Goal: Task Accomplishment & Management: Complete application form

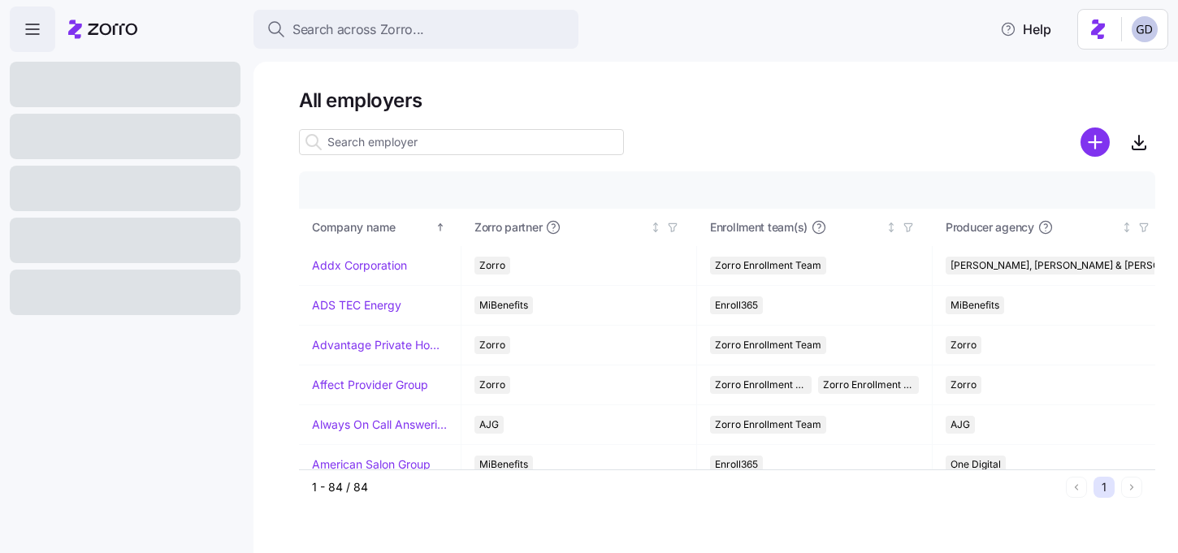
click at [495, 150] on input at bounding box center [461, 142] width 325 height 26
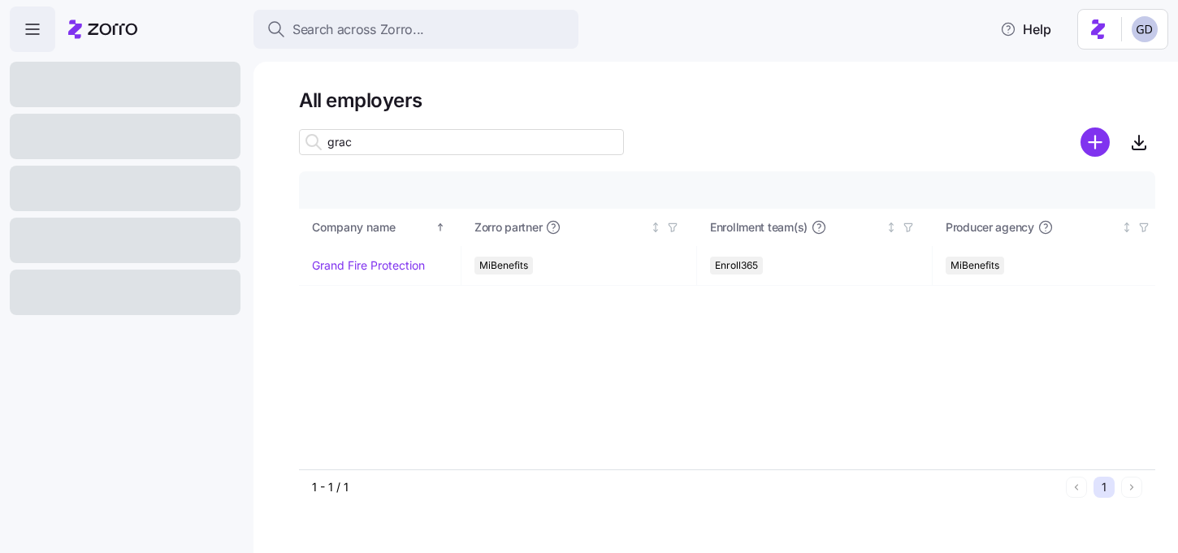
type input "grace"
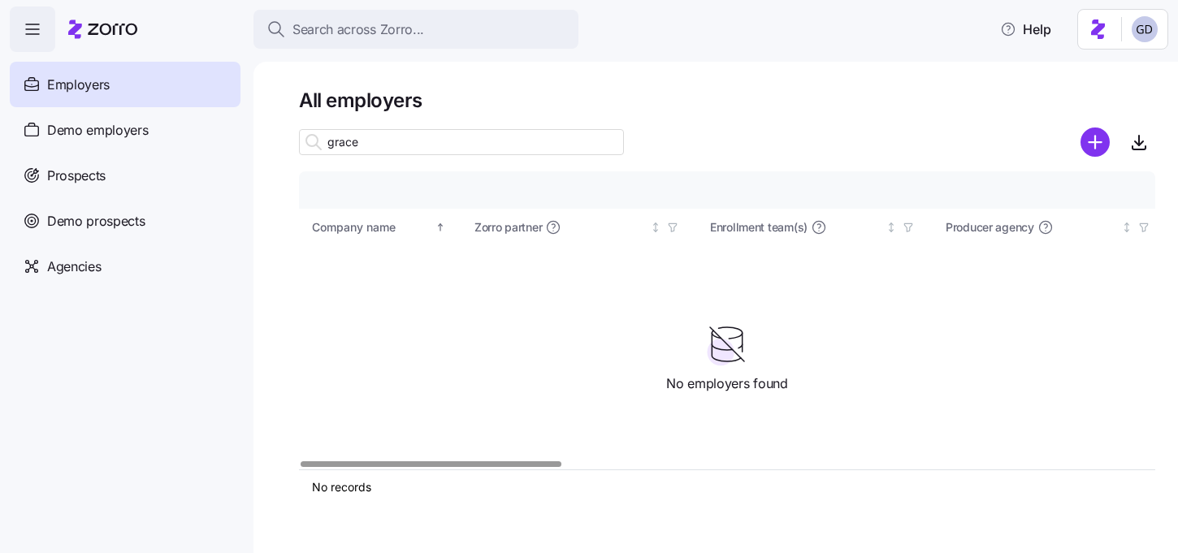
click at [384, 151] on input "grace" at bounding box center [461, 142] width 325 height 26
type input "="
type input "Grace"
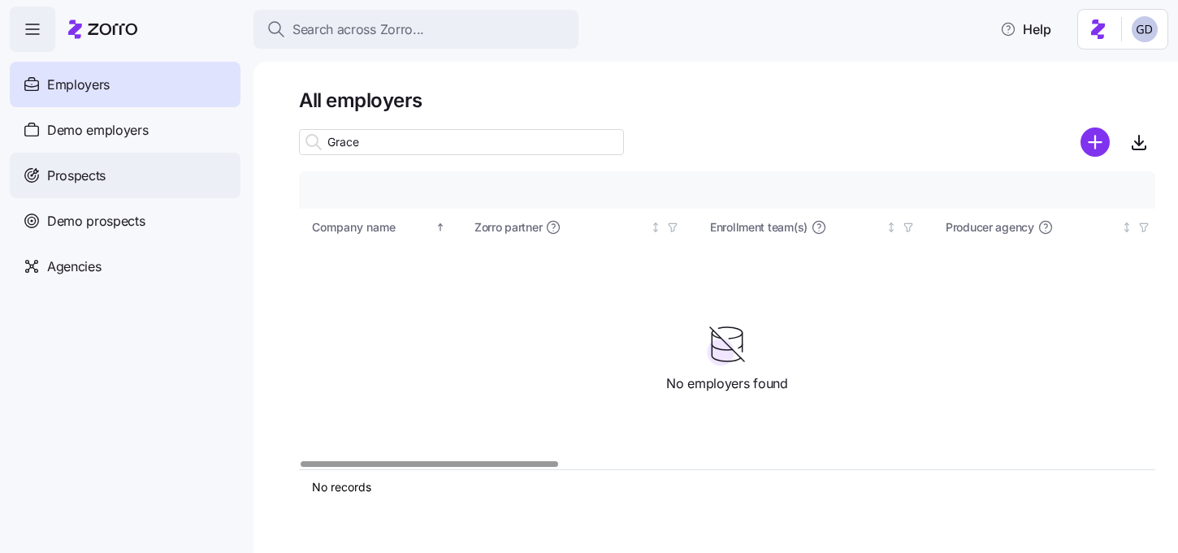
click at [103, 187] on div "Prospects" at bounding box center [125, 175] width 231 height 45
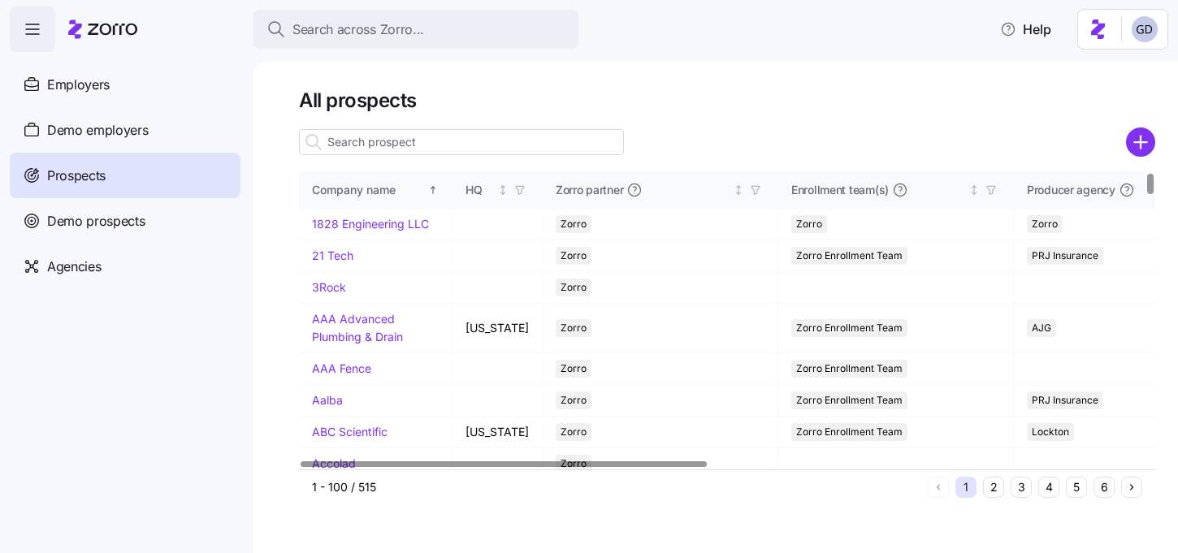
click at [364, 141] on input at bounding box center [461, 142] width 325 height 26
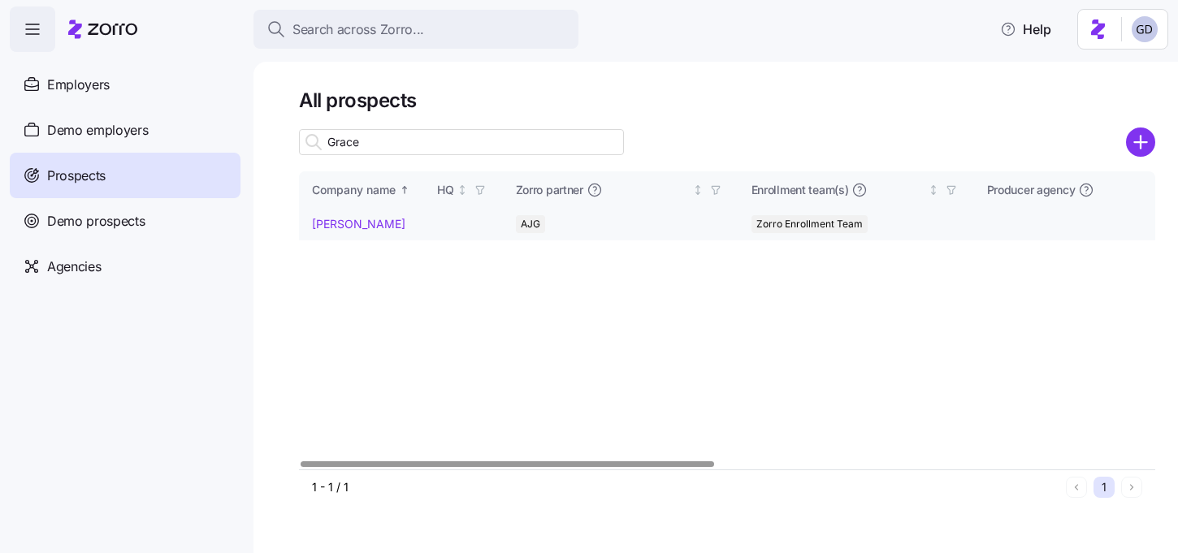
type input "Grace"
click at [371, 228] on link "Grace Church" at bounding box center [358, 224] width 93 height 14
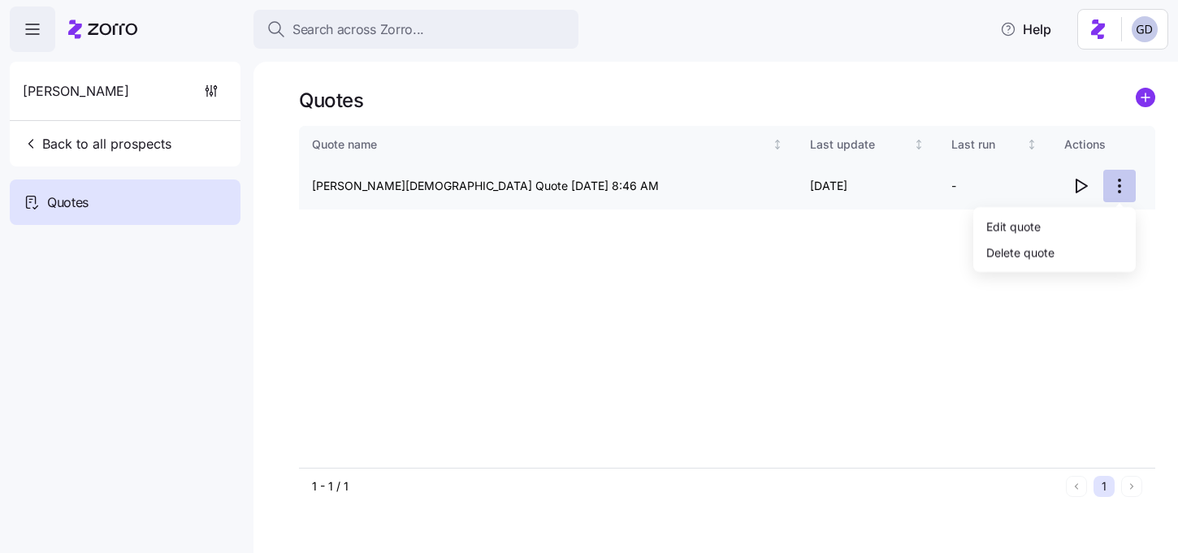
click at [1118, 188] on html "Search across Zorro... Help Grace Church Back to all prospects Quotes Quotes Qu…" at bounding box center [589, 271] width 1178 height 543
click at [1044, 219] on div "Edit quote" at bounding box center [1053, 226] width 149 height 26
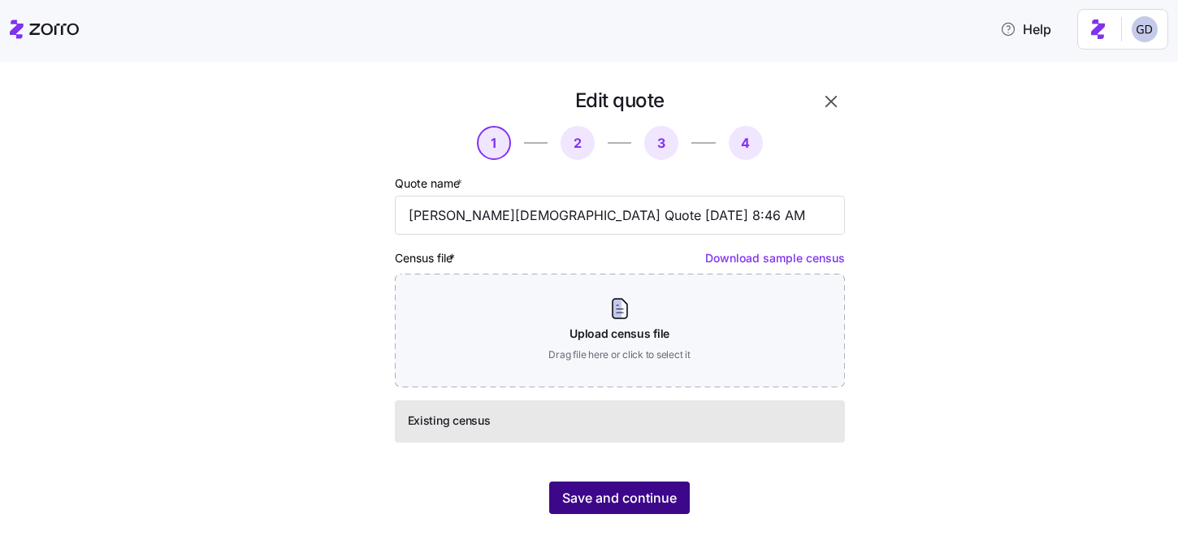
click at [633, 482] on button "Save and continue" at bounding box center [619, 498] width 141 height 32
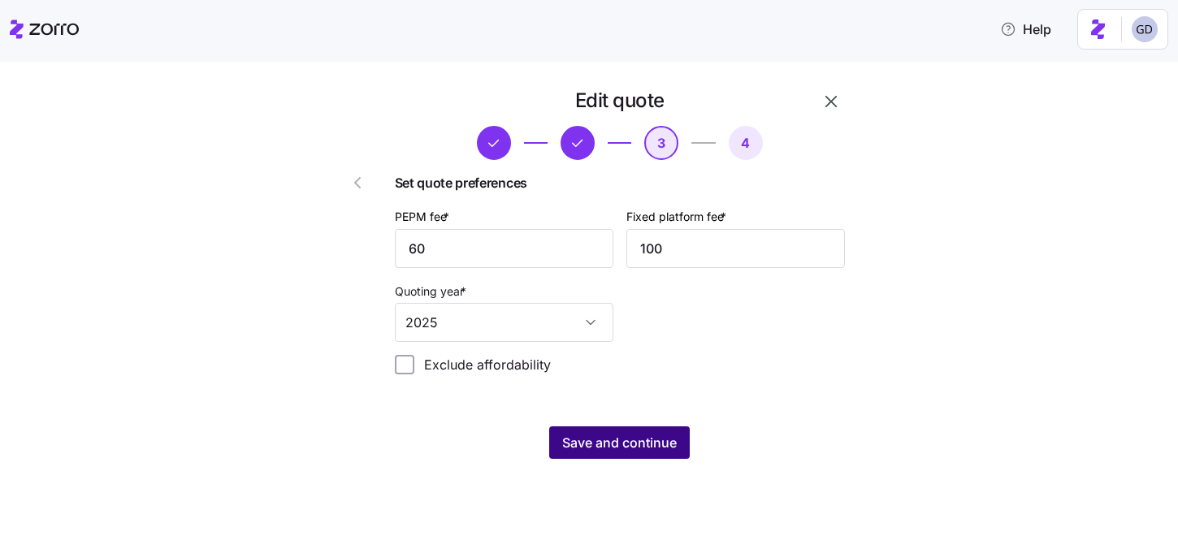
click at [621, 438] on span "Save and continue" at bounding box center [619, 442] width 115 height 19
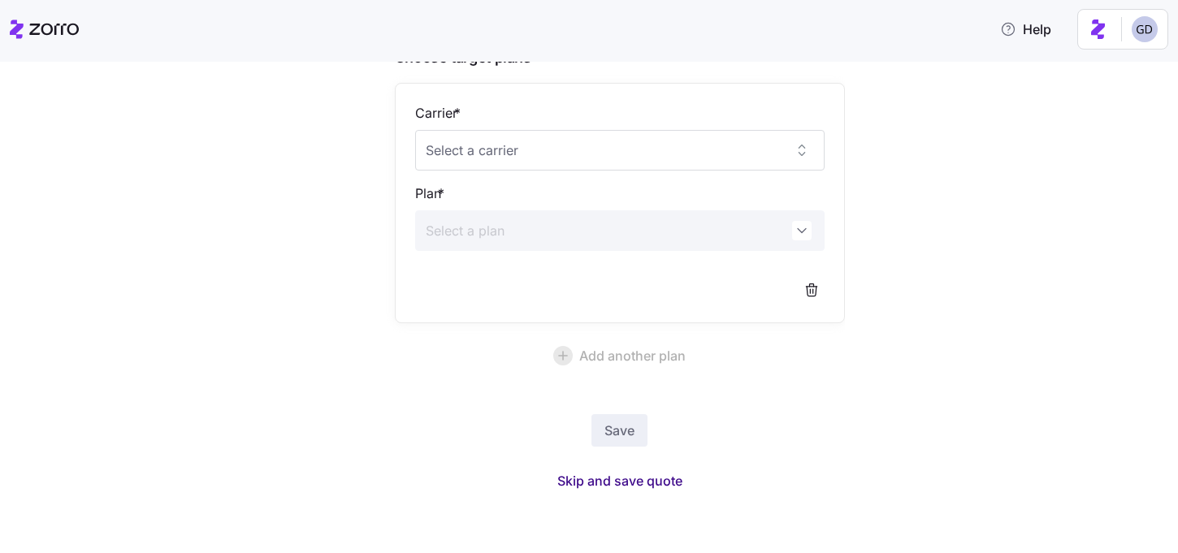
click at [594, 479] on span "Skip and save quote" at bounding box center [619, 480] width 125 height 19
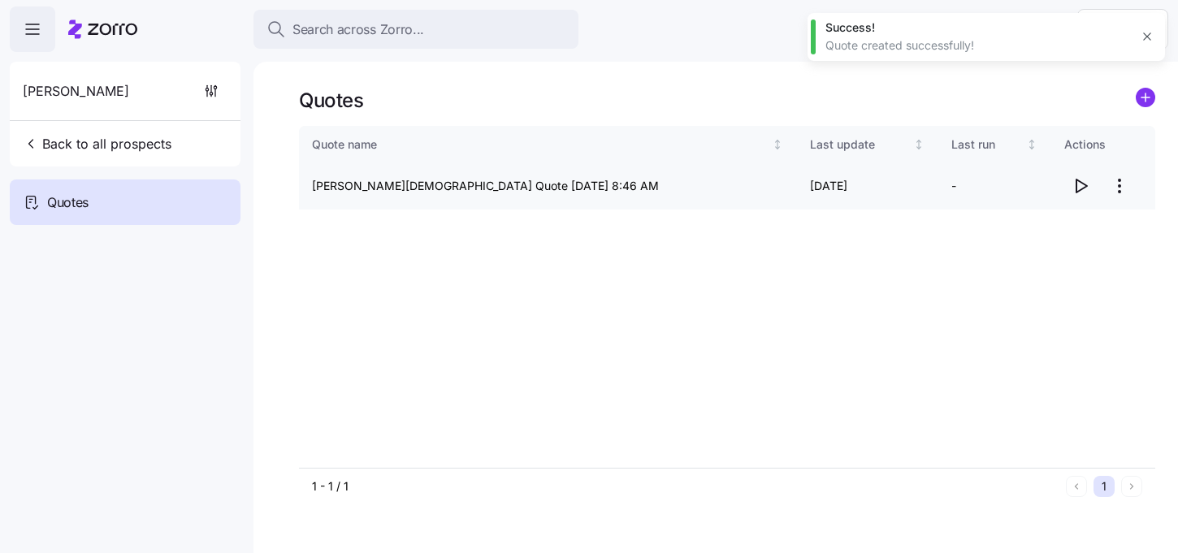
click at [1080, 192] on icon "button" at bounding box center [1079, 185] width 19 height 19
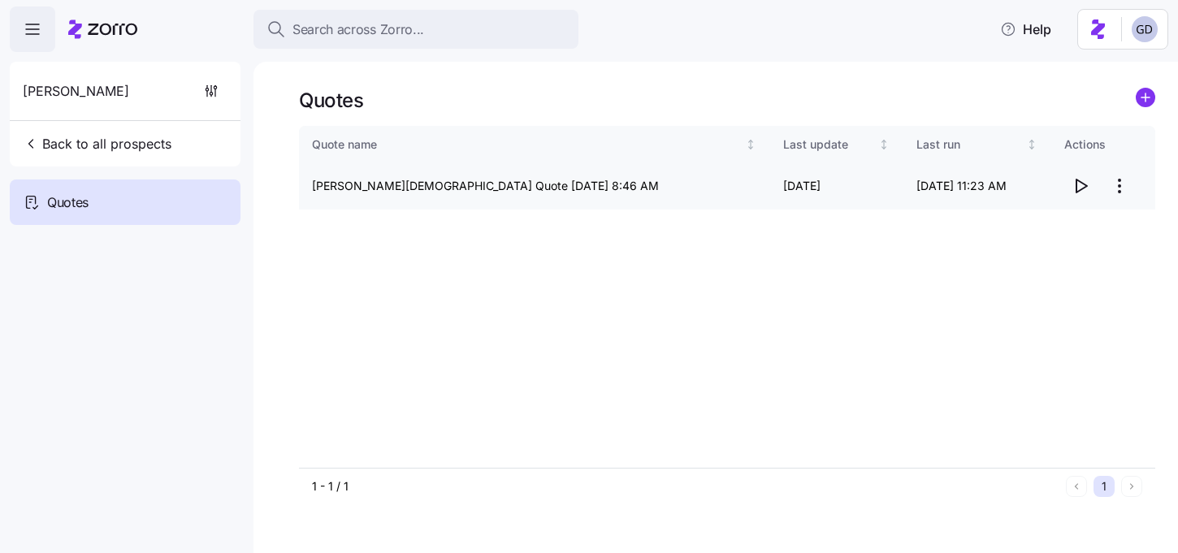
click at [1087, 184] on icon "button" at bounding box center [1079, 185] width 19 height 19
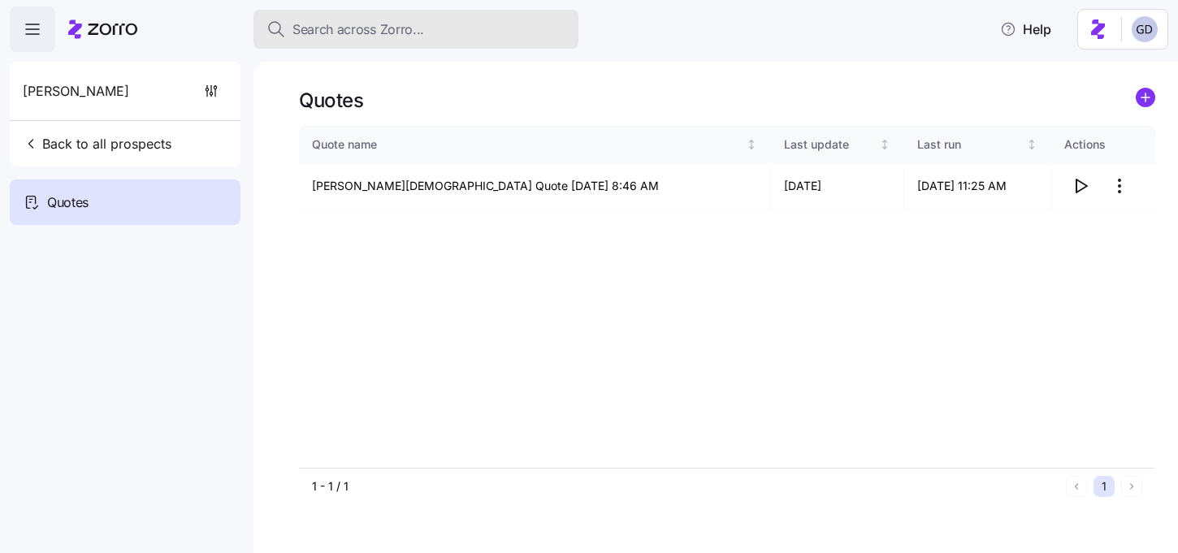
click at [440, 34] on div "Search across Zorro..." at bounding box center [415, 29] width 299 height 20
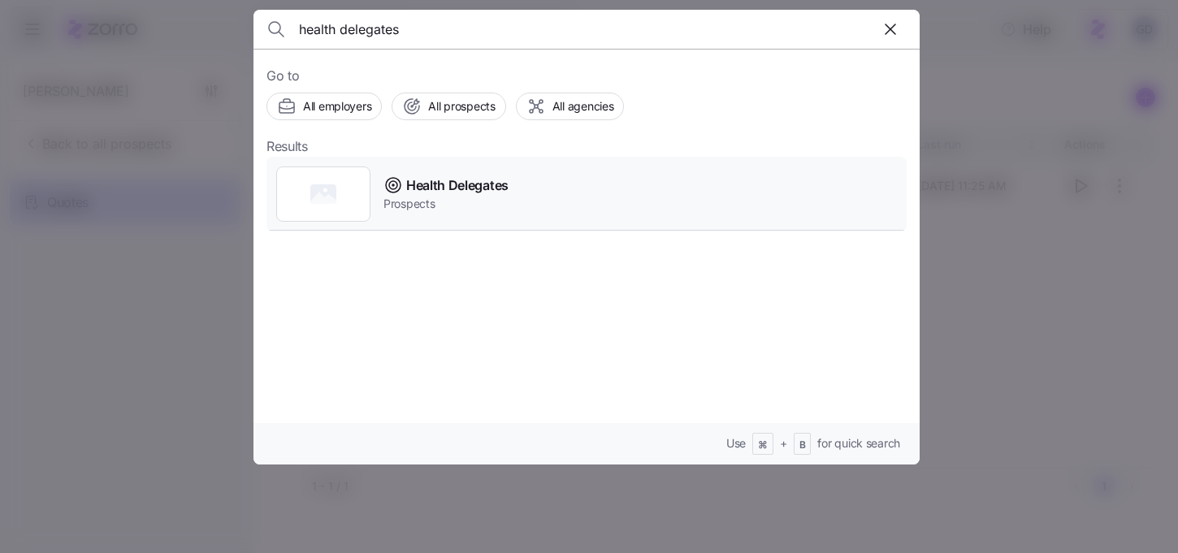
type input "health delegates"
click at [439, 184] on span "Health Delegates" at bounding box center [457, 185] width 102 height 20
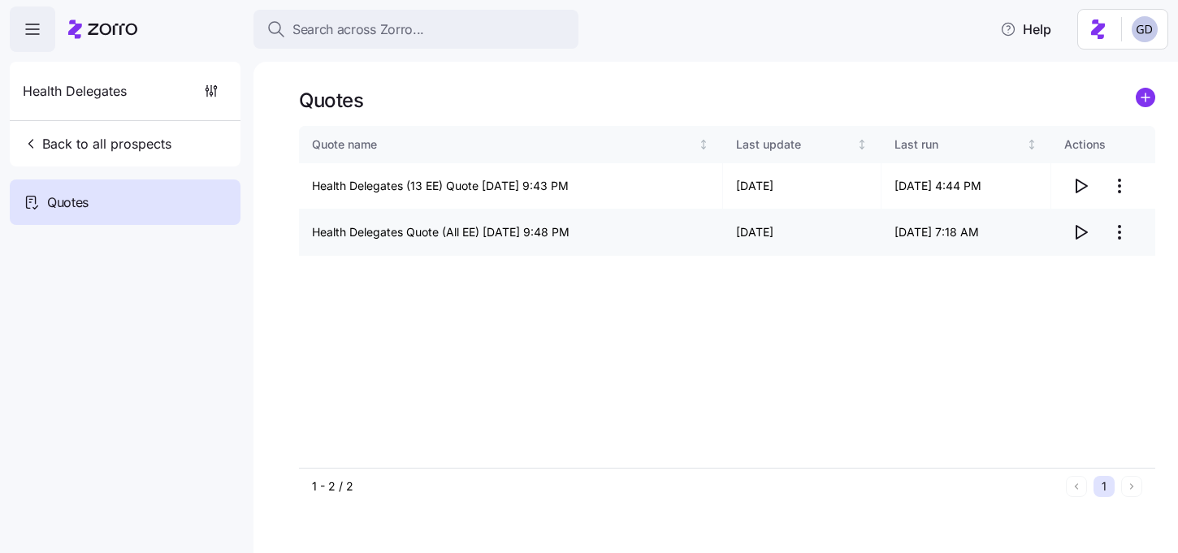
click at [1077, 234] on icon "button" at bounding box center [1079, 232] width 19 height 19
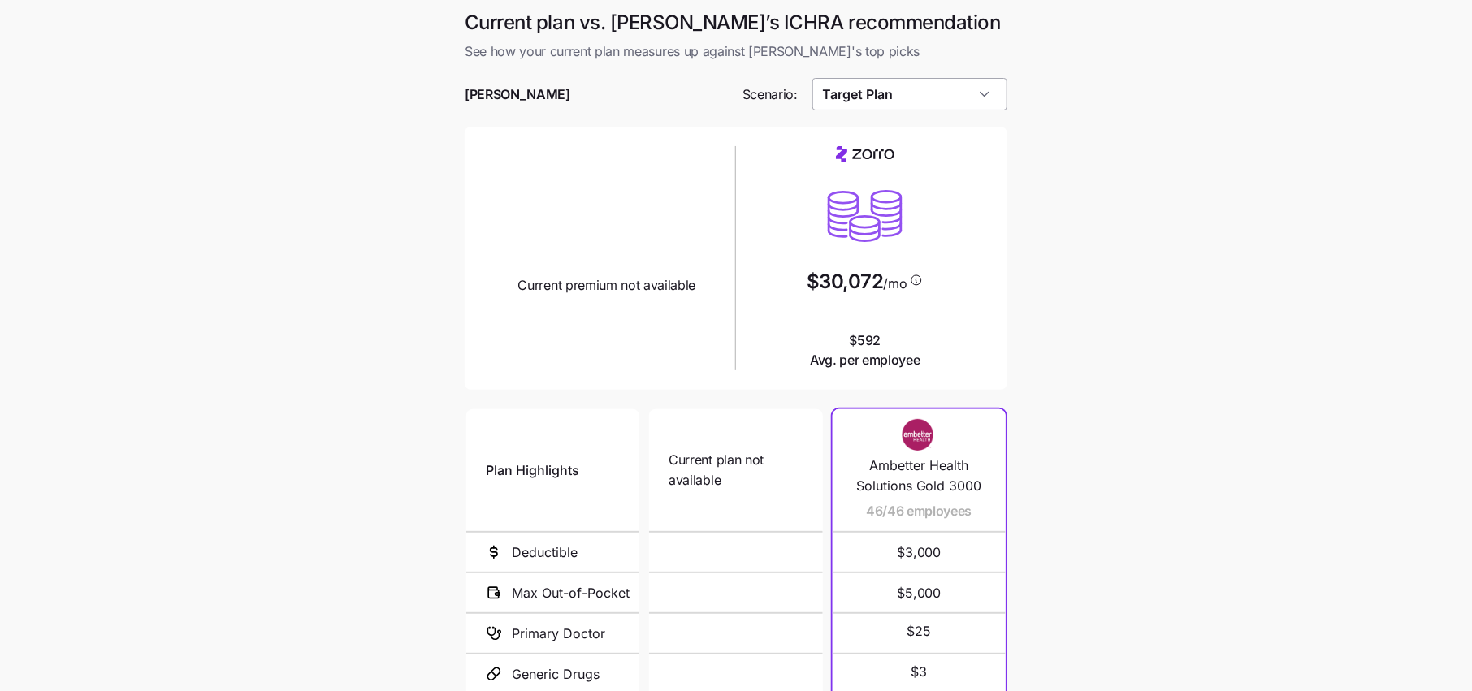
click at [884, 92] on input "Target Plan" at bounding box center [910, 94] width 196 height 32
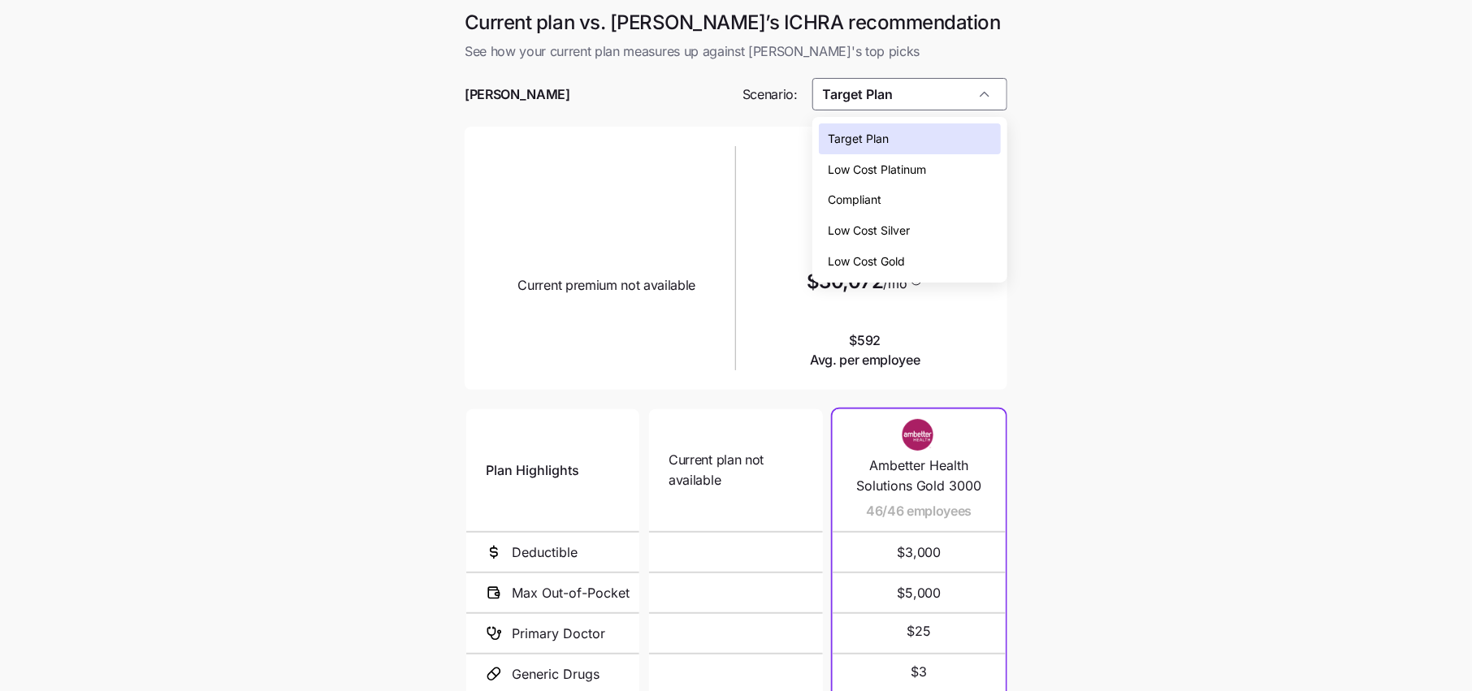
click at [871, 240] on div "Low Cost Silver" at bounding box center [910, 230] width 182 height 31
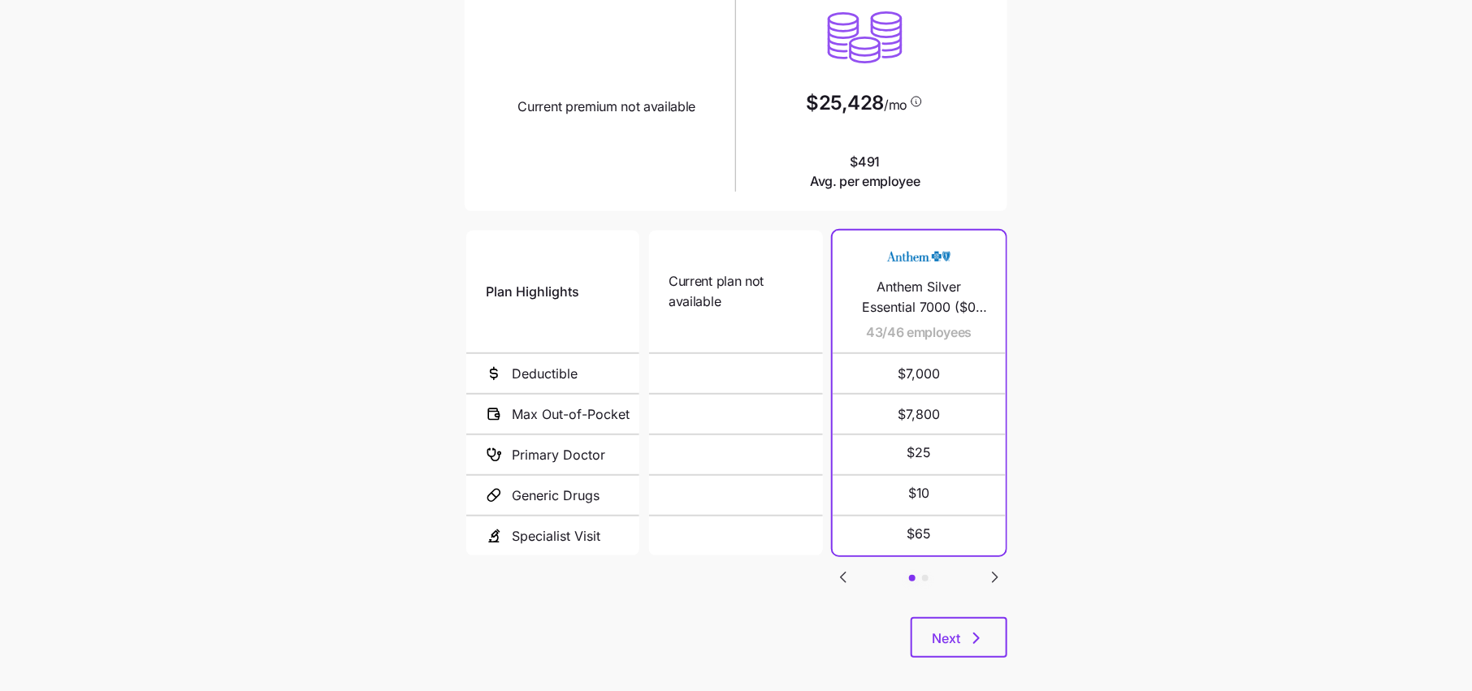
scroll to position [188, 0]
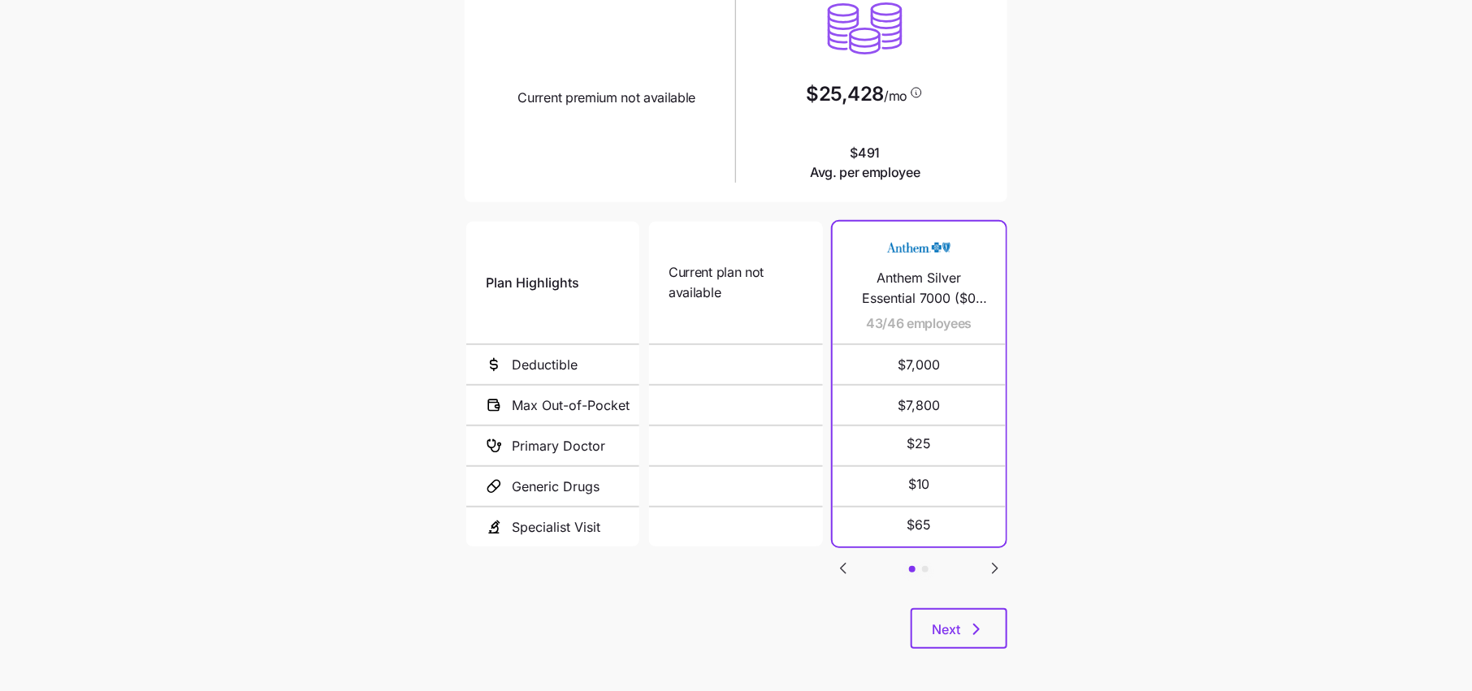
click at [988, 564] on icon "Go to next slide" at bounding box center [994, 568] width 19 height 19
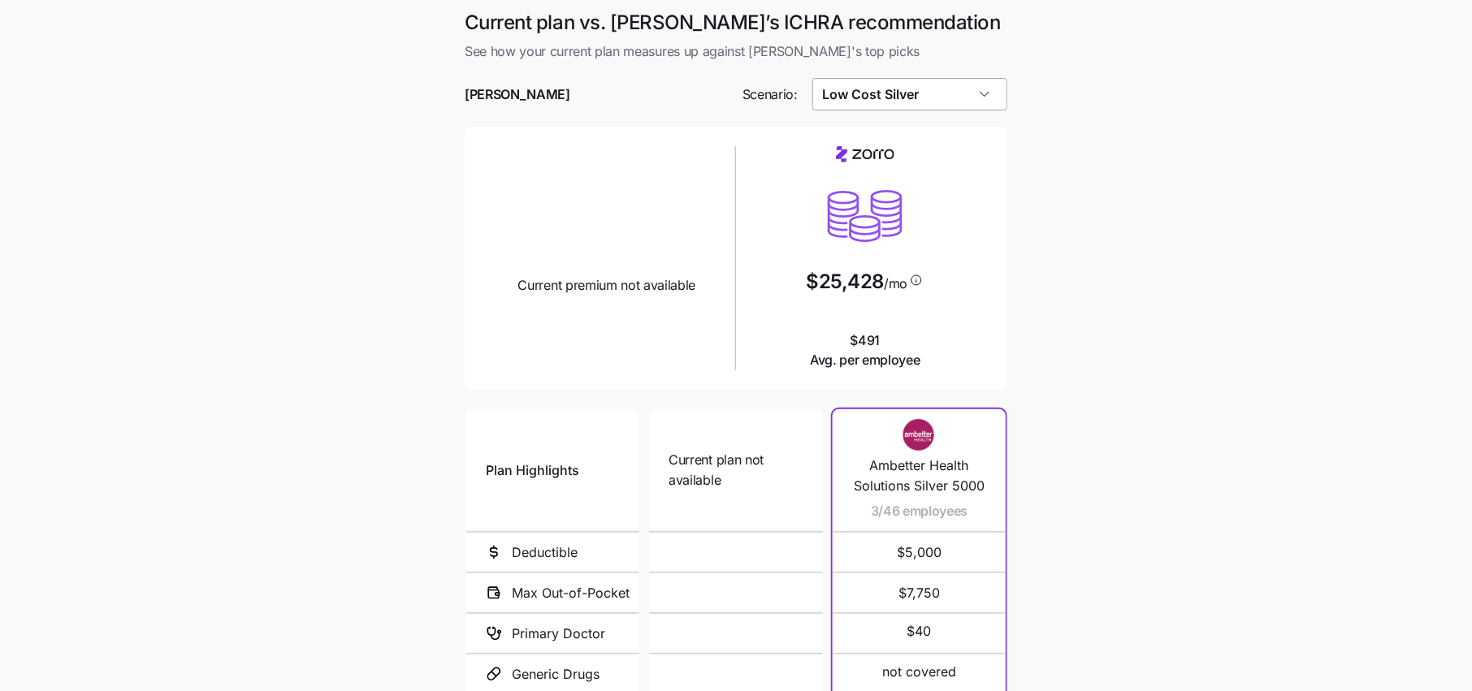
click at [898, 102] on input "Low Cost Silver" at bounding box center [910, 94] width 196 height 32
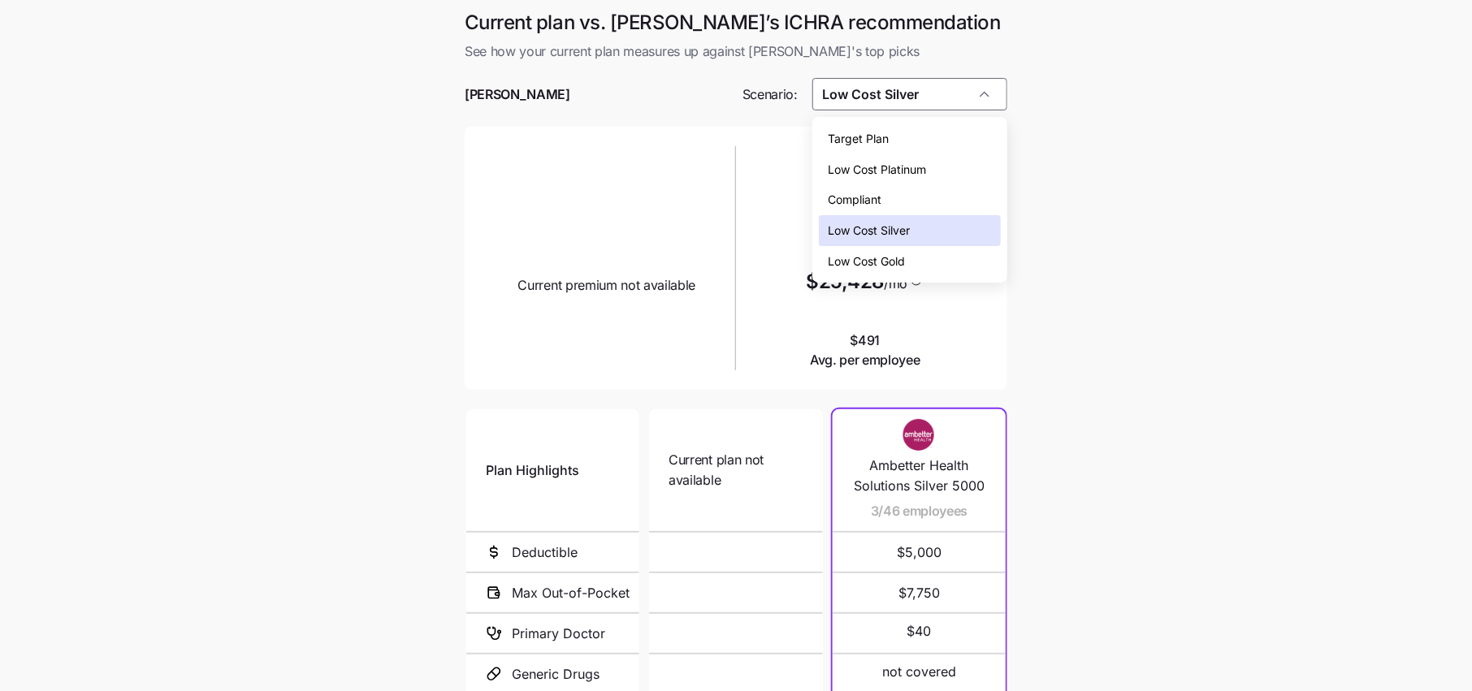
click at [878, 188] on div "Compliant" at bounding box center [910, 199] width 182 height 31
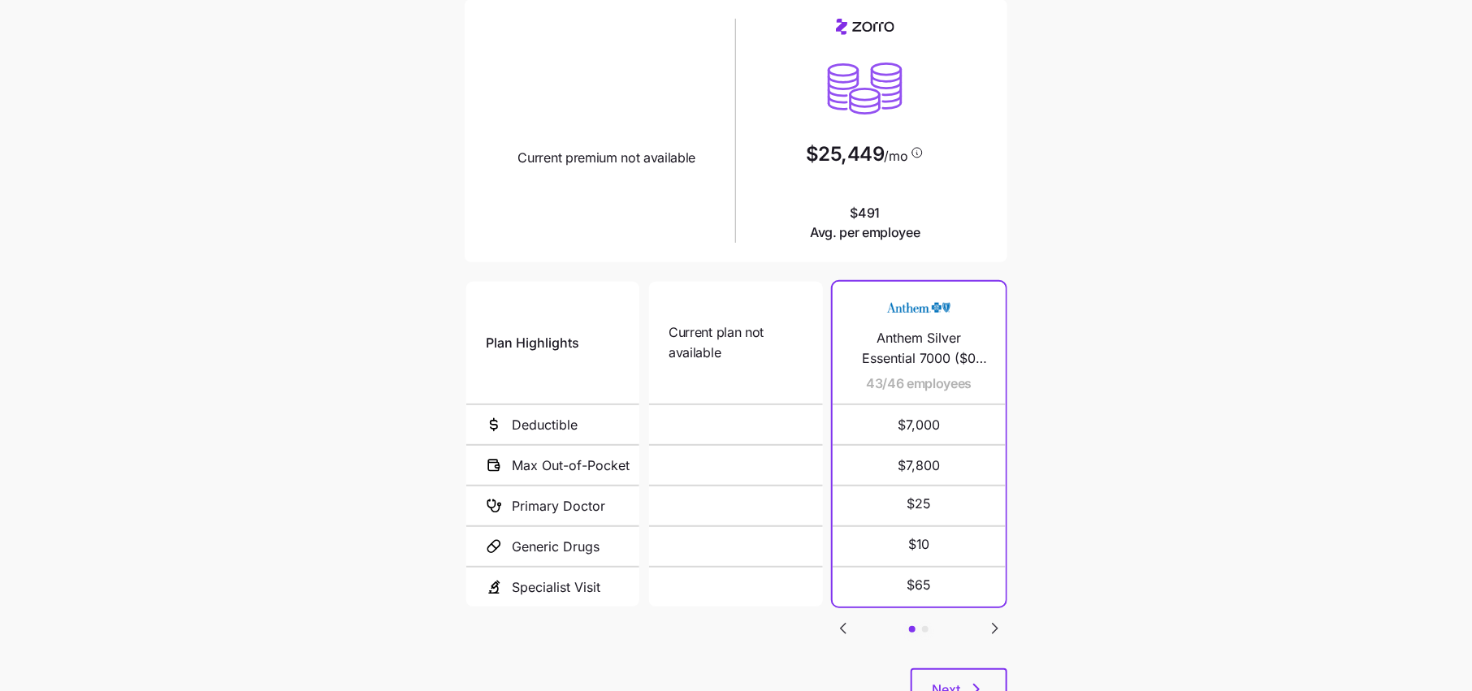
scroll to position [194, 0]
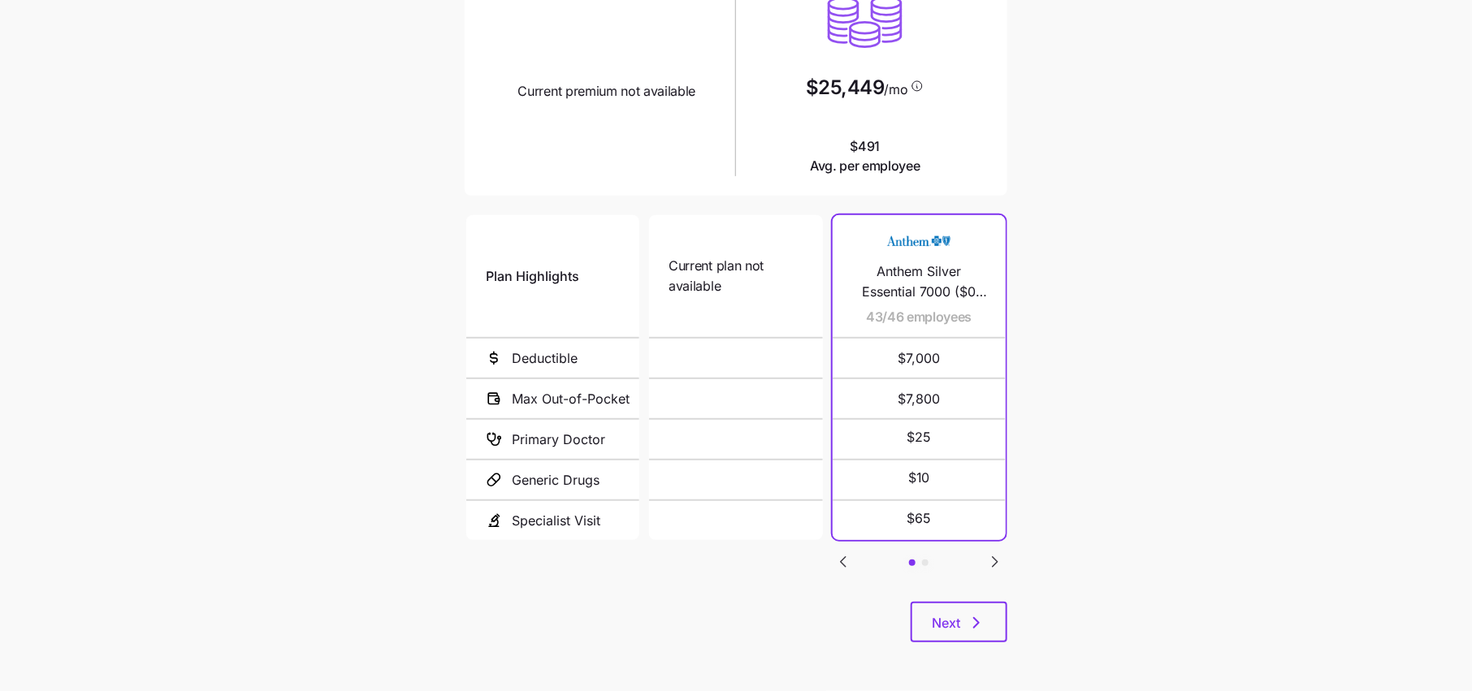
click at [989, 558] on icon "Go to next slide" at bounding box center [994, 561] width 19 height 19
click at [999, 560] on icon "Go to next slide" at bounding box center [994, 561] width 19 height 19
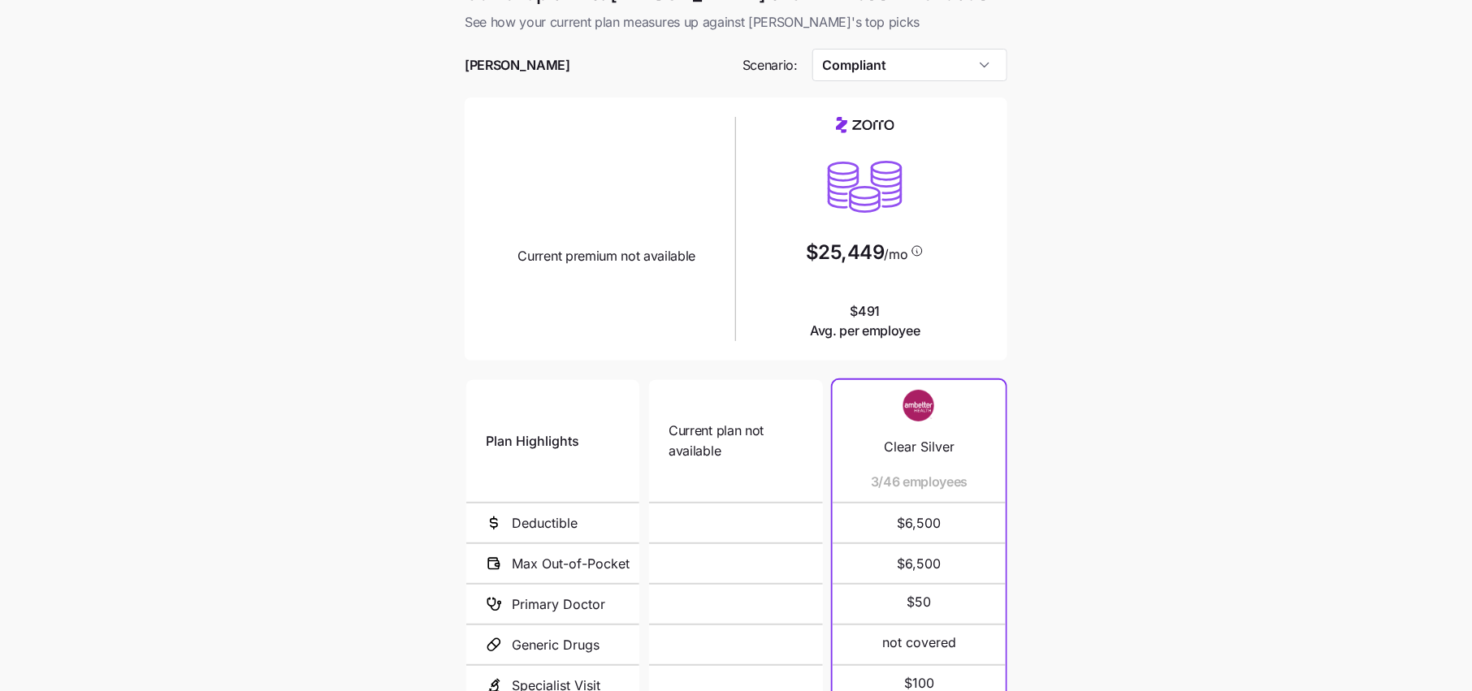
scroll to position [0, 0]
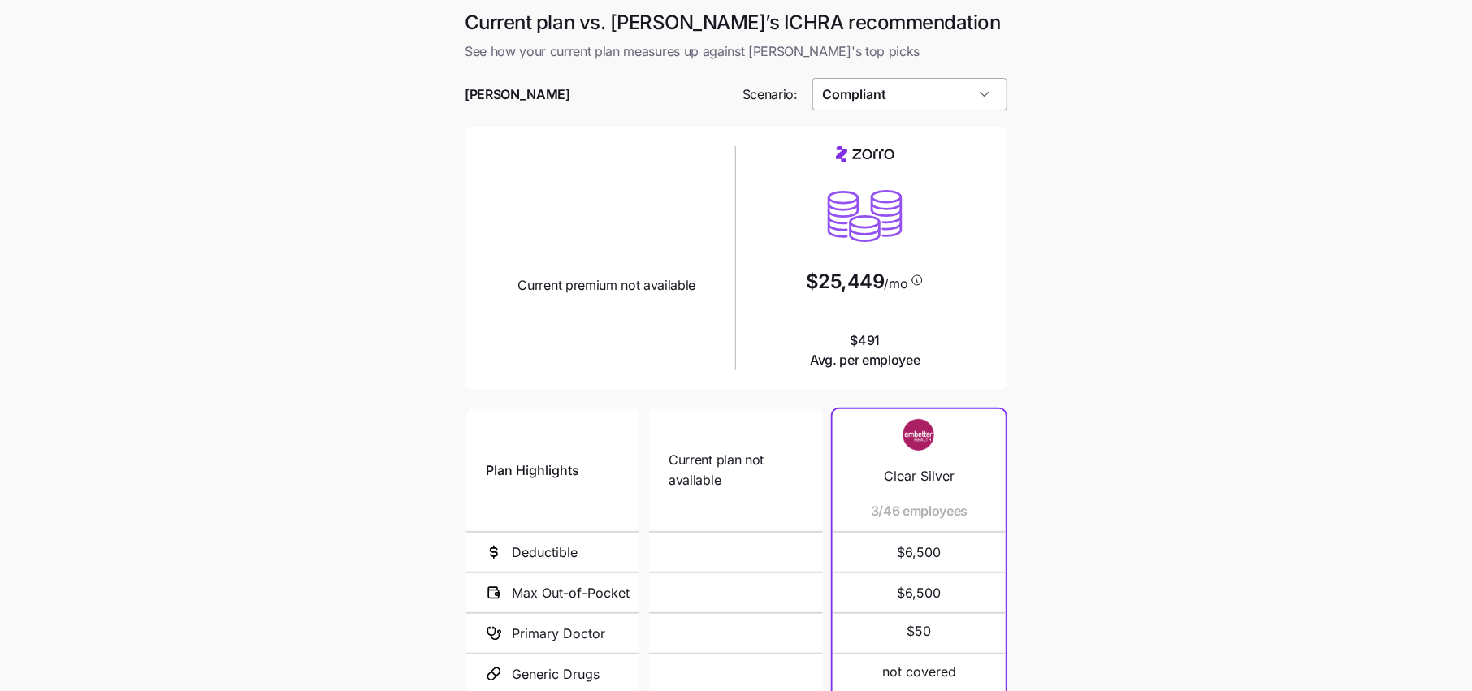
click at [895, 104] on input "Compliant" at bounding box center [910, 94] width 196 height 32
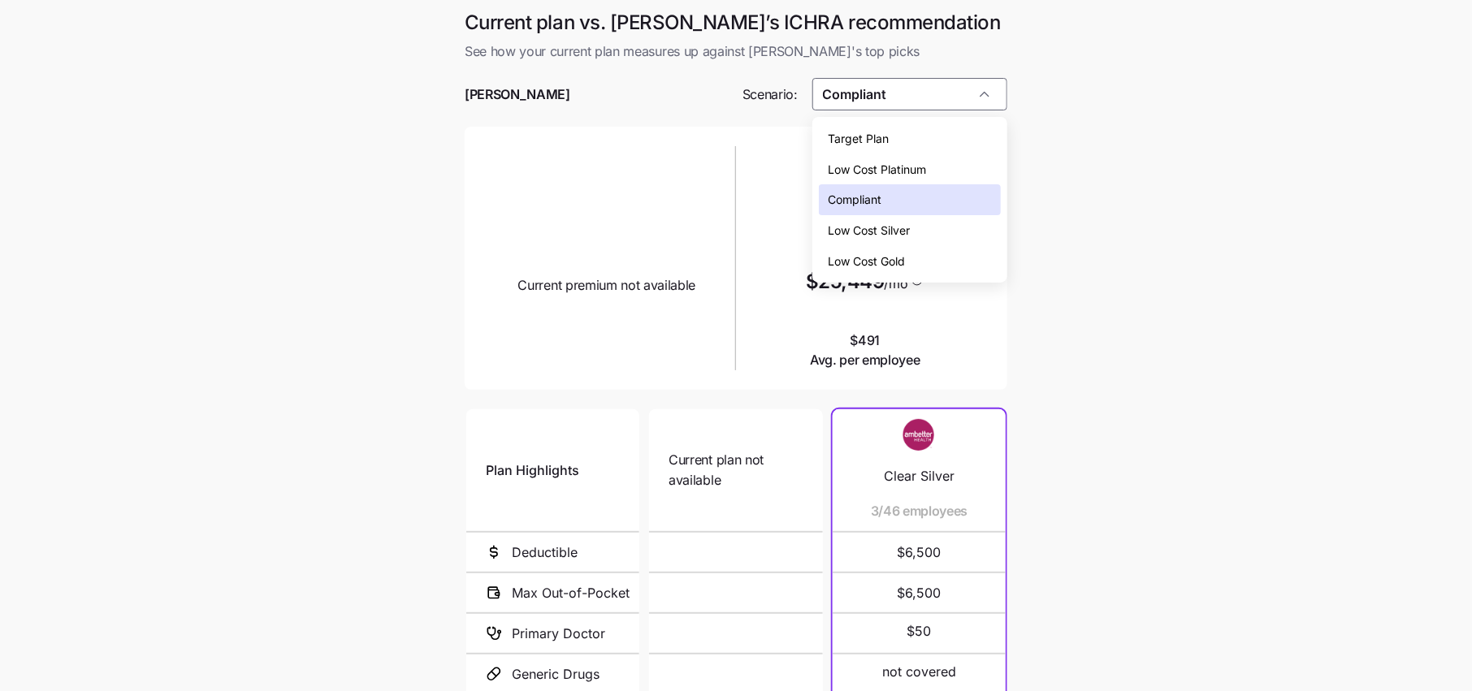
click at [897, 230] on span "Low Cost Silver" at bounding box center [869, 231] width 82 height 18
type input "Low Cost Silver"
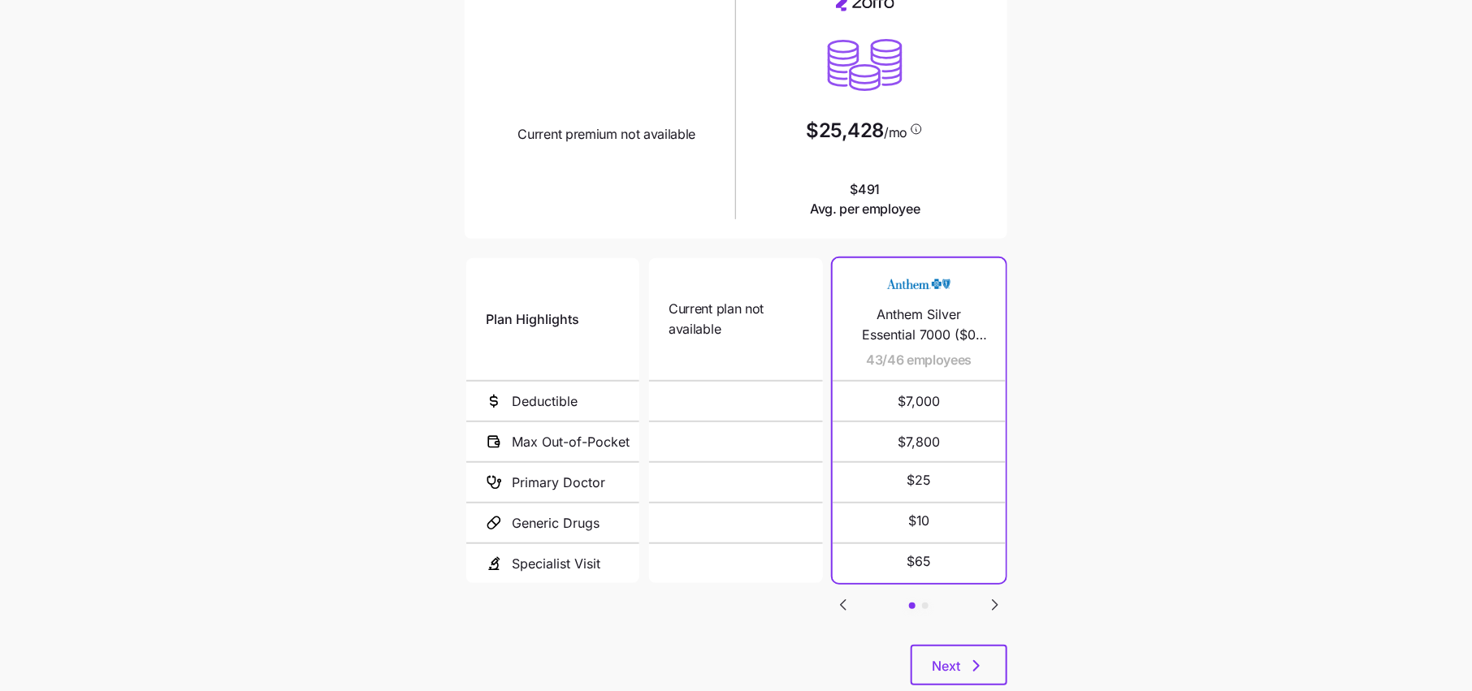
scroll to position [194, 0]
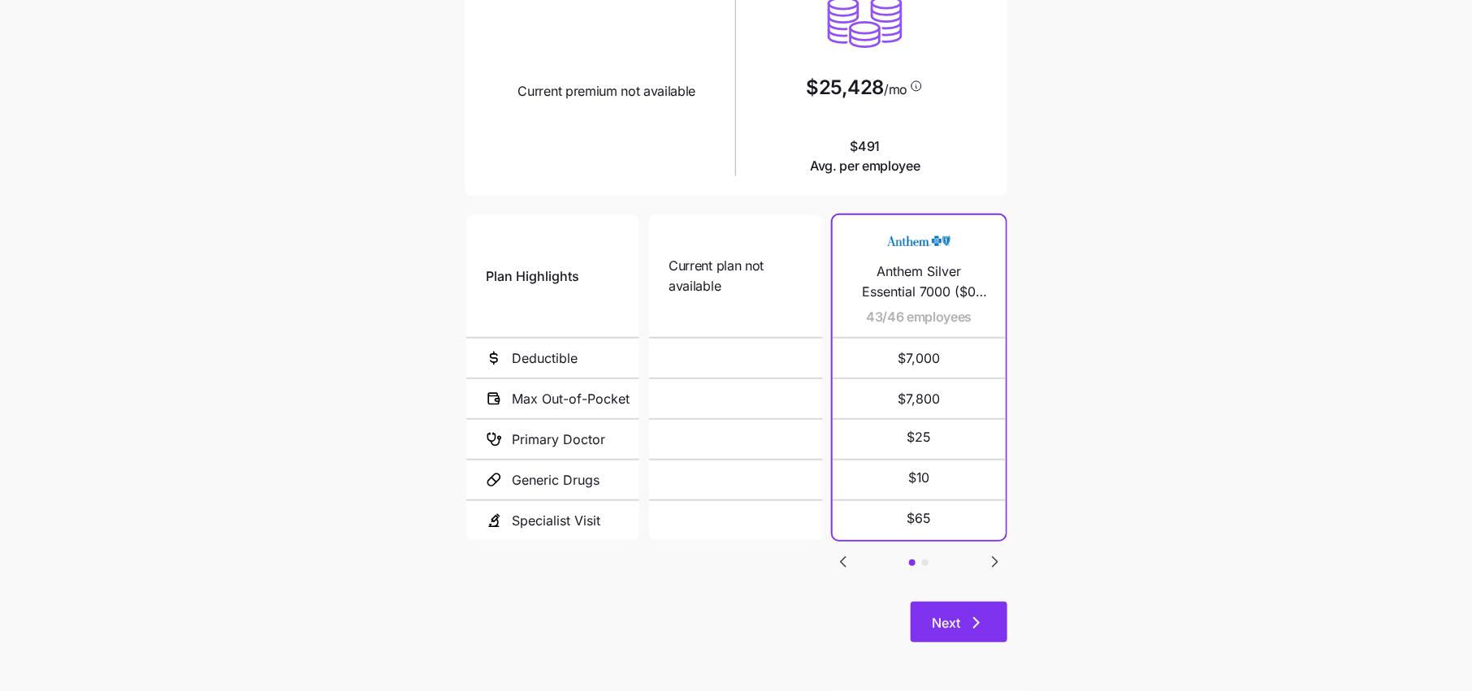
click at [981, 624] on icon "button" at bounding box center [976, 622] width 19 height 19
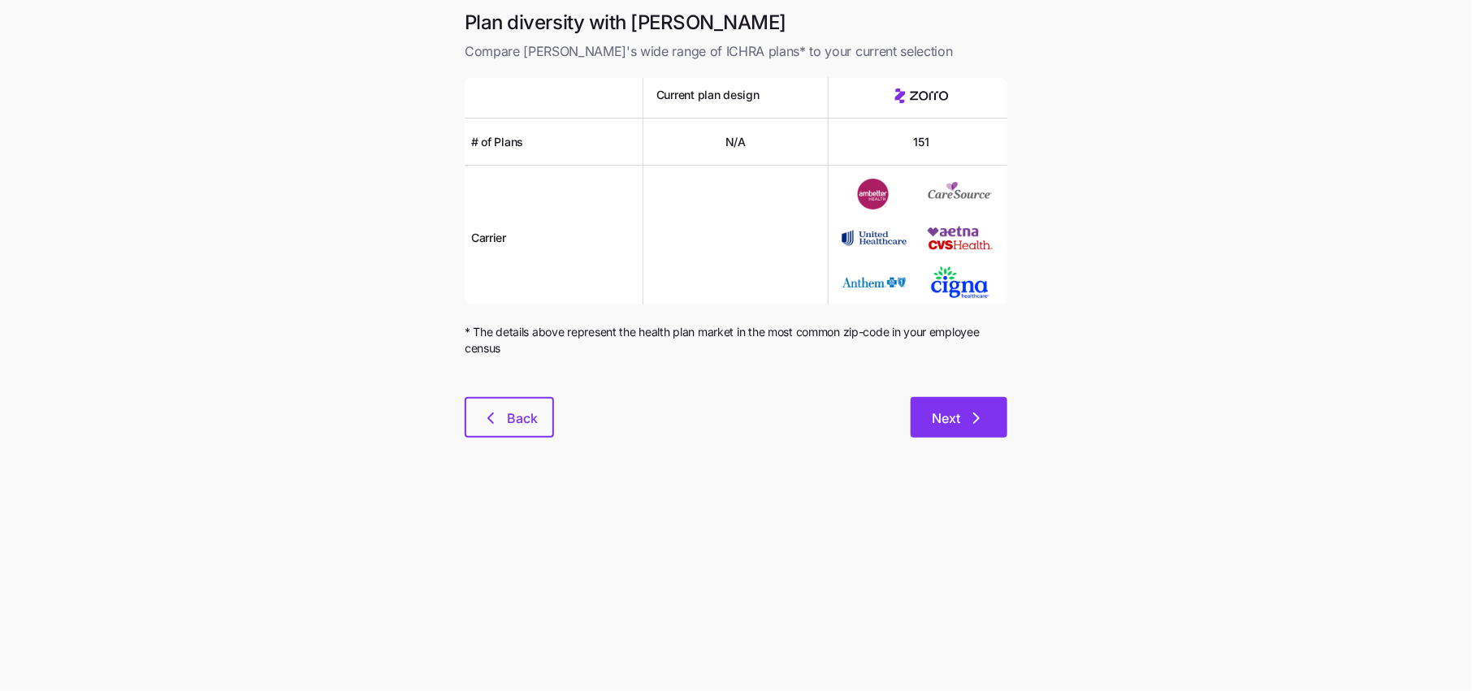
click at [941, 422] on span "Next" at bounding box center [946, 418] width 28 height 19
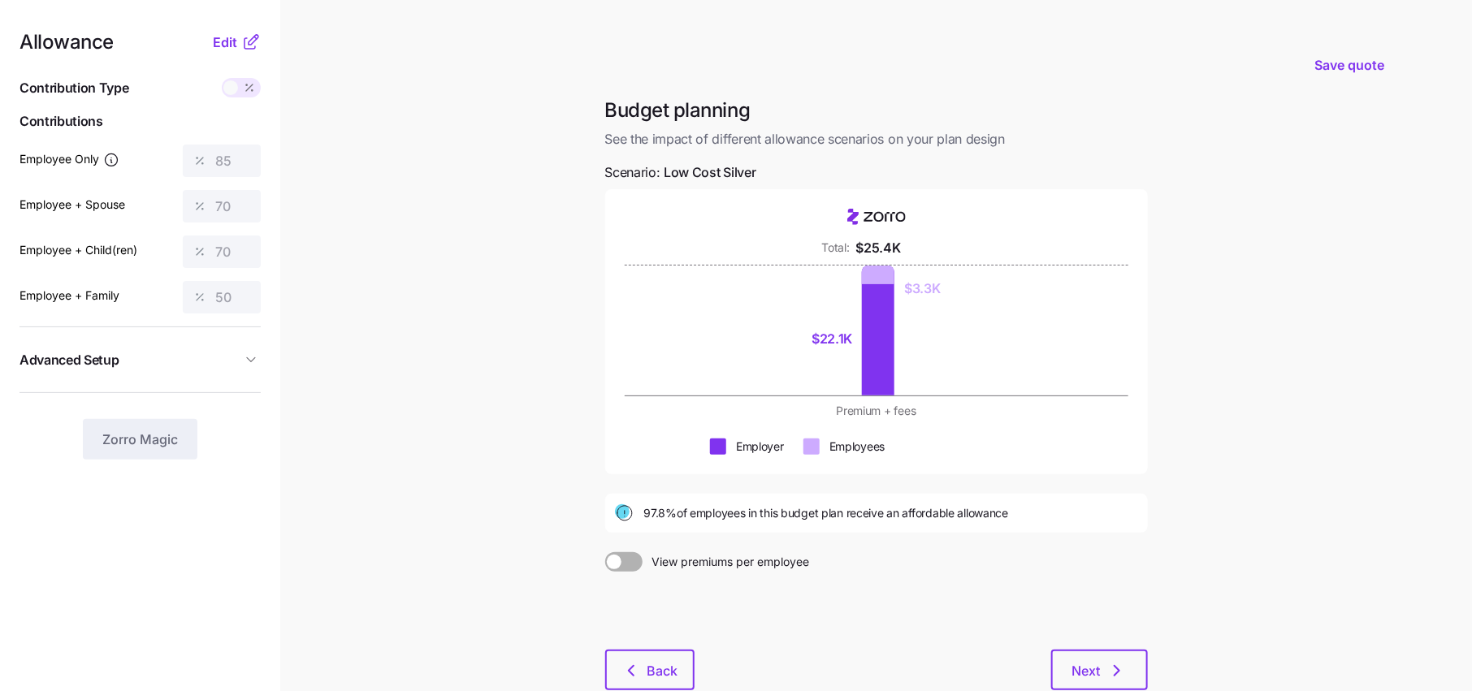
click at [242, 37] on icon at bounding box center [250, 41] width 19 height 19
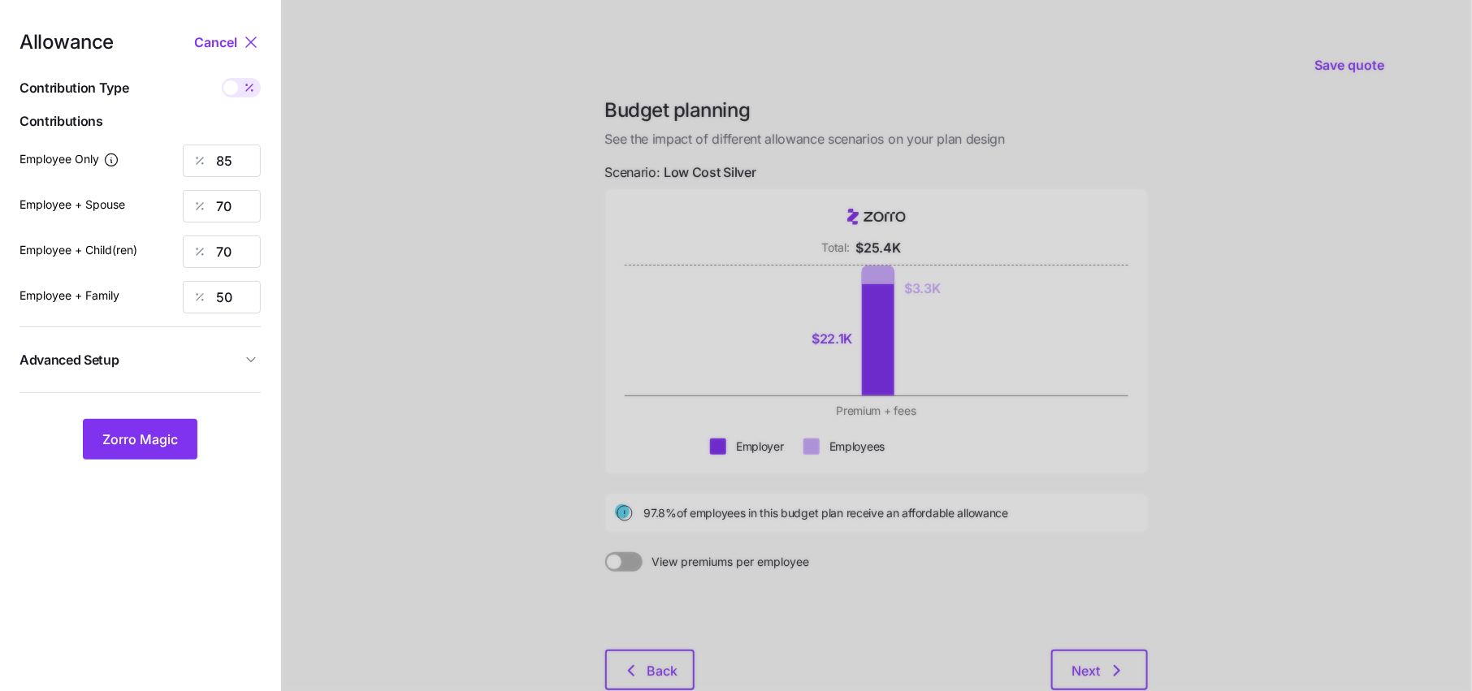
click at [930, 529] on div at bounding box center [876, 397] width 1191 height 794
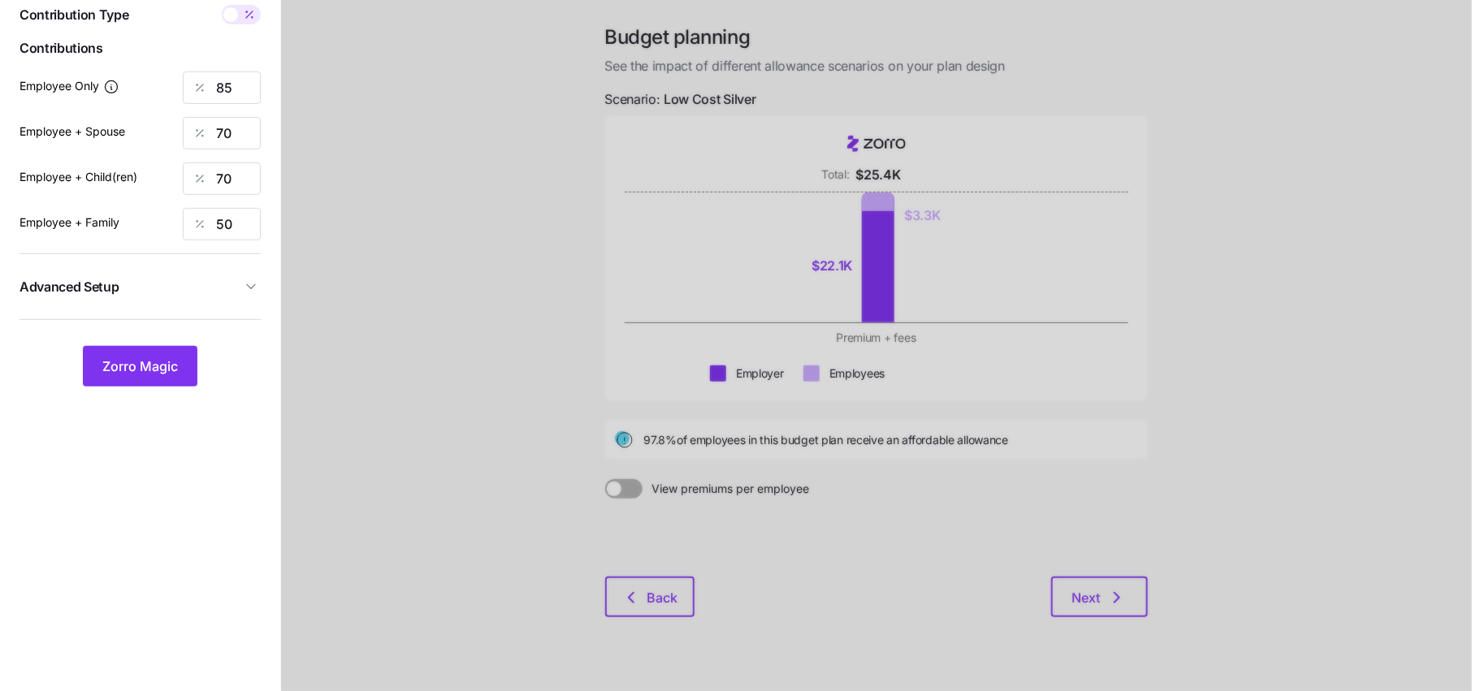
scroll to position [84, 0]
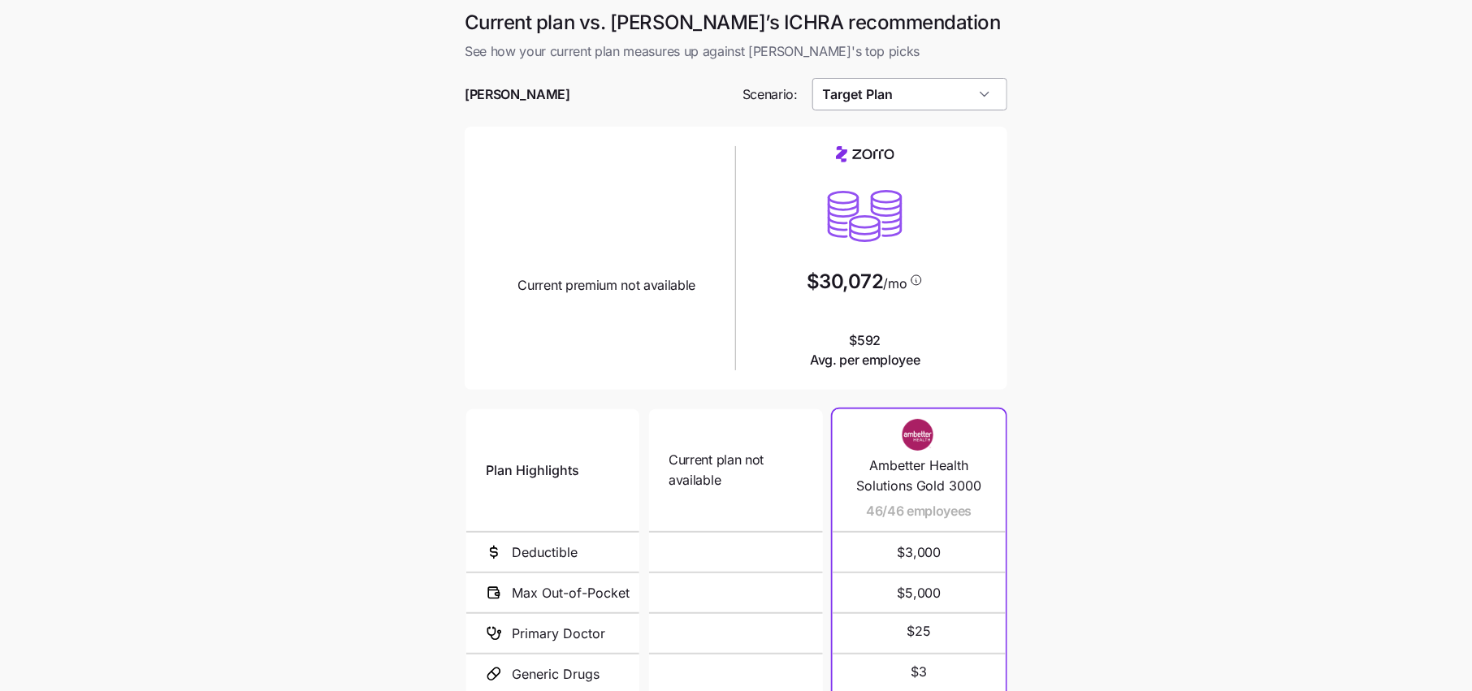
click at [895, 96] on input "Target Plan" at bounding box center [910, 94] width 196 height 32
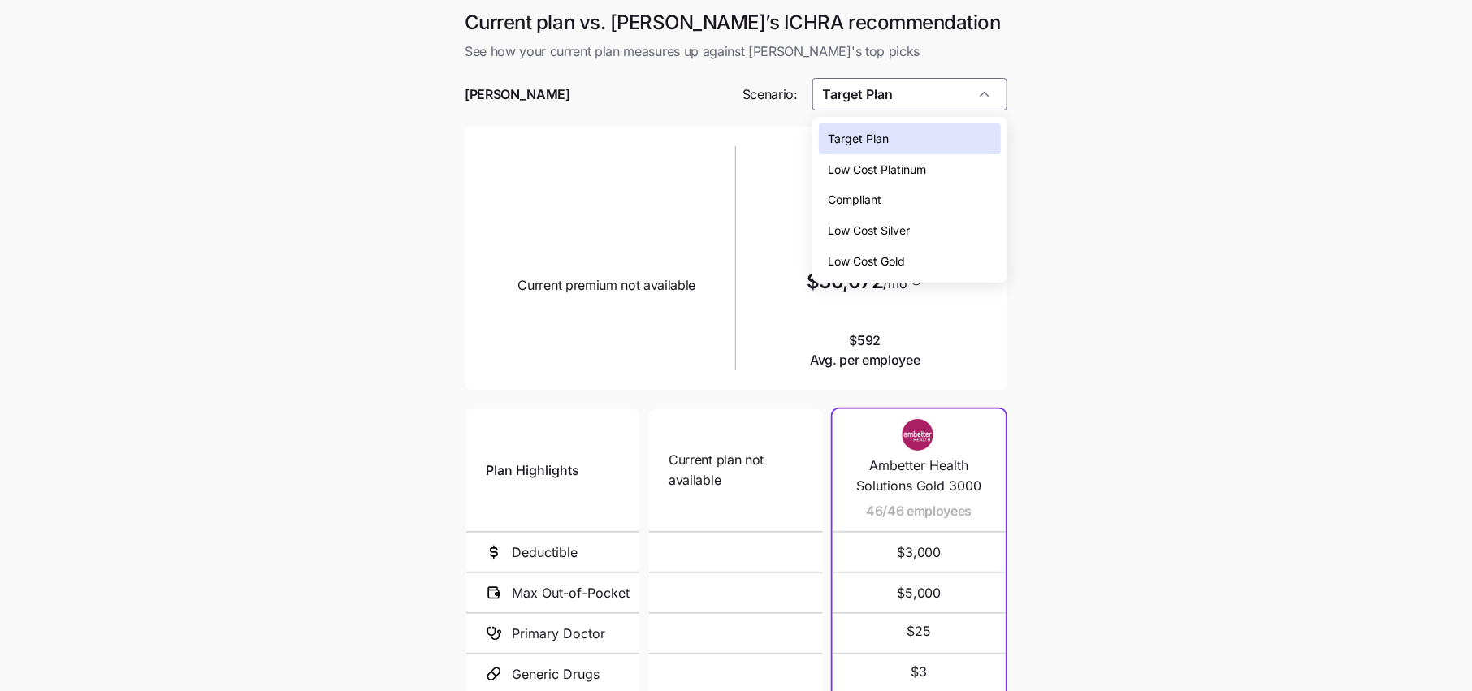
click at [887, 233] on span "Low Cost Silver" at bounding box center [869, 231] width 82 height 18
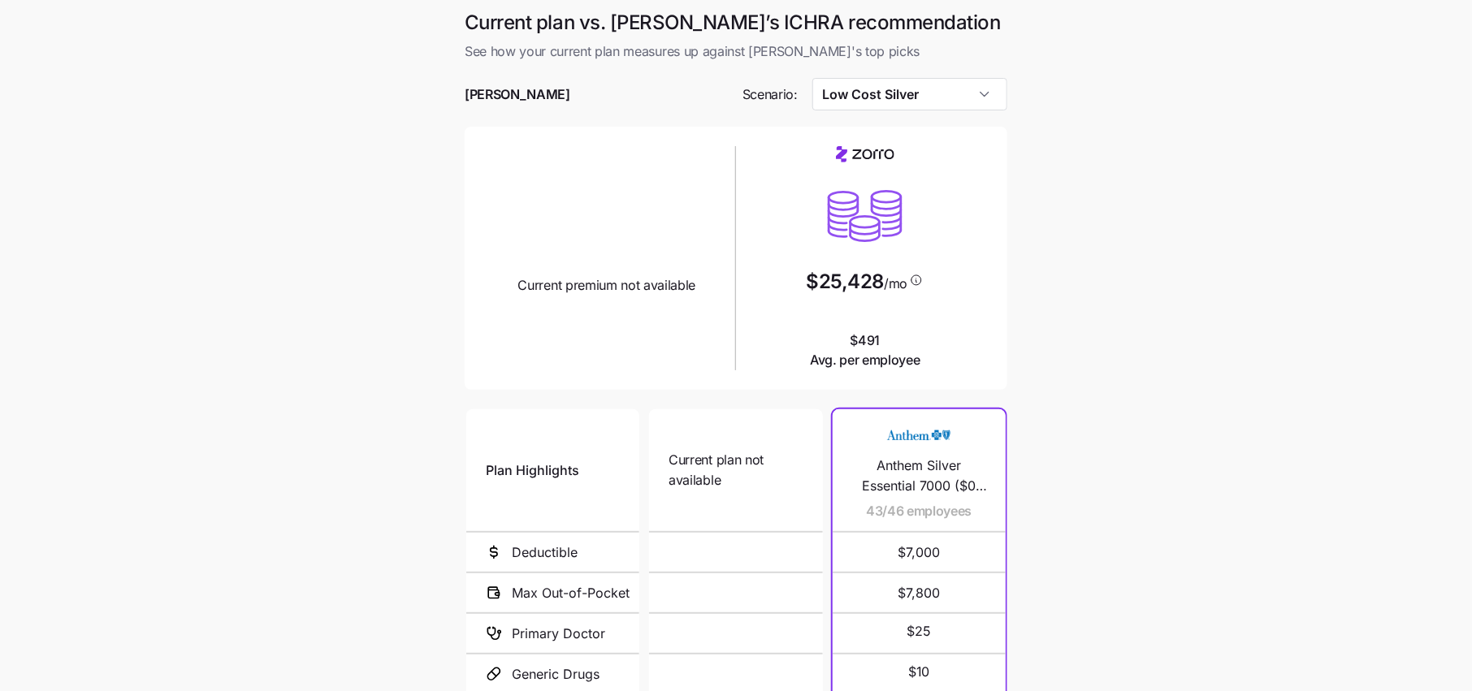
type input "Low Cost Silver"
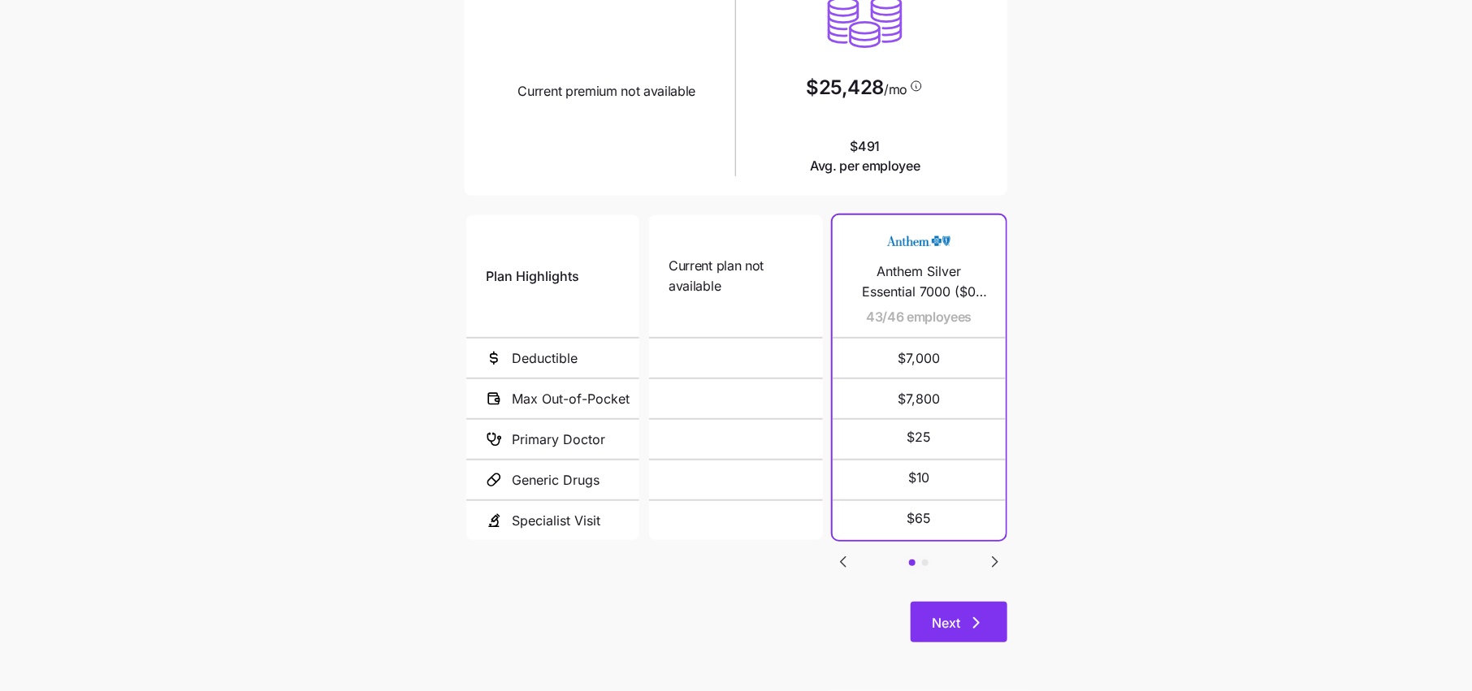
click at [973, 631] on icon "button" at bounding box center [976, 622] width 19 height 19
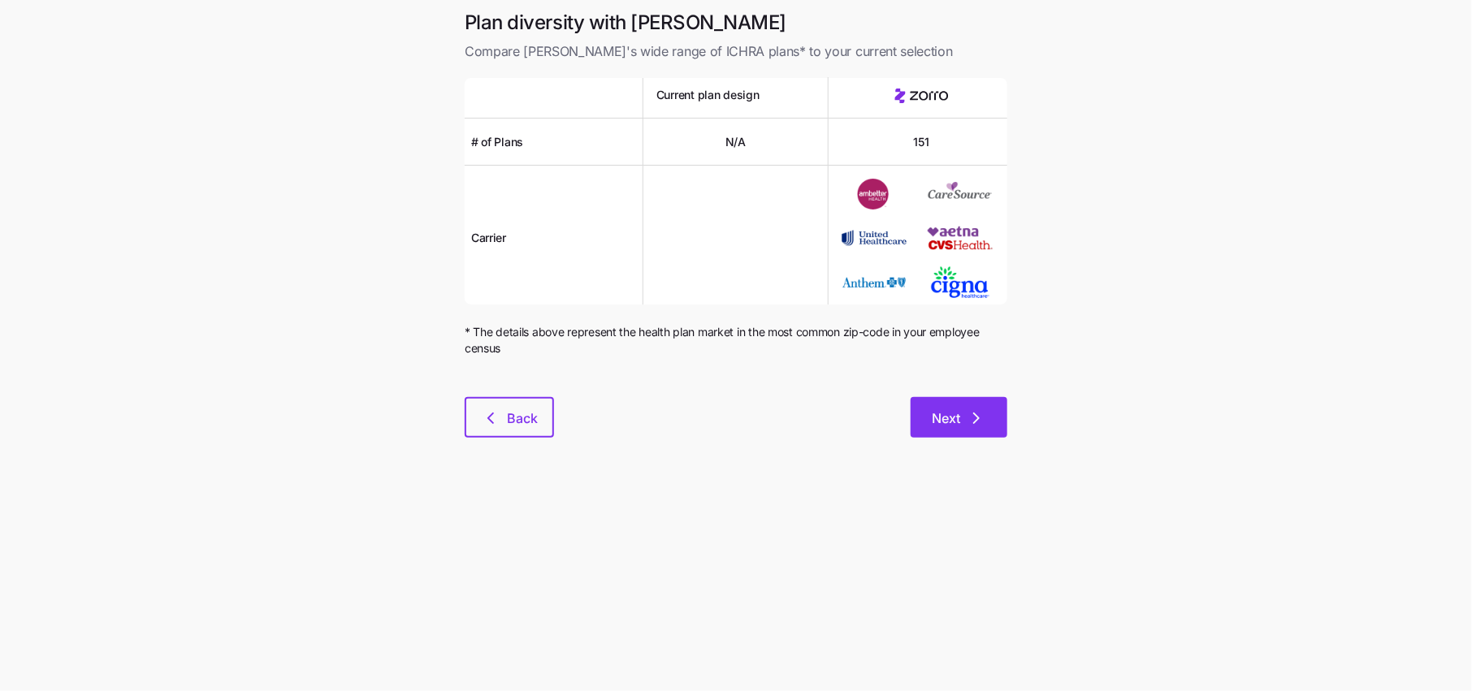
click at [985, 421] on icon "button" at bounding box center [976, 418] width 19 height 19
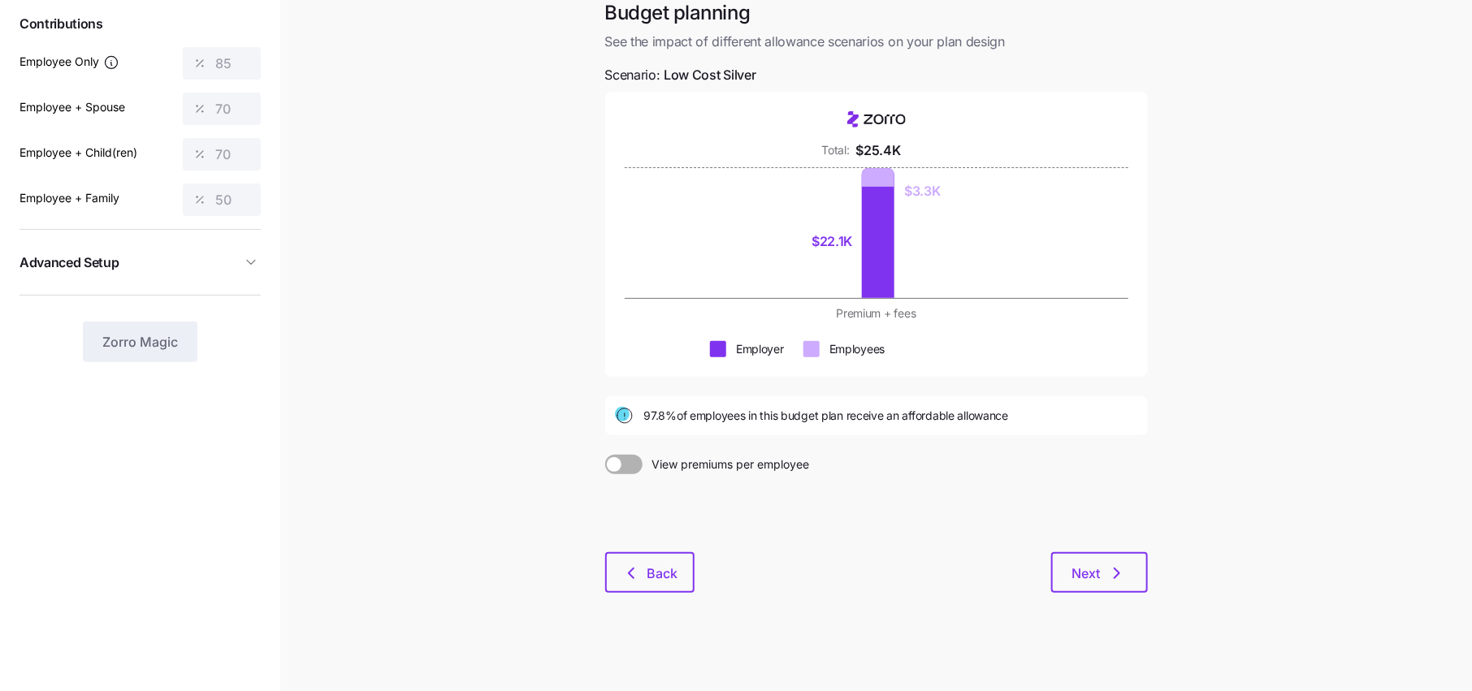
scroll to position [102, 0]
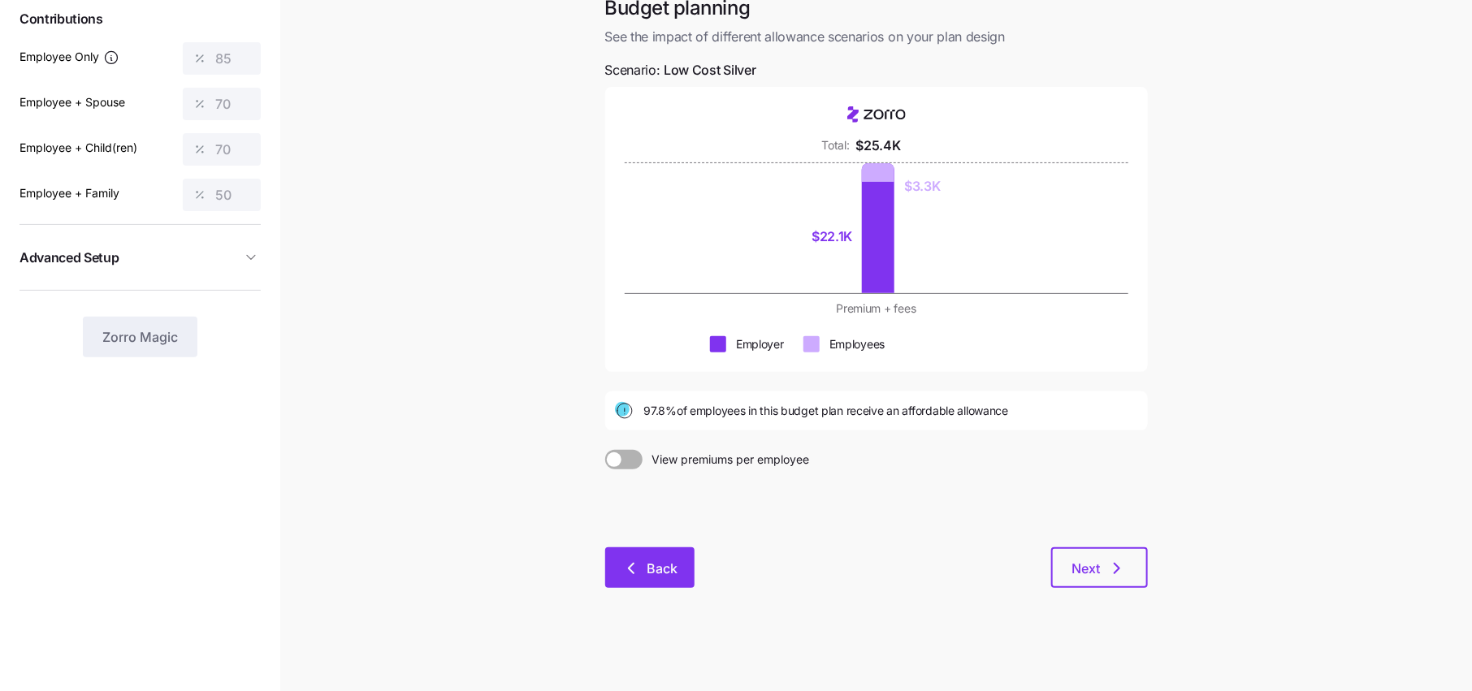
click at [622, 577] on icon "button" at bounding box center [630, 568] width 19 height 19
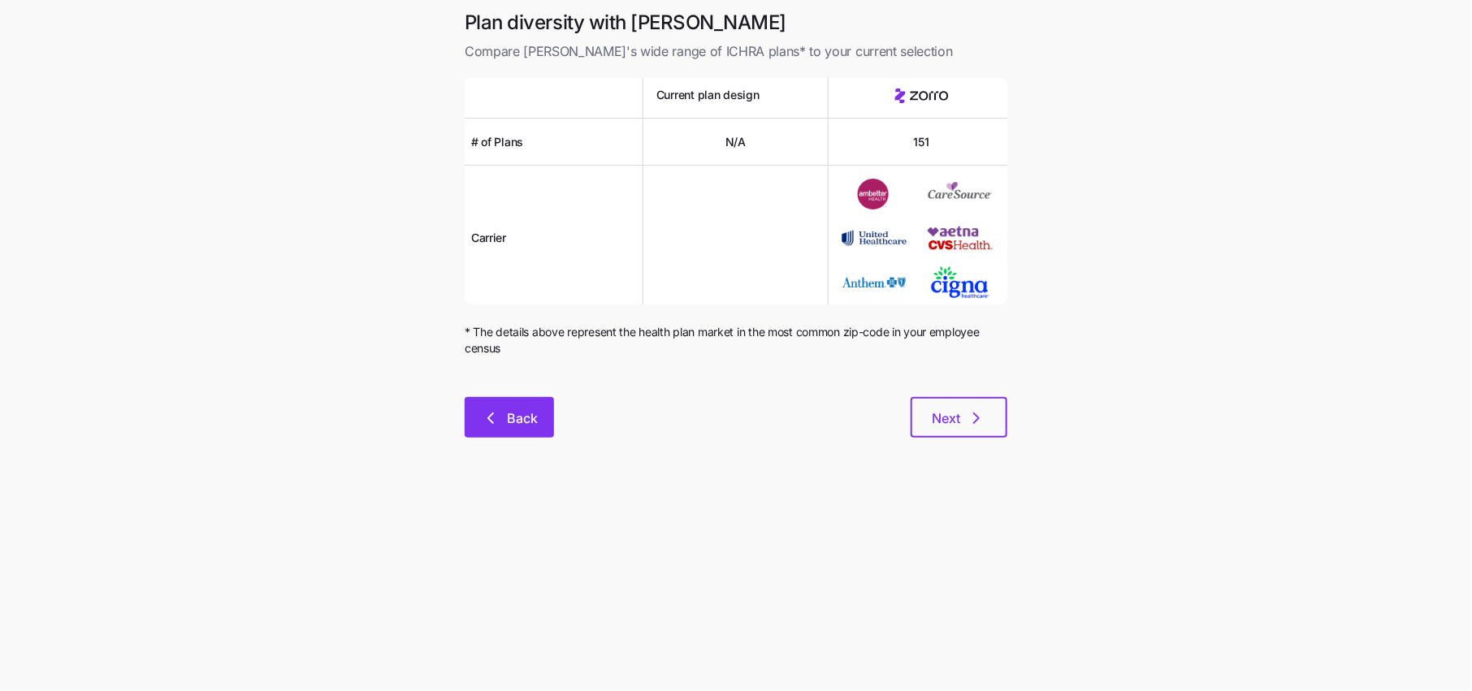
click at [531, 417] on span "Back" at bounding box center [522, 418] width 31 height 19
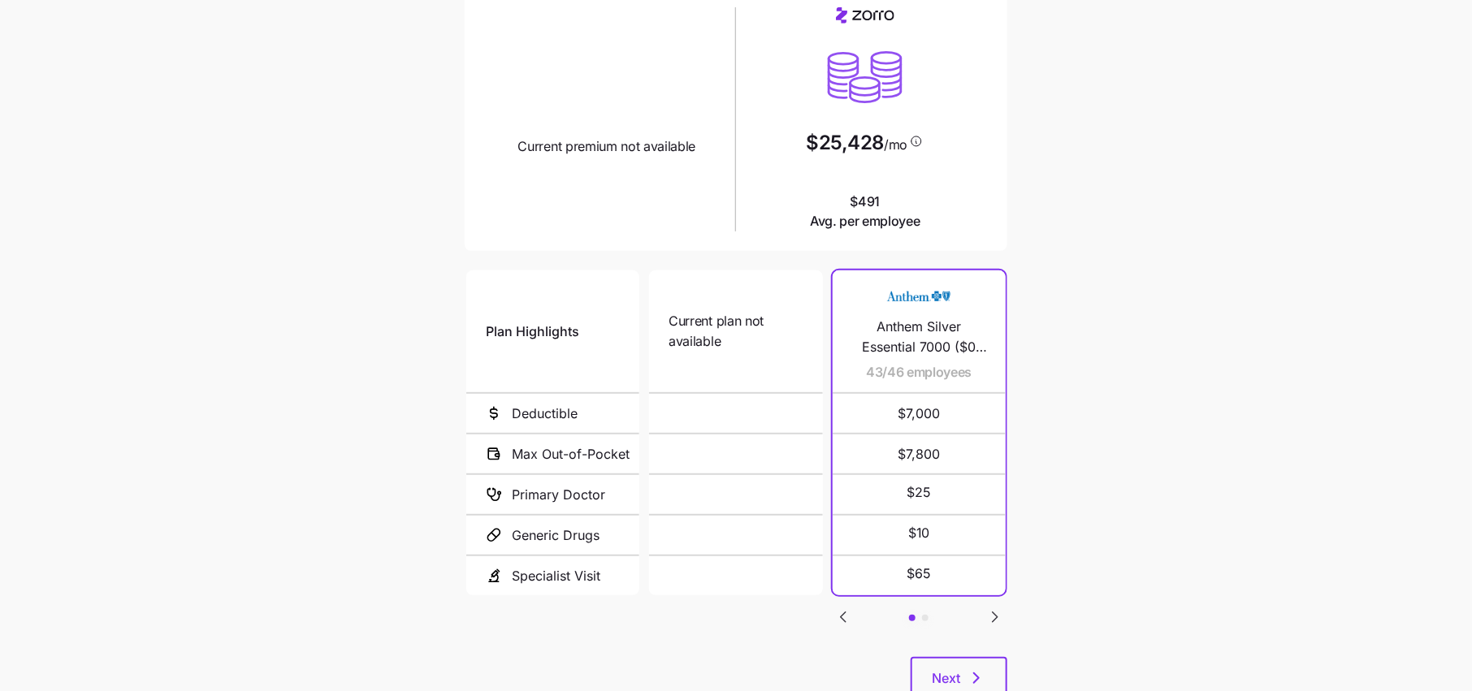
scroll to position [150, 0]
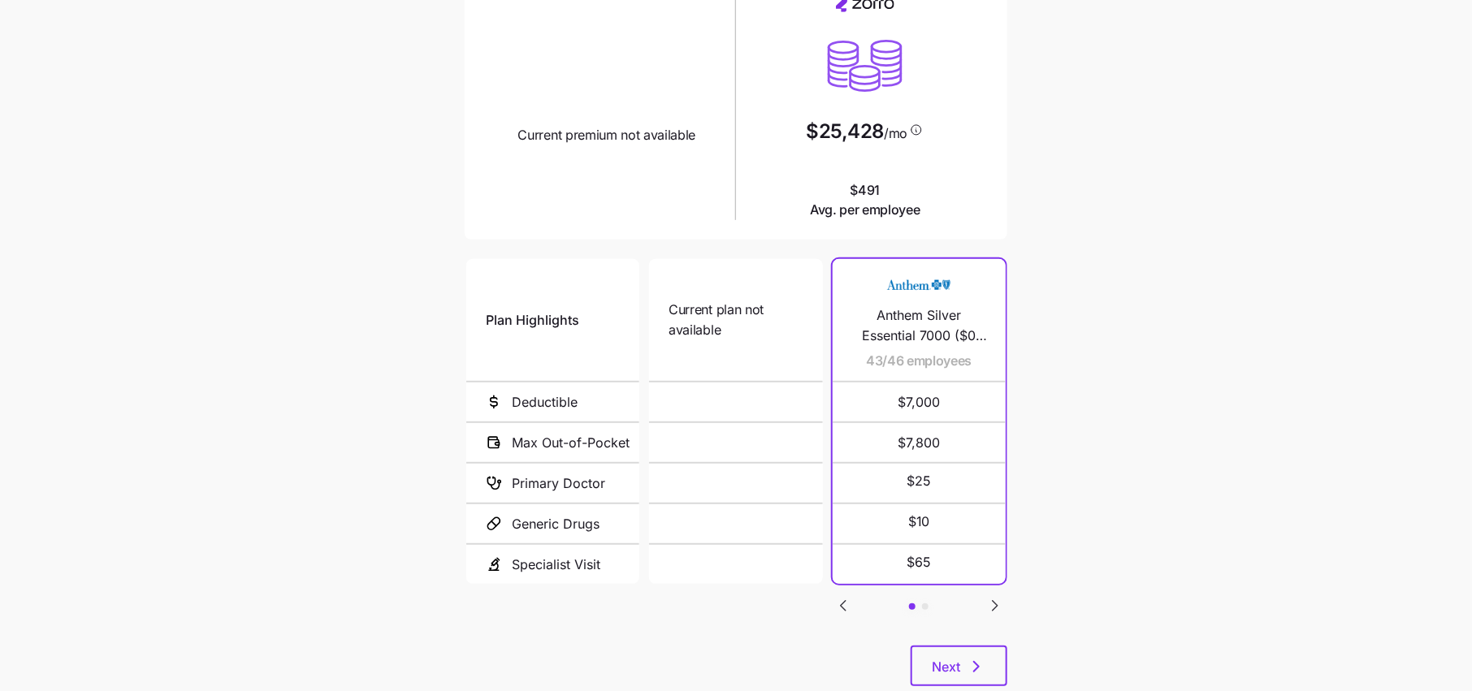
click at [988, 600] on icon "Go to next slide" at bounding box center [994, 605] width 19 height 19
click at [839, 607] on icon "Go to previous slide" at bounding box center [842, 605] width 19 height 19
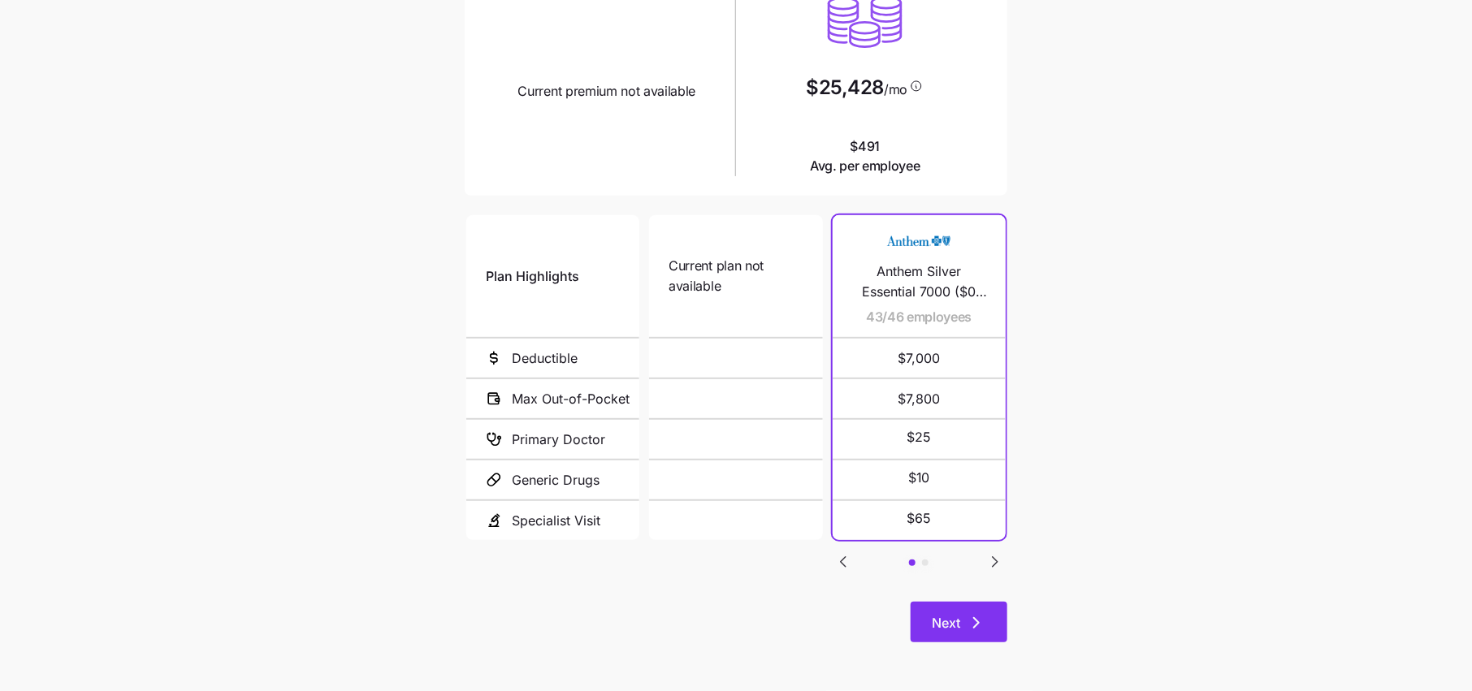
click at [941, 621] on span "Next" at bounding box center [946, 622] width 28 height 19
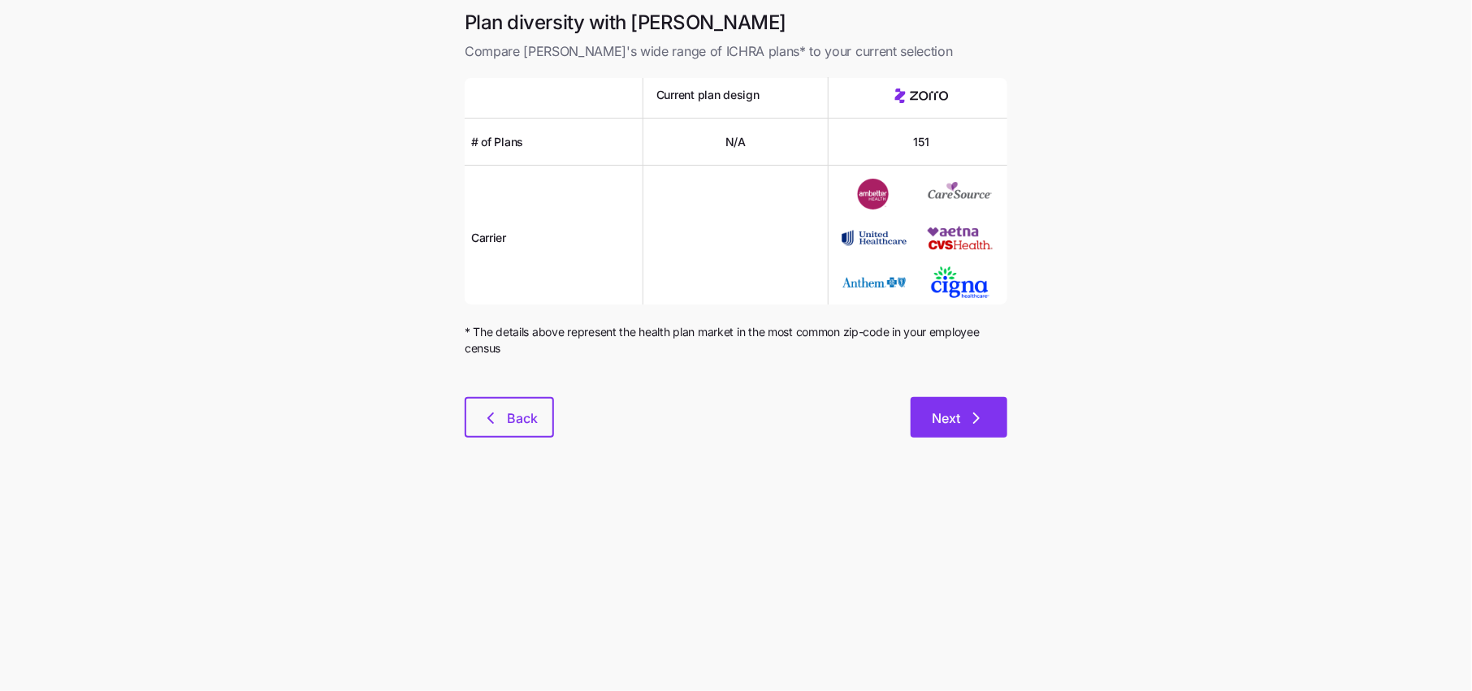
click at [977, 409] on icon "button" at bounding box center [976, 418] width 19 height 19
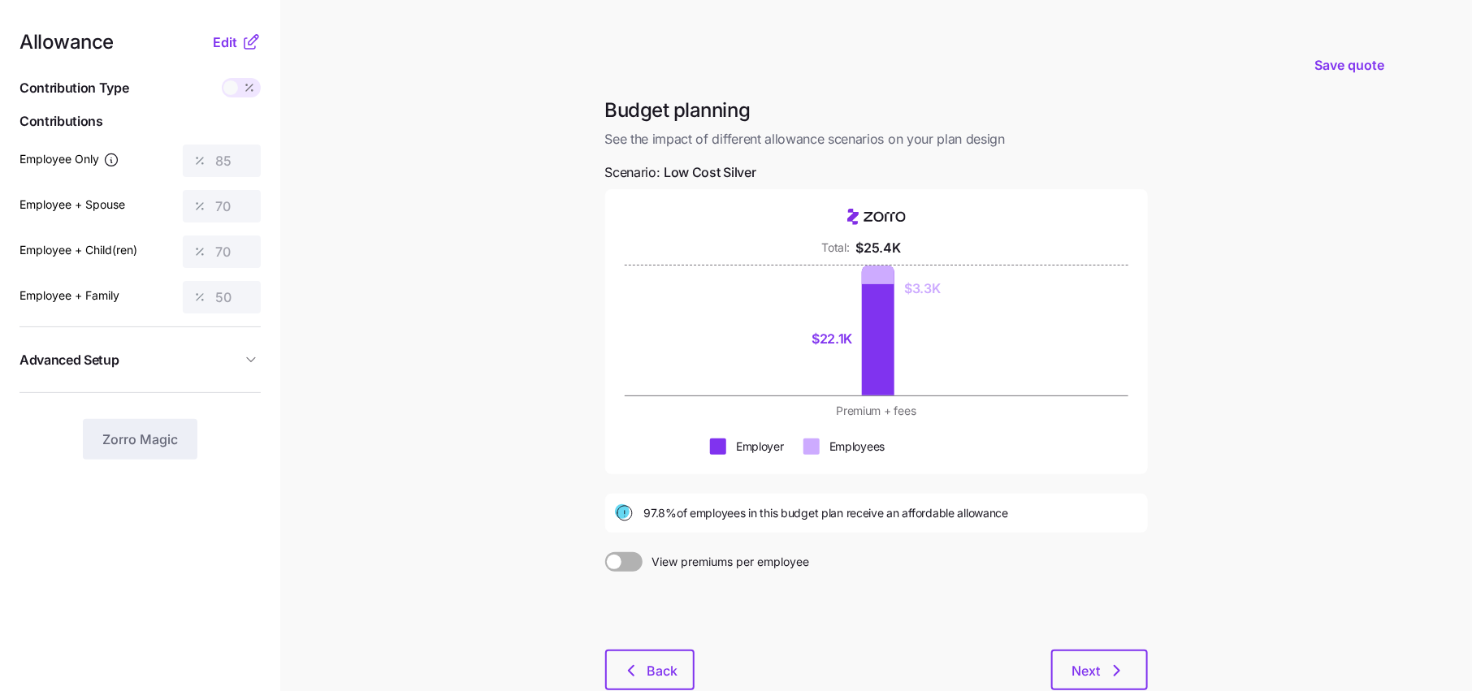
click at [245, 39] on icon at bounding box center [250, 41] width 19 height 19
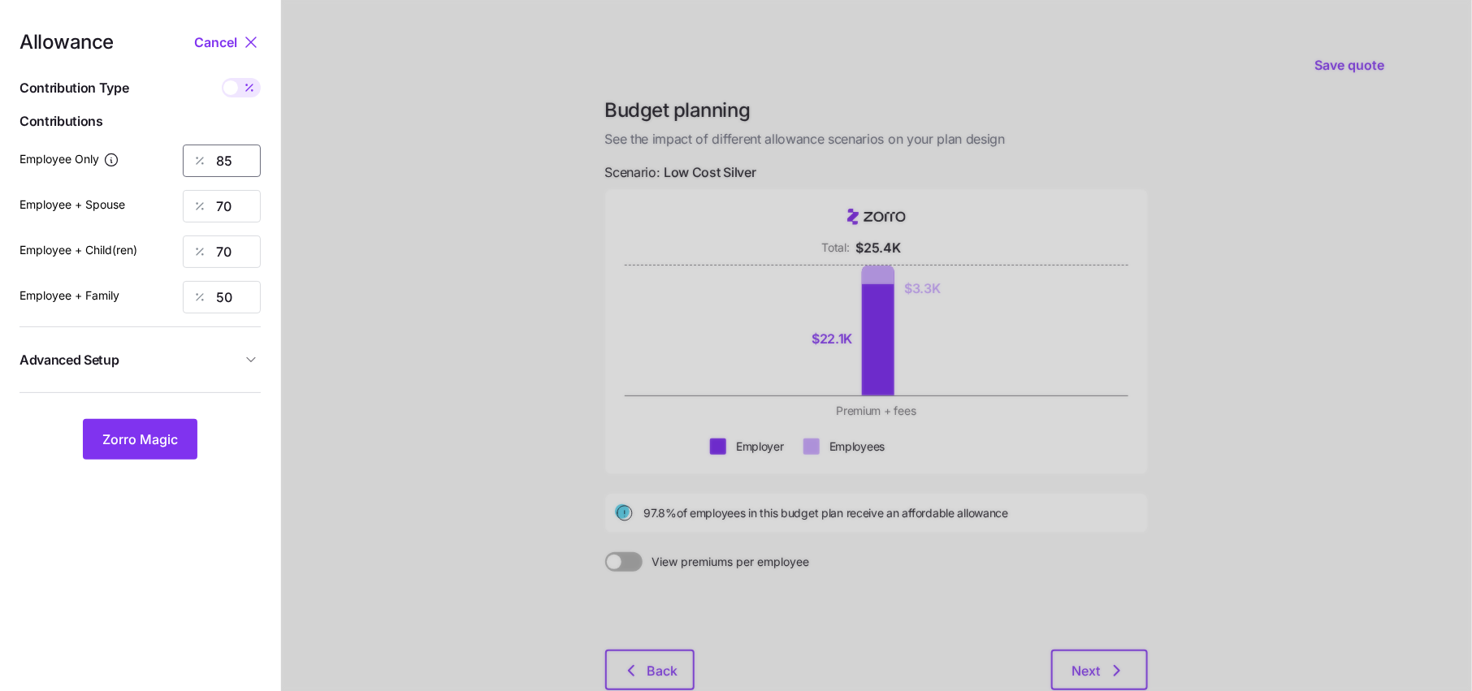
drag, startPoint x: 236, startPoint y: 163, endPoint x: 184, endPoint y: 163, distance: 52.0
click at [214, 163] on div "85" at bounding box center [222, 161] width 78 height 32
click at [249, 89] on icon at bounding box center [249, 87] width 6 height 6
click at [222, 78] on input "checkbox" at bounding box center [222, 78] width 0 height 0
type input "517"
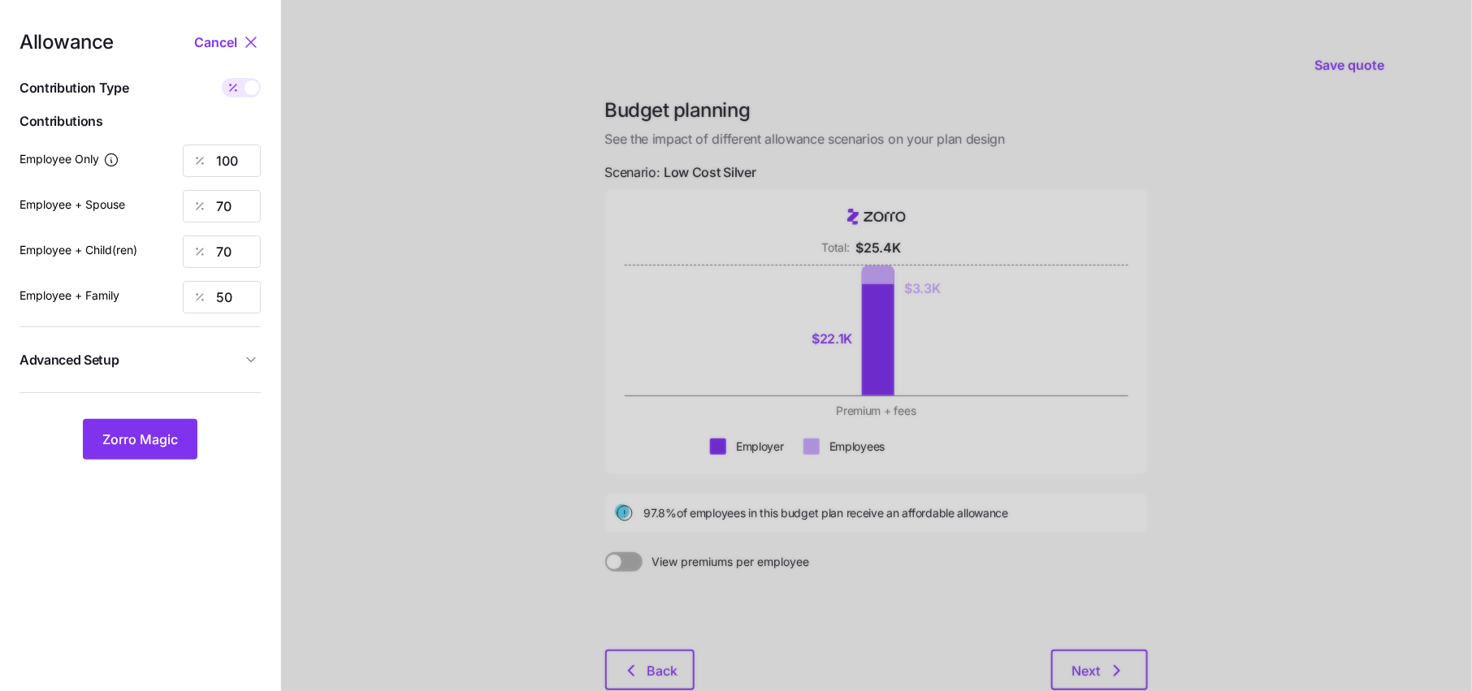
type input "724"
type input "619"
type input "700"
drag, startPoint x: 248, startPoint y: 207, endPoint x: 131, endPoint y: 210, distance: 117.0
click at [131, 210] on div "Employee + Spouse 724" at bounding box center [139, 206] width 241 height 32
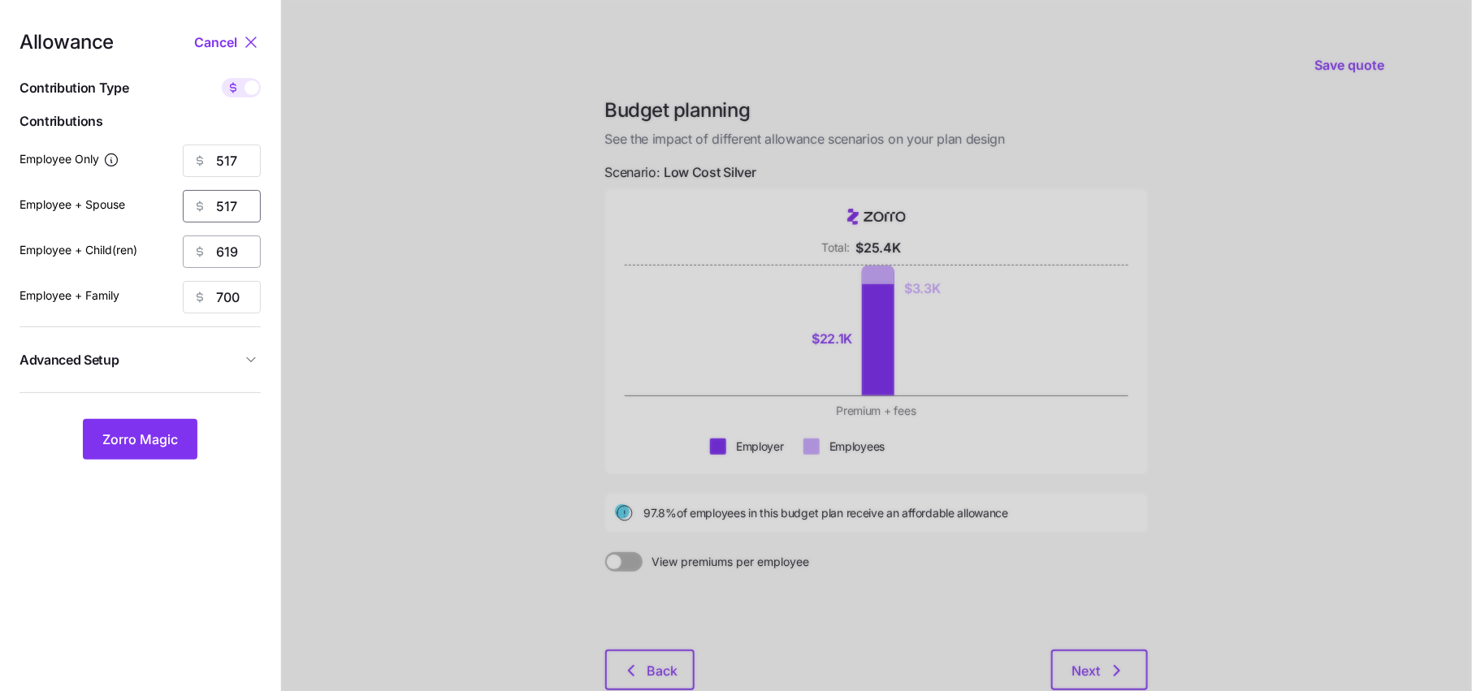
type input "517"
drag, startPoint x: 246, startPoint y: 257, endPoint x: 148, endPoint y: 257, distance: 98.3
click at [148, 257] on div "Employee + Child(ren) 619" at bounding box center [139, 252] width 241 height 32
type input "517"
drag, startPoint x: 253, startPoint y: 290, endPoint x: 168, endPoint y: 290, distance: 85.3
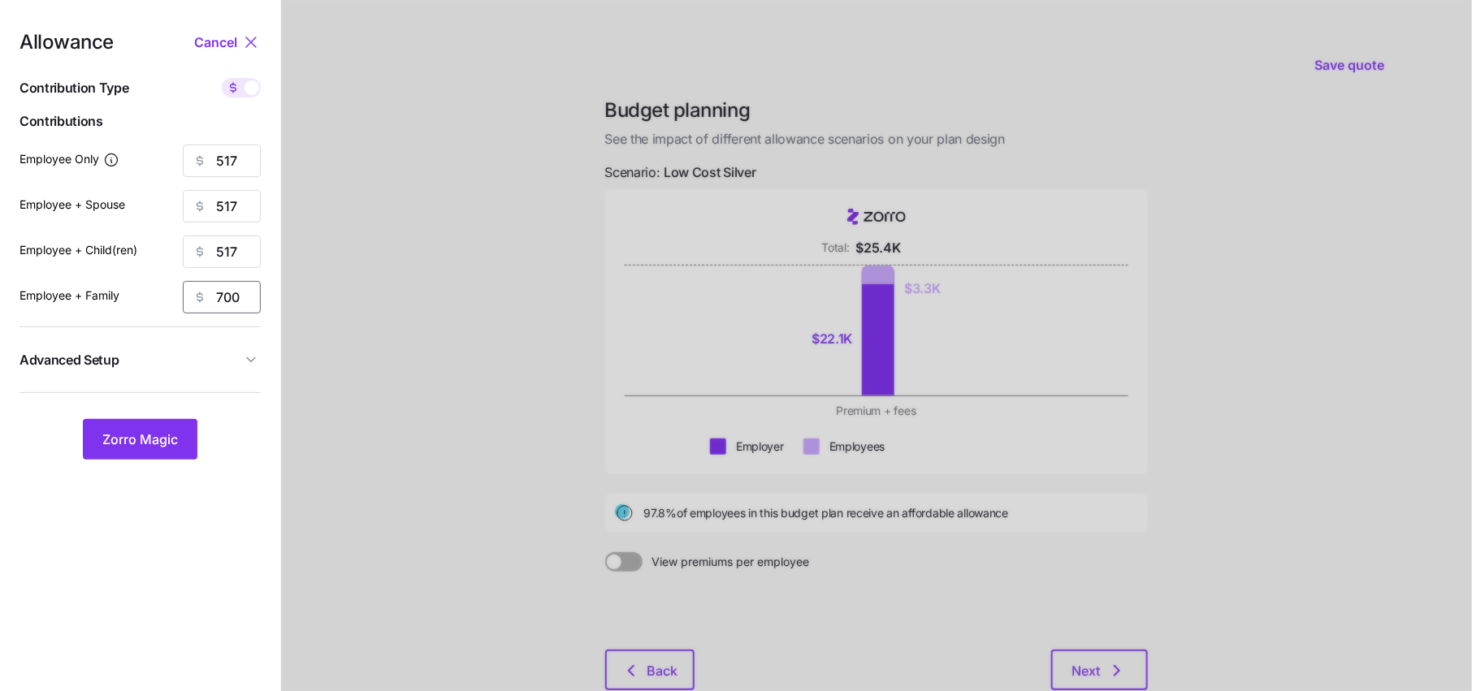
click at [186, 290] on div "700" at bounding box center [222, 297] width 78 height 32
type input "517"
click at [186, 428] on button "Zorro Magic" at bounding box center [140, 439] width 115 height 41
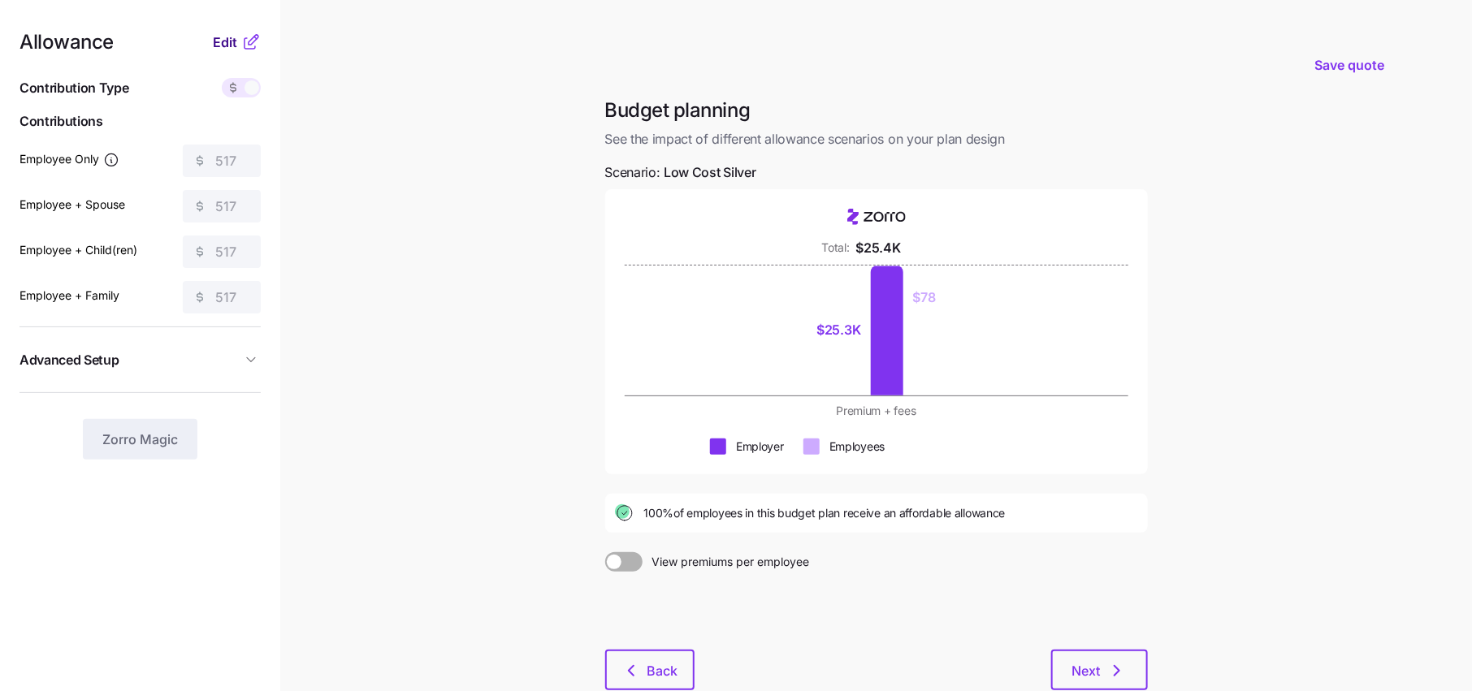
click at [237, 41] on button "Edit" at bounding box center [227, 41] width 28 height 19
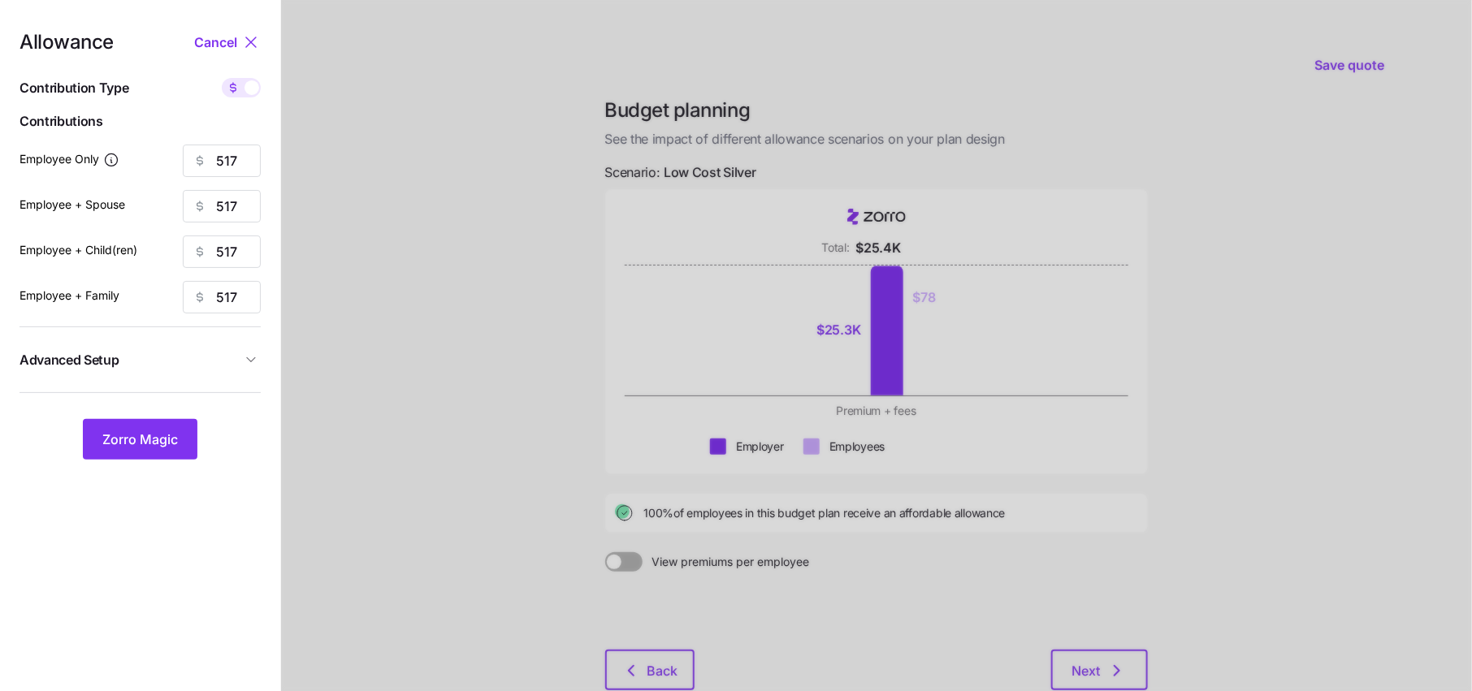
click at [241, 89] on span at bounding box center [233, 87] width 23 height 19
click at [222, 78] on input "checkbox" at bounding box center [222, 78] width 0 height 0
type input "100"
type input "50"
type input "59"
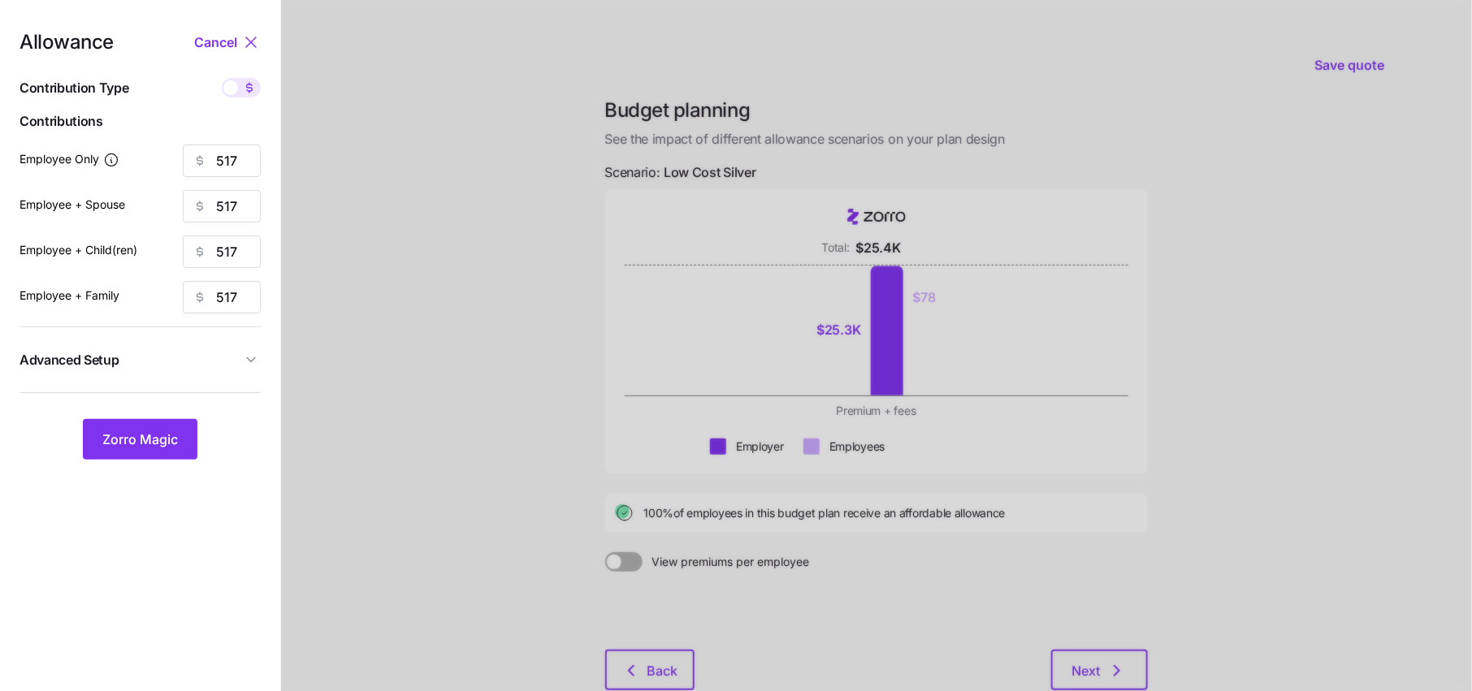
type input "37"
drag, startPoint x: 244, startPoint y: 165, endPoint x: 118, endPoint y: 165, distance: 125.9
click at [218, 165] on input "100" at bounding box center [222, 161] width 78 height 32
click at [227, 190] on input "50" at bounding box center [222, 206] width 78 height 32
drag, startPoint x: 240, startPoint y: 157, endPoint x: 197, endPoint y: 157, distance: 43.0
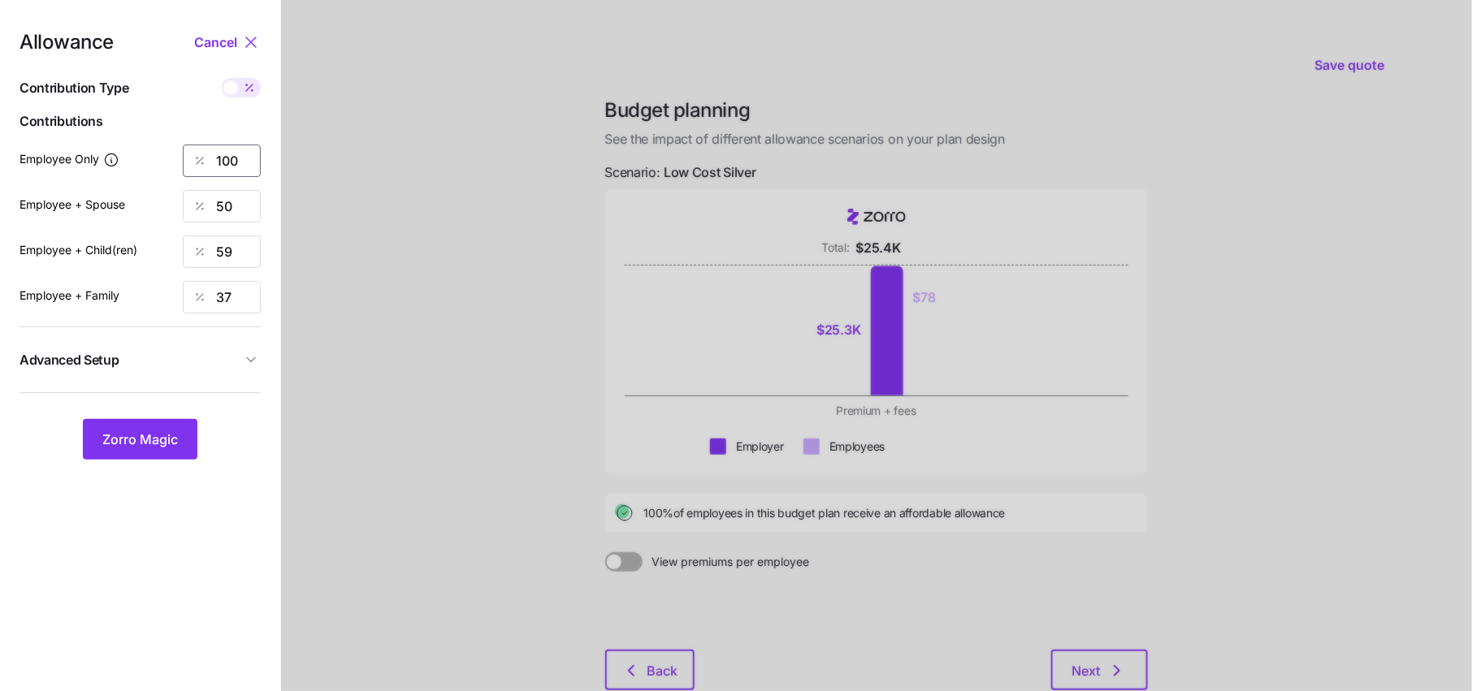
click at [214, 157] on div "100" at bounding box center [222, 161] width 78 height 32
click at [155, 460] on nav "Allowance Cancel Contribution Type Use classes Contributions Employee Only 65 E…" at bounding box center [140, 397] width 280 height 794
click at [158, 433] on span "Zorro Magic" at bounding box center [140, 439] width 76 height 19
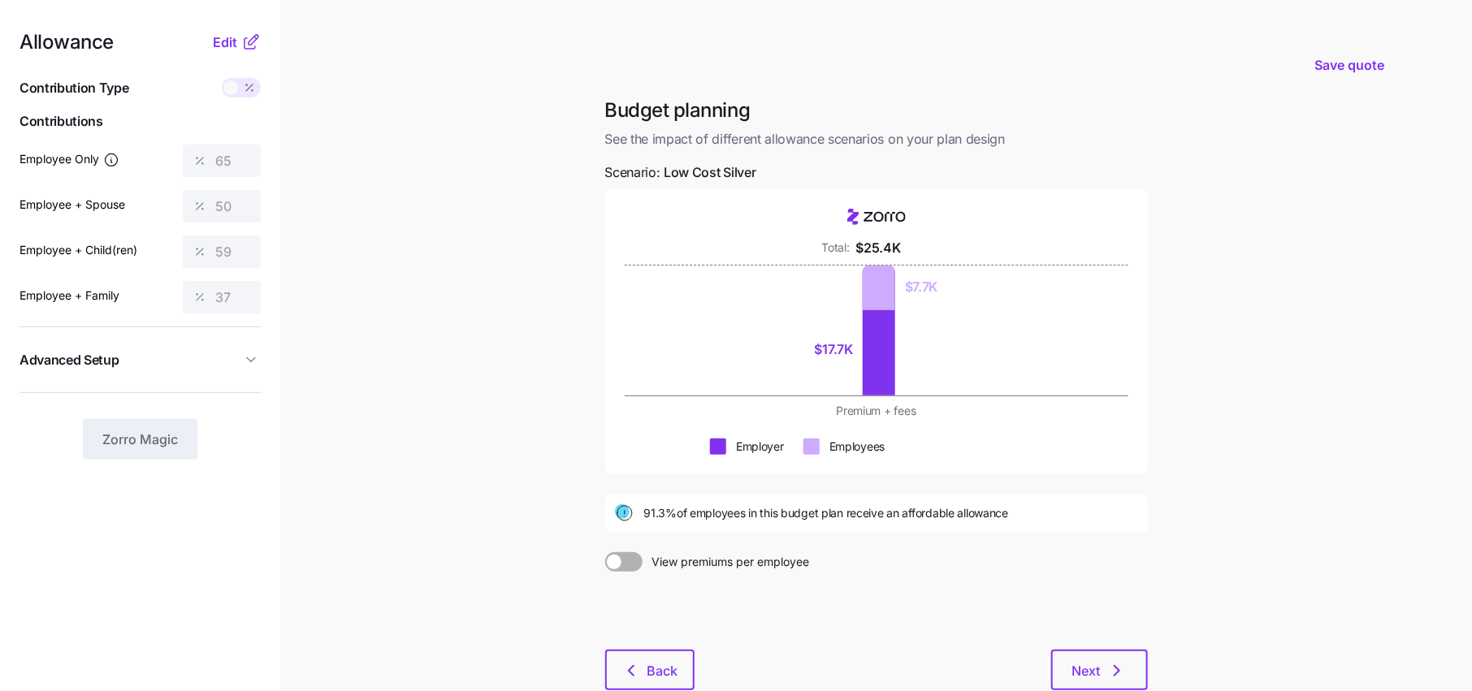
click at [245, 41] on icon at bounding box center [250, 41] width 19 height 19
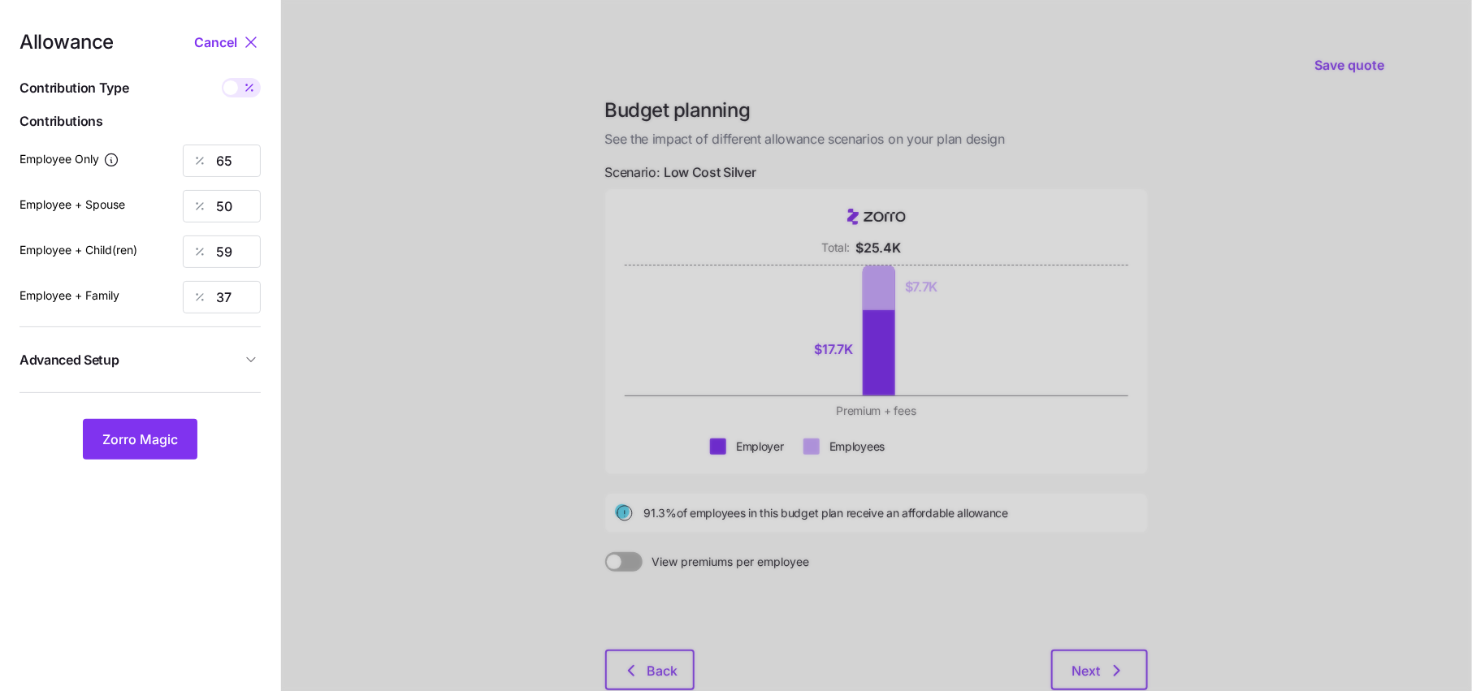
click at [241, 95] on span at bounding box center [249, 87] width 23 height 19
click at [222, 78] on input "checkbox" at bounding box center [222, 78] width 0 height 0
type input "336"
type input "517"
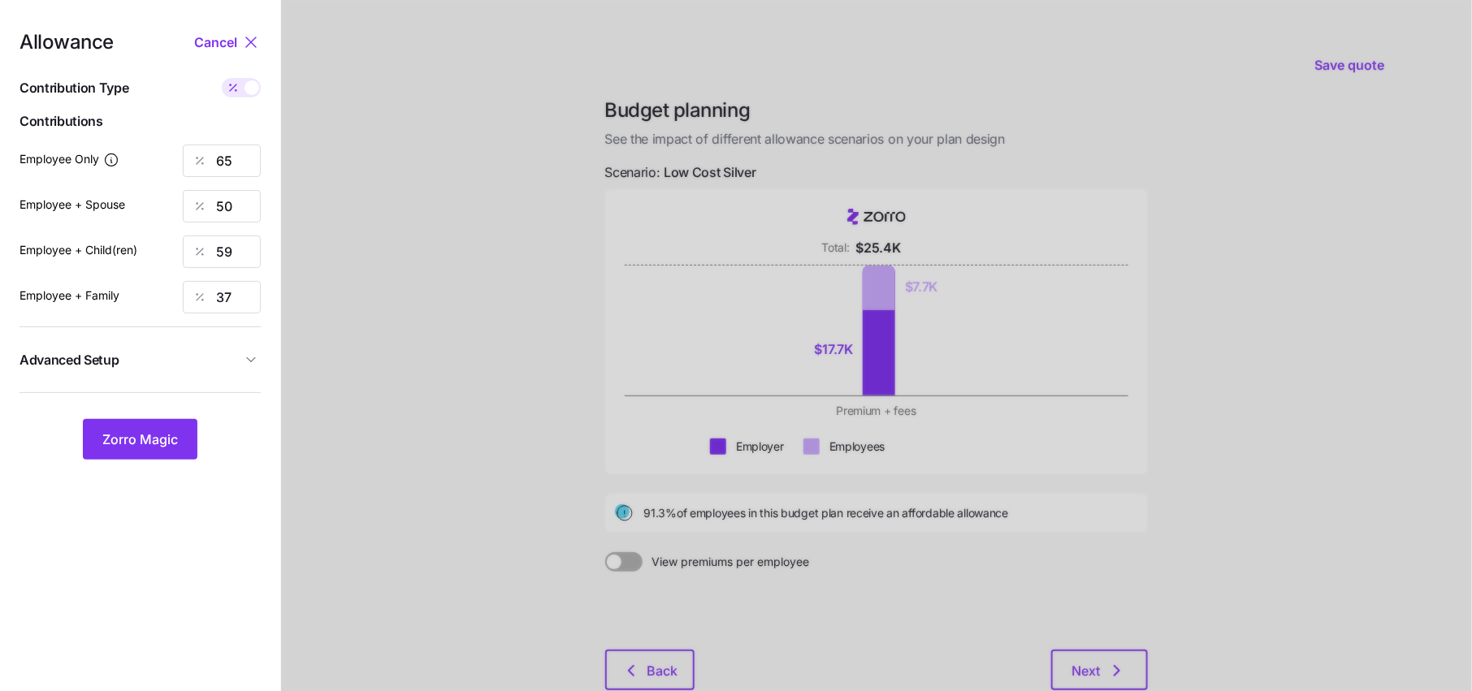
type input "517"
drag, startPoint x: 243, startPoint y: 210, endPoint x: 141, endPoint y: 210, distance: 101.5
click at [141, 210] on div "Employee + Spouse 517" at bounding box center [139, 206] width 241 height 32
type input "336"
drag, startPoint x: 239, startPoint y: 252, endPoint x: 98, endPoint y: 252, distance: 140.5
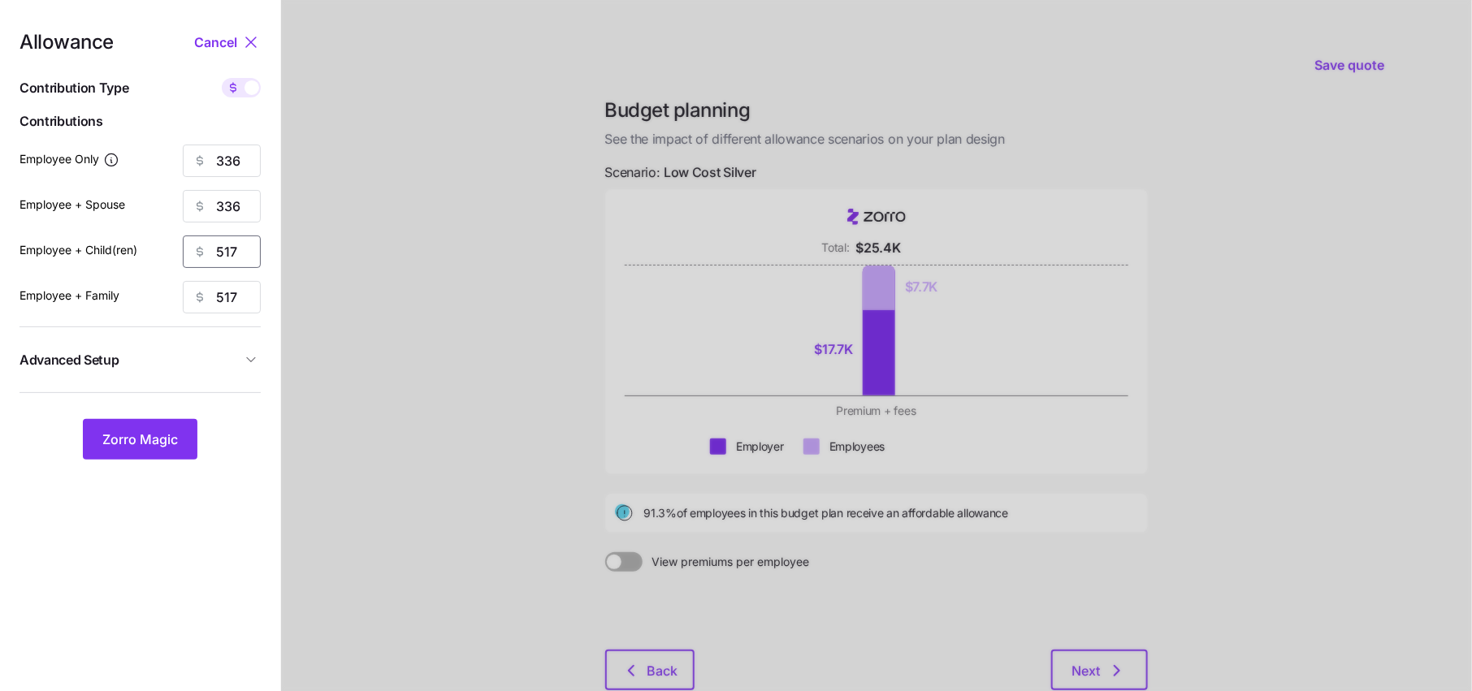
click at [100, 252] on div "Employee + Child(ren) 517" at bounding box center [139, 252] width 241 height 32
type input "336"
drag, startPoint x: 248, startPoint y: 307, endPoint x: 191, endPoint y: 307, distance: 56.9
click at [195, 307] on div "517" at bounding box center [222, 297] width 78 height 32
type input "336"
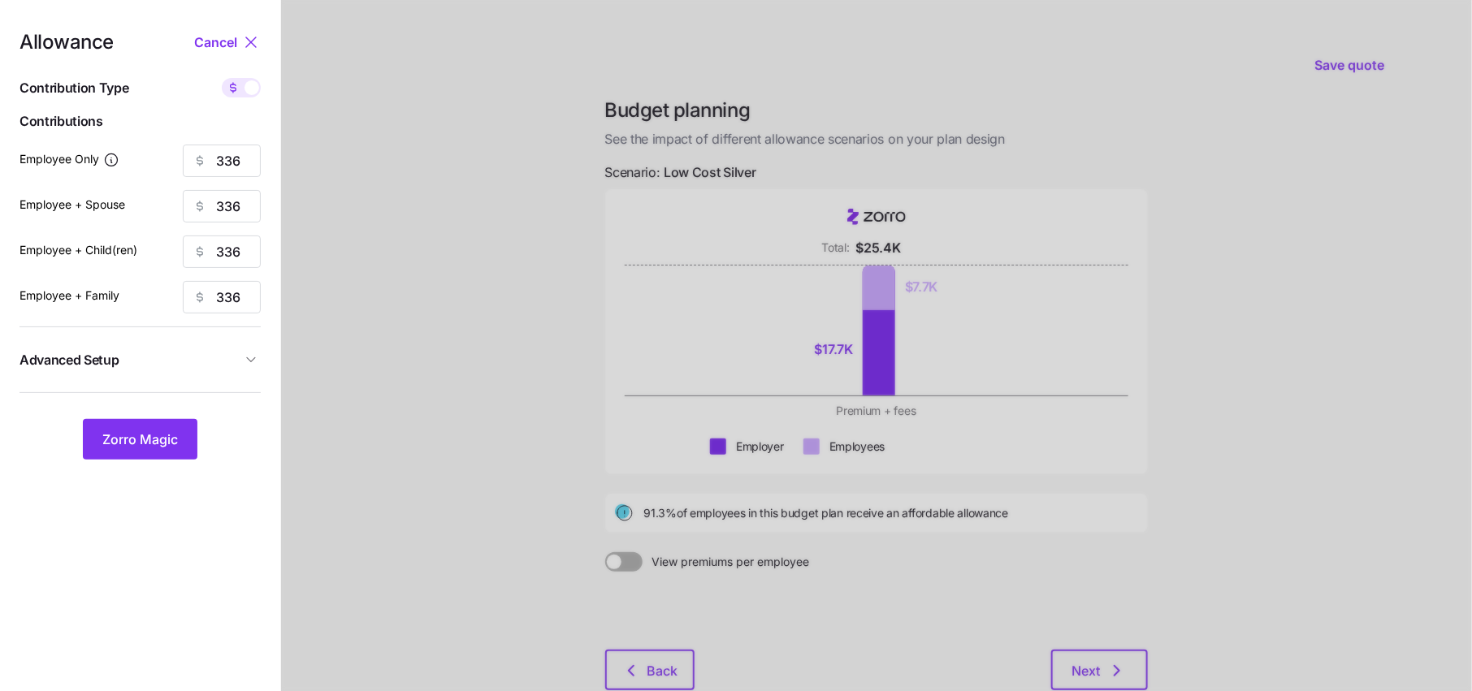
click at [242, 380] on div "Allowance Cancel Contribution Type Use classes Contributions Employee Only 336 …" at bounding box center [139, 245] width 241 height 427
click at [244, 368] on button "Advanced Setup" at bounding box center [139, 360] width 241 height 40
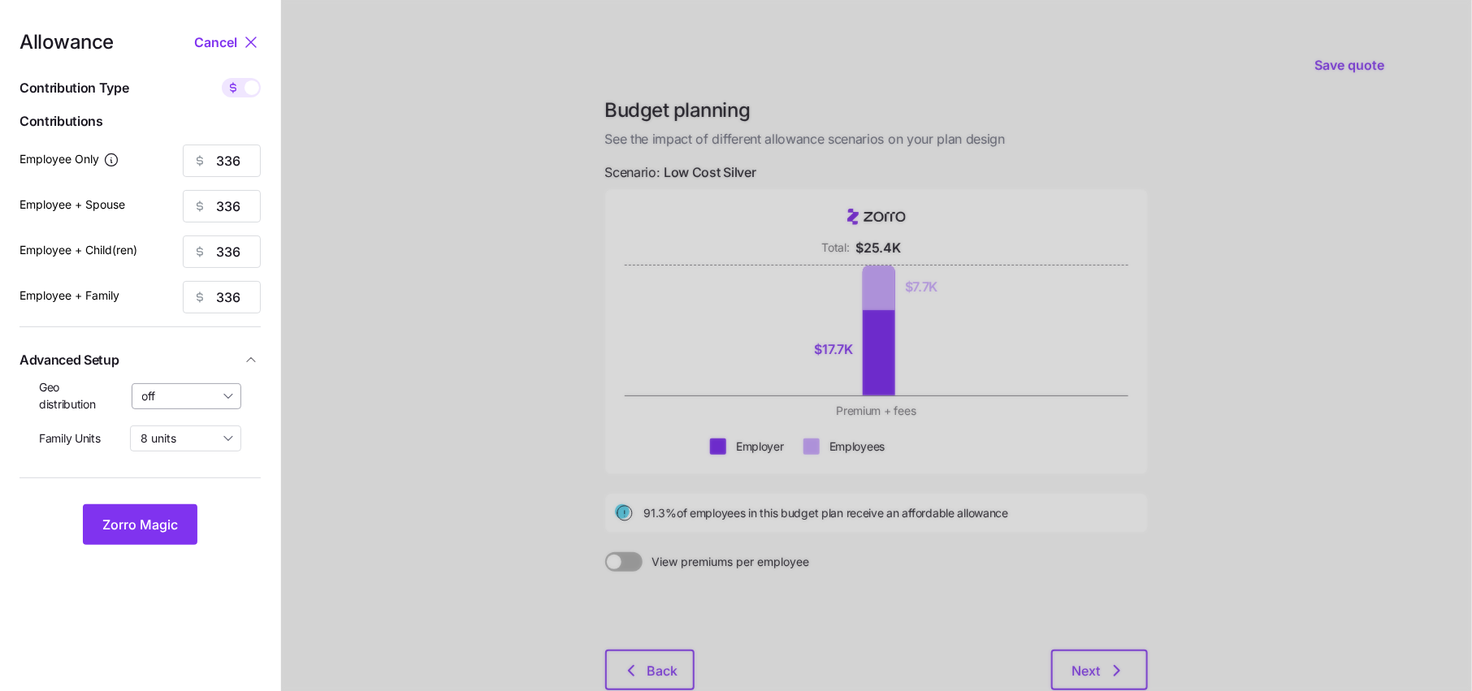
click at [186, 395] on input "off" at bounding box center [187, 396] width 110 height 26
click at [184, 490] on span "By state (1)" at bounding box center [177, 491] width 60 height 18
type input "By state (1)"
click at [142, 525] on span "Zorro Magic" at bounding box center [140, 524] width 76 height 19
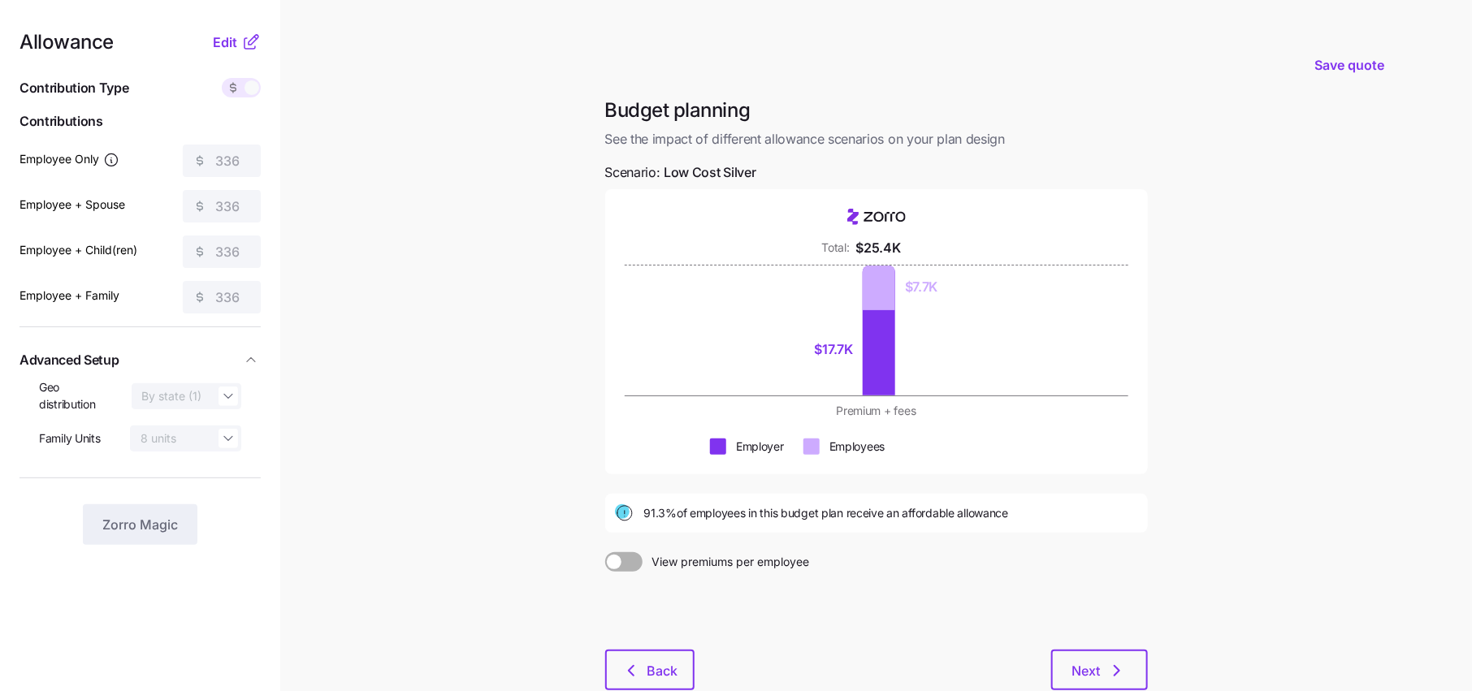
click at [586, 336] on main "Save quote Budget planning See the impact of different allowance scenarios on y…" at bounding box center [736, 397] width 1472 height 794
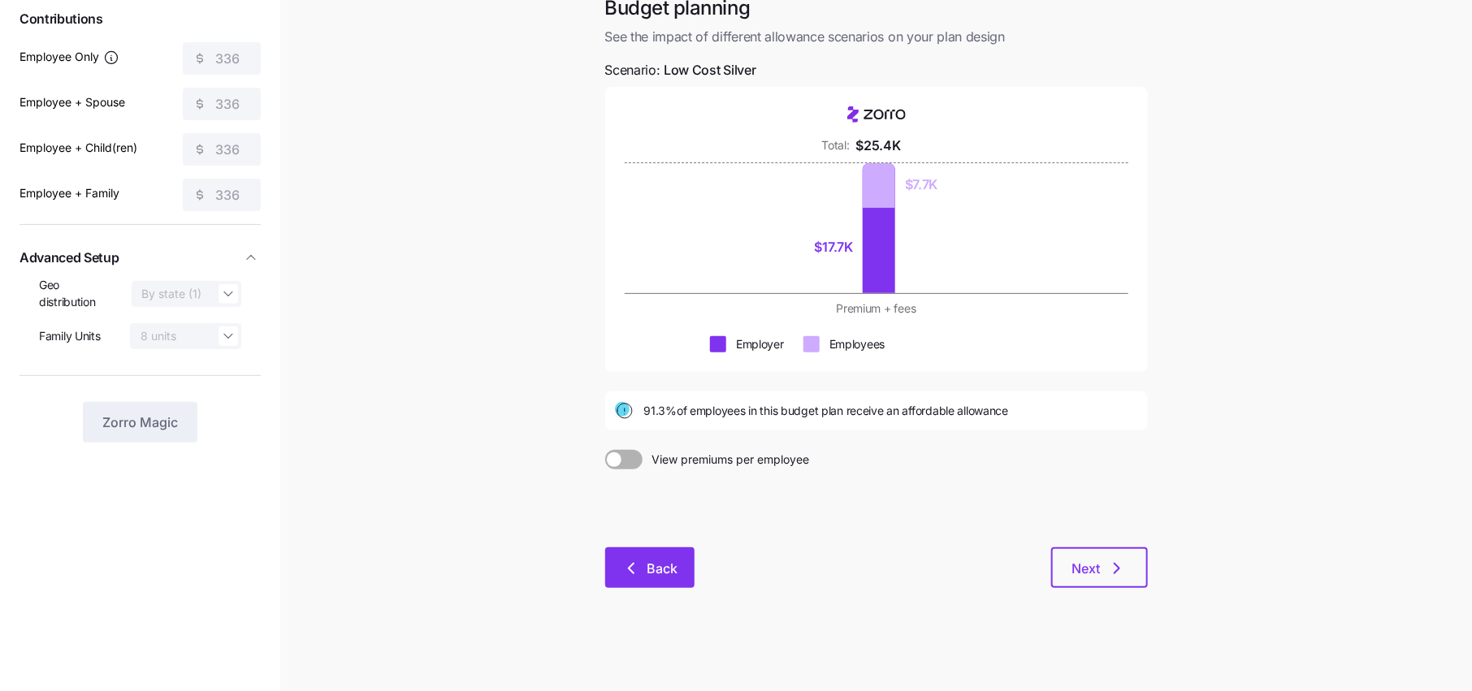
click at [638, 567] on icon "button" at bounding box center [630, 568] width 19 height 19
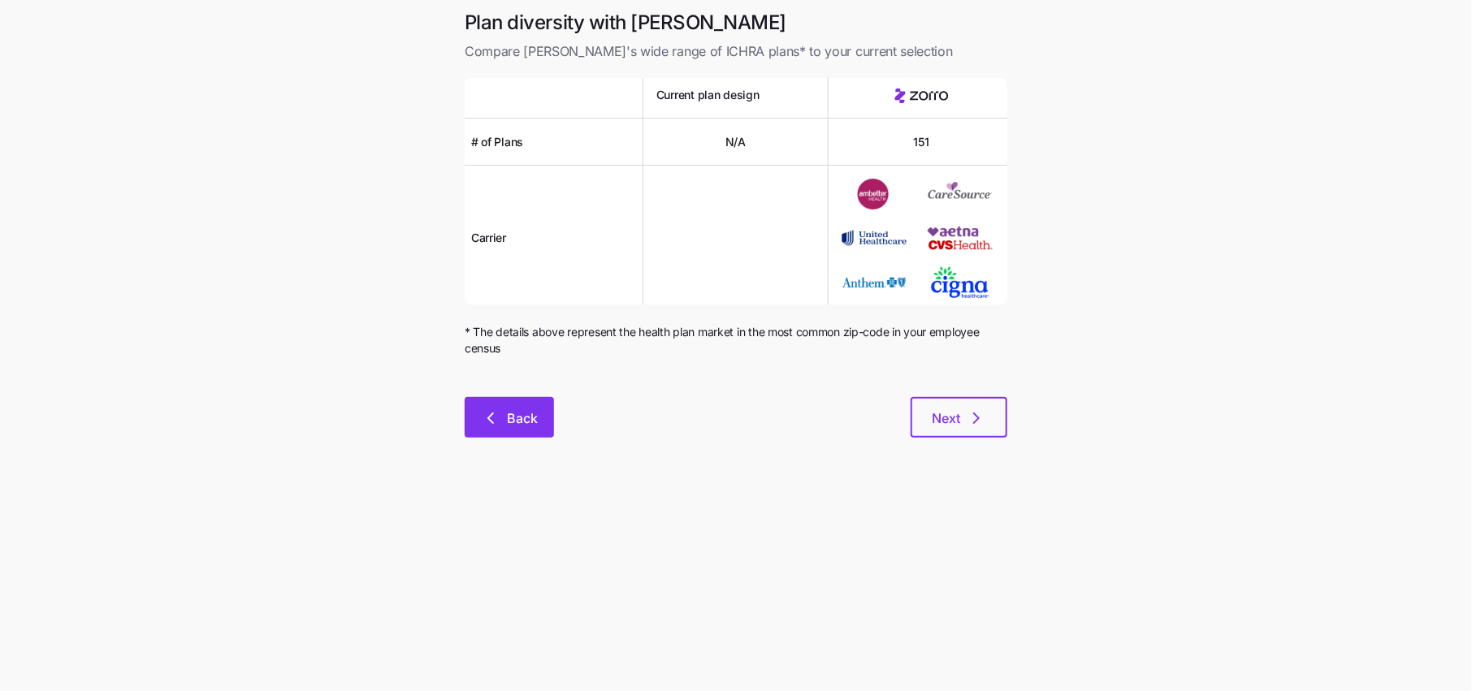
click at [530, 409] on span "Back" at bounding box center [522, 418] width 31 height 19
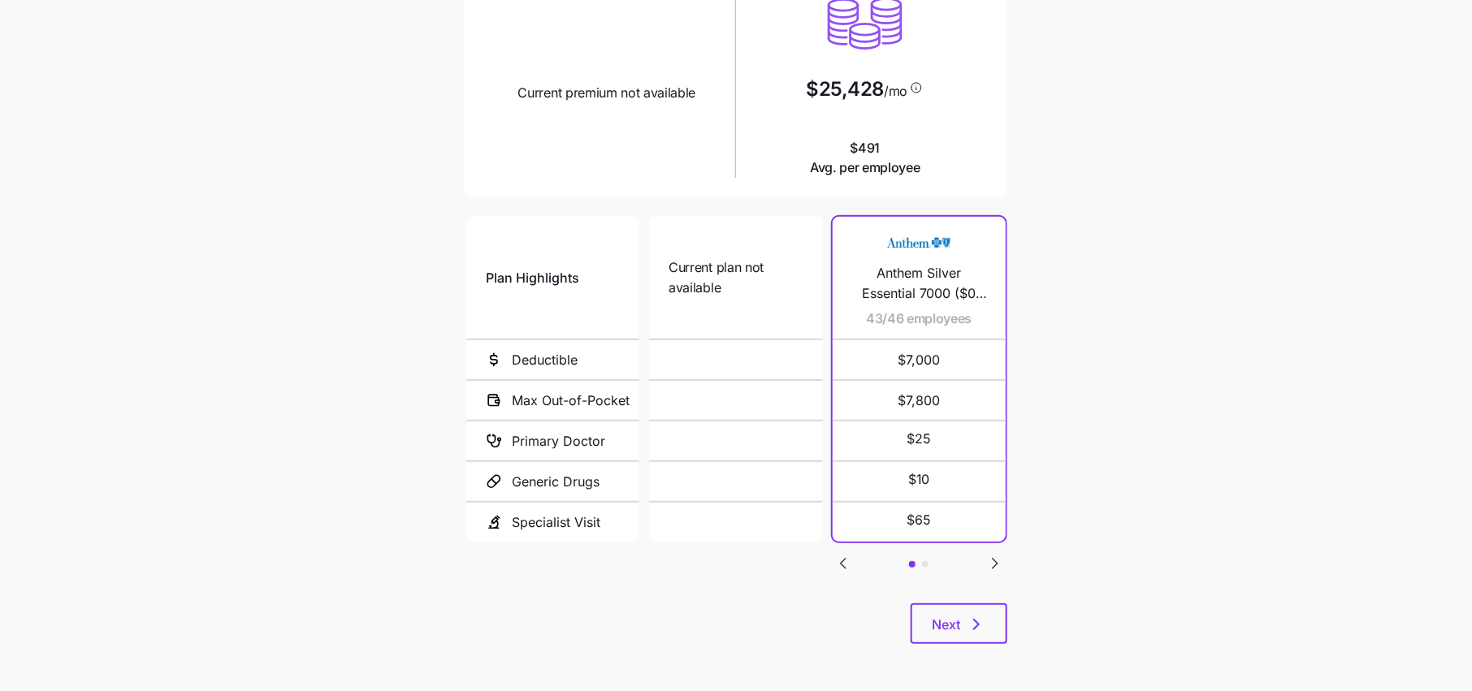
scroll to position [194, 0]
click at [988, 608] on button "Next" at bounding box center [958, 622] width 97 height 41
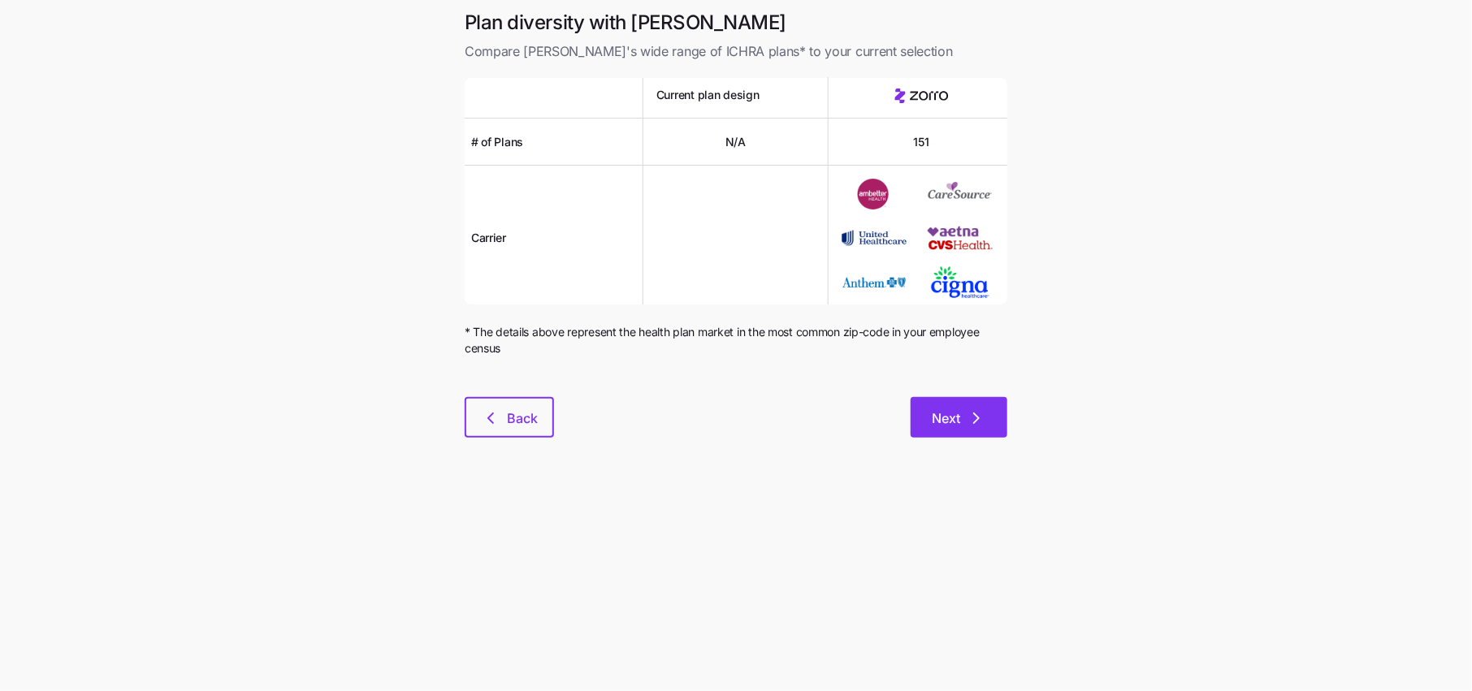
click at [967, 424] on icon "button" at bounding box center [976, 418] width 19 height 19
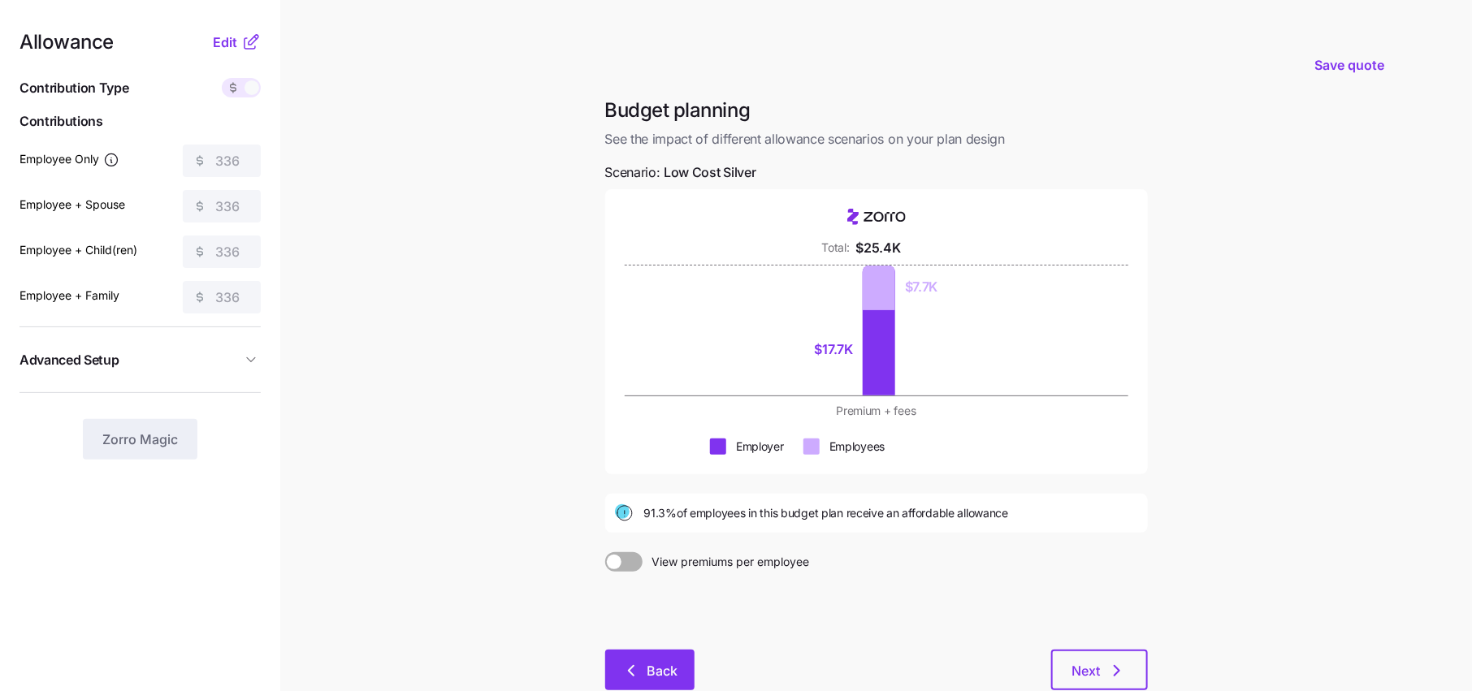
click at [640, 661] on icon "button" at bounding box center [630, 670] width 19 height 19
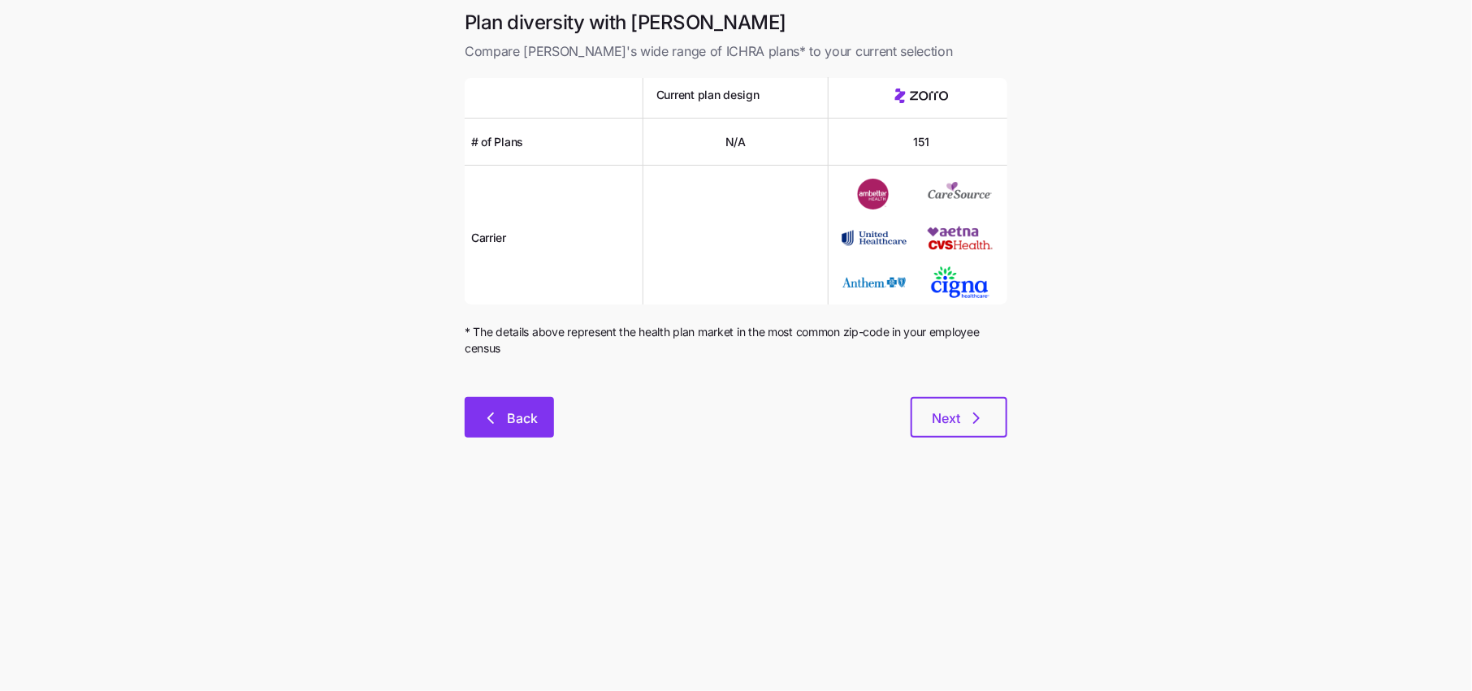
click at [517, 413] on span "Back" at bounding box center [522, 418] width 31 height 19
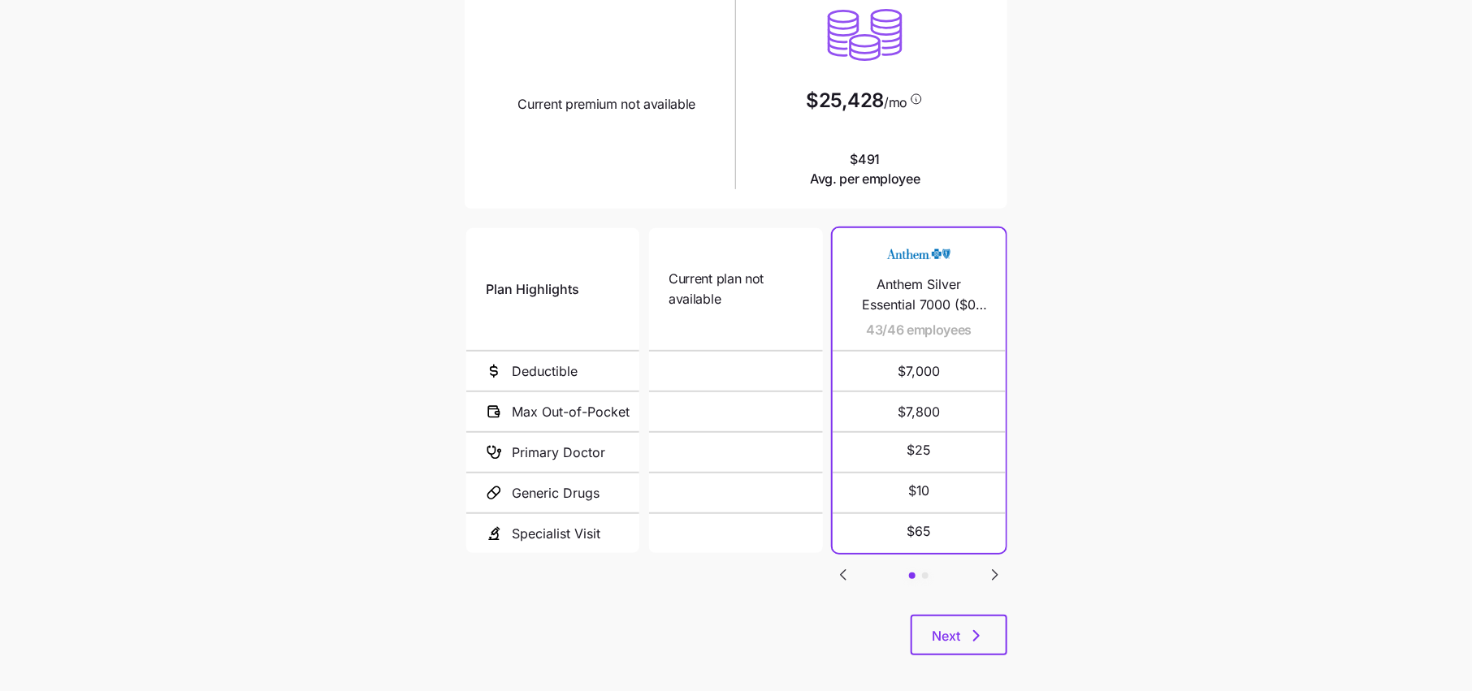
scroll to position [194, 0]
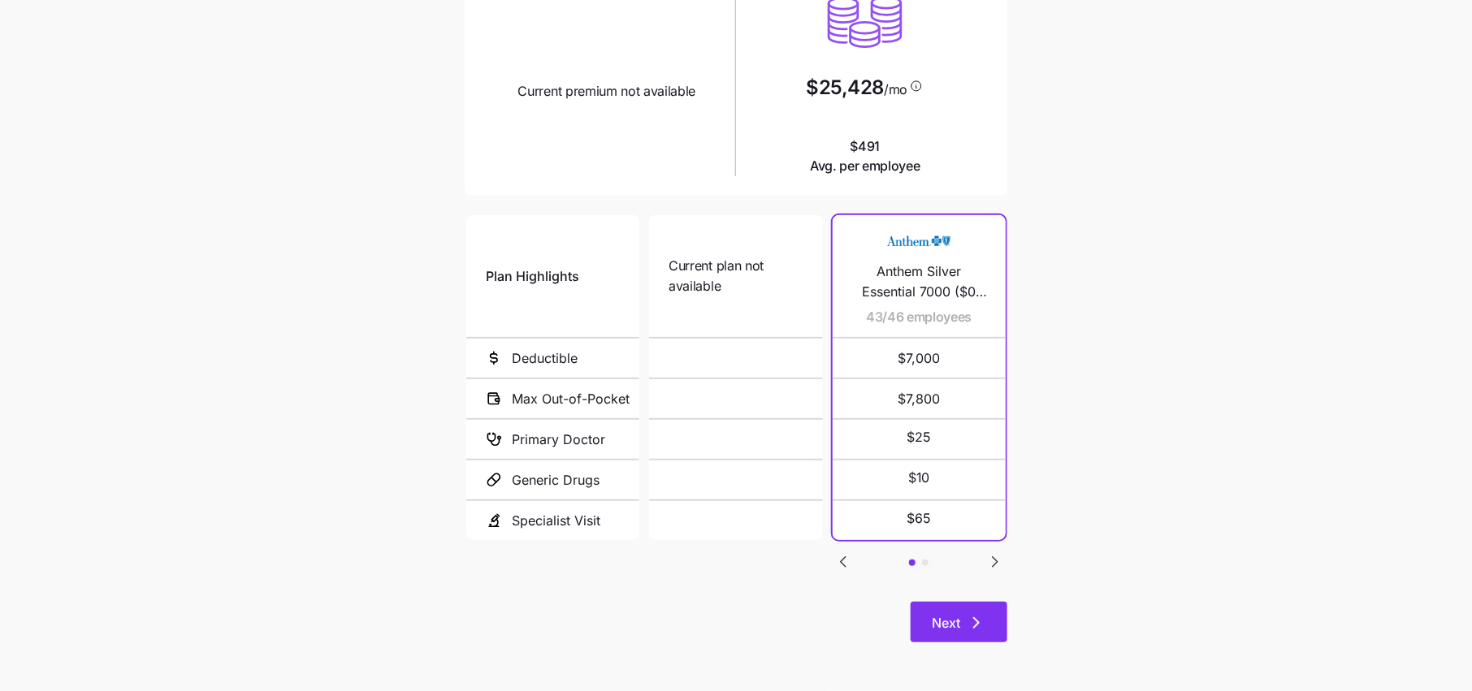
click at [933, 623] on span "Next" at bounding box center [946, 622] width 28 height 19
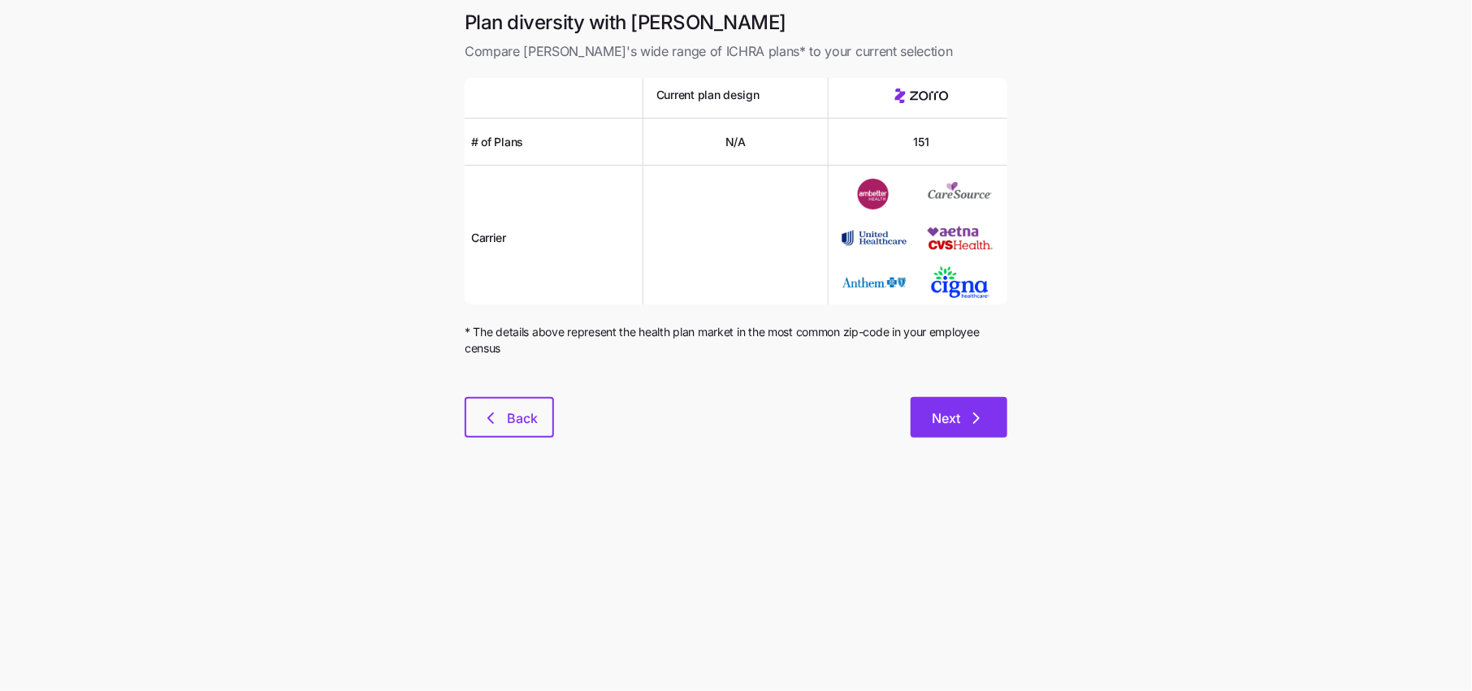
click at [967, 422] on icon "button" at bounding box center [976, 418] width 19 height 19
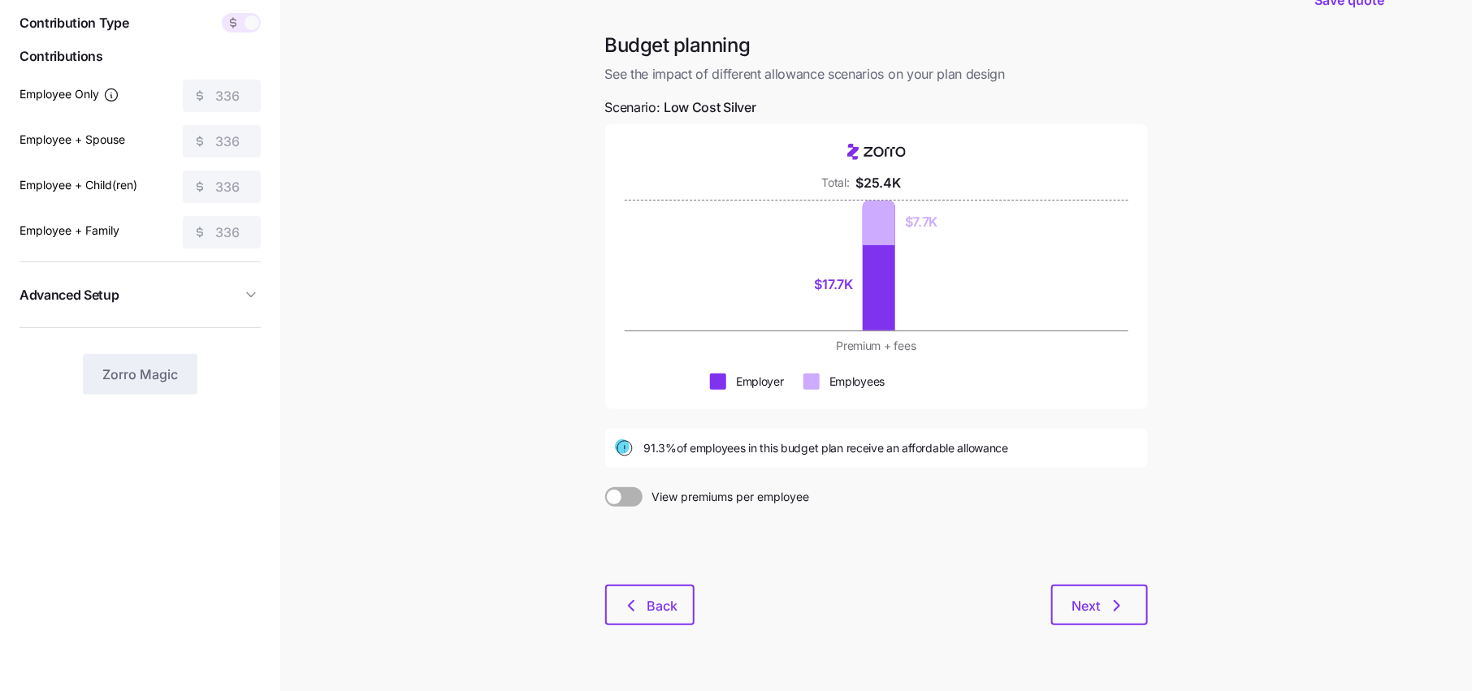
scroll to position [102, 0]
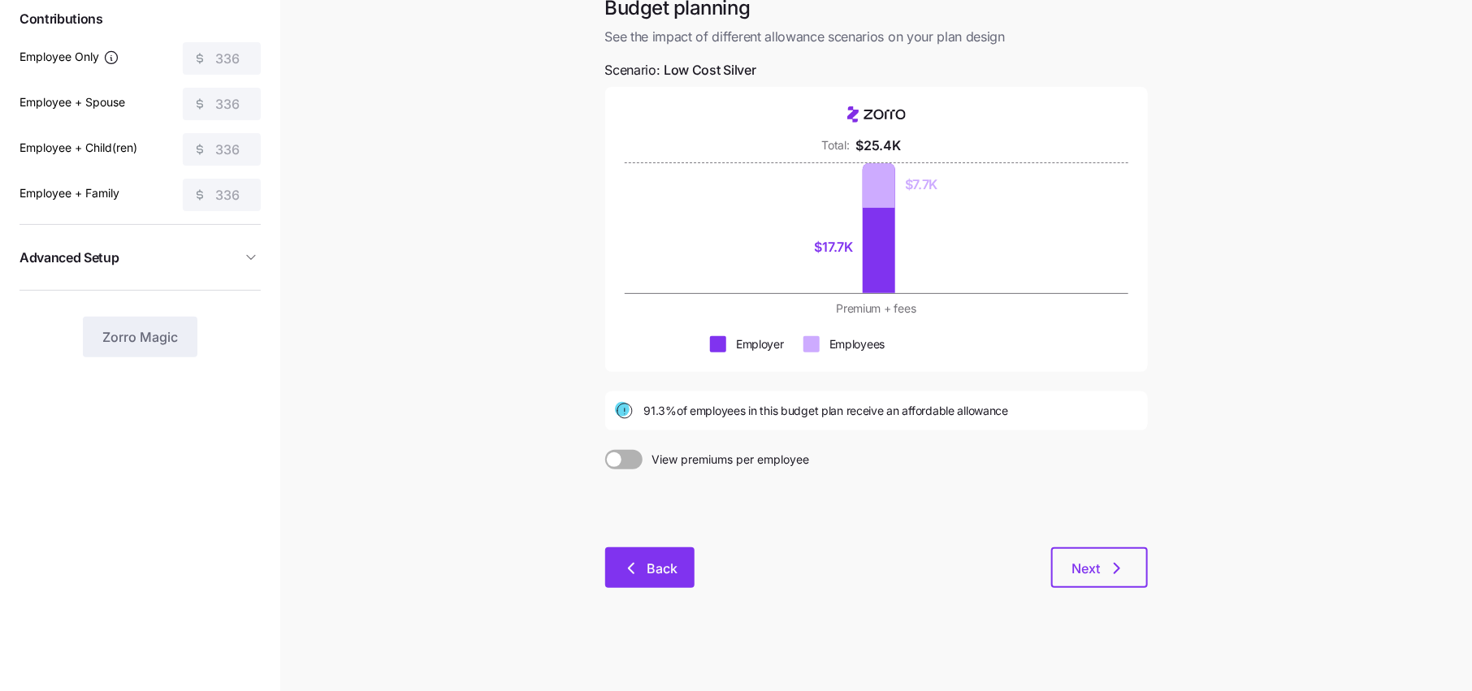
click at [664, 575] on span "Back" at bounding box center [662, 568] width 31 height 19
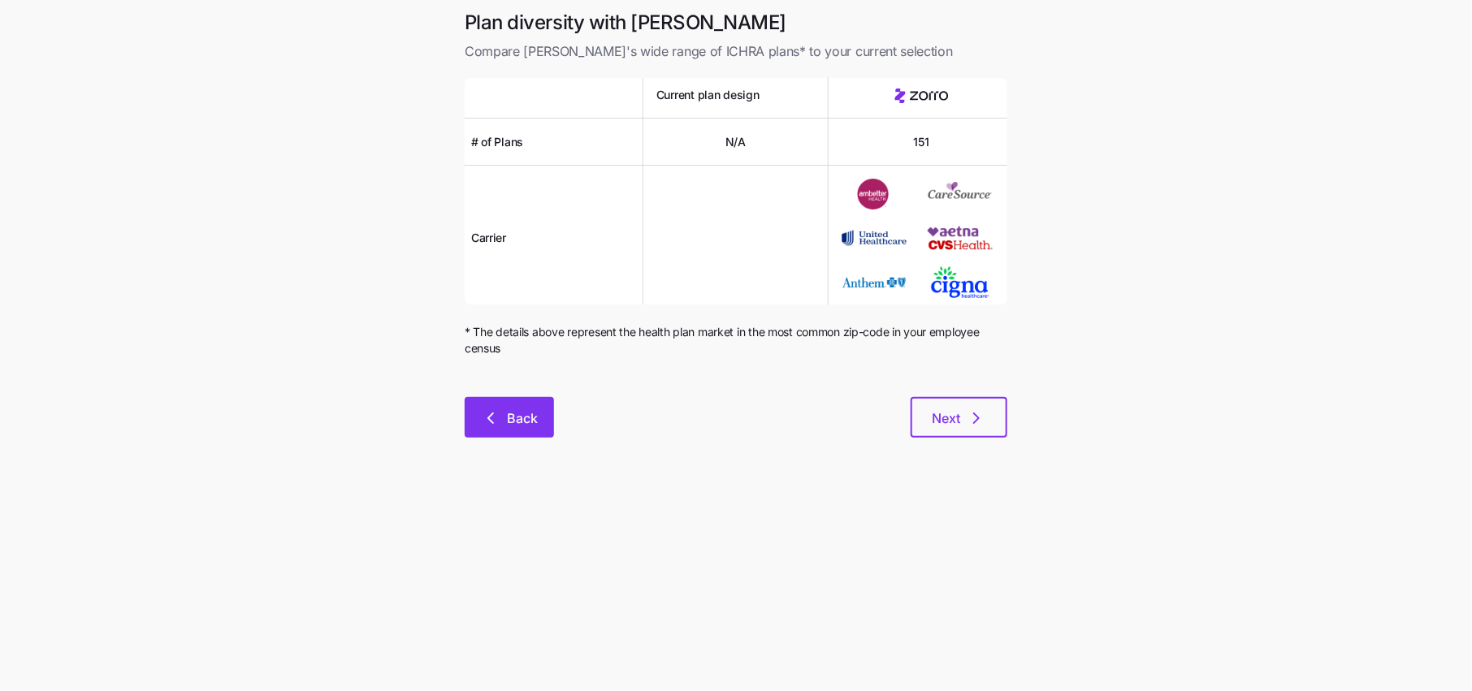
click at [549, 416] on button "Back" at bounding box center [509, 417] width 89 height 41
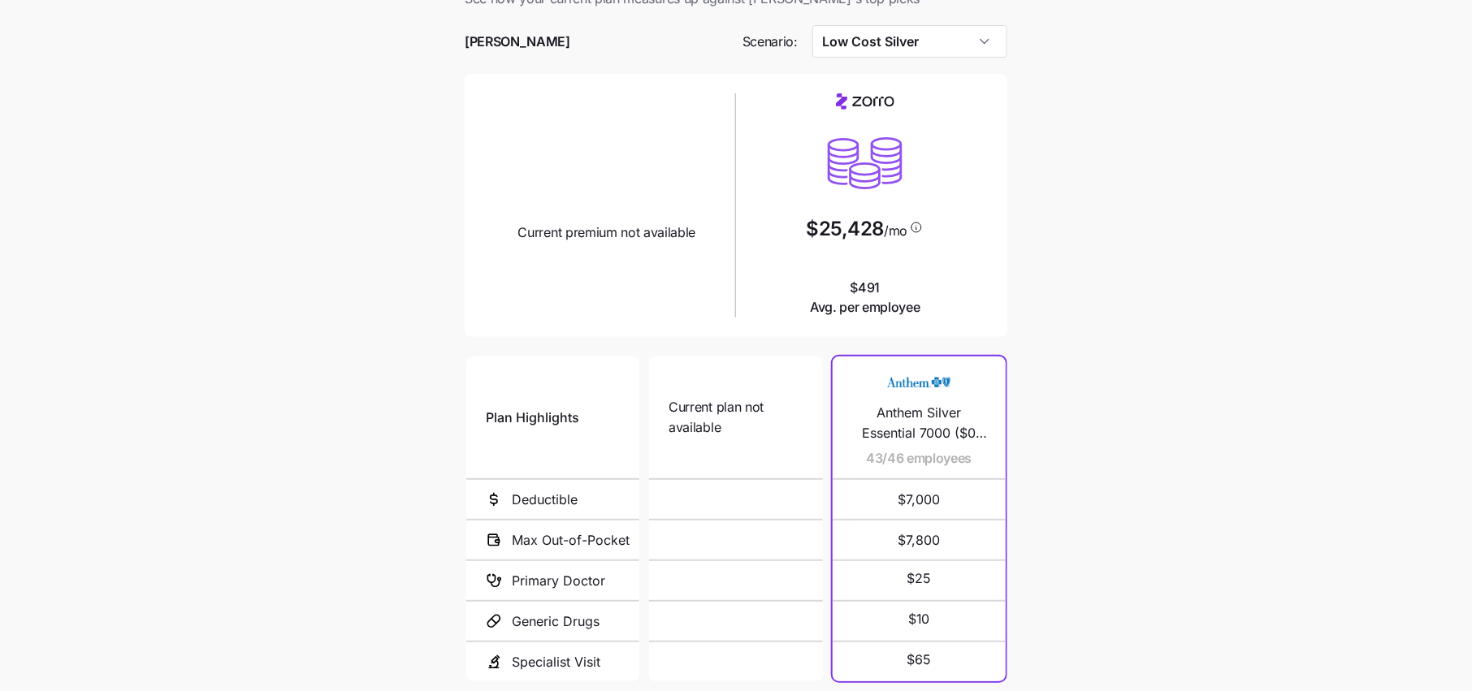
scroll to position [31, 0]
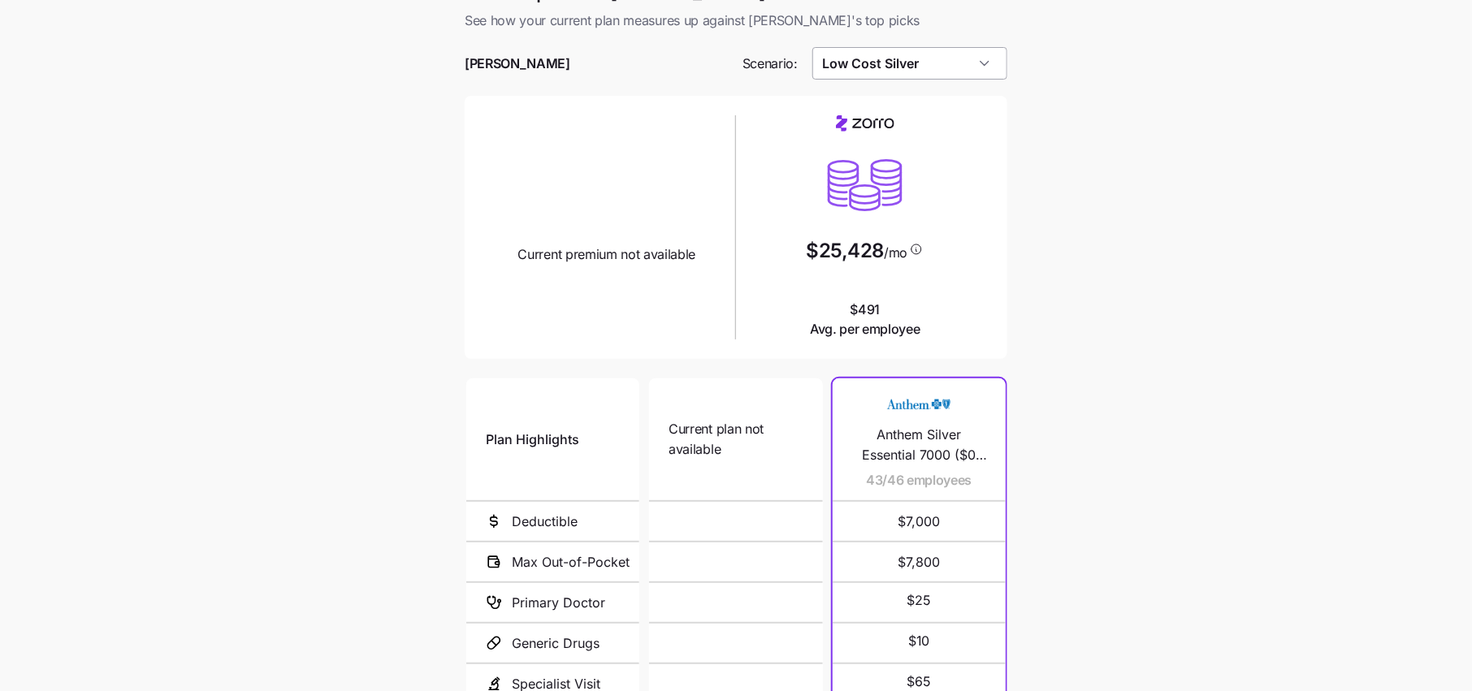
click at [839, 76] on input "Low Cost Silver" at bounding box center [910, 63] width 196 height 32
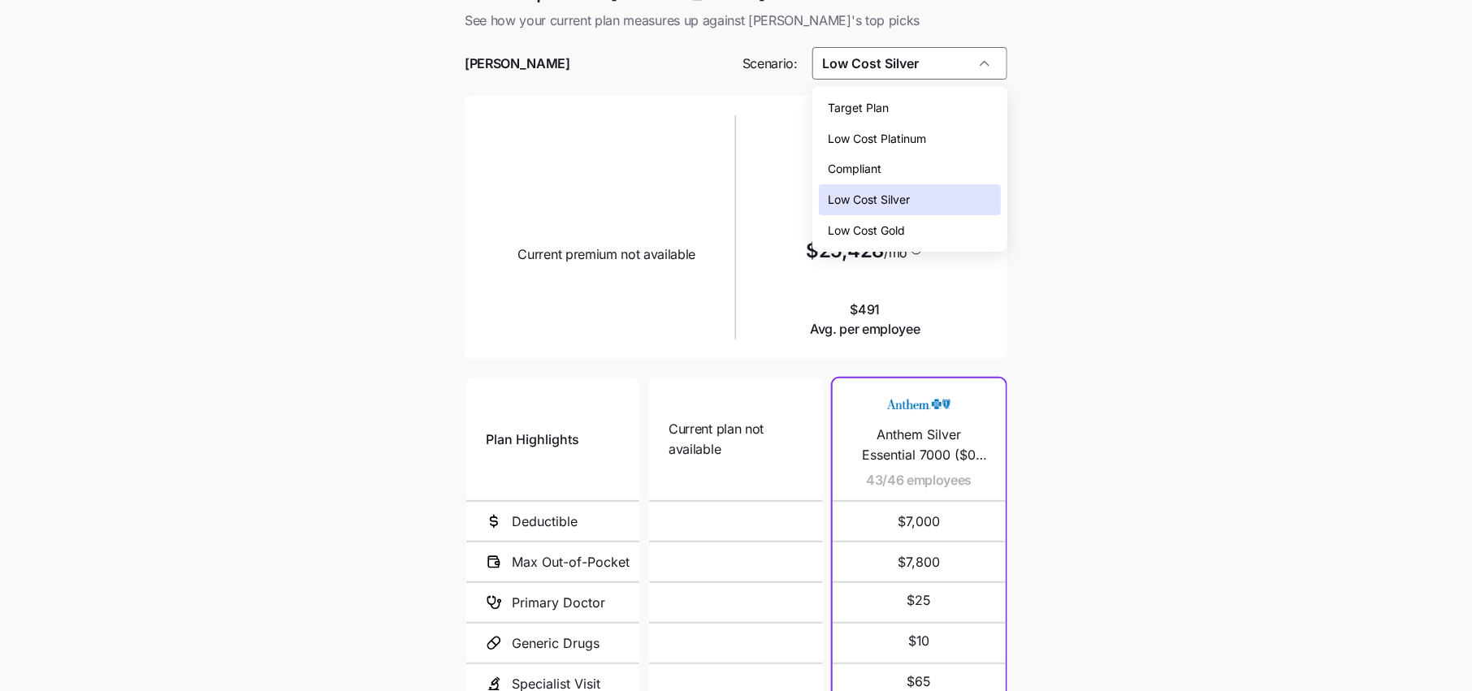
click at [891, 204] on span "Low Cost Silver" at bounding box center [869, 200] width 82 height 18
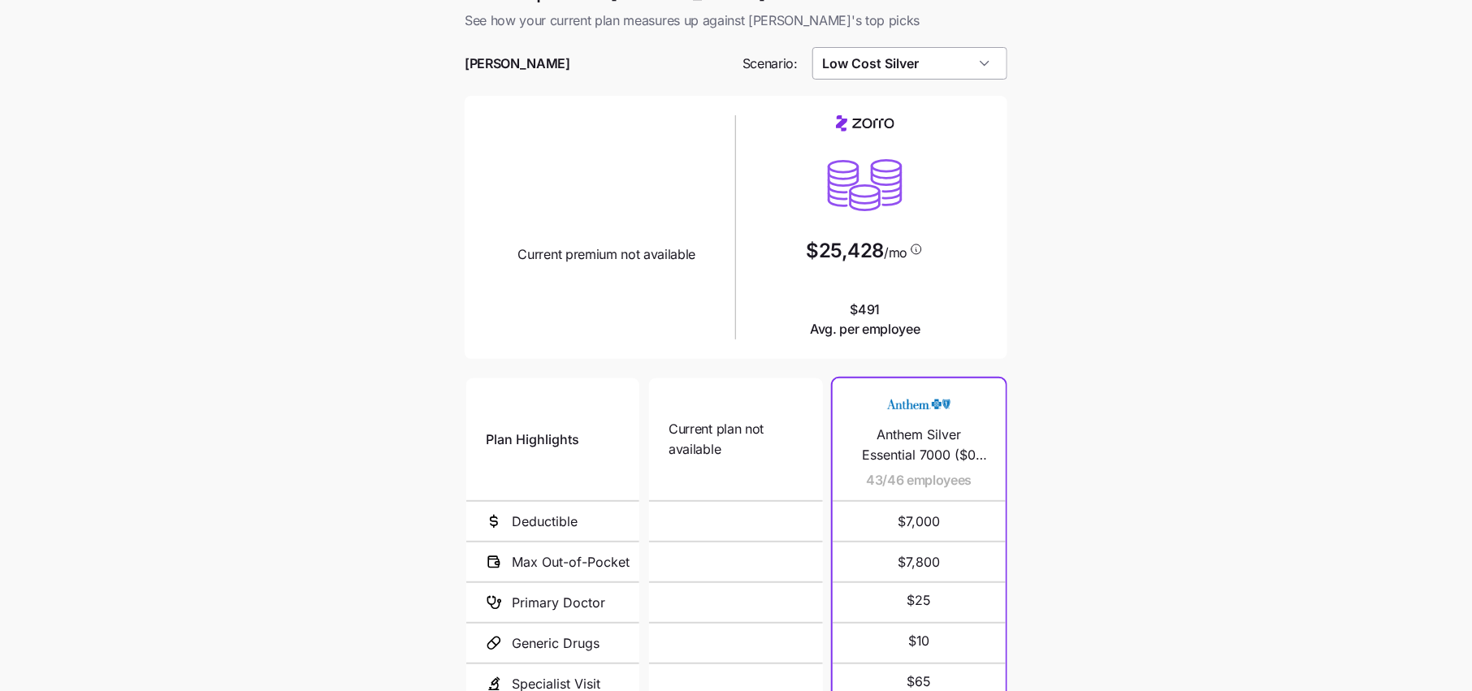
click at [949, 71] on input "Low Cost Silver" at bounding box center [910, 63] width 196 height 32
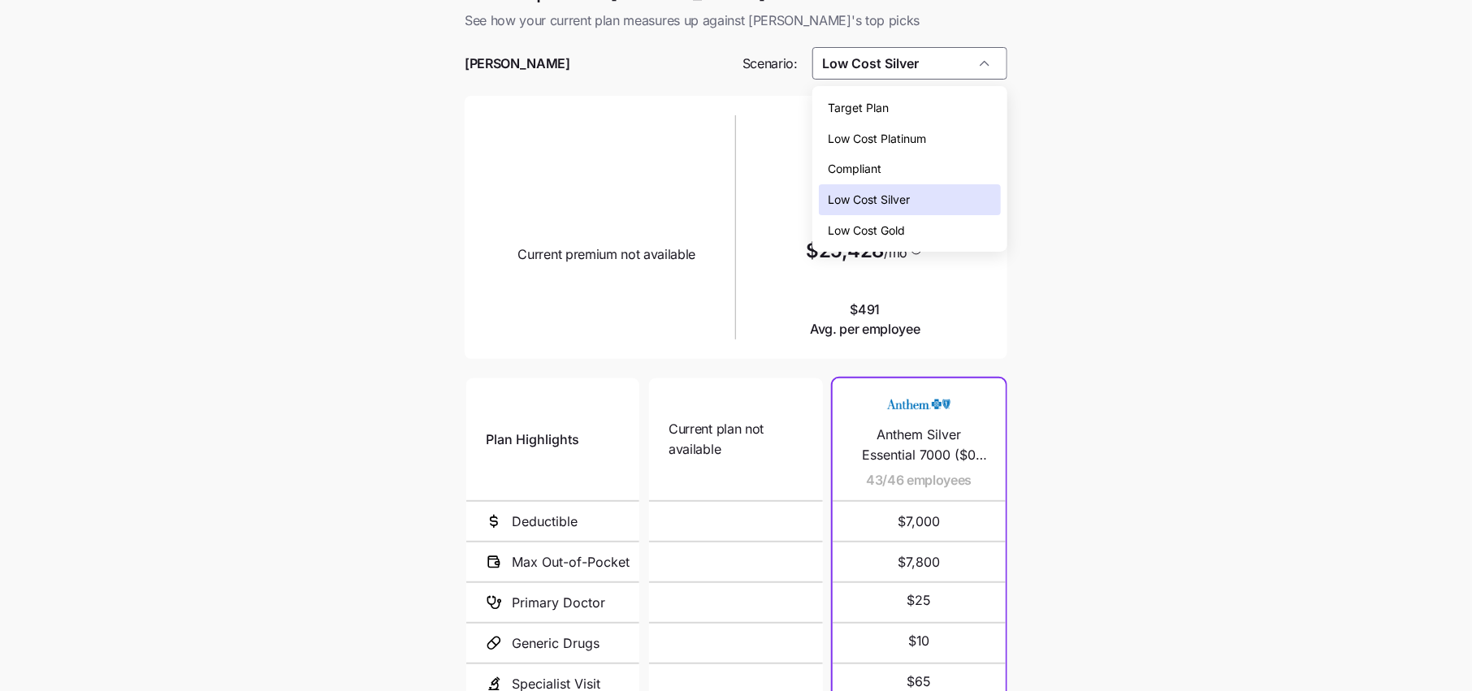
click at [877, 106] on span "Target Plan" at bounding box center [858, 108] width 61 height 18
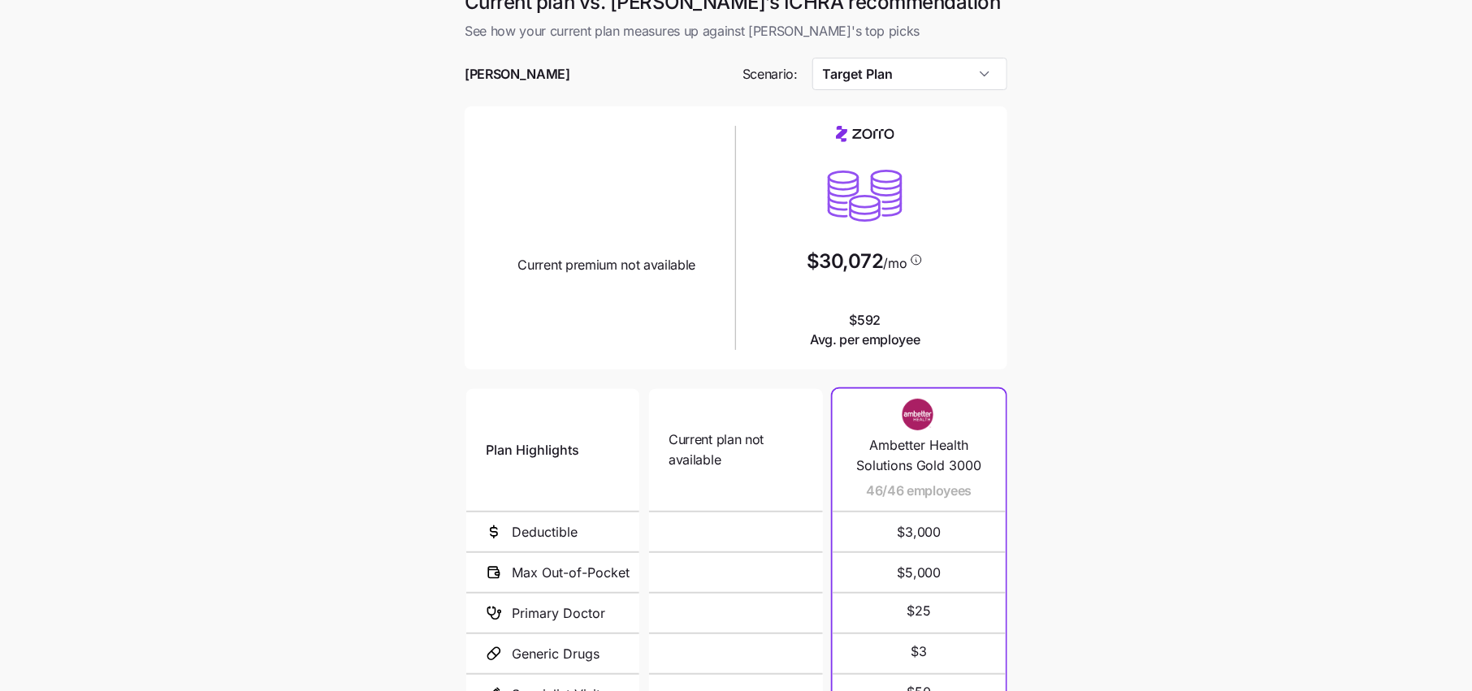
scroll to position [0, 0]
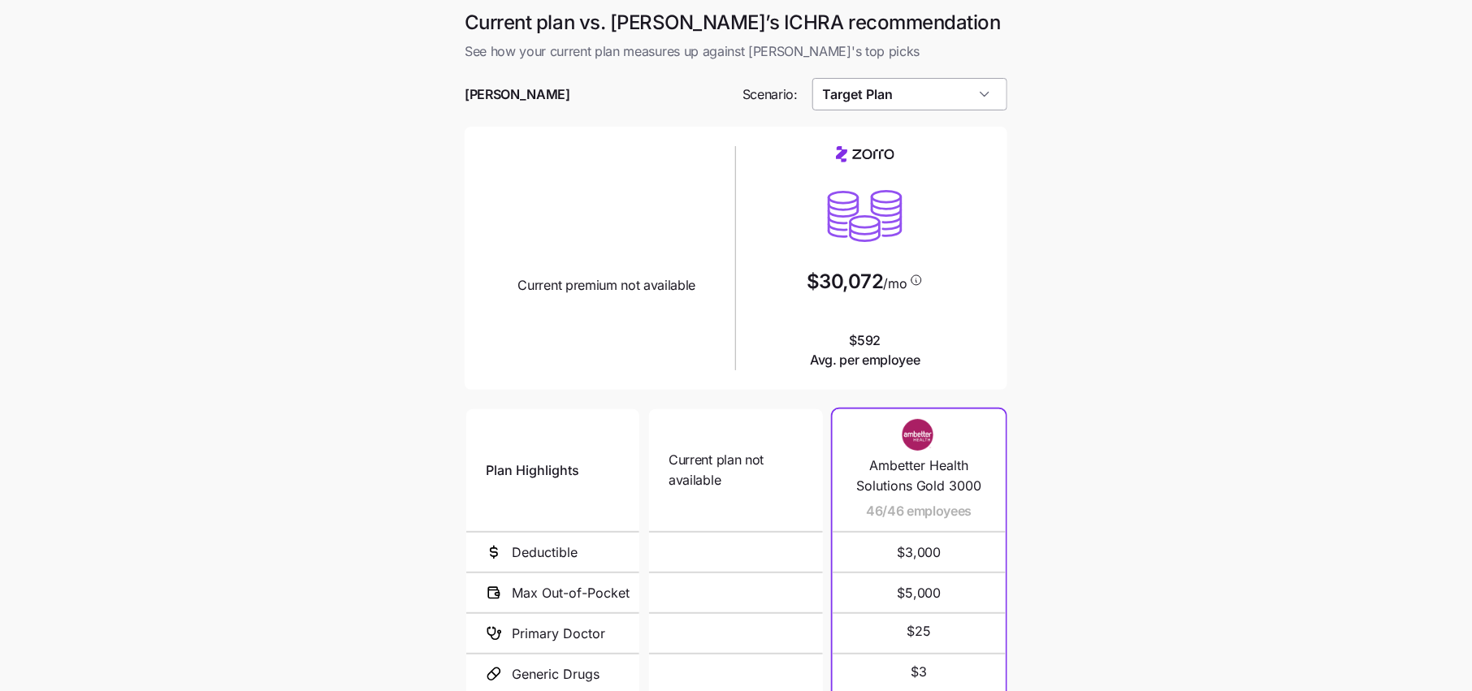
click at [892, 102] on input "Target Plan" at bounding box center [910, 94] width 196 height 32
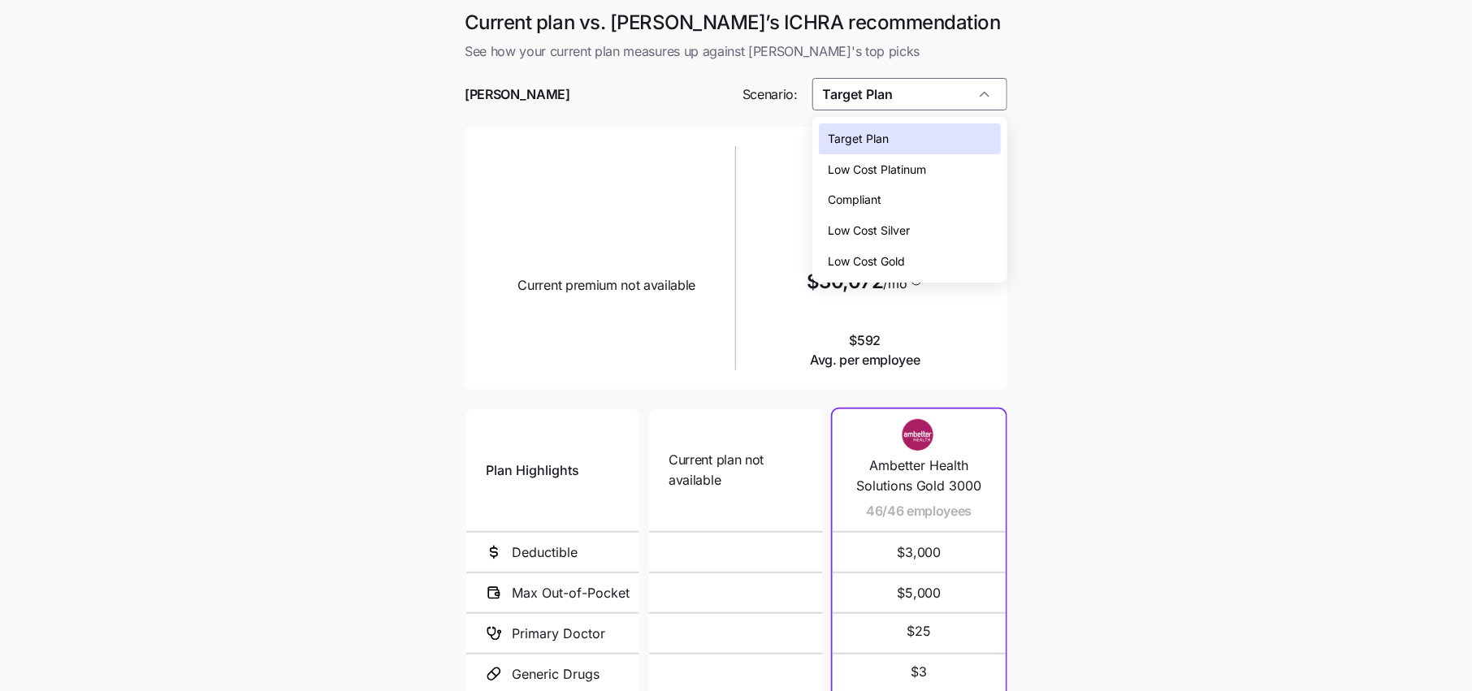
click at [872, 235] on span "Low Cost Silver" at bounding box center [869, 231] width 82 height 18
type input "Low Cost Silver"
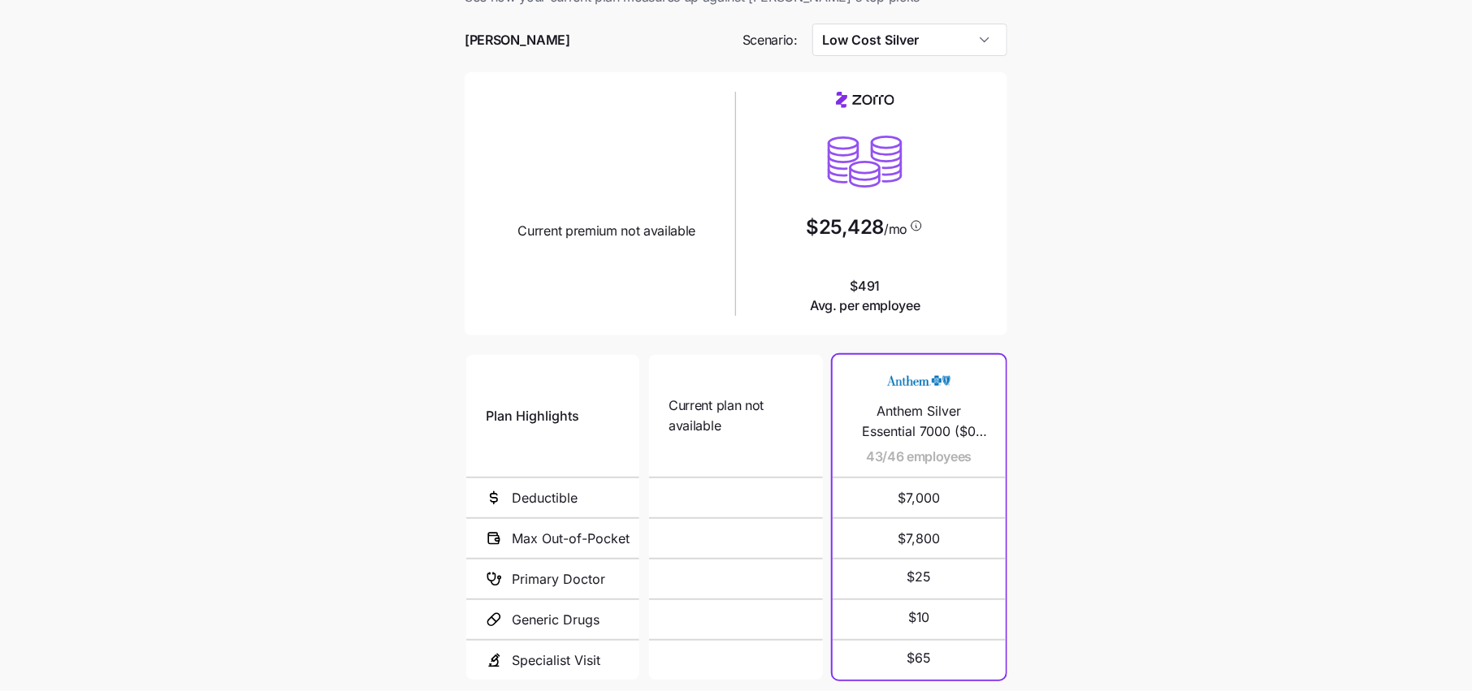
scroll to position [59, 0]
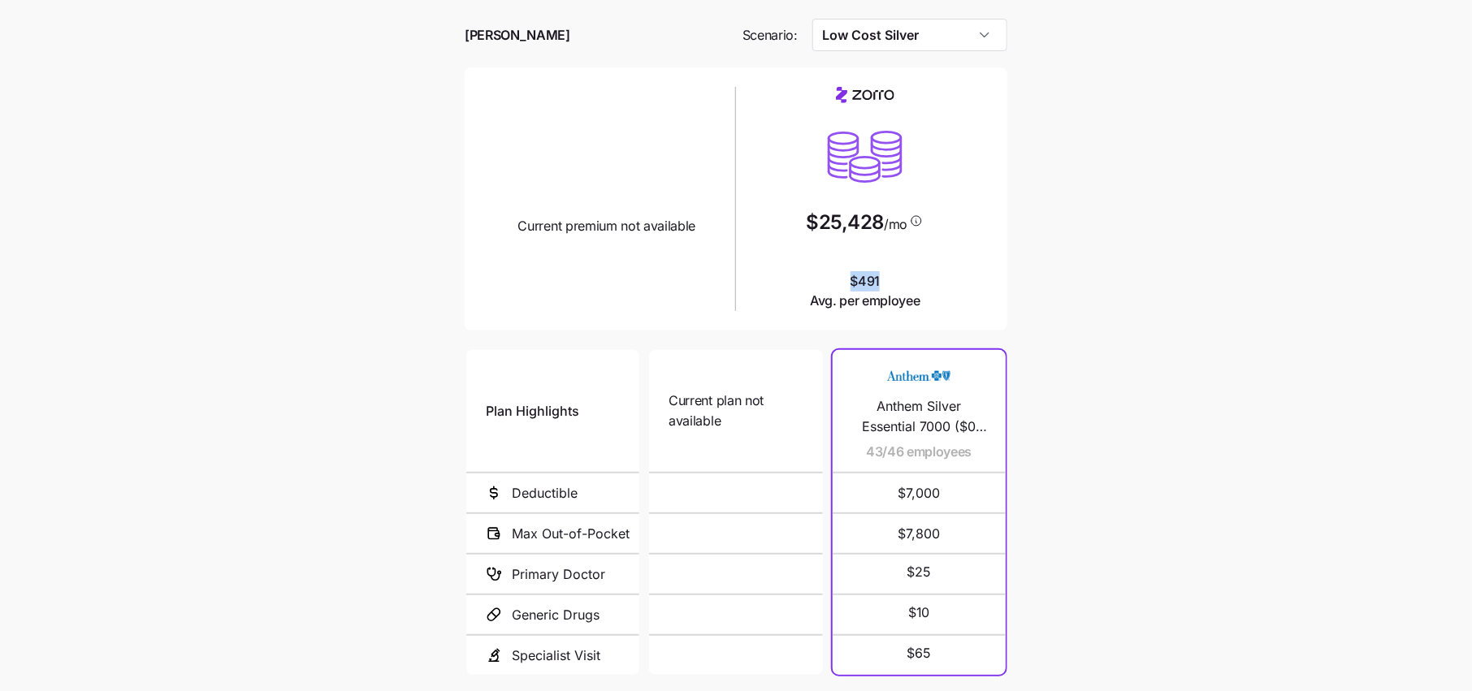
drag, startPoint x: 884, startPoint y: 283, endPoint x: 828, endPoint y: 283, distance: 56.0
click at [830, 283] on span "$491 Avg. per employee" at bounding box center [865, 291] width 110 height 41
click at [984, 283] on div "$25,428 /mo $491 Avg. per employee" at bounding box center [864, 199] width 245 height 224
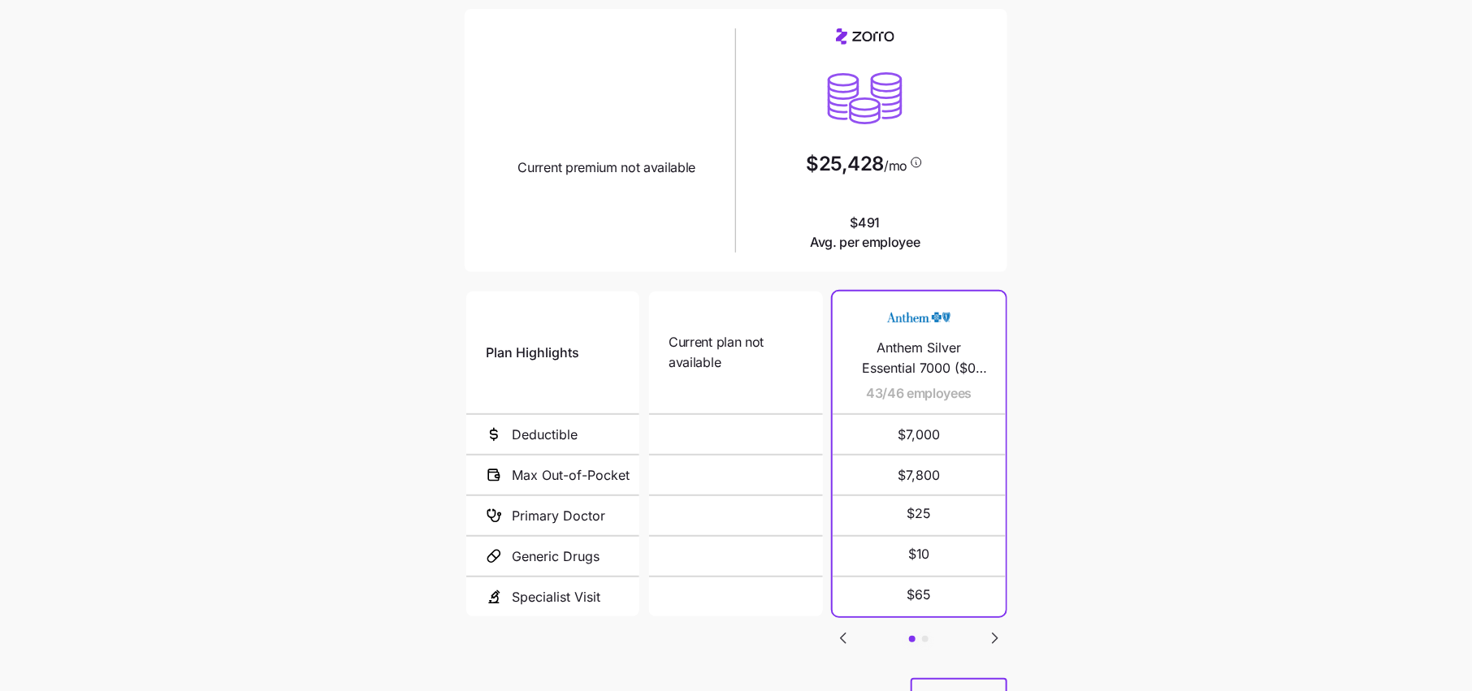
scroll to position [194, 0]
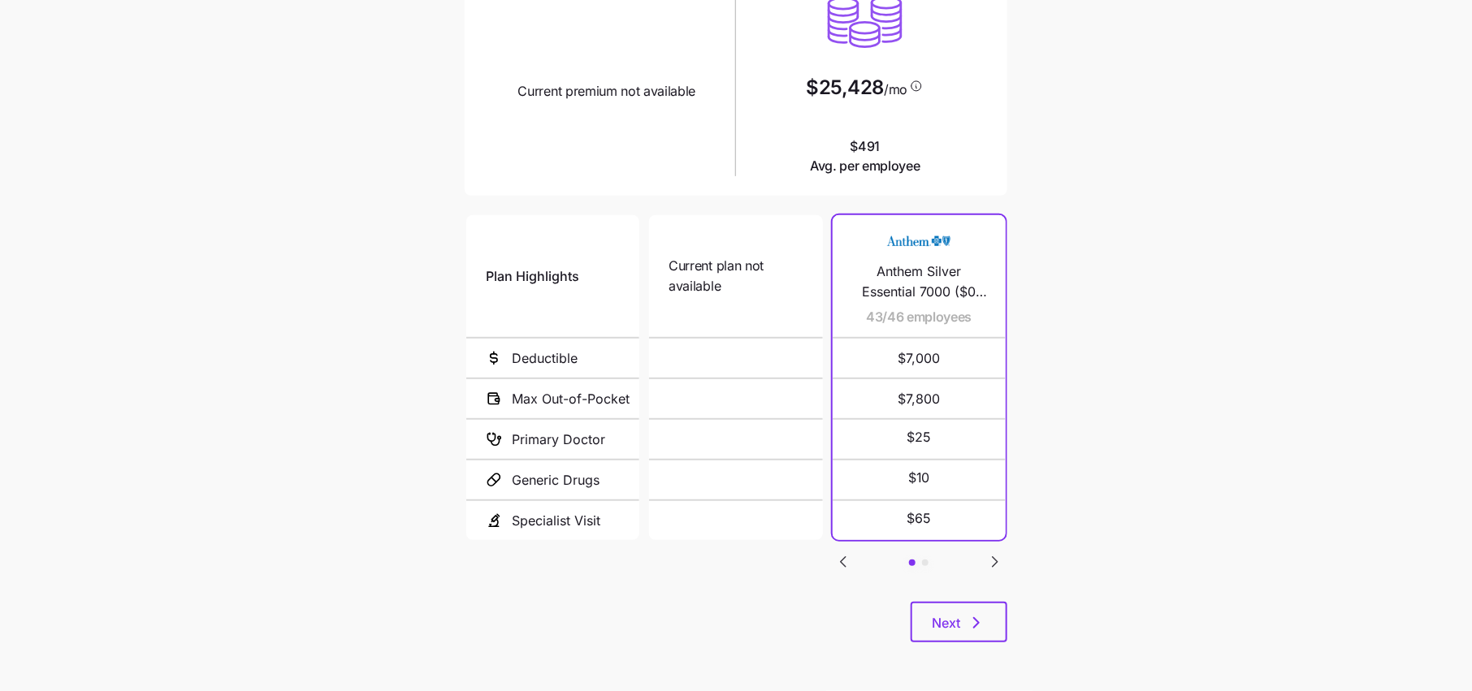
click at [991, 556] on icon "Go to next slide" at bounding box center [994, 561] width 19 height 19
click at [977, 609] on button "Next" at bounding box center [958, 622] width 97 height 41
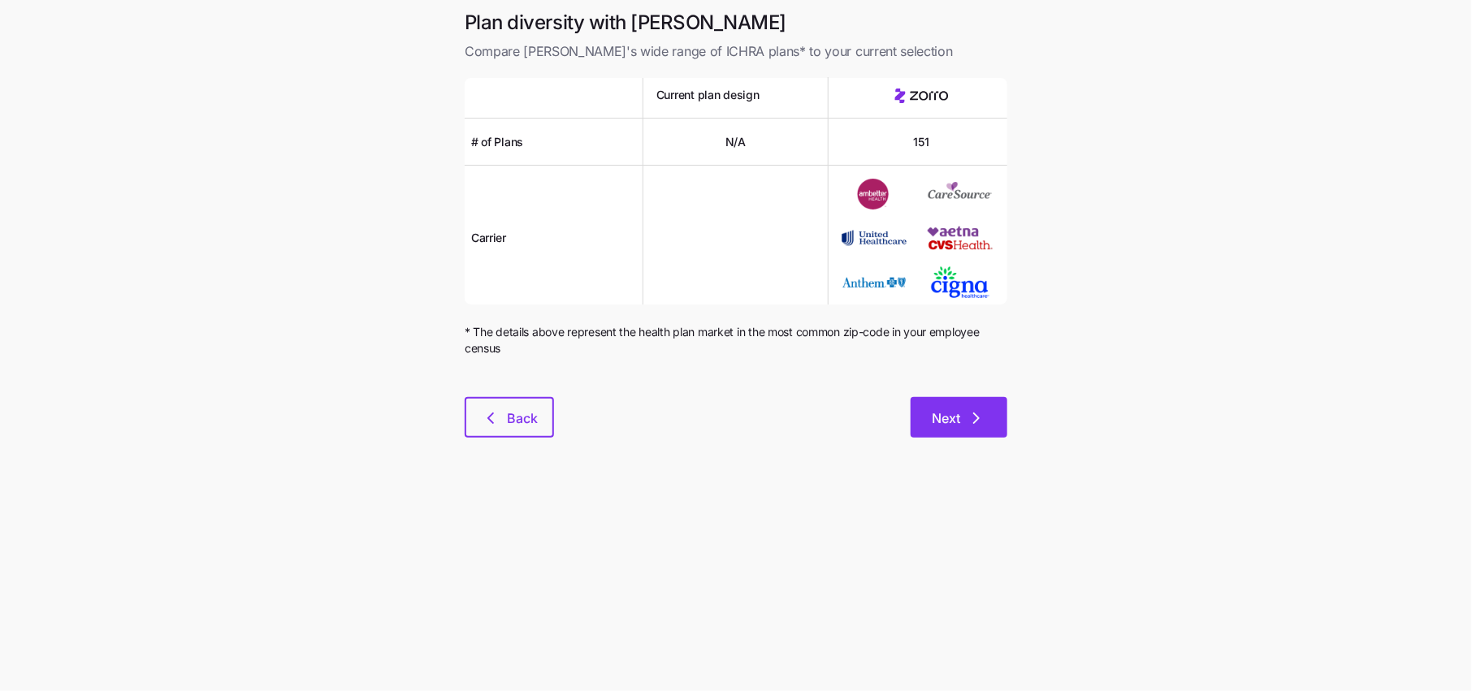
click at [971, 398] on button "Next" at bounding box center [958, 417] width 97 height 41
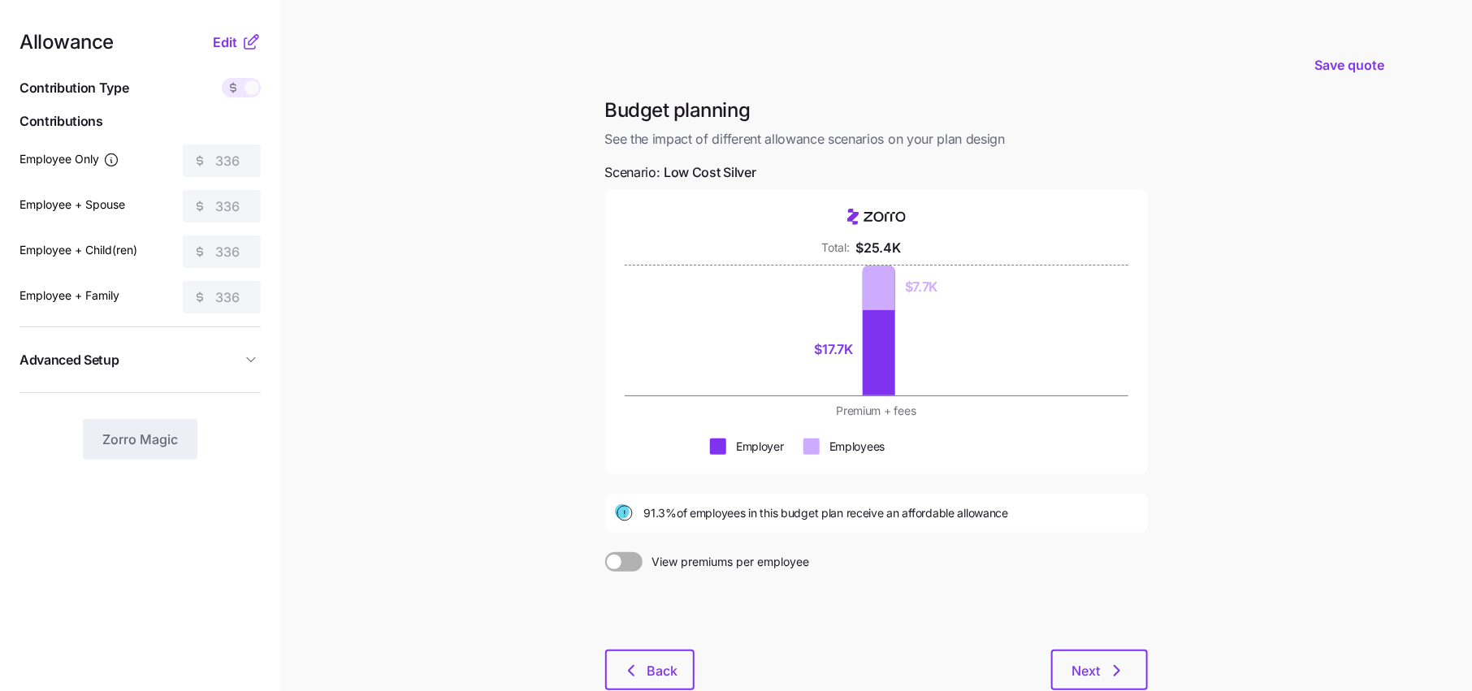
click at [247, 52] on div "Allowance Edit Contribution Type Use classes Contributions Employee Only 336 Em…" at bounding box center [139, 245] width 241 height 427
click at [245, 45] on icon at bounding box center [250, 41] width 19 height 19
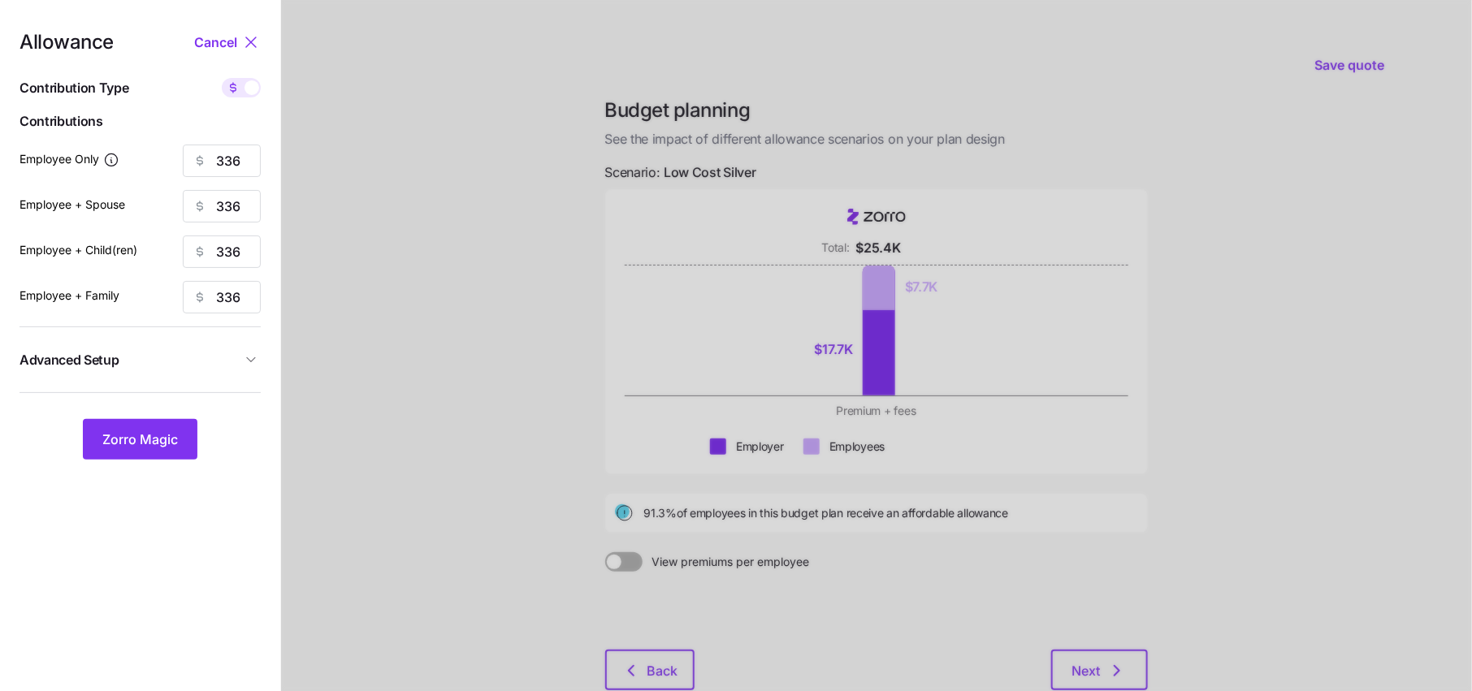
click at [245, 90] on span at bounding box center [251, 87] width 15 height 15
click at [222, 78] on input "checkbox" at bounding box center [222, 78] width 0 height 0
type input "65"
type input "33"
type input "38"
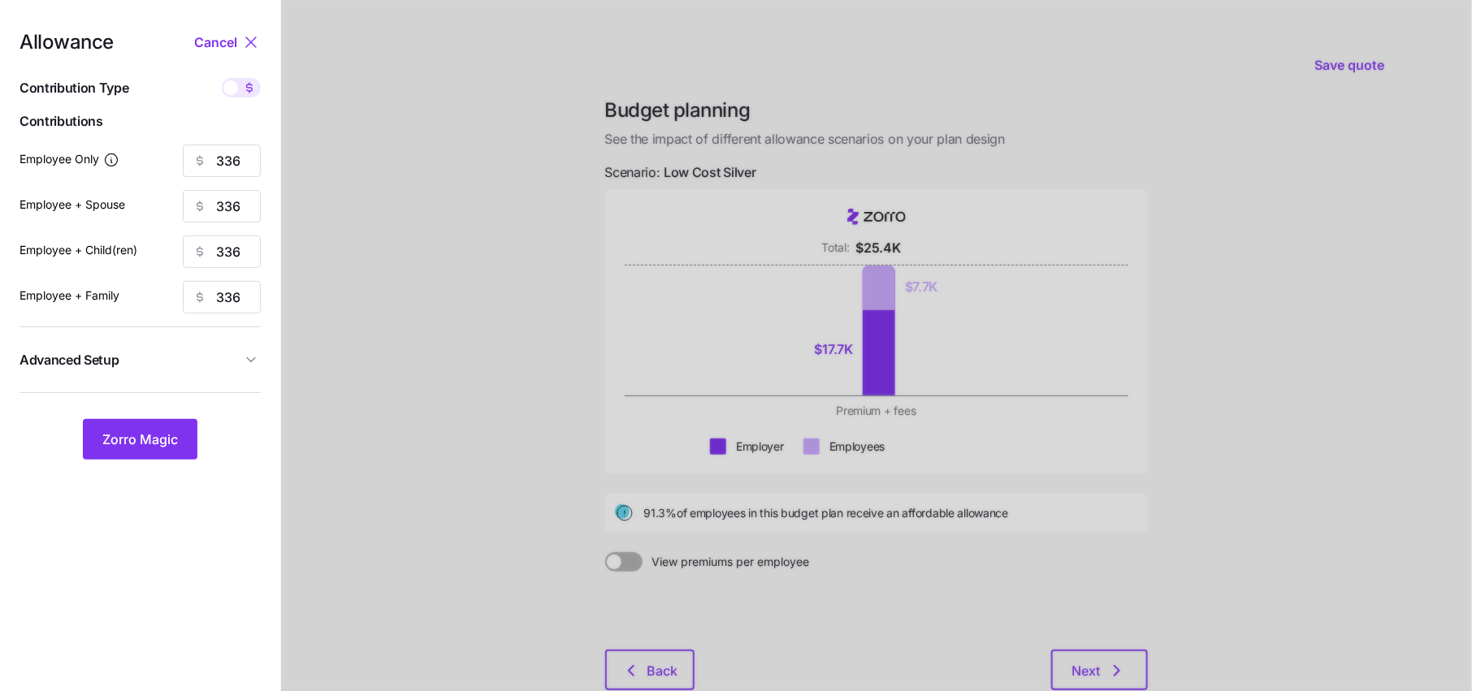
type input "24"
click at [245, 83] on icon at bounding box center [249, 87] width 13 height 13
click at [222, 78] on input "checkbox" at bounding box center [222, 78] width 0 height 0
type input "336"
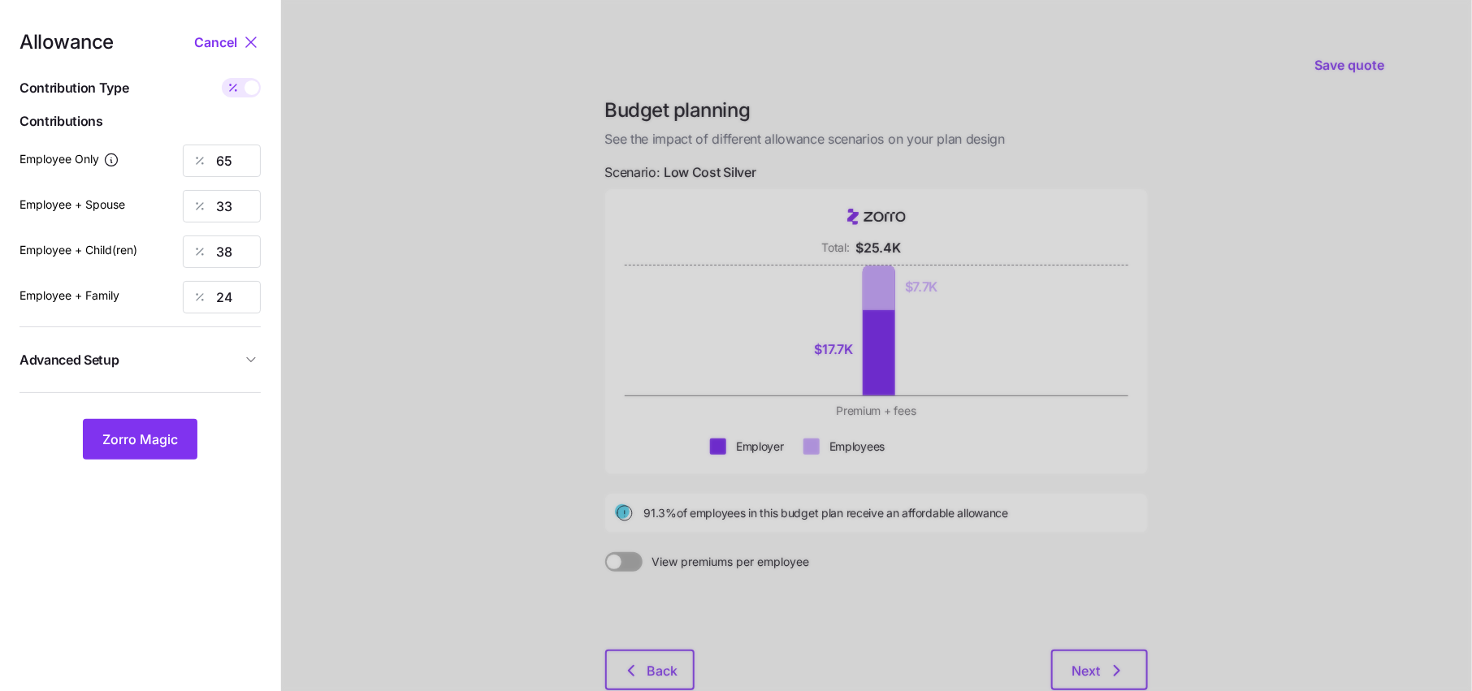
type input "336"
click at [245, 87] on span at bounding box center [251, 87] width 15 height 15
click at [222, 78] on input "checkbox" at bounding box center [222, 78] width 0 height 0
type input "65"
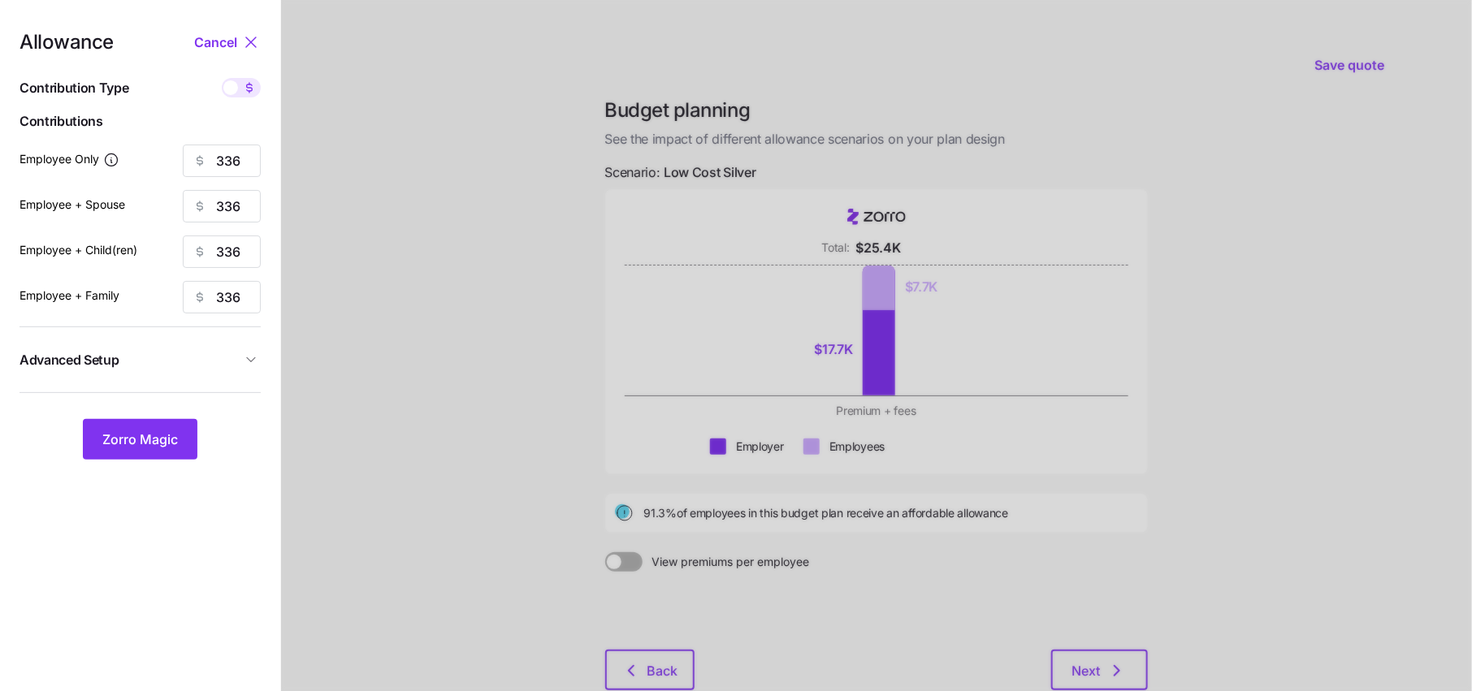
type input "33"
type input "38"
type input "24"
drag, startPoint x: 245, startPoint y: 160, endPoint x: 149, endPoint y: 160, distance: 96.7
click at [179, 160] on div "Employee Only 65" at bounding box center [139, 161] width 241 height 32
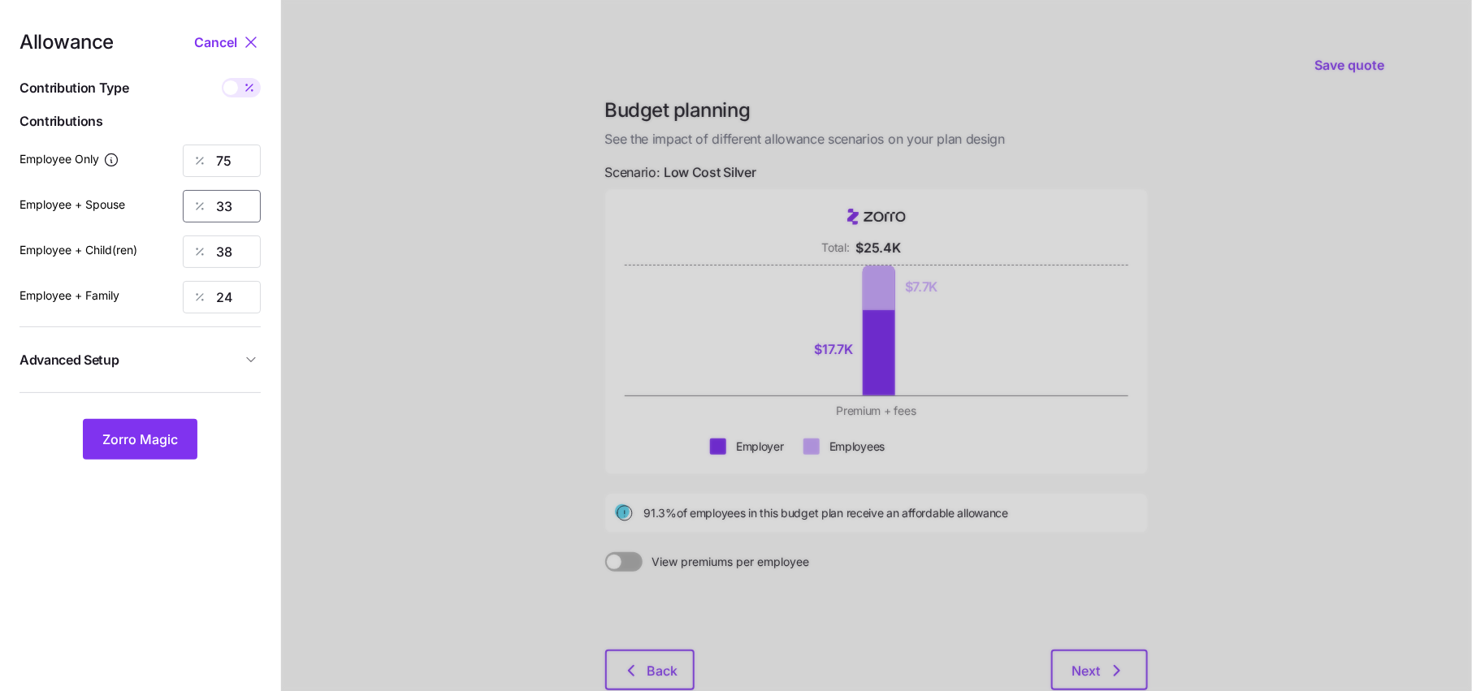
drag, startPoint x: 234, startPoint y: 210, endPoint x: 114, endPoint y: 211, distance: 120.2
click at [114, 211] on div "Employee + Spouse 33" at bounding box center [139, 206] width 241 height 32
click at [253, 94] on span at bounding box center [249, 87] width 23 height 19
click at [222, 78] on input "checkbox" at bounding box center [222, 78] width 0 height 0
type input "336"
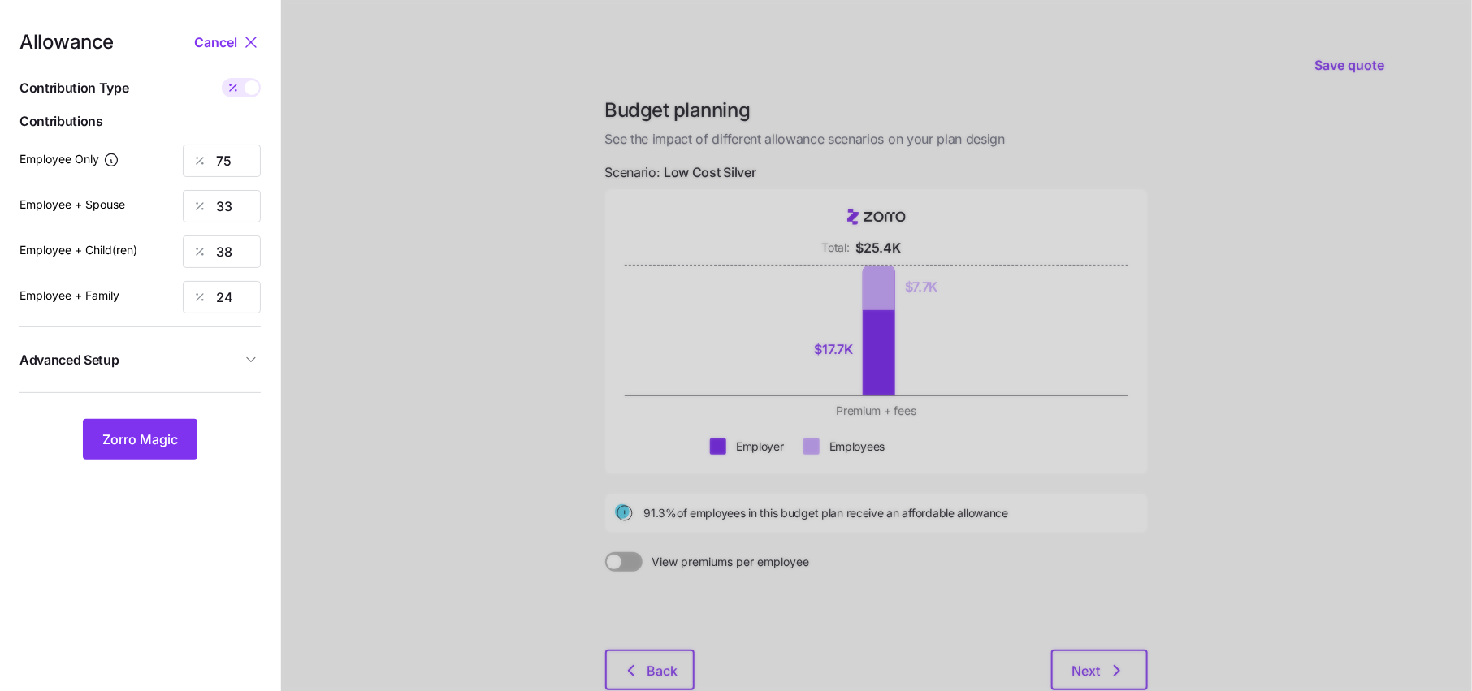
type input "336"
click at [247, 81] on span at bounding box center [251, 87] width 15 height 15
click at [222, 78] on input "checkbox" at bounding box center [222, 78] width 0 height 0
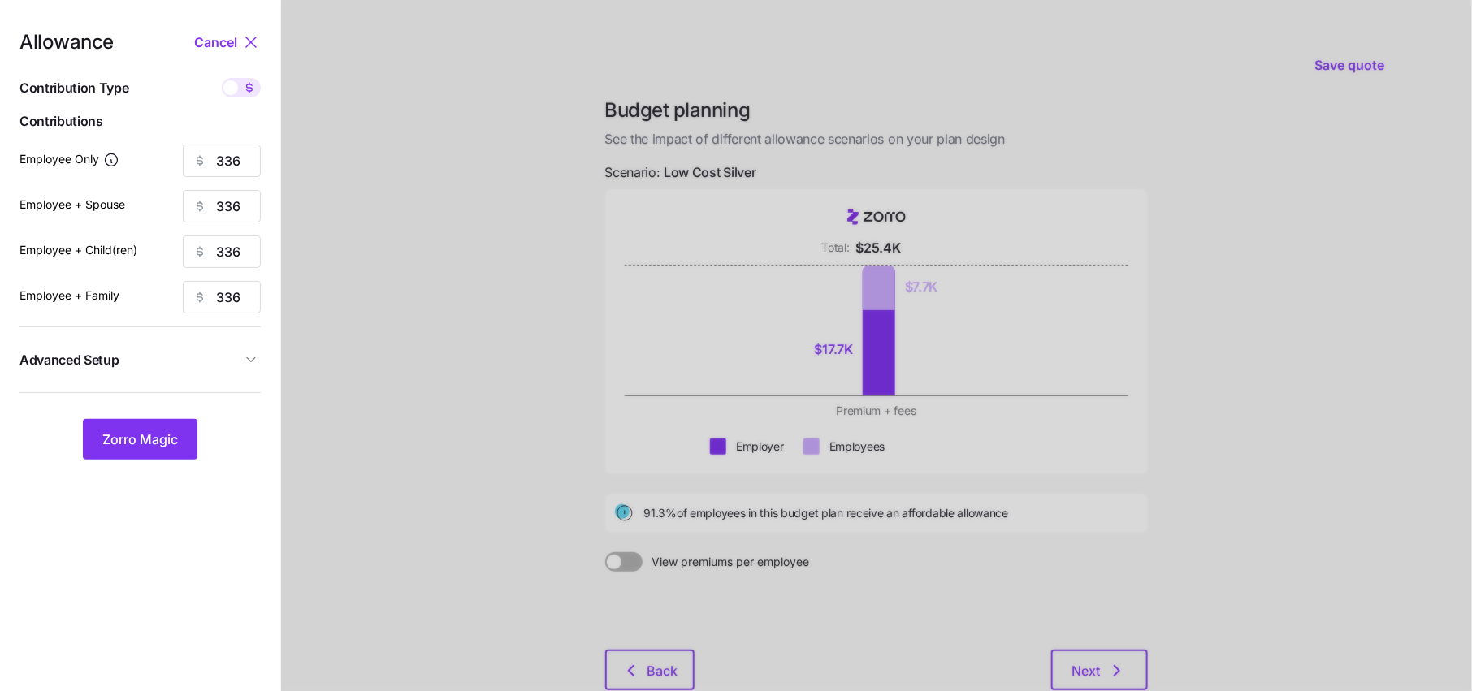
type input "65"
type input "33"
type input "38"
type input "24"
click at [243, 85] on icon at bounding box center [249, 87] width 13 height 13
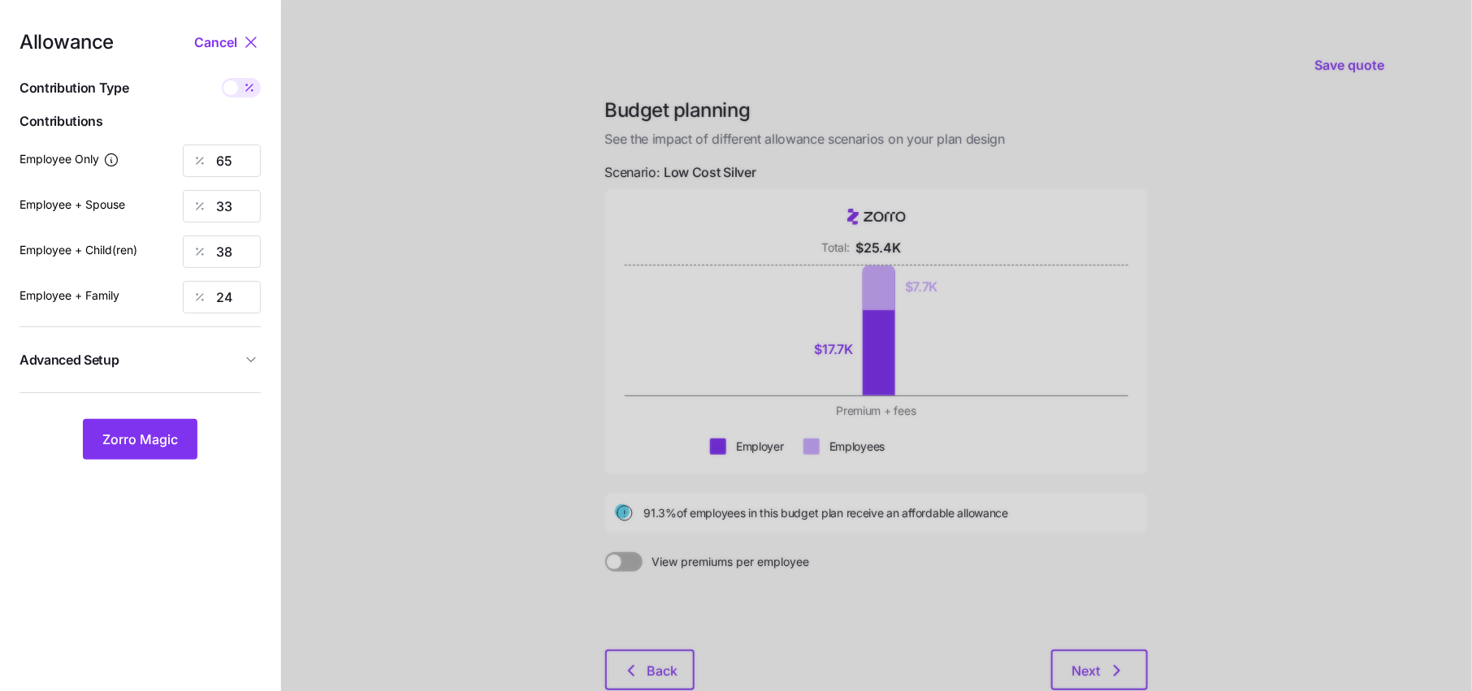
click at [222, 78] on input "checkbox" at bounding box center [222, 78] width 0 height 0
type input "336"
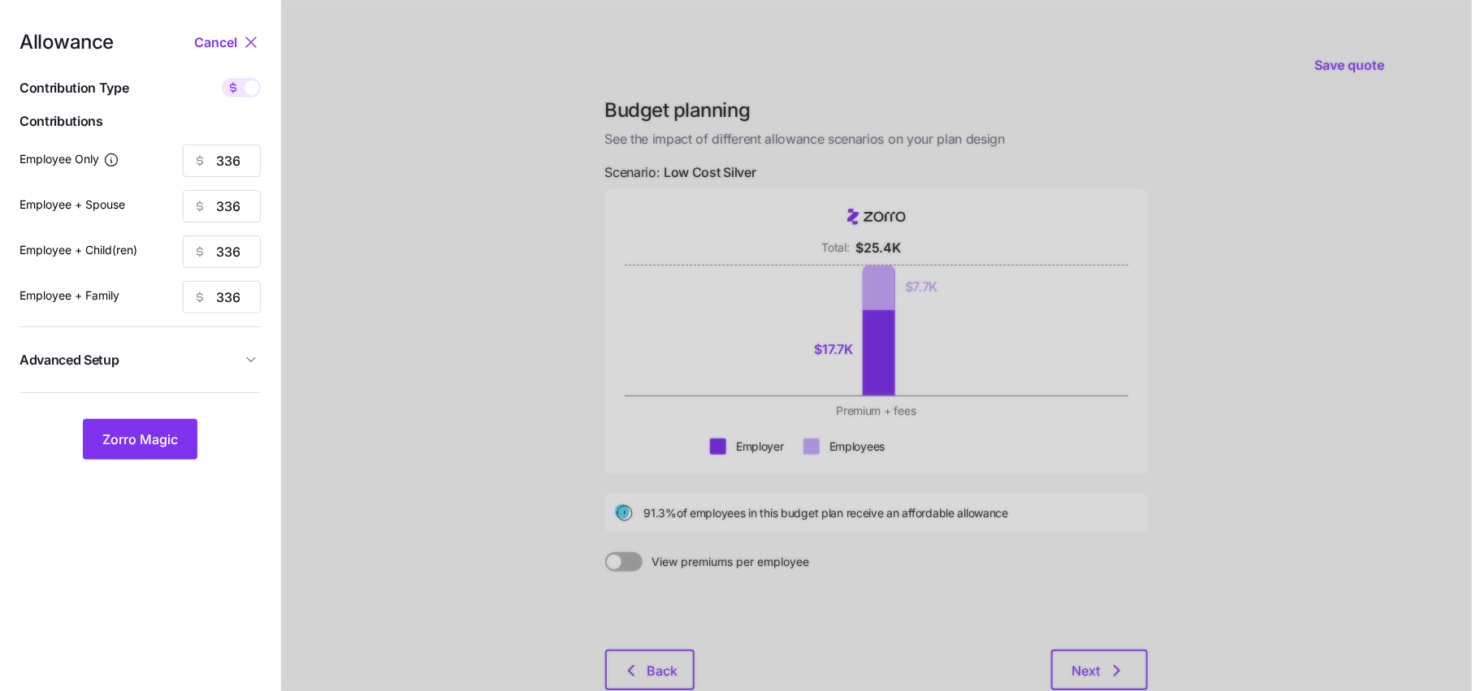
click at [244, 92] on div at bounding box center [241, 87] width 39 height 19
click at [222, 78] on input "checkbox" at bounding box center [222, 78] width 0 height 0
type input "65"
type input "33"
type input "38"
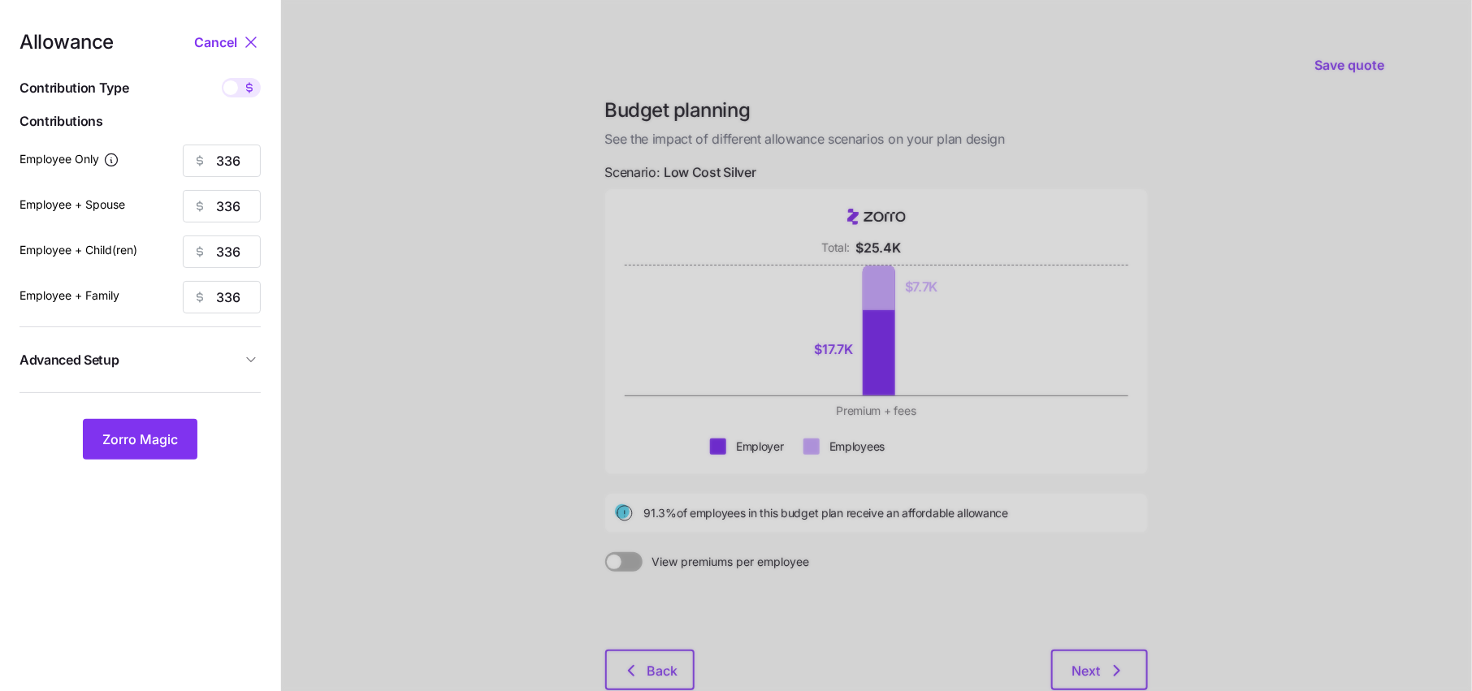
type input "24"
drag, startPoint x: 243, startPoint y: 169, endPoint x: 126, endPoint y: 166, distance: 117.0
click at [149, 168] on div "Employee Only 65" at bounding box center [139, 161] width 241 height 32
type input "70"
type input "30"
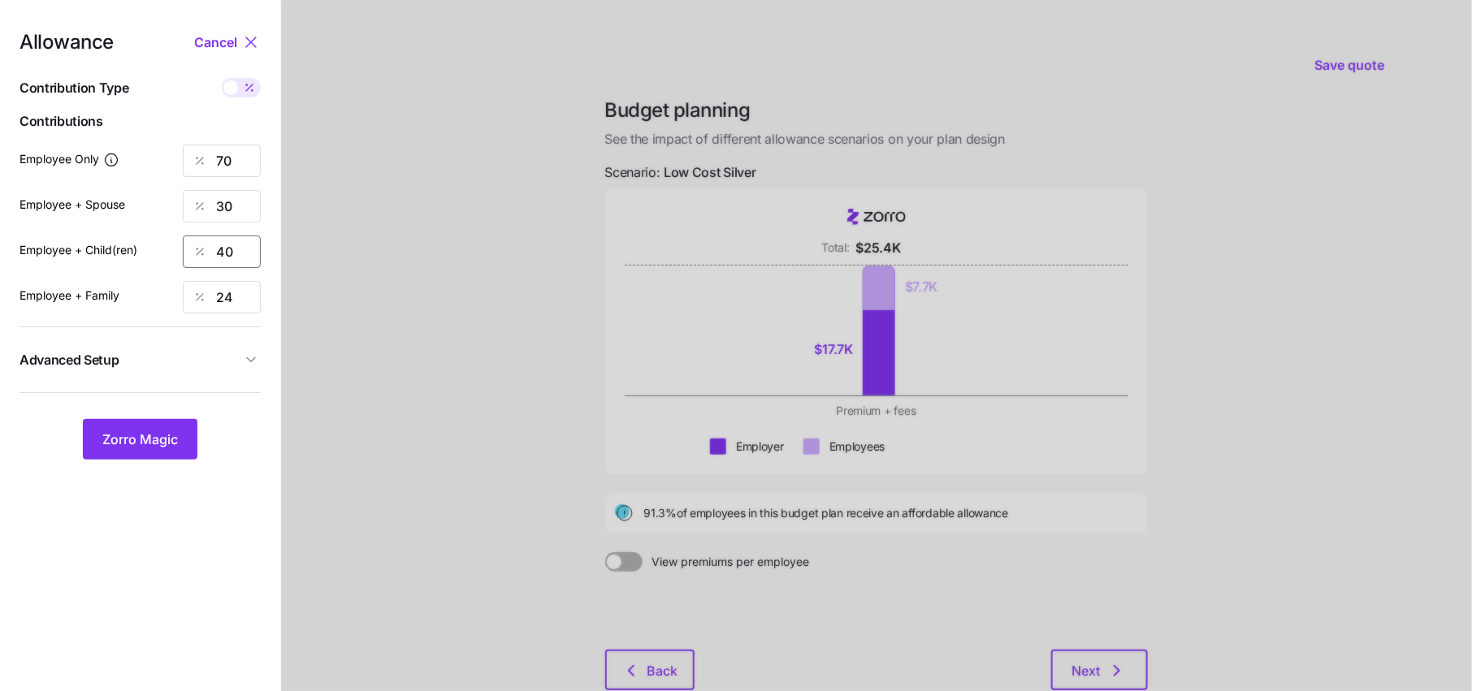
type input "40"
type input "30"
click at [252, 367] on icon "button" at bounding box center [251, 360] width 16 height 16
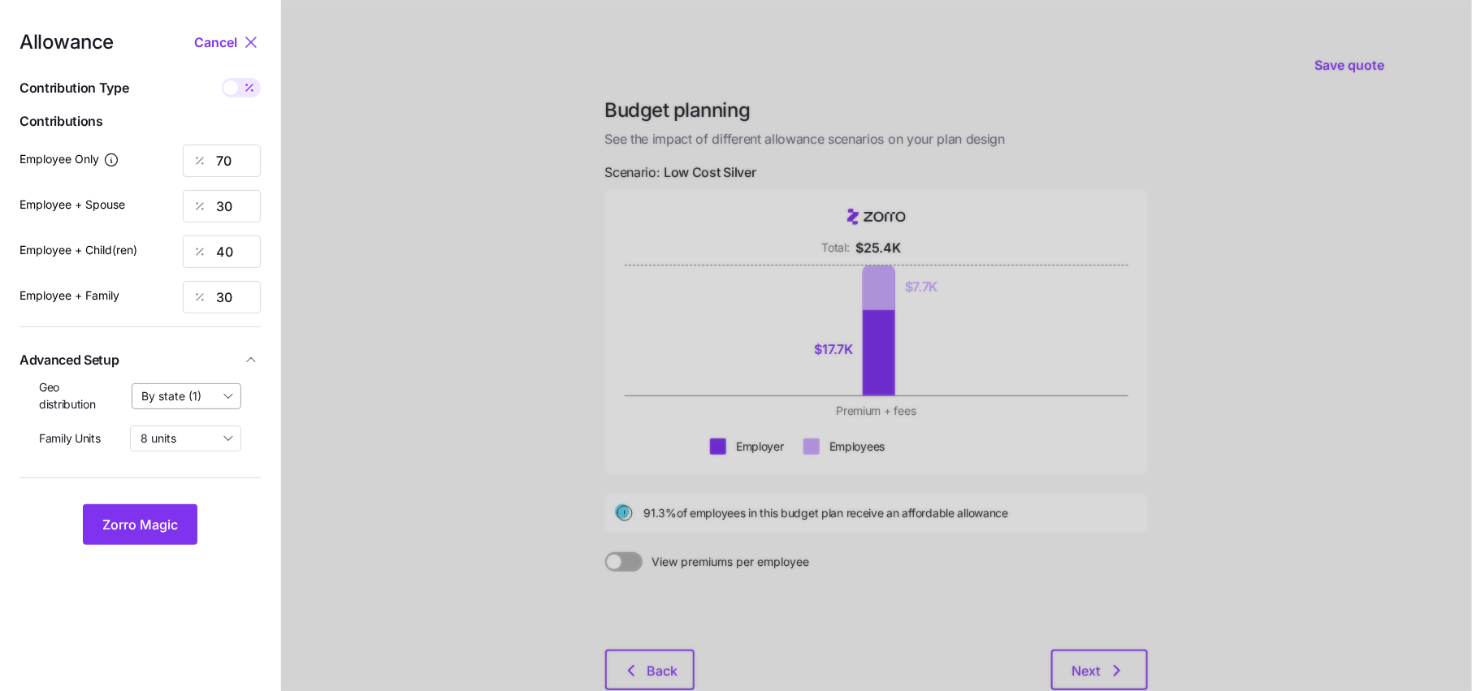
click at [186, 403] on input "By state (1)" at bounding box center [187, 396] width 110 height 26
click at [193, 464] on span "By area (3)" at bounding box center [176, 463] width 59 height 18
type input "By area (3)"
click at [156, 515] on span "Zorro Magic" at bounding box center [140, 524] width 76 height 19
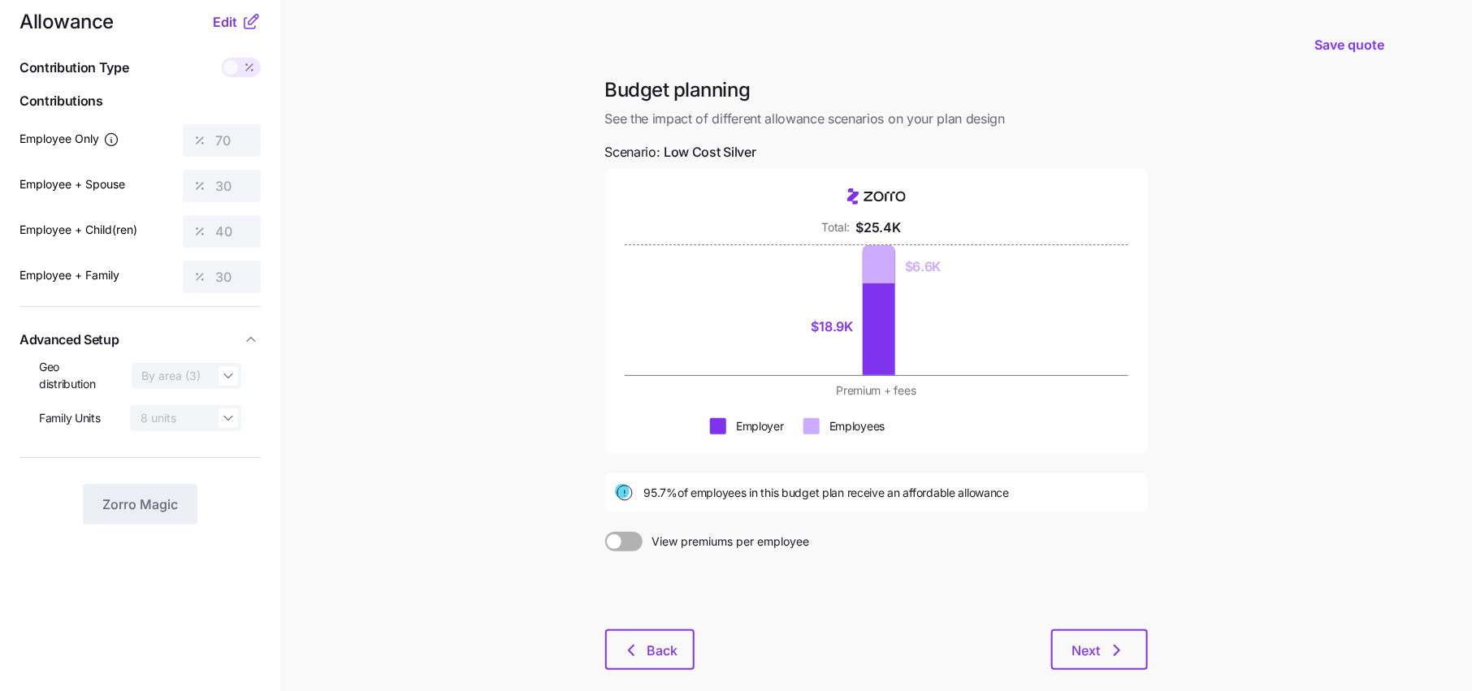
scroll to position [11, 0]
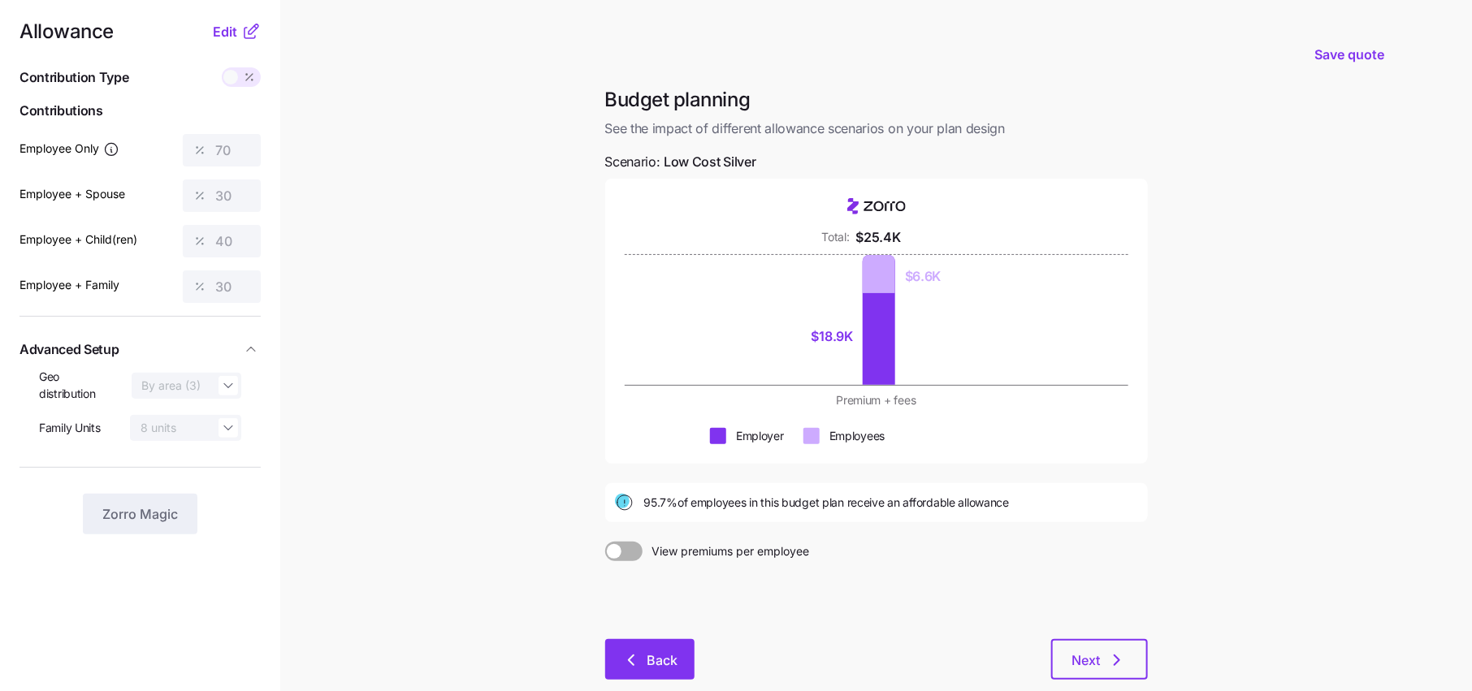
click at [644, 659] on span "Back" at bounding box center [649, 660] width 47 height 19
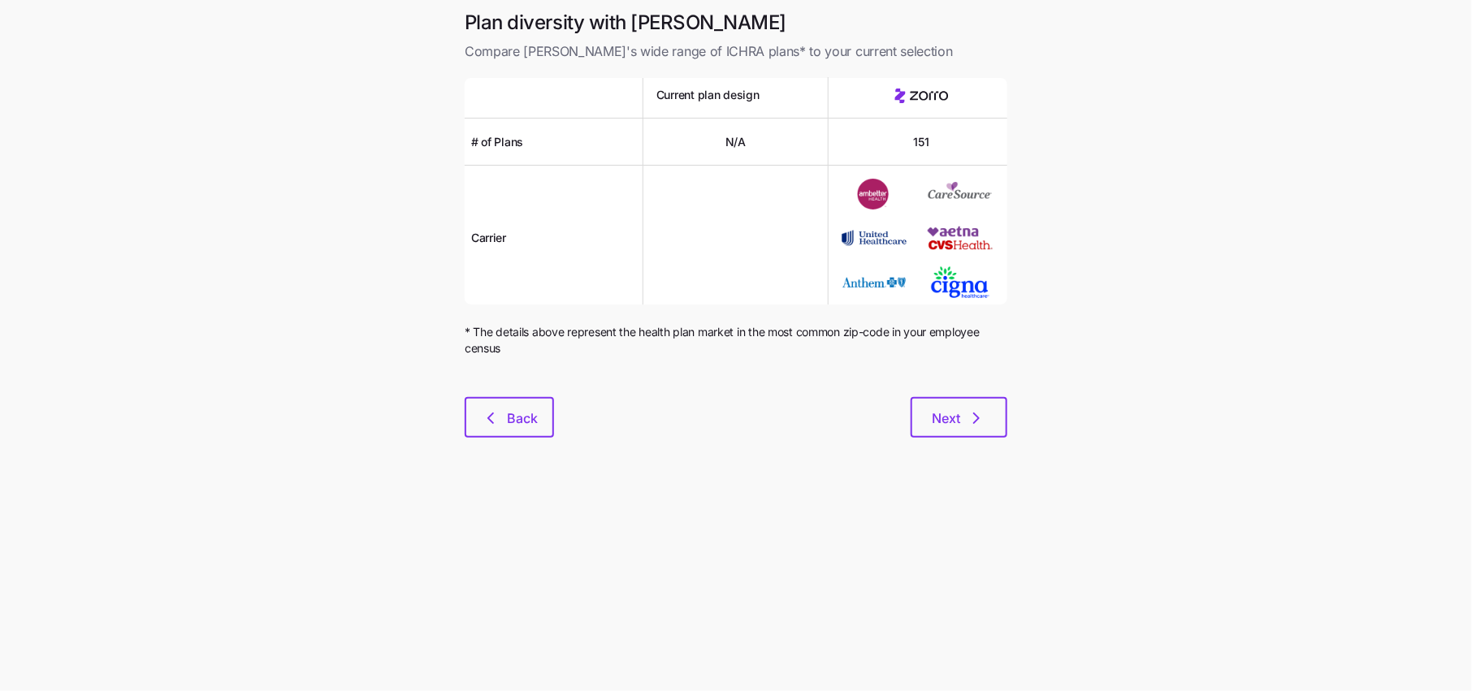
click at [504, 391] on div at bounding box center [736, 387] width 543 height 19
click at [505, 400] on button "Back" at bounding box center [509, 417] width 89 height 41
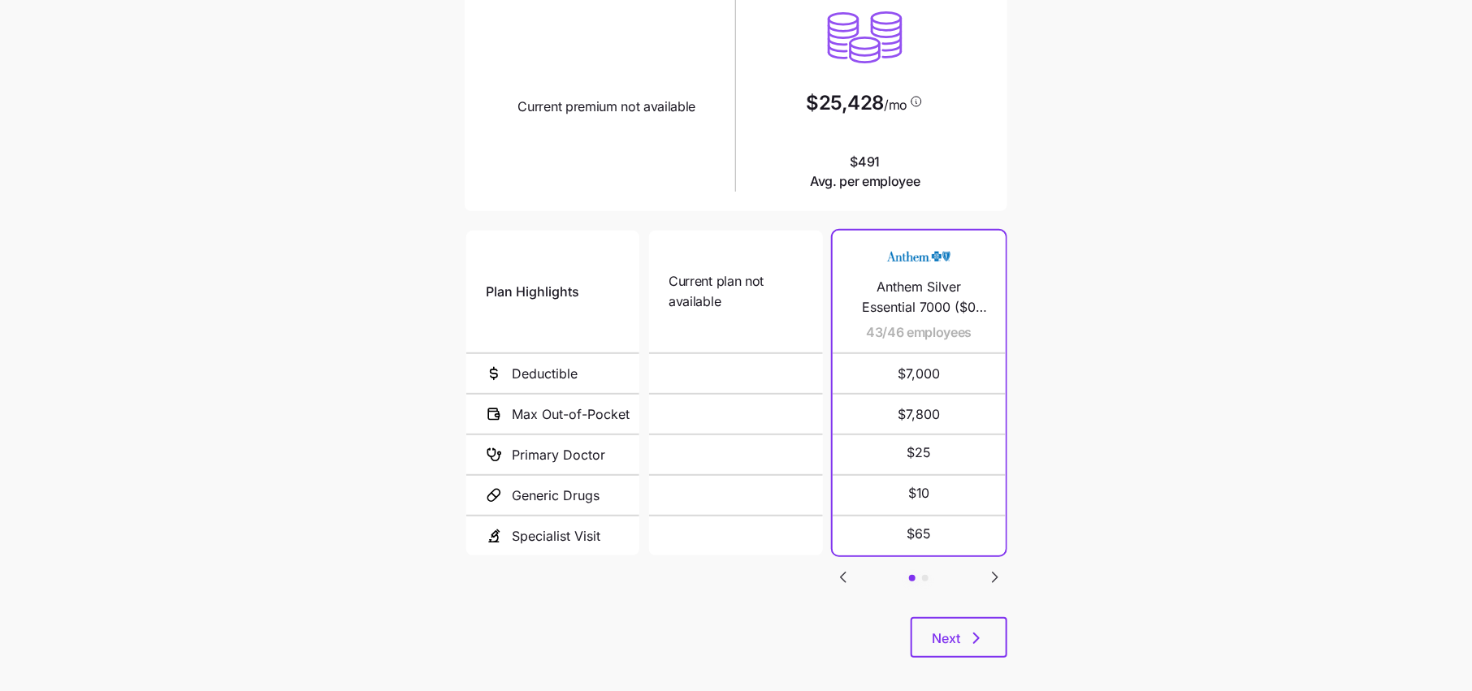
scroll to position [194, 0]
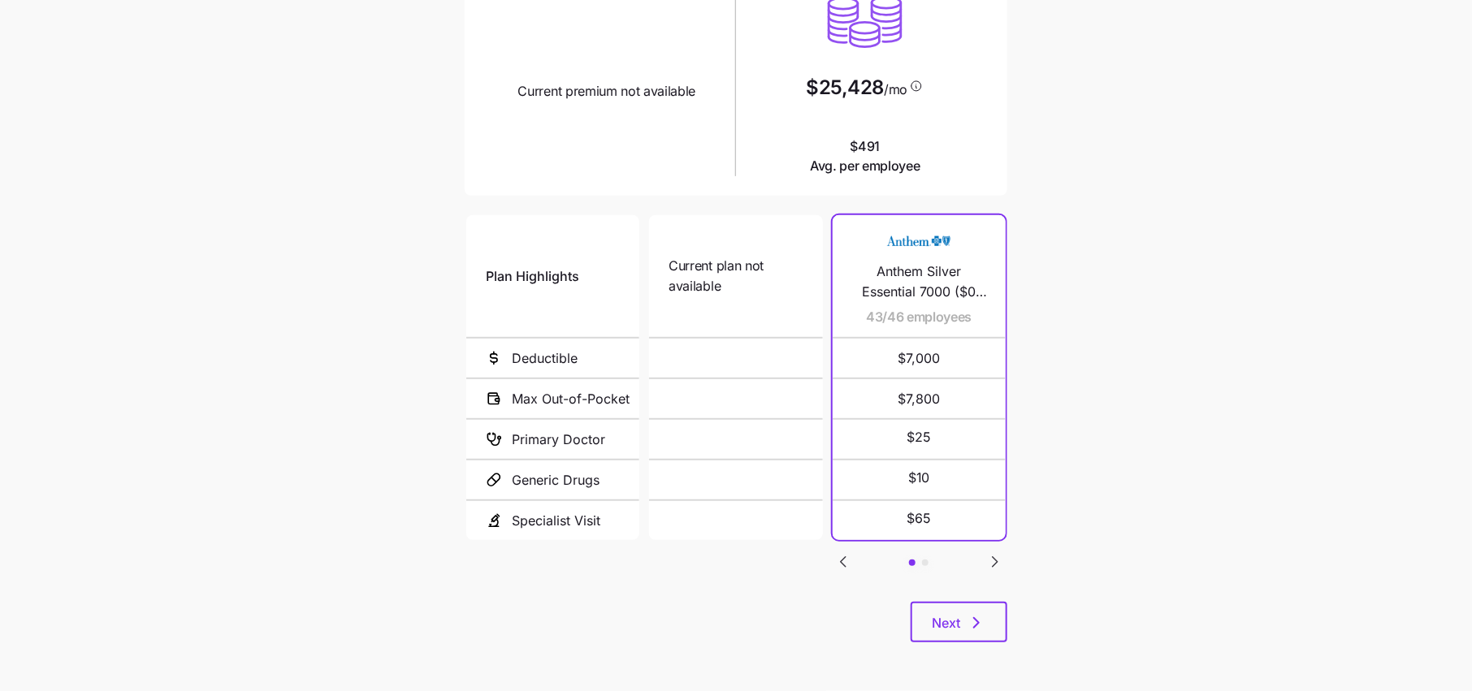
click at [997, 563] on icon "Go to next slide" at bounding box center [994, 561] width 19 height 19
click at [846, 558] on icon "Go to previous slide" at bounding box center [842, 561] width 19 height 19
click at [971, 629] on icon "button" at bounding box center [976, 622] width 19 height 19
click at [959, 617] on span "Next" at bounding box center [946, 622] width 28 height 19
click at [948, 640] on button "Next" at bounding box center [958, 622] width 97 height 41
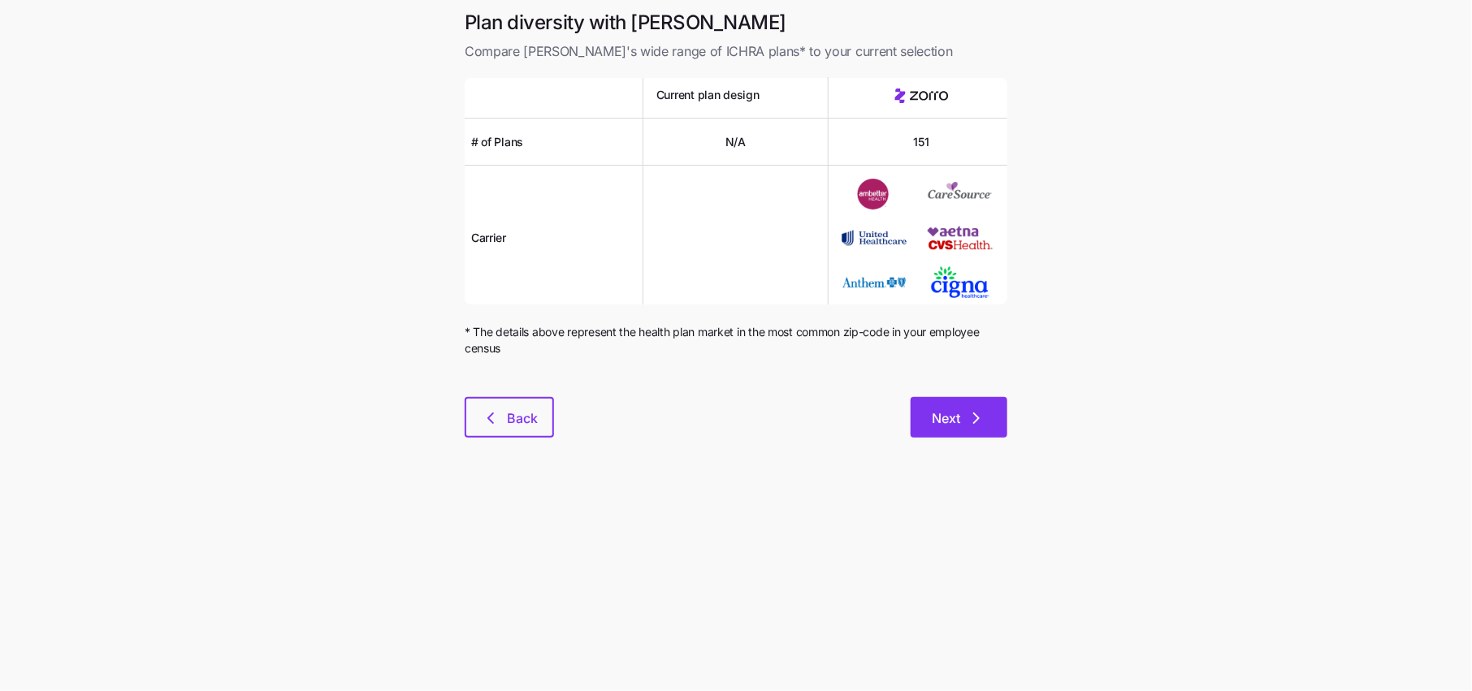
click at [936, 404] on button "Next" at bounding box center [958, 417] width 97 height 41
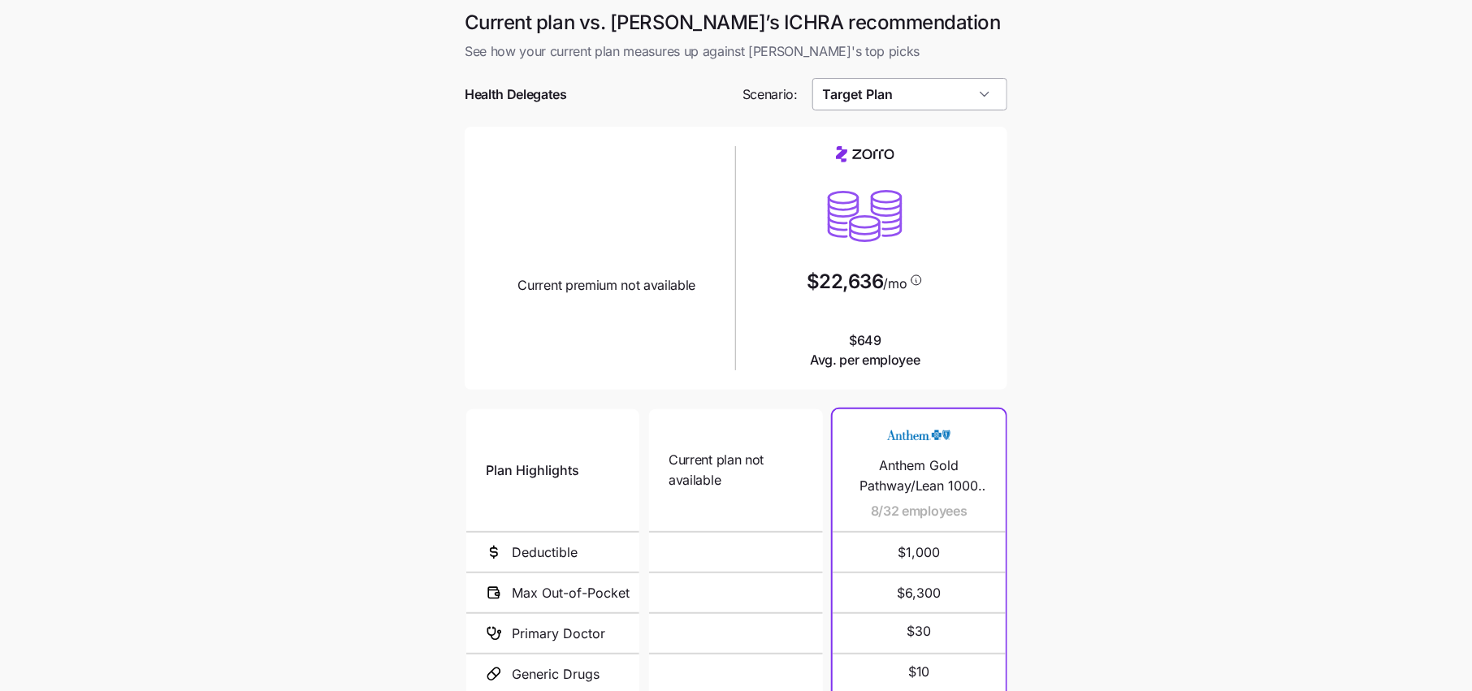
click at [892, 86] on input "Target Plan" at bounding box center [910, 94] width 196 height 32
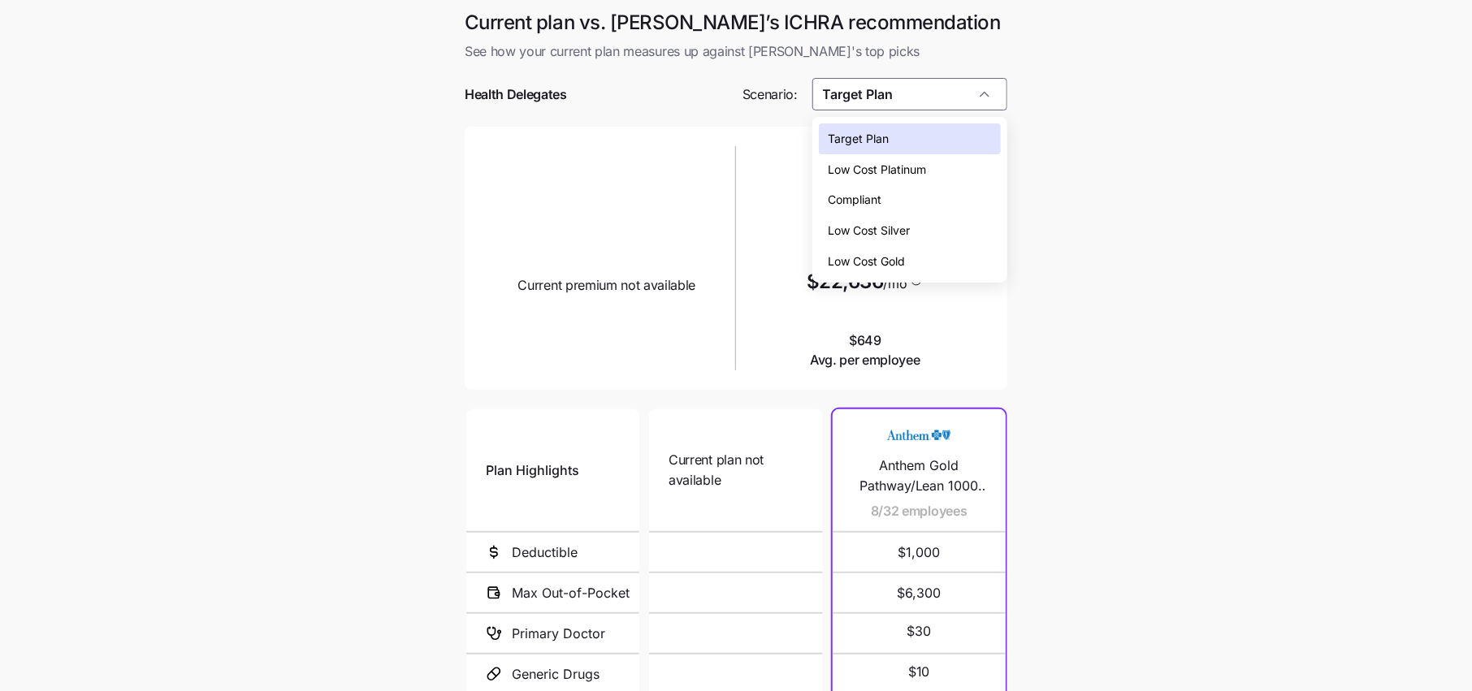
click at [906, 231] on span "Low Cost Silver" at bounding box center [869, 231] width 82 height 18
type input "Low Cost Silver"
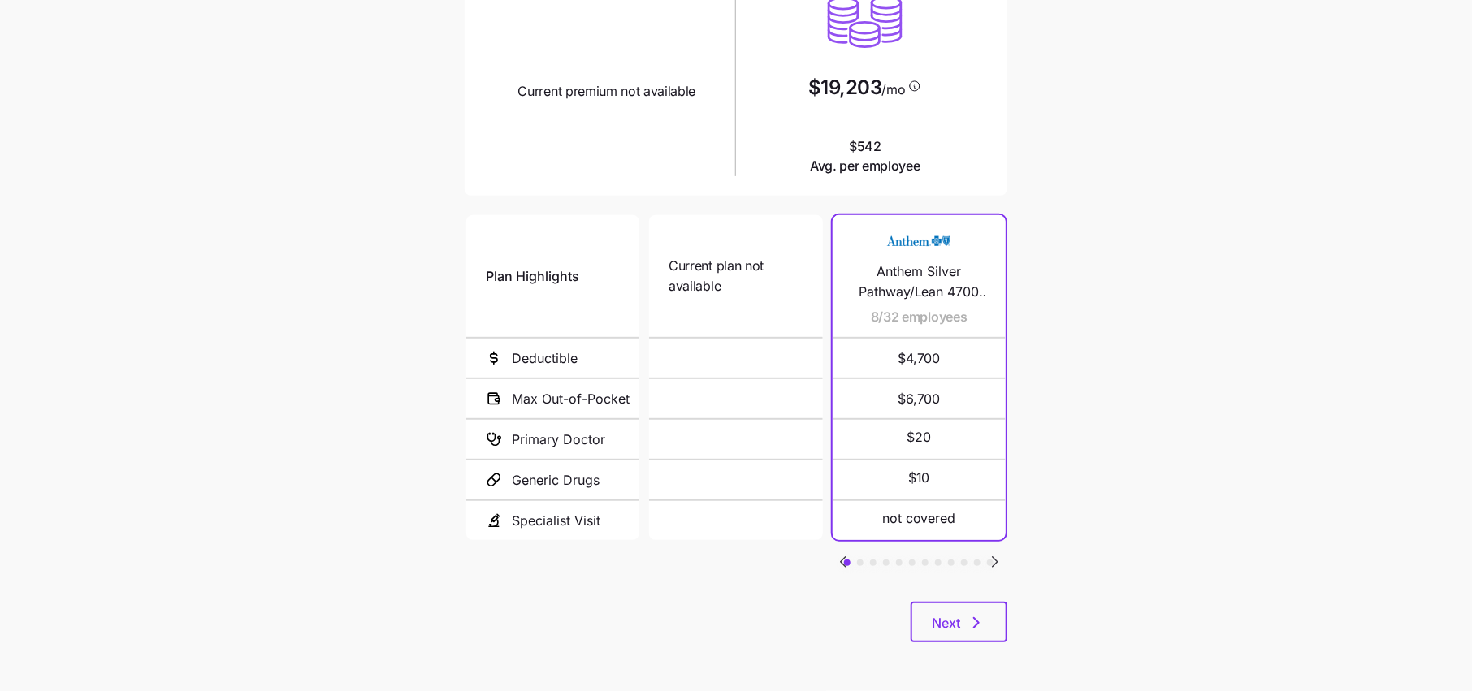
scroll to position [162, 0]
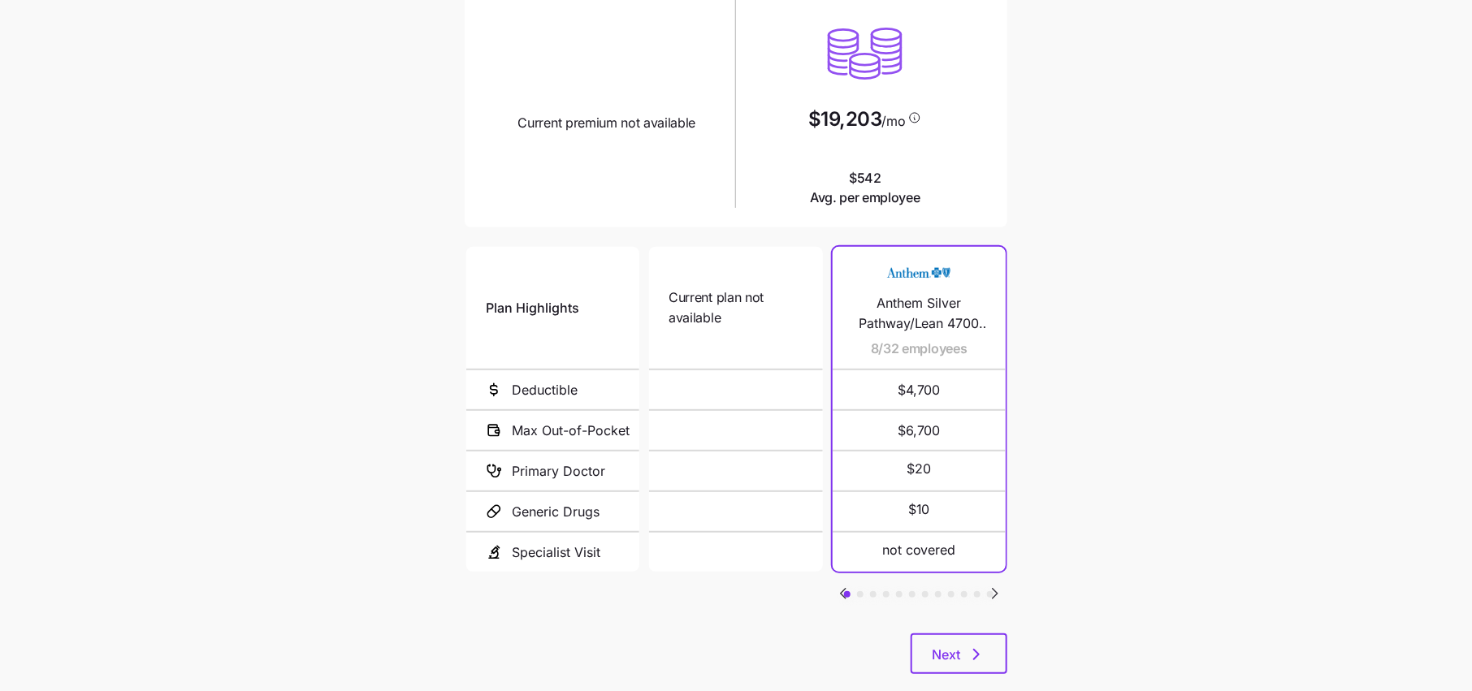
click at [992, 597] on icon "Go to next slide" at bounding box center [994, 593] width 19 height 19
click at [997, 597] on icon "Go to next slide" at bounding box center [994, 593] width 19 height 19
click at [979, 643] on button "Next" at bounding box center [958, 654] width 97 height 41
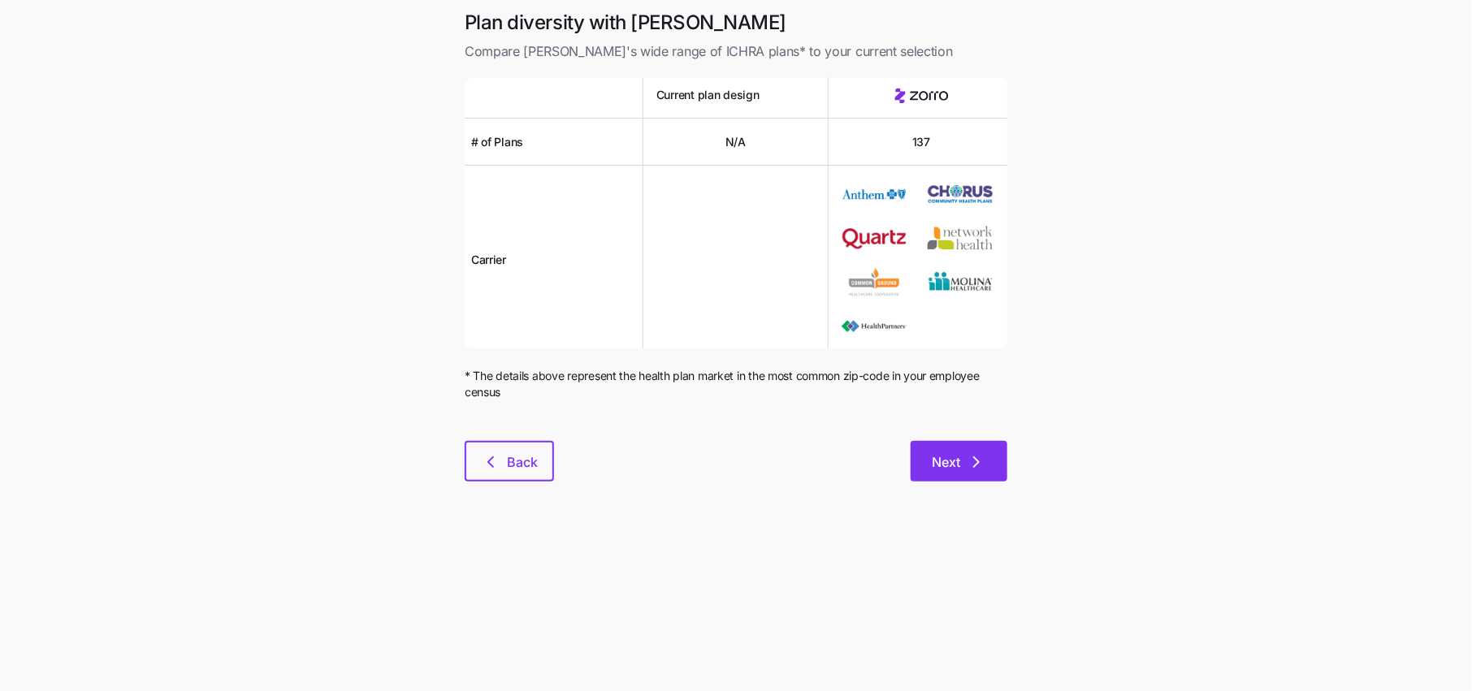
click at [949, 463] on span "Next" at bounding box center [946, 461] width 28 height 19
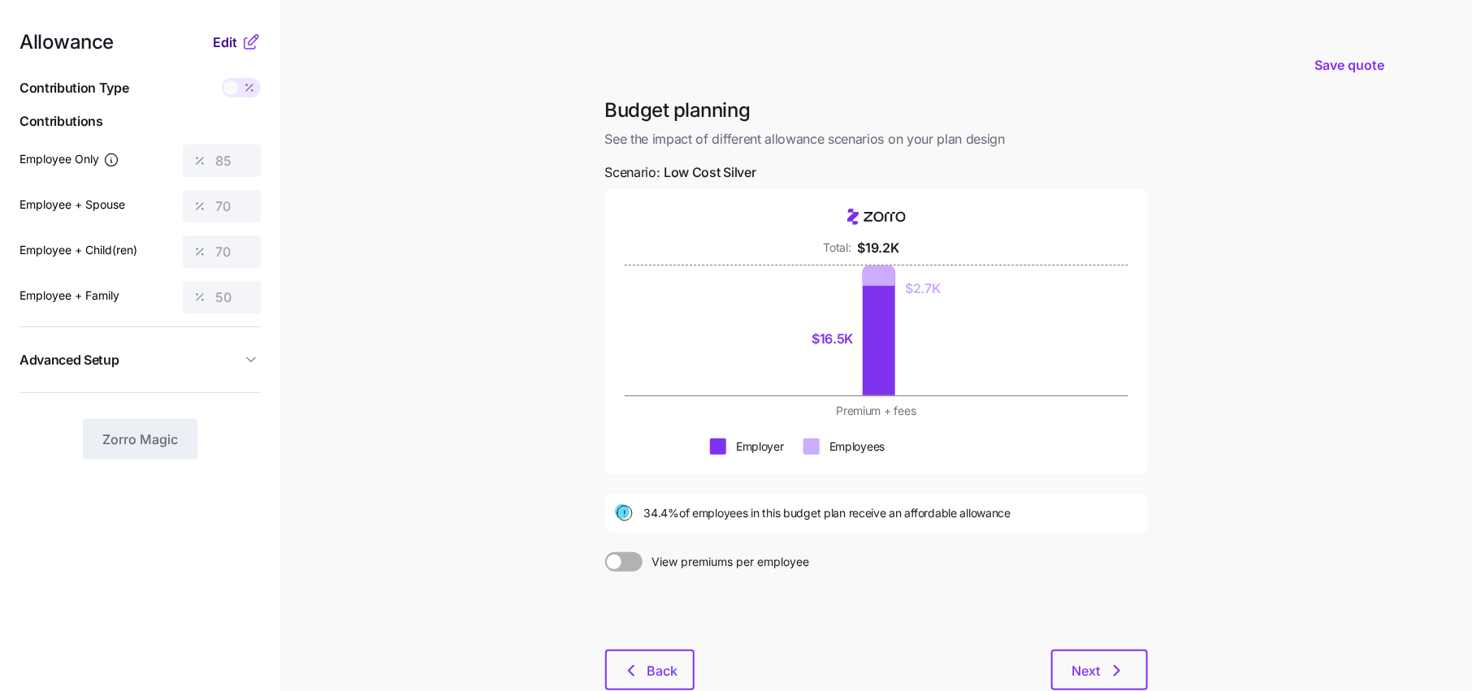
click at [240, 45] on button "Edit" at bounding box center [227, 41] width 28 height 19
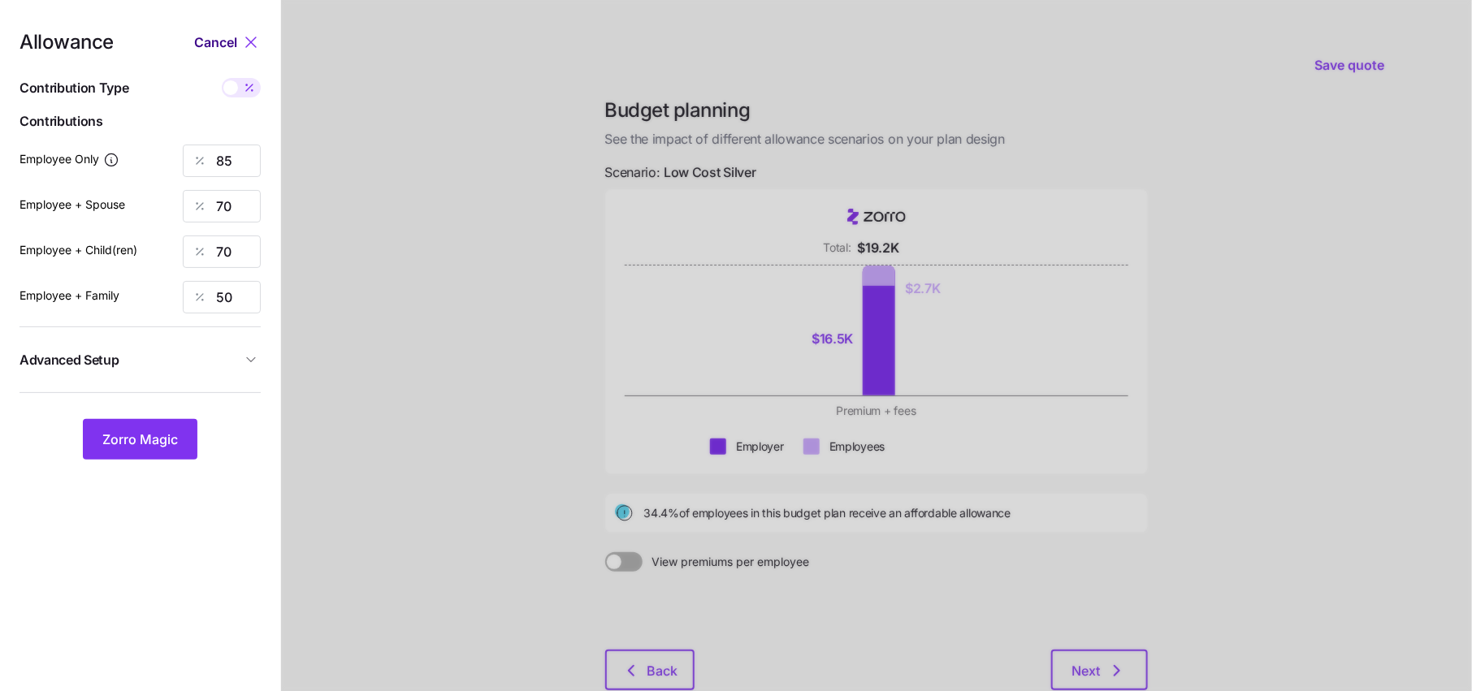
click at [240, 37] on button "Cancel" at bounding box center [217, 41] width 47 height 19
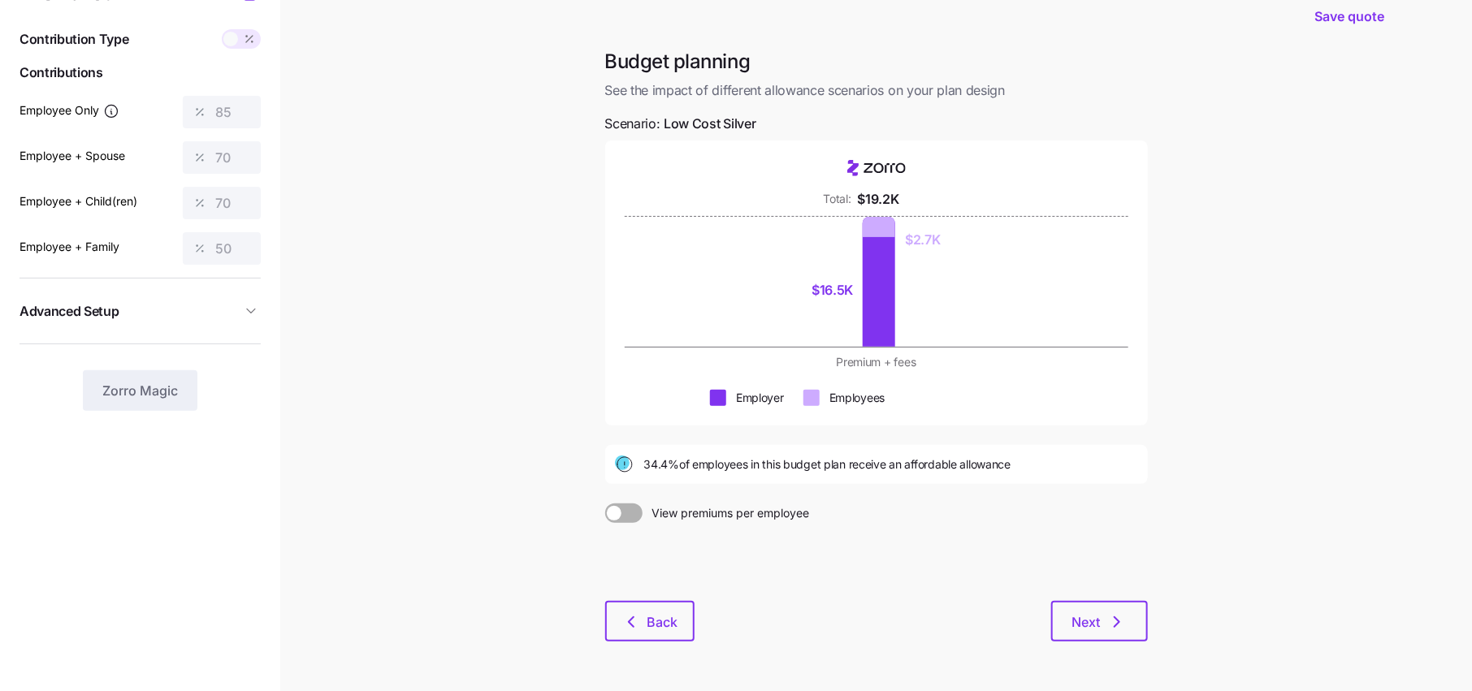
scroll to position [67, 0]
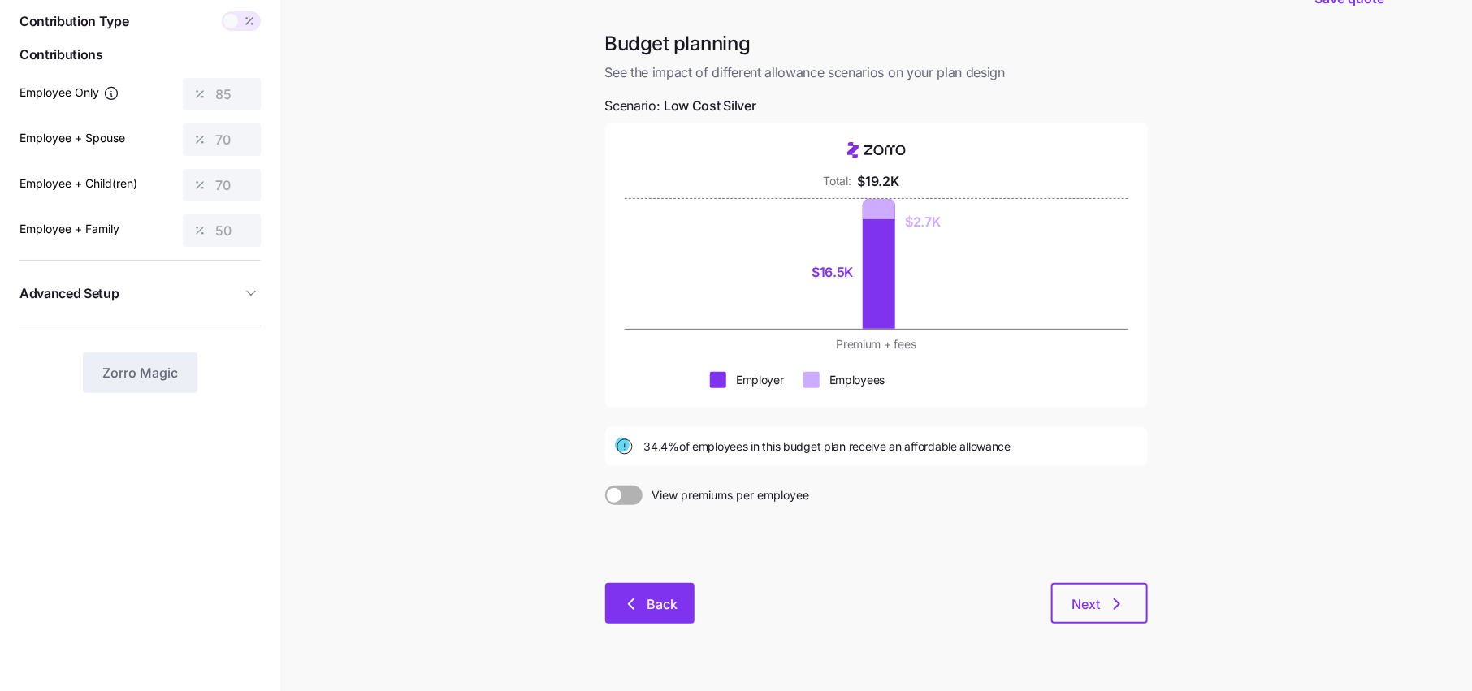
click at [664, 615] on button "Back" at bounding box center [649, 603] width 89 height 41
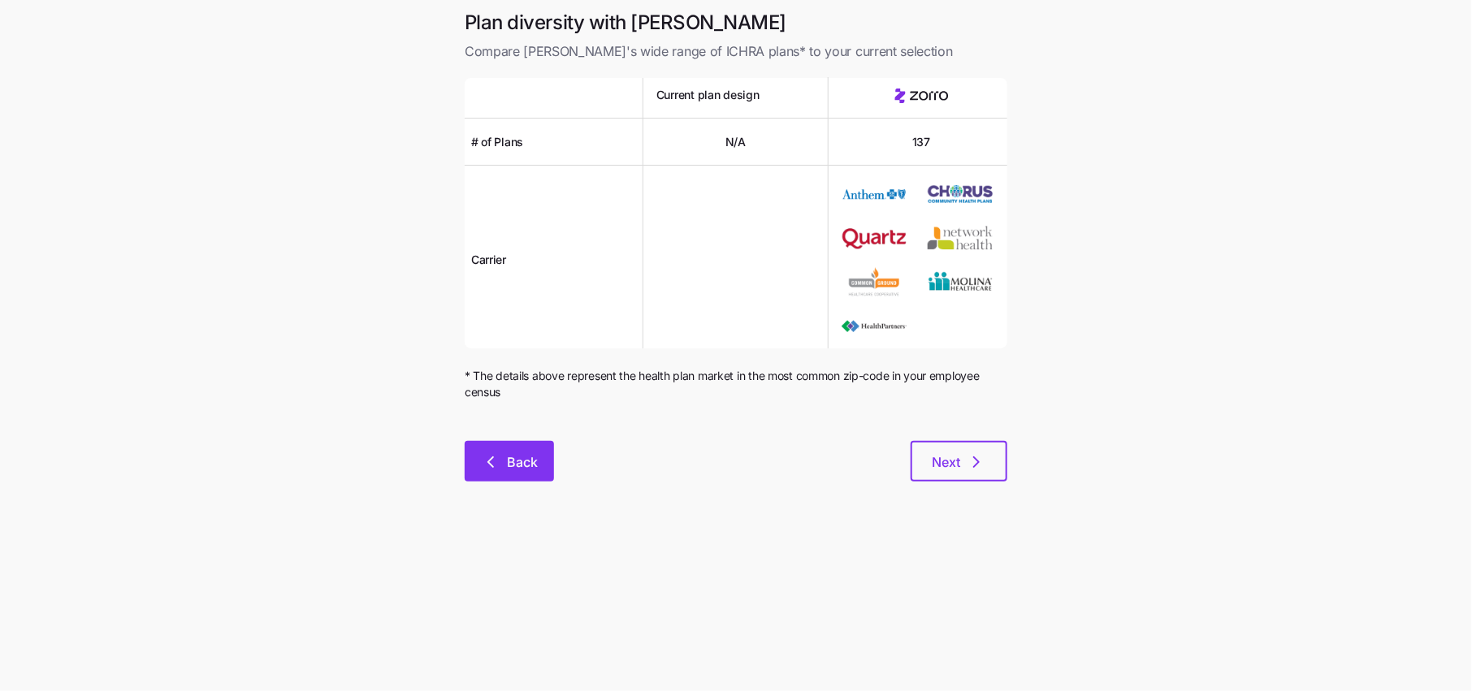
click at [544, 457] on button "Back" at bounding box center [509, 461] width 89 height 41
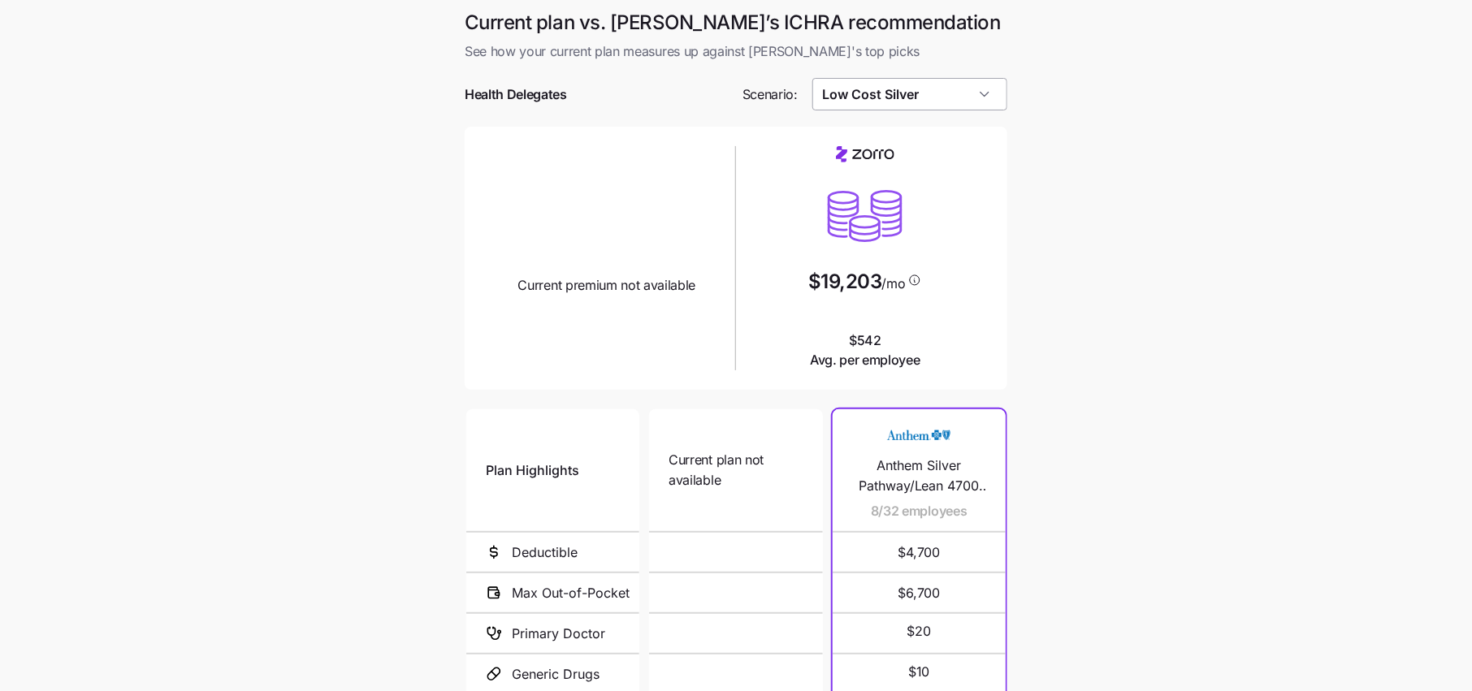
click at [944, 110] on input "Low Cost Silver" at bounding box center [910, 94] width 196 height 32
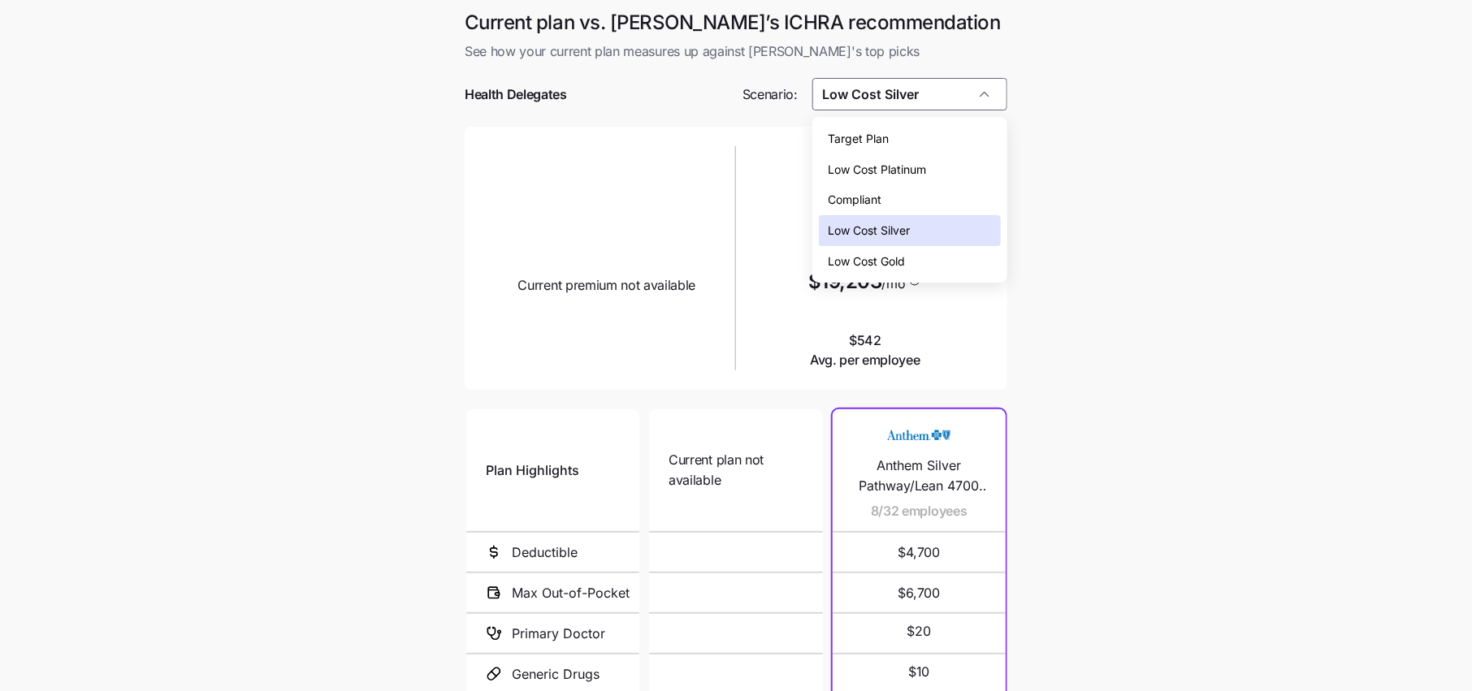
click at [879, 256] on span "Low Cost Gold" at bounding box center [866, 262] width 77 height 18
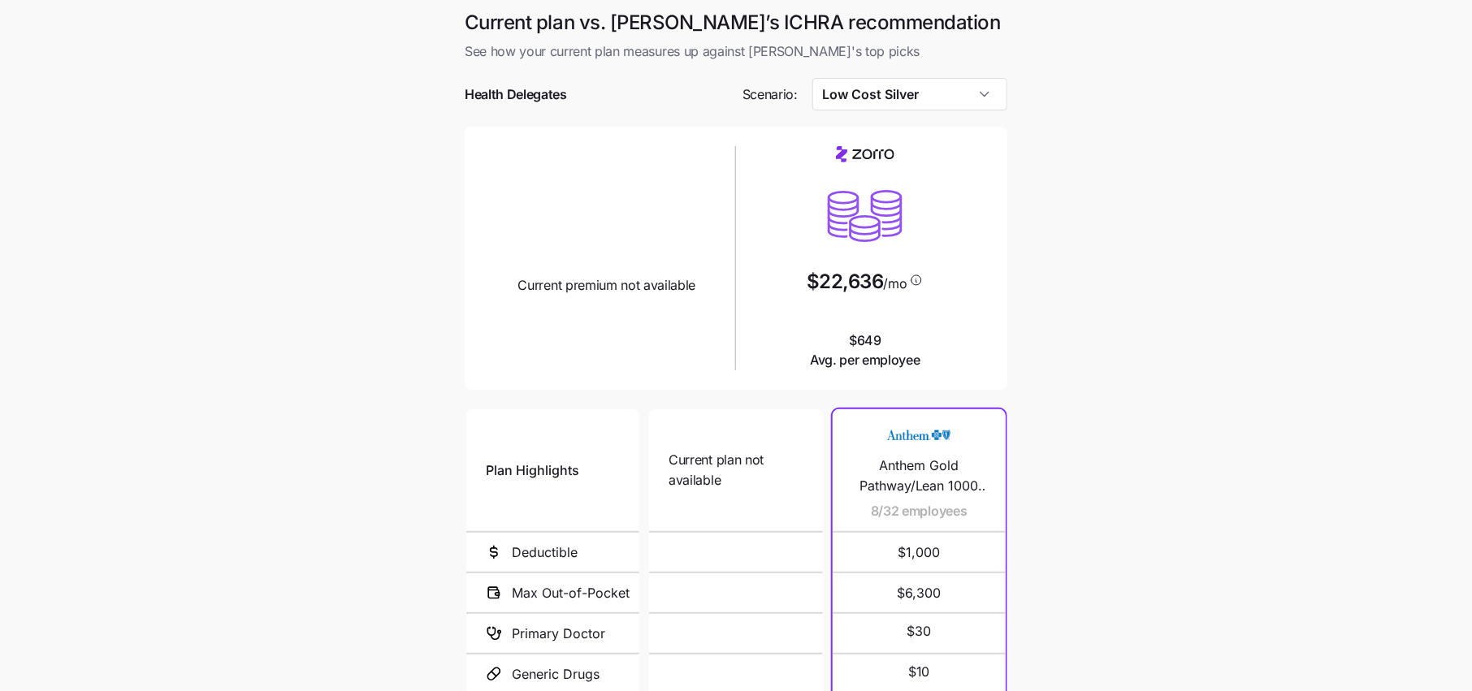
type input "Low Cost Gold"
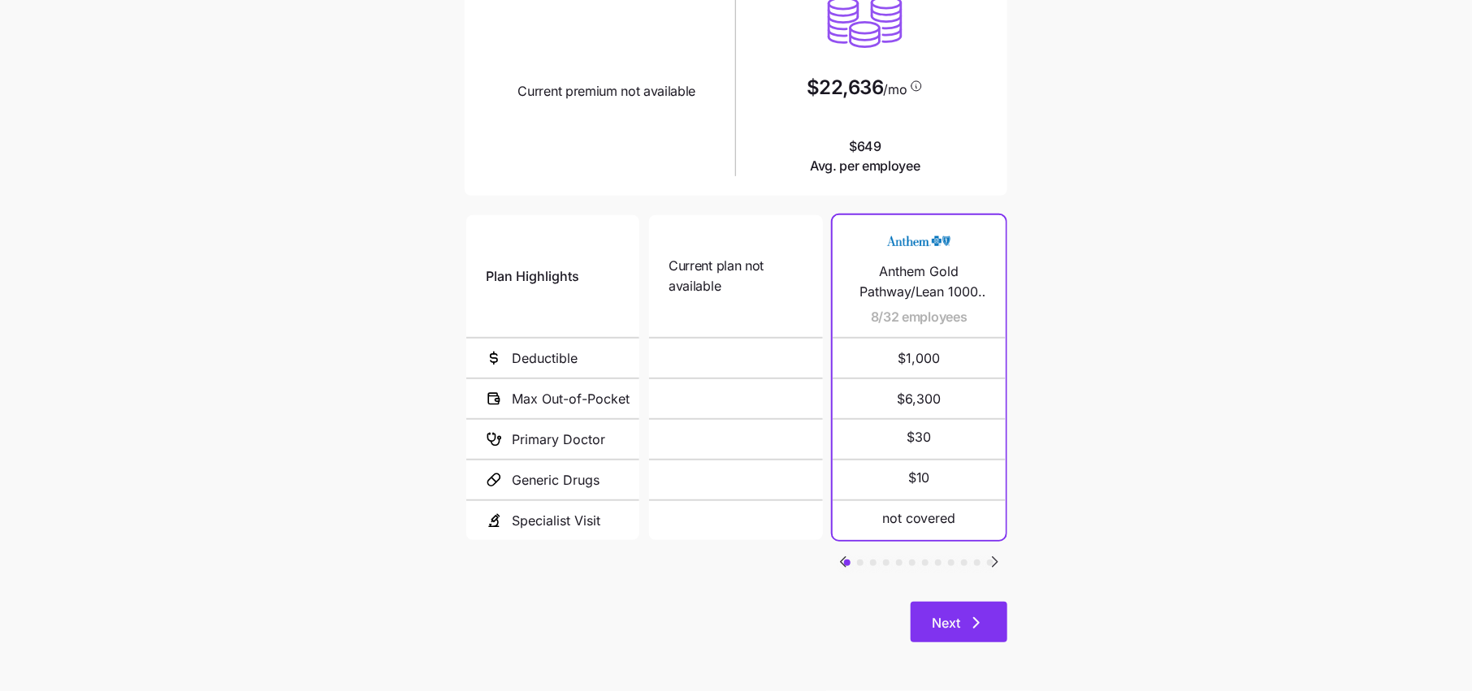
click at [974, 625] on icon "button" at bounding box center [976, 622] width 19 height 19
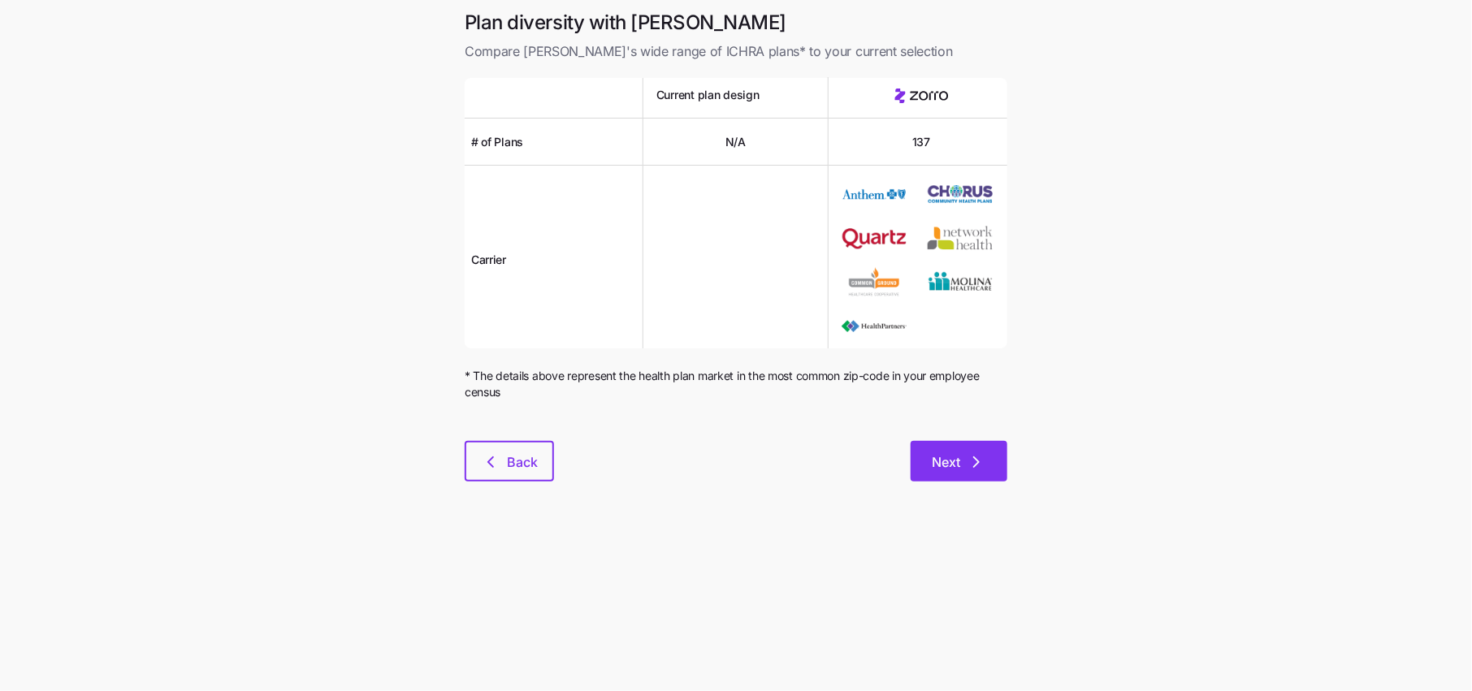
click at [943, 476] on button "Next" at bounding box center [958, 461] width 97 height 41
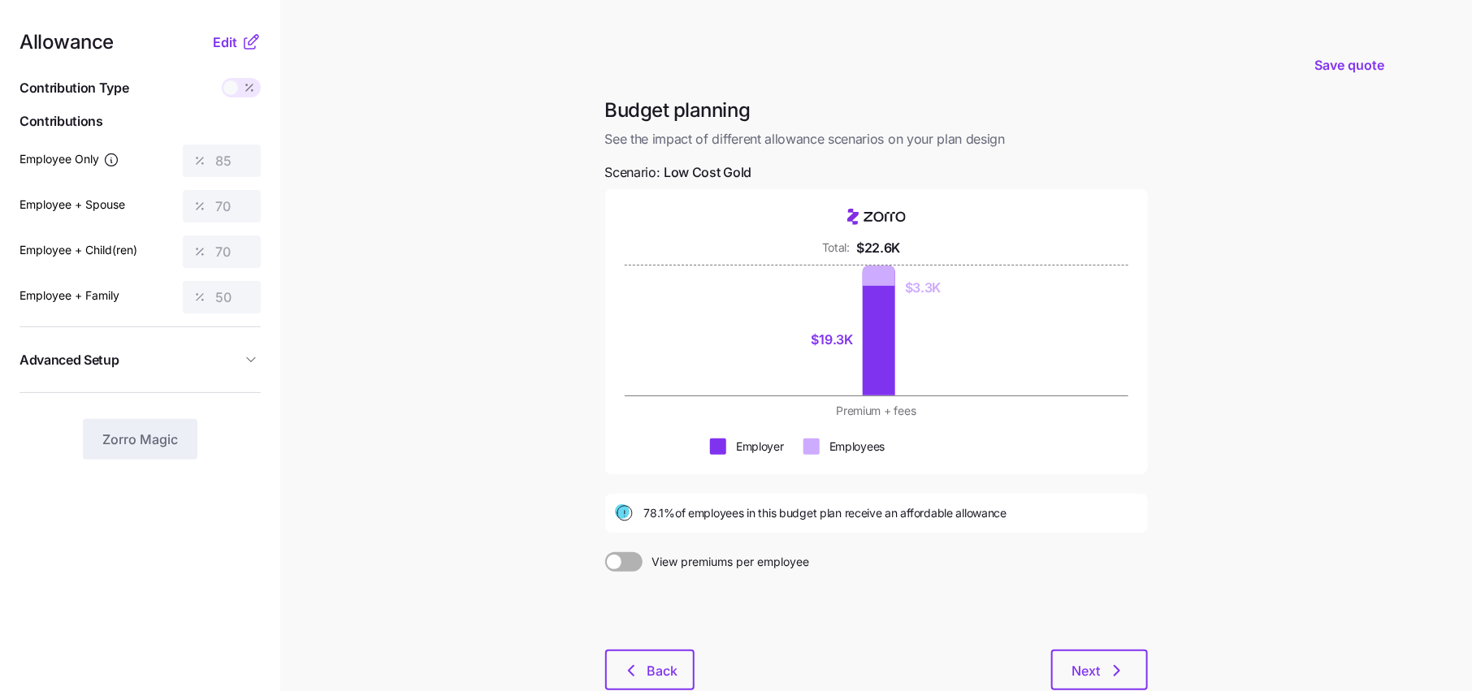
click at [249, 41] on icon at bounding box center [254, 40] width 10 height 10
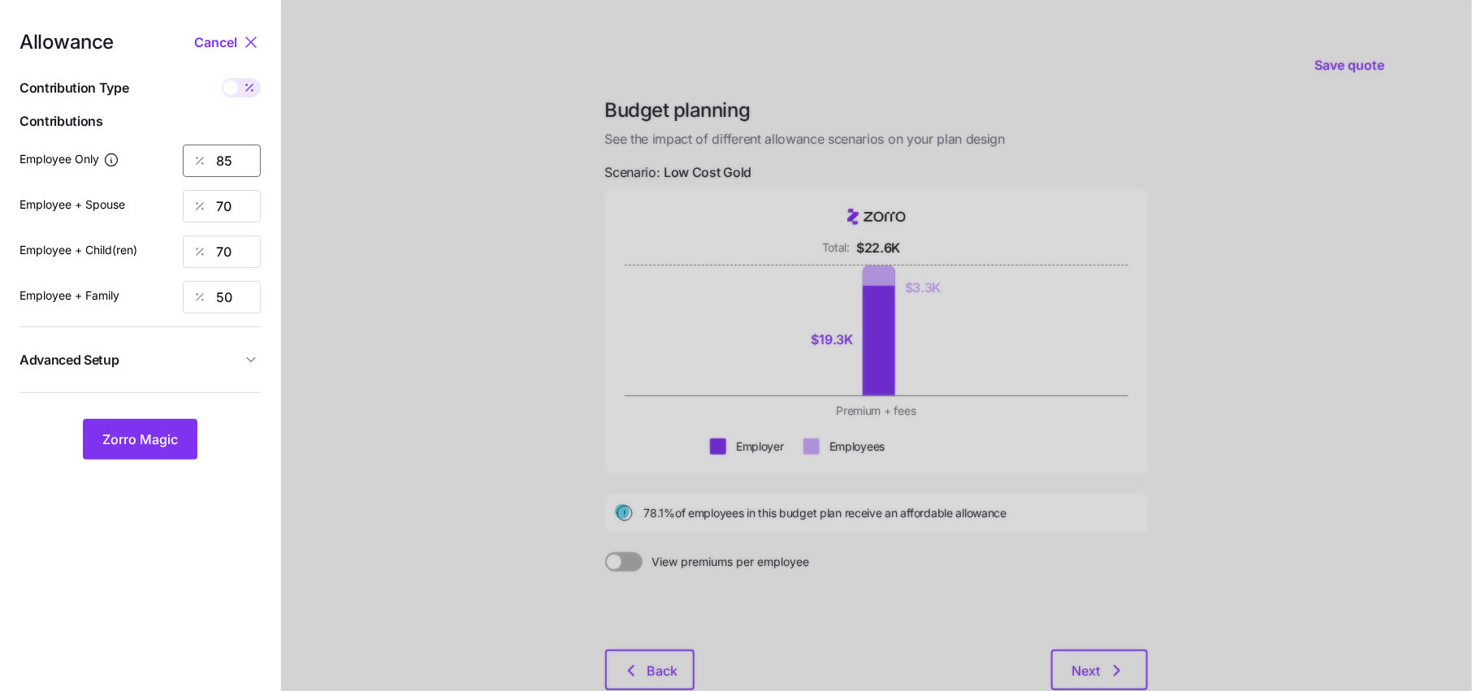
drag, startPoint x: 241, startPoint y: 157, endPoint x: 152, endPoint y: 155, distance: 89.4
click at [152, 155] on div "Employee Only 85" at bounding box center [139, 161] width 241 height 32
type input "100"
drag, startPoint x: 242, startPoint y: 215, endPoint x: 141, endPoint y: 214, distance: 100.7
click at [174, 214] on div "Employee + Spouse 70" at bounding box center [139, 206] width 241 height 32
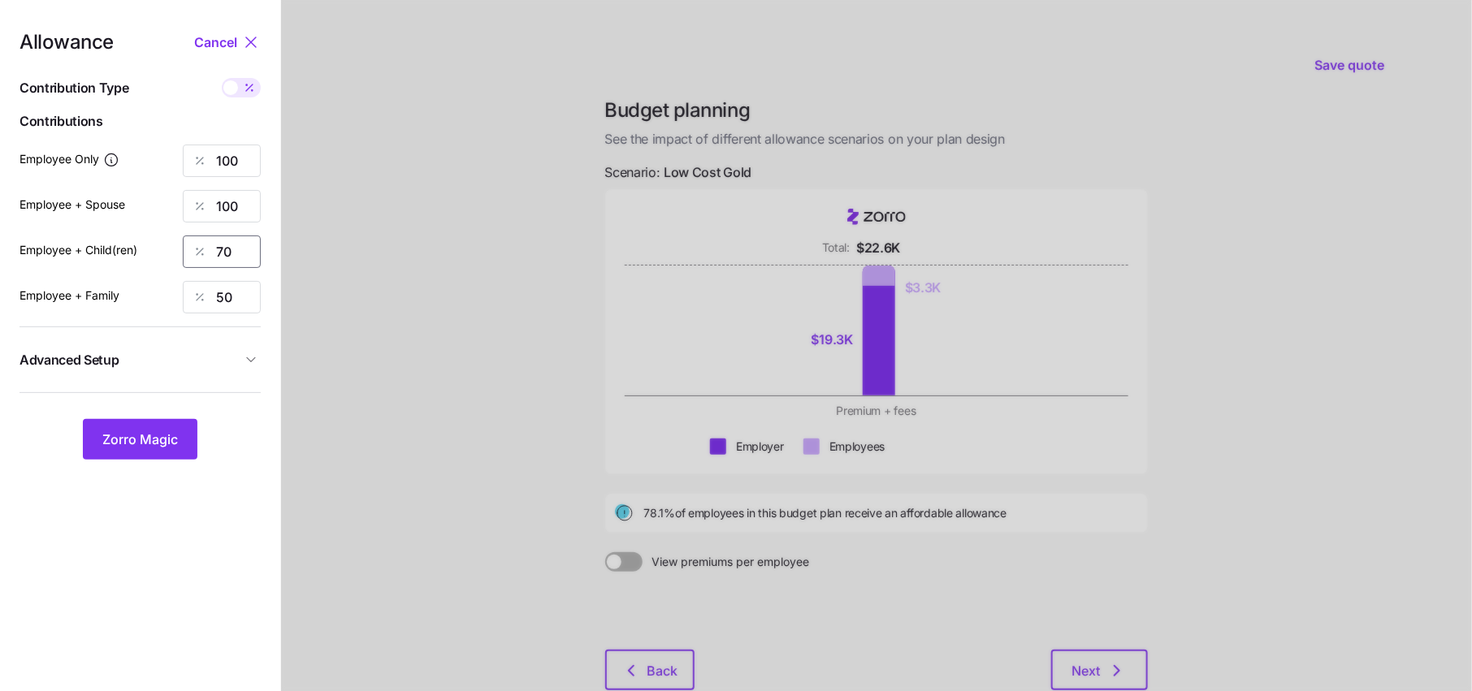
drag, startPoint x: 243, startPoint y: 249, endPoint x: 121, endPoint y: 249, distance: 121.8
click at [124, 249] on div "Employee + Child(ren) 70" at bounding box center [139, 252] width 241 height 32
drag, startPoint x: 235, startPoint y: 206, endPoint x: 192, endPoint y: 205, distance: 42.2
click at [194, 206] on div "100" at bounding box center [222, 206] width 78 height 32
type input "0"
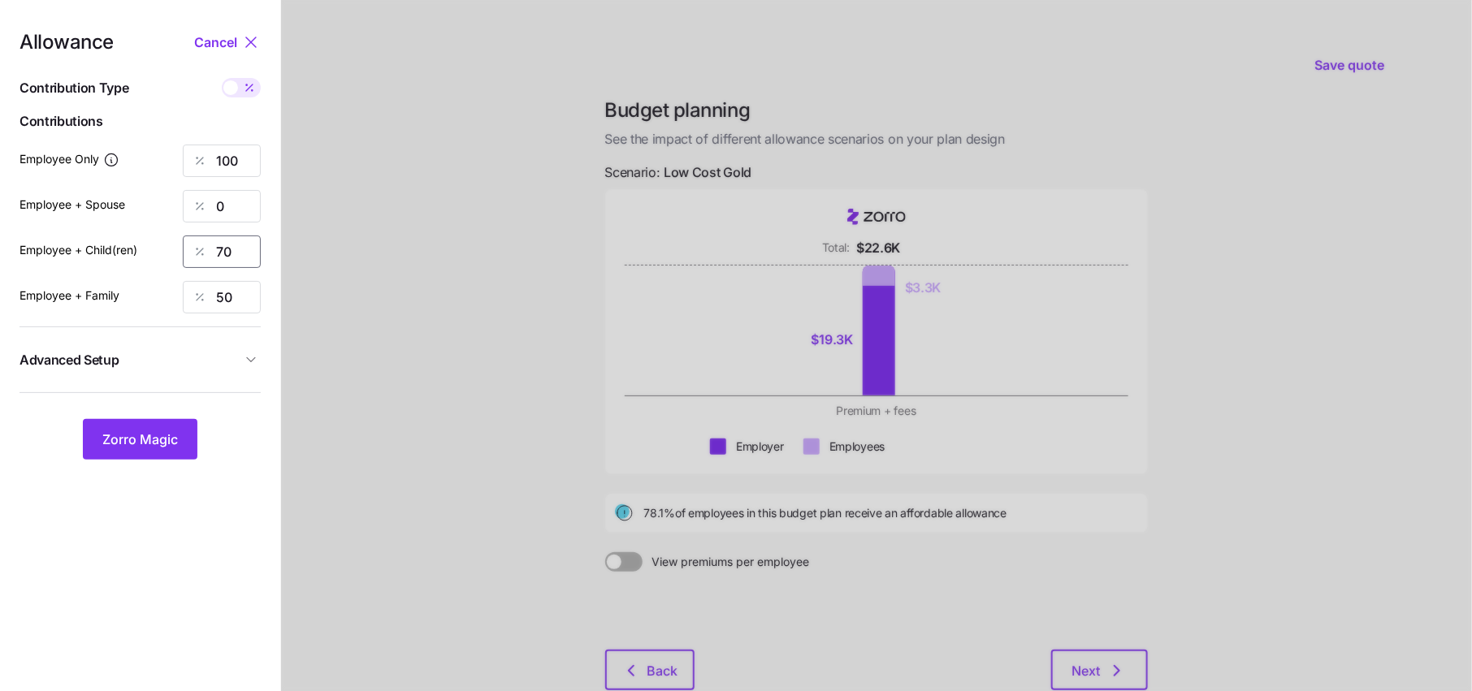
drag, startPoint x: 239, startPoint y: 252, endPoint x: 192, endPoint y: 253, distance: 47.1
click at [192, 253] on div "70" at bounding box center [222, 252] width 78 height 32
type input "0"
drag, startPoint x: 231, startPoint y: 297, endPoint x: 145, endPoint y: 297, distance: 86.1
click at [158, 297] on div "Employee + Family 50" at bounding box center [139, 297] width 241 height 32
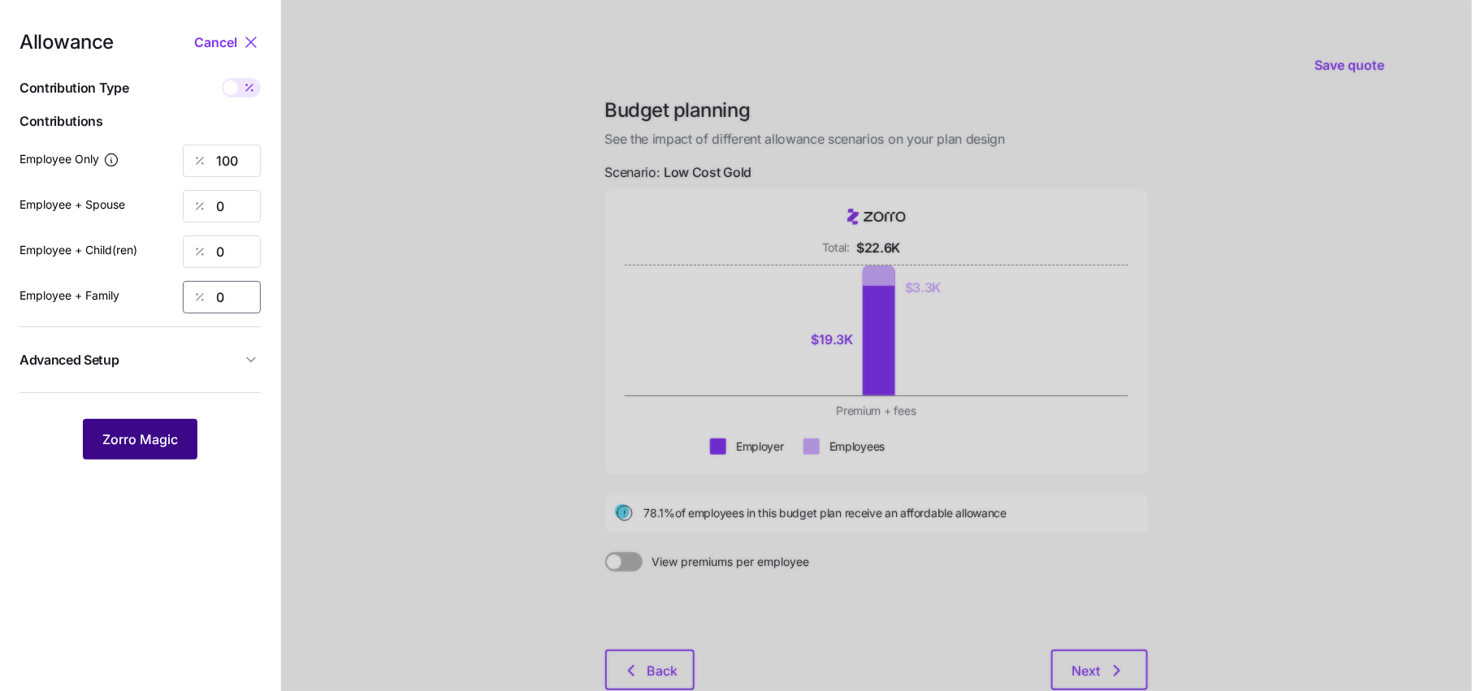
type input "0"
click at [165, 439] on span "Zorro Magic" at bounding box center [140, 439] width 76 height 19
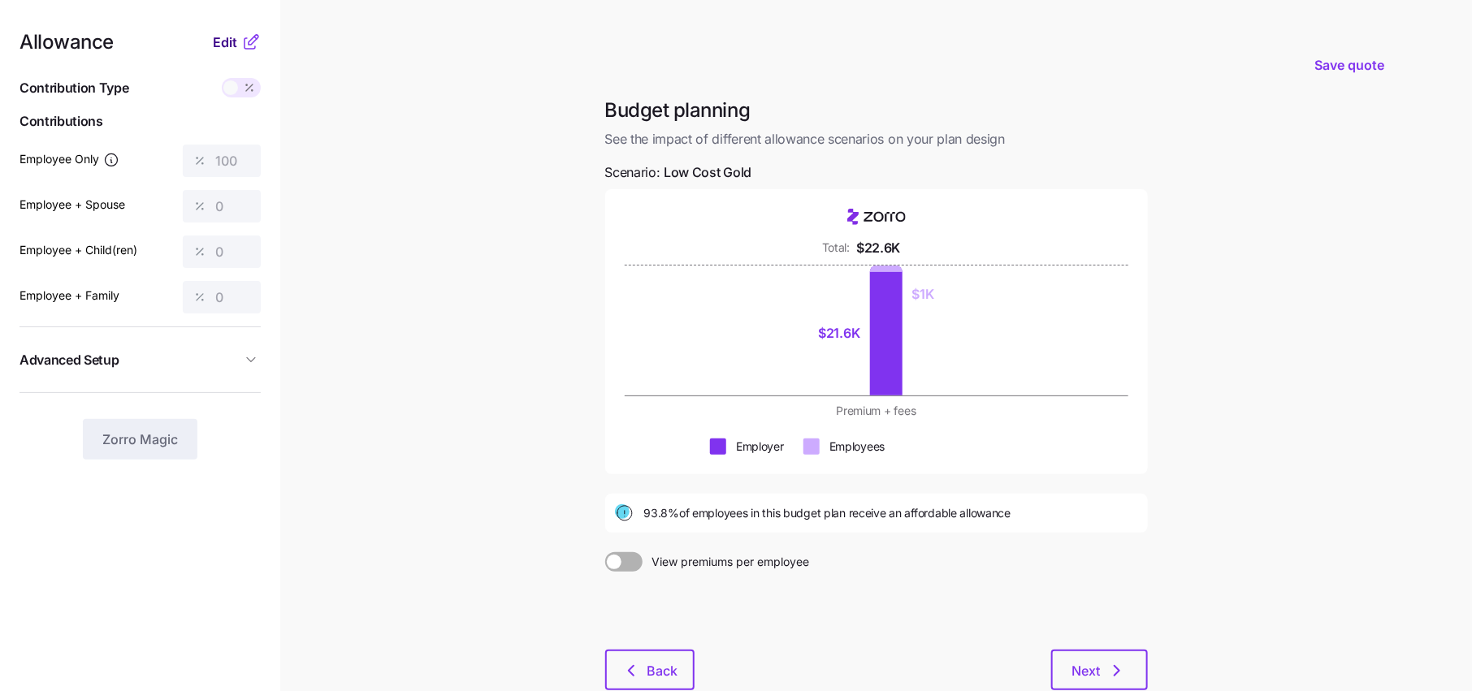
click at [227, 50] on span "Edit" at bounding box center [225, 41] width 24 height 19
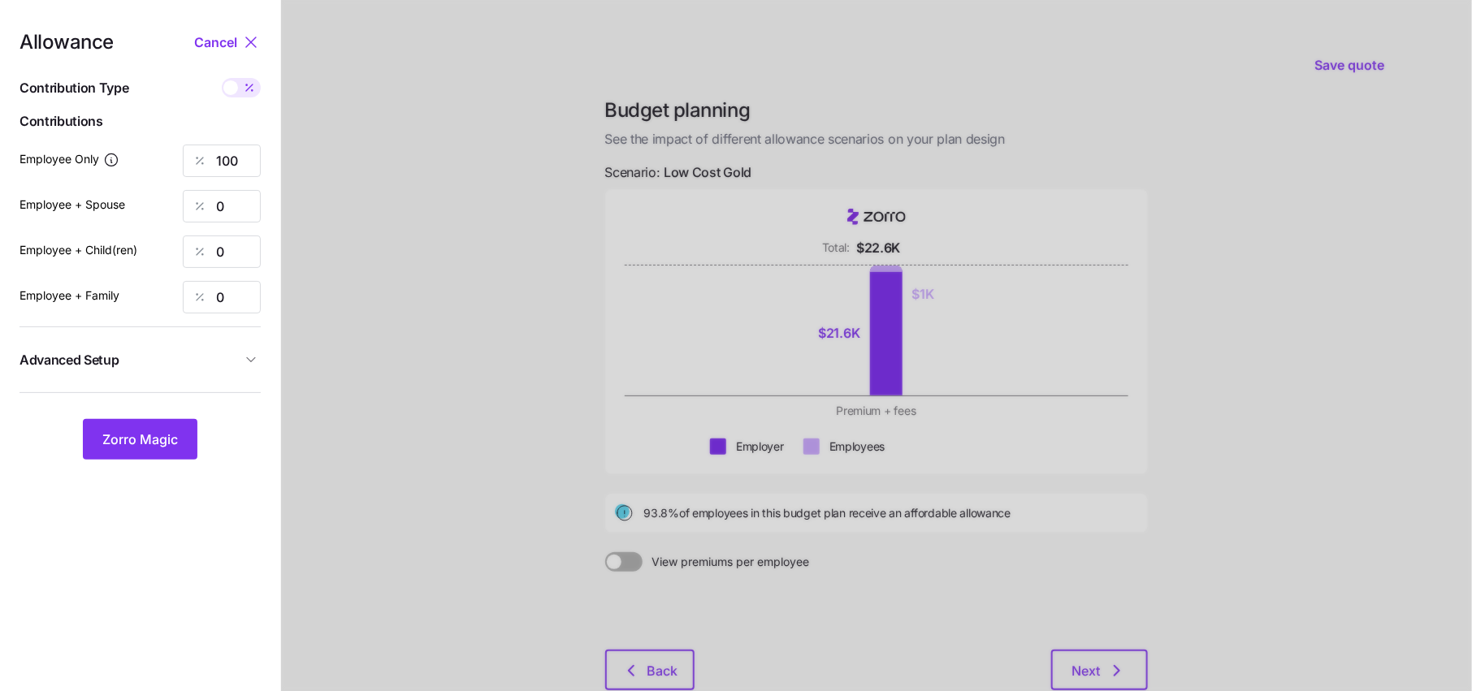
click at [246, 88] on icon at bounding box center [249, 87] width 13 height 13
click at [222, 78] on input "checkbox" at bounding box center [222, 78] width 0 height 0
type input "649"
drag, startPoint x: 253, startPoint y: 202, endPoint x: 169, endPoint y: 202, distance: 83.7
click at [169, 202] on div "Employee + Spouse 0" at bounding box center [139, 206] width 241 height 32
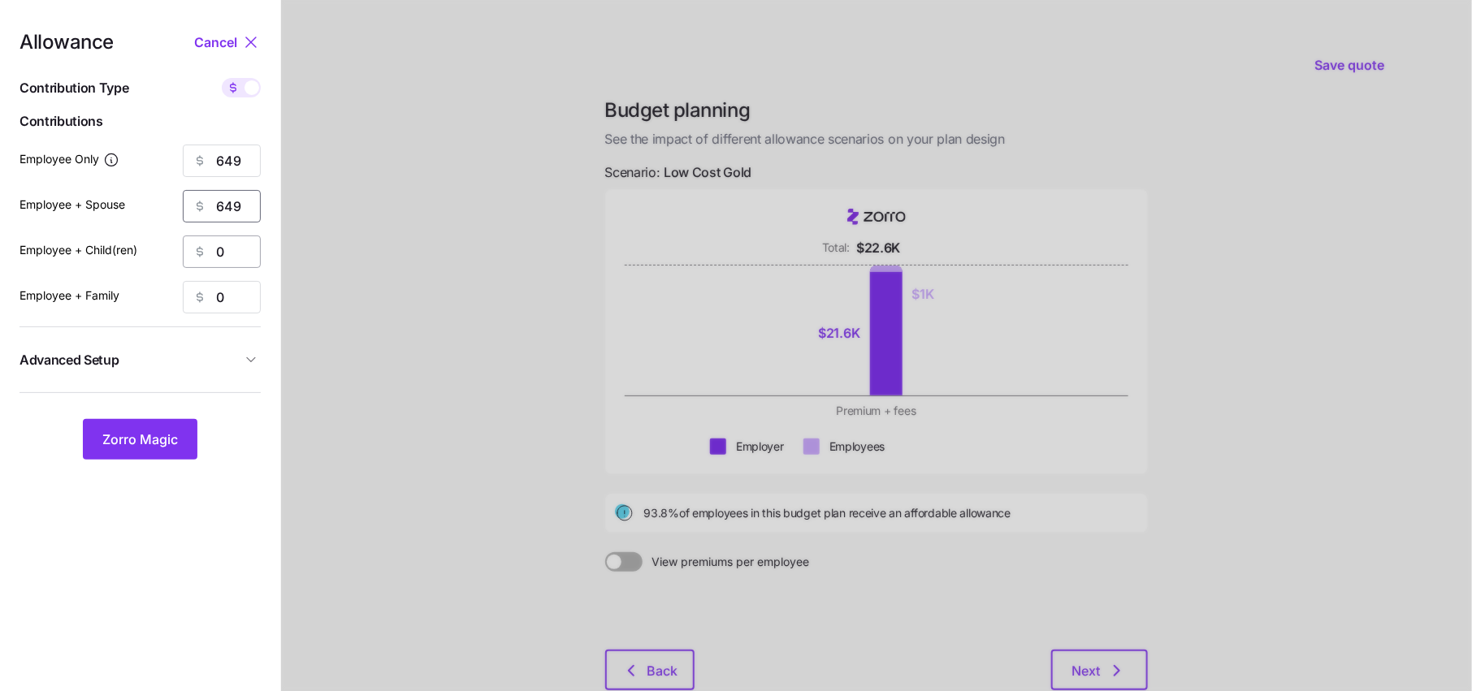
type input "649"
click at [159, 444] on span "Zorro Magic" at bounding box center [140, 439] width 76 height 19
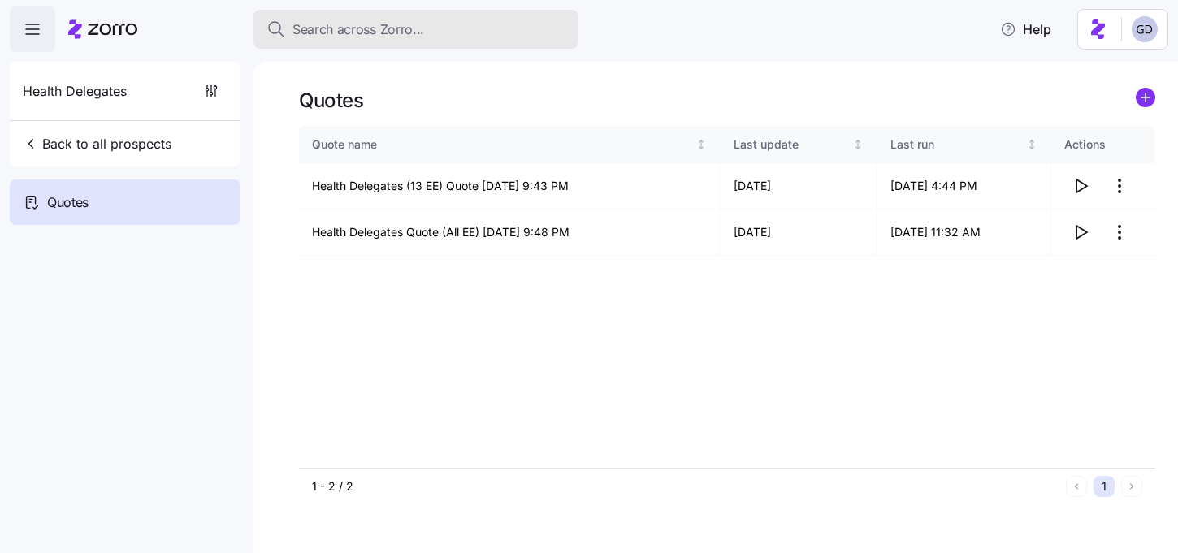
click at [392, 35] on span "Search across Zorro..." at bounding box center [358, 29] width 132 height 20
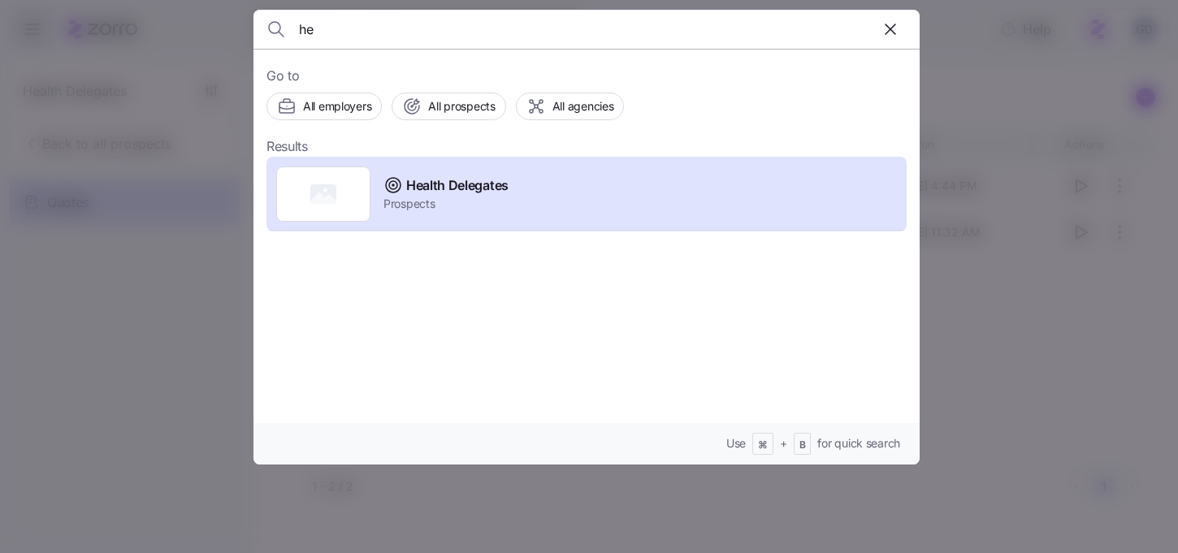
type input "h"
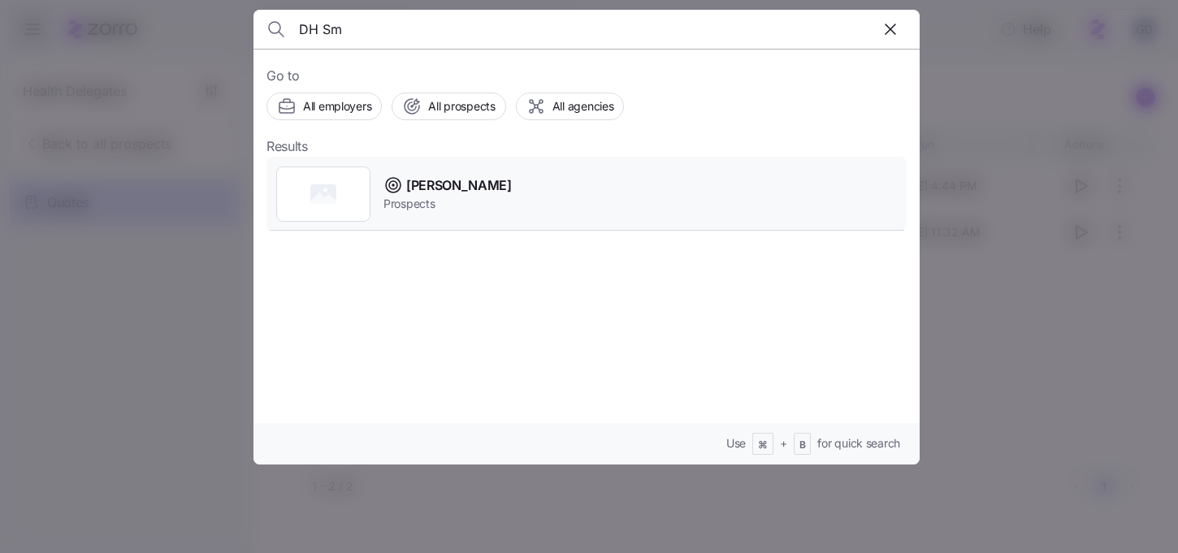
type input "DH Sm"
click at [437, 196] on span "Prospects" at bounding box center [447, 204] width 128 height 16
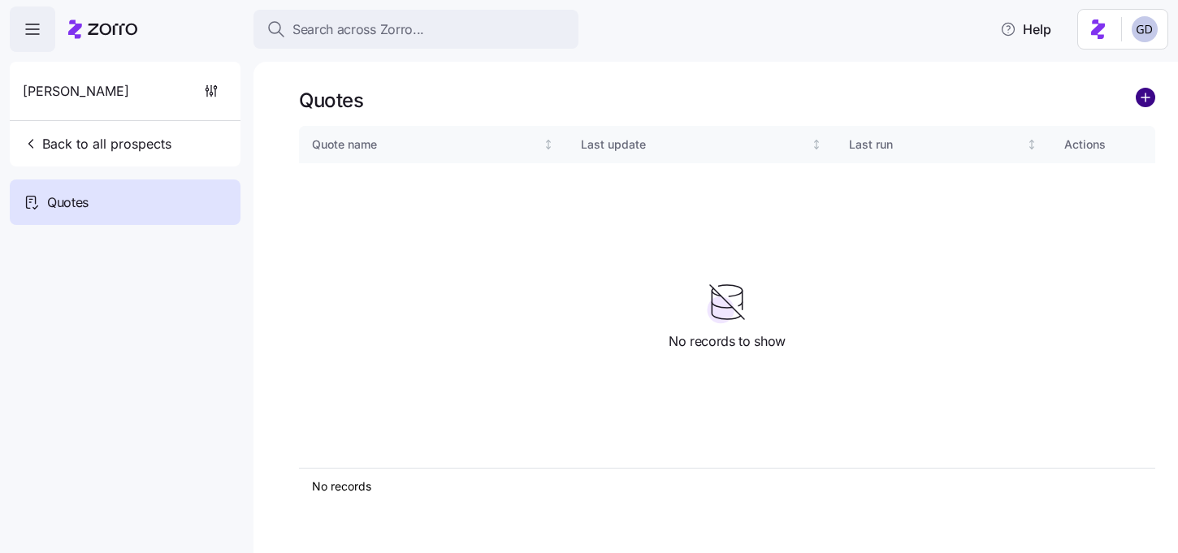
click at [1148, 95] on circle "add icon" at bounding box center [1145, 98] width 18 height 18
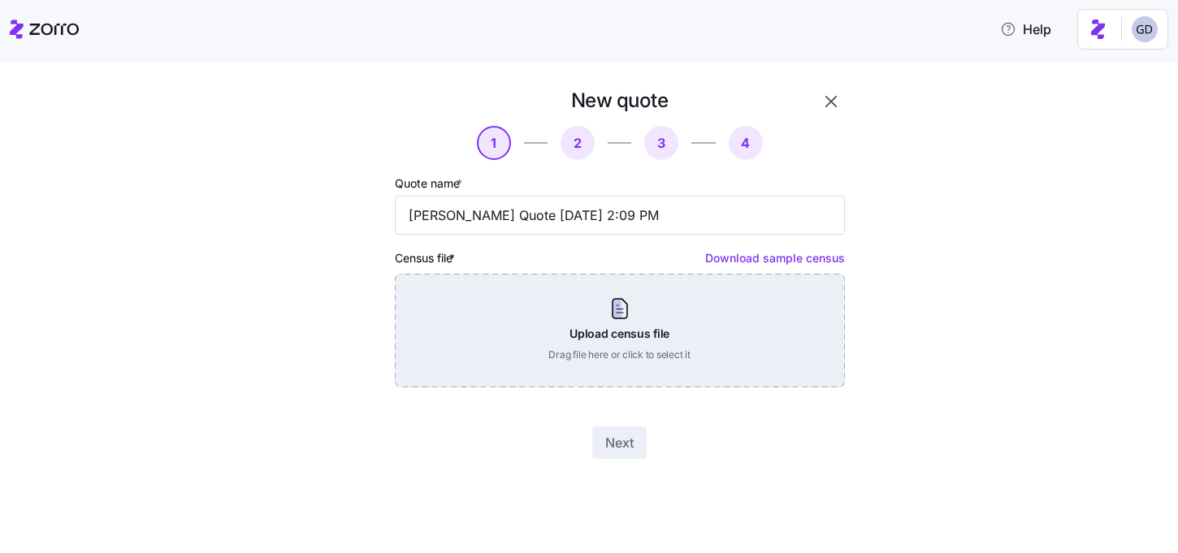
click at [606, 335] on div "Upload census file Drag file here or click to select it" at bounding box center [620, 331] width 450 height 114
click at [541, 316] on div "Upload census file Drag file here or click to select it" at bounding box center [620, 331] width 450 height 114
click at [627, 325] on div "Upload census file Drag file here or click to select it" at bounding box center [620, 331] width 450 height 114
click at [564, 362] on div "Upload census file Drag file here or click to select it" at bounding box center [620, 331] width 450 height 114
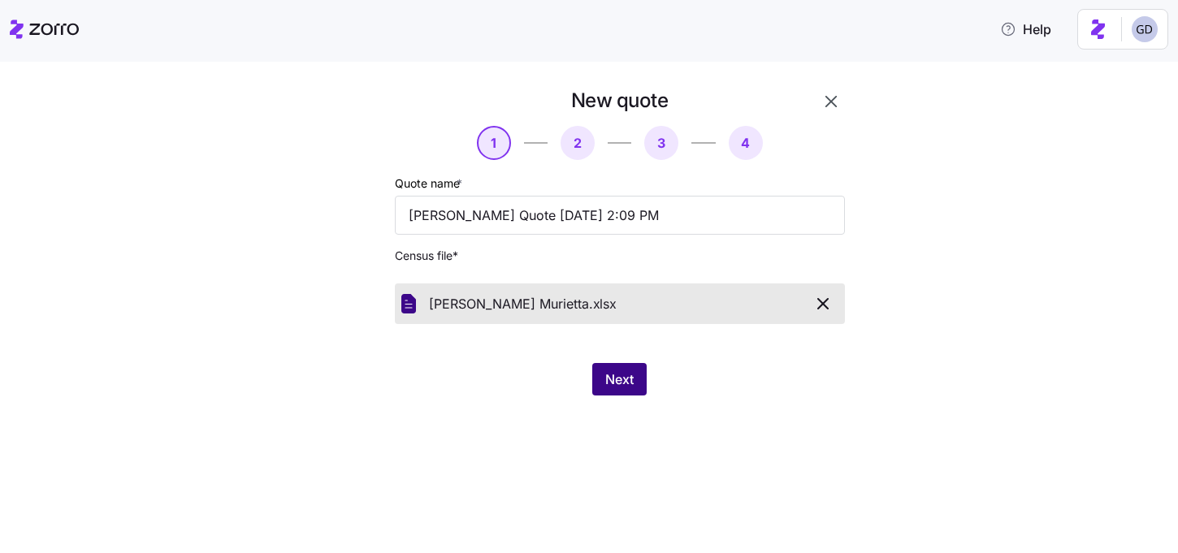
click at [609, 381] on span "Next" at bounding box center [619, 379] width 28 height 19
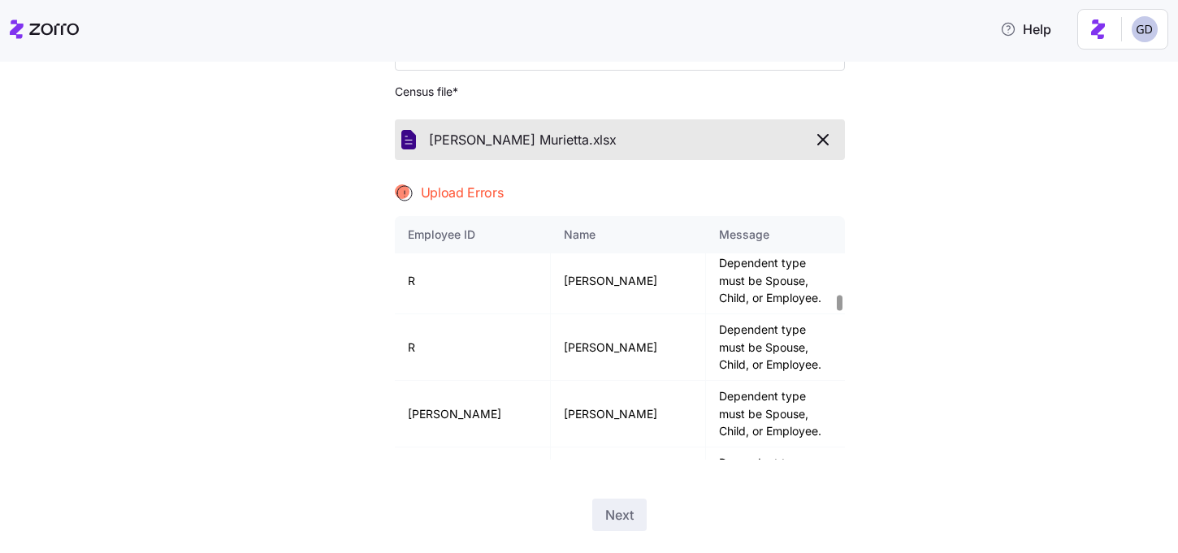
scroll to position [1274, 0]
click at [824, 136] on icon "button" at bounding box center [822, 139] width 19 height 19
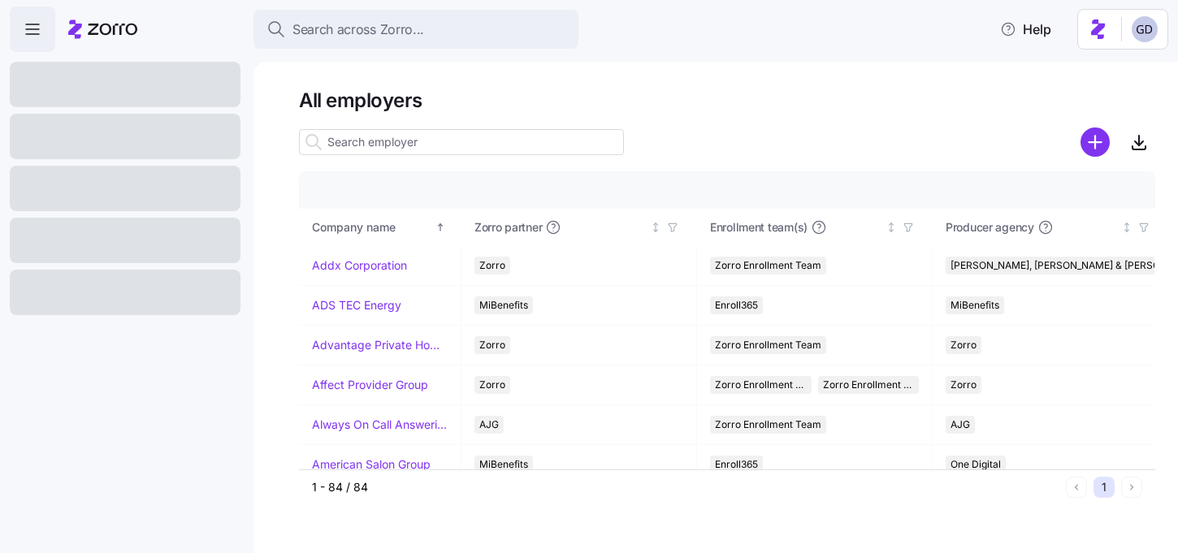
click at [370, 145] on input at bounding box center [461, 142] width 325 height 26
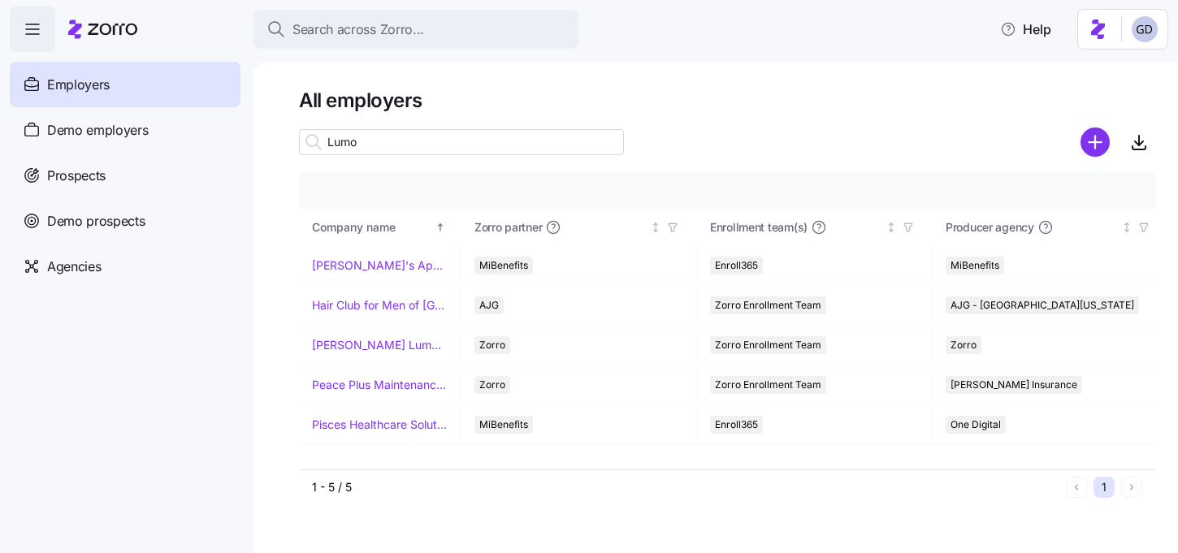
type input "Lumos"
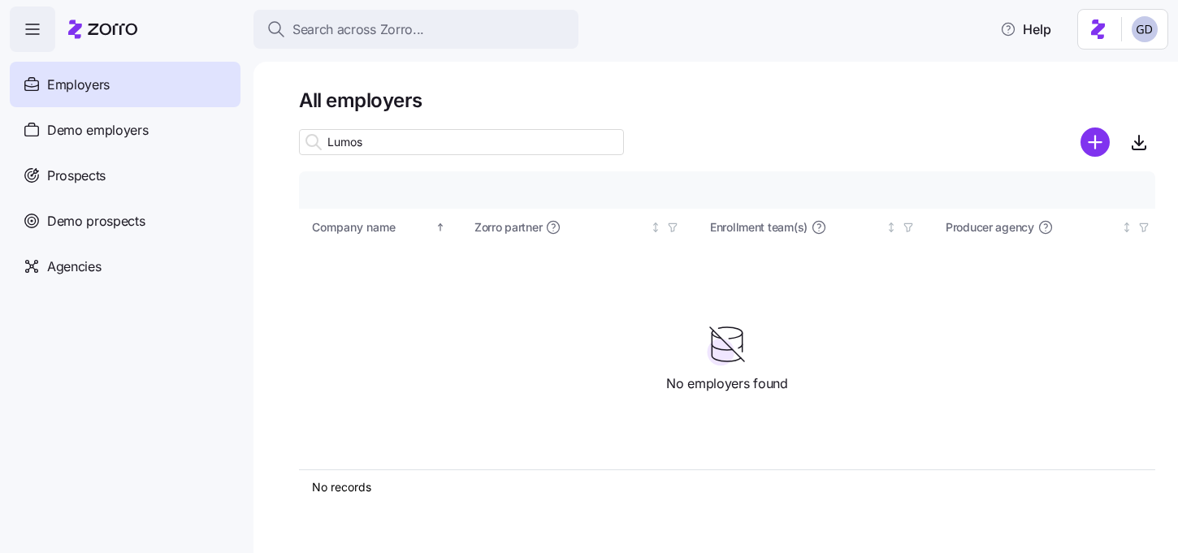
click at [383, 148] on input "Lumos" at bounding box center [461, 142] width 325 height 26
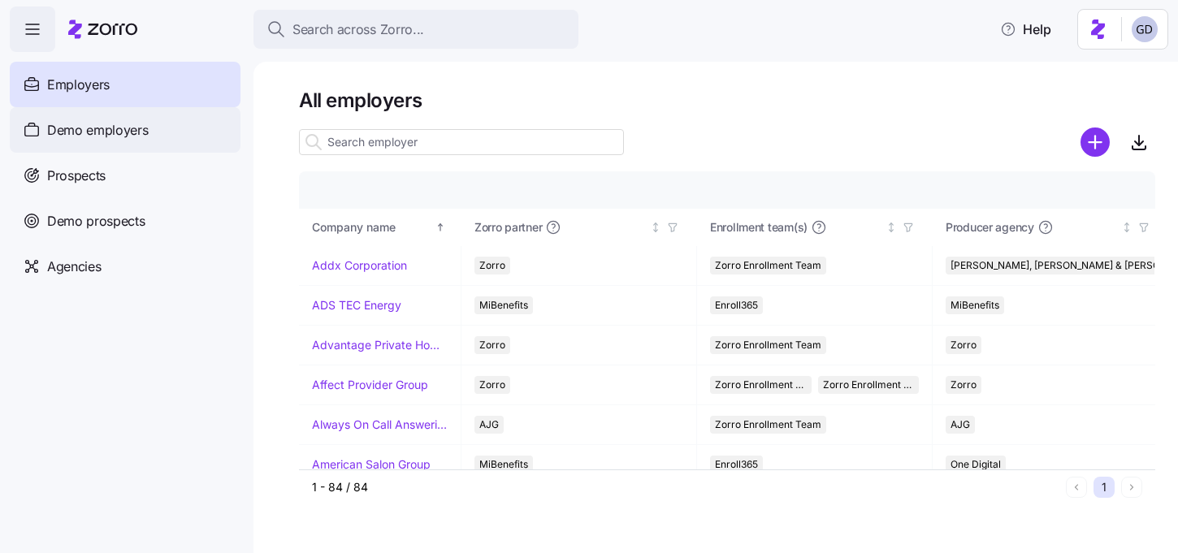
click at [126, 115] on div "Demo employers" at bounding box center [125, 129] width 231 height 45
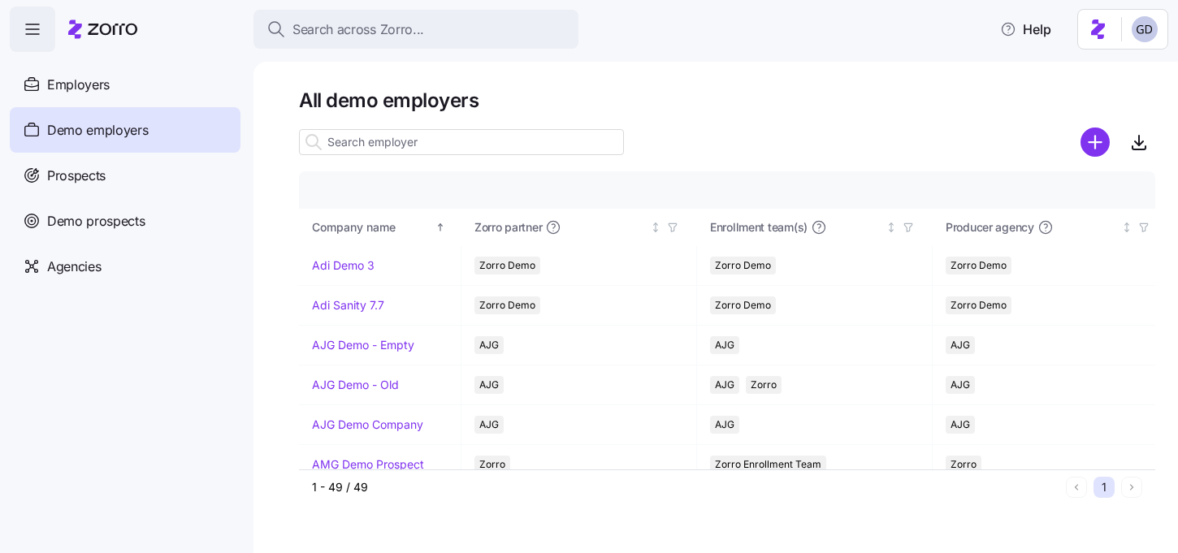
click at [413, 146] on input at bounding box center [461, 142] width 325 height 26
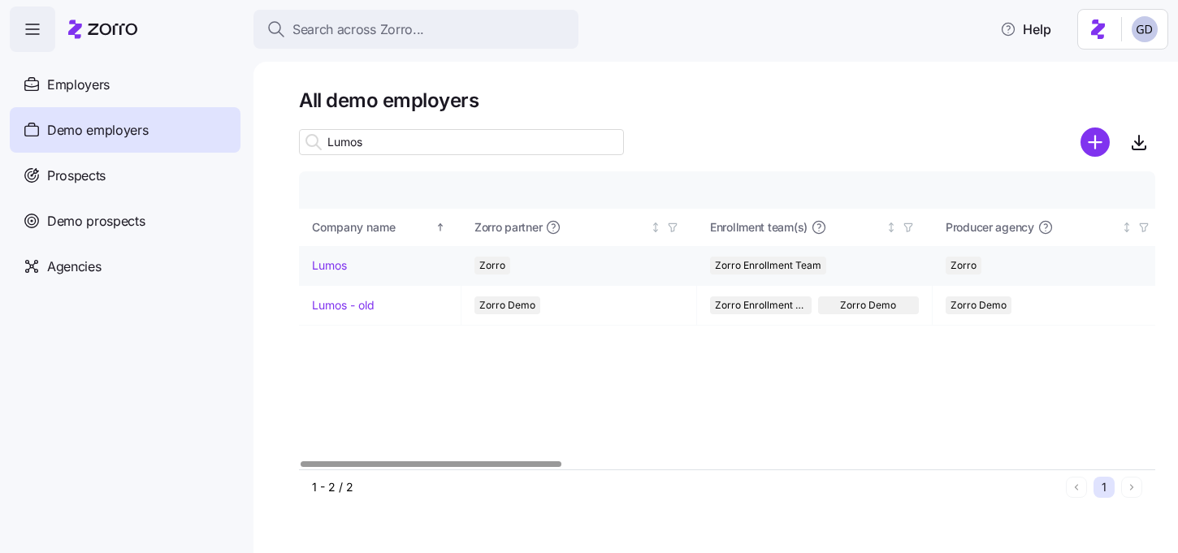
type input "Lumos"
click at [326, 267] on link "Lumos" at bounding box center [329, 265] width 35 height 16
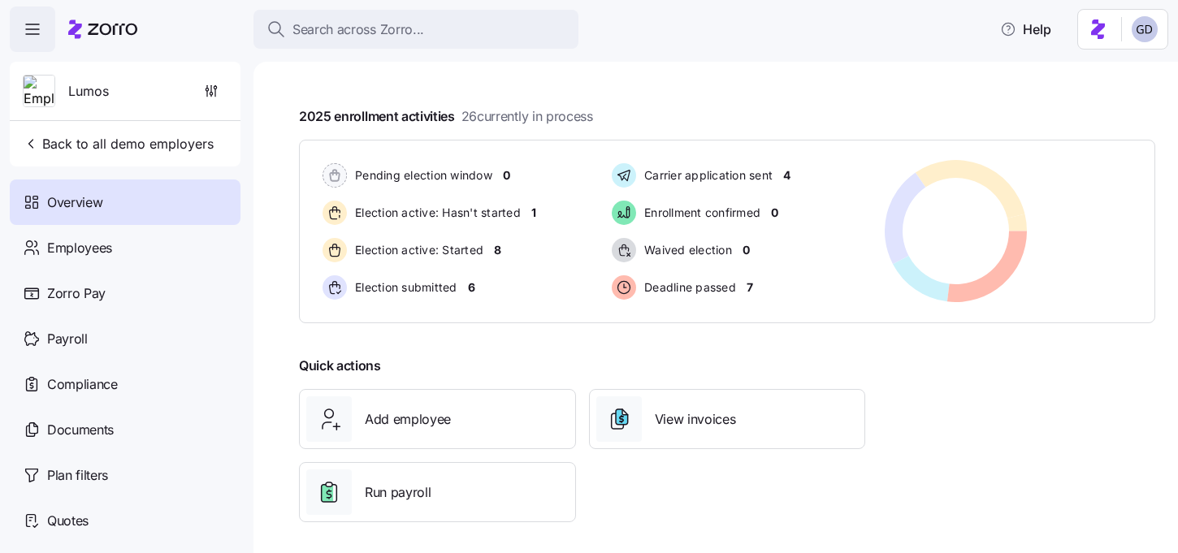
scroll to position [277, 0]
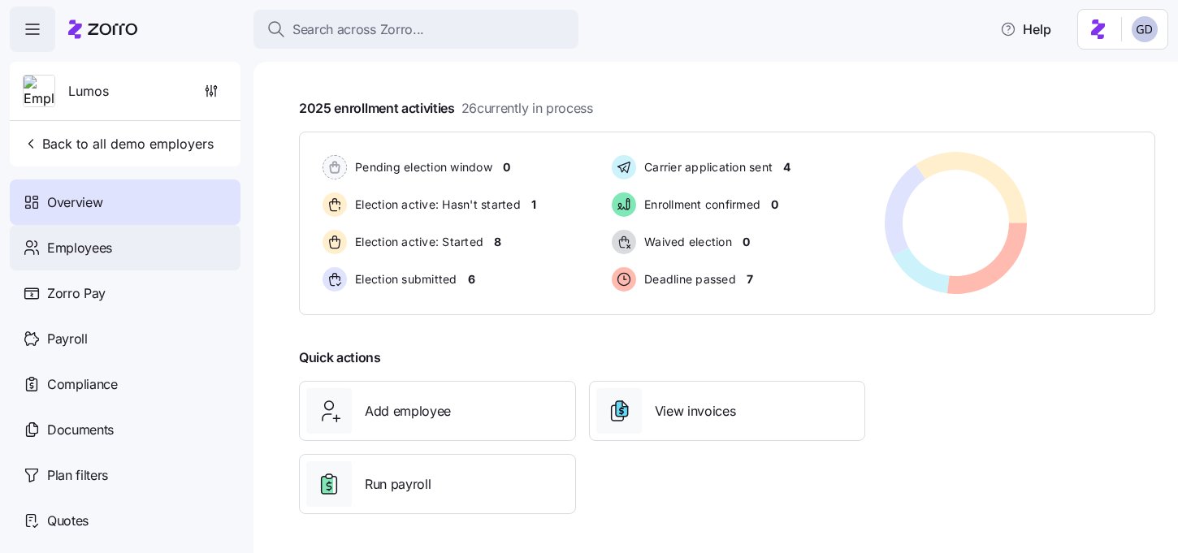
click at [106, 240] on span "Employees" at bounding box center [79, 248] width 65 height 20
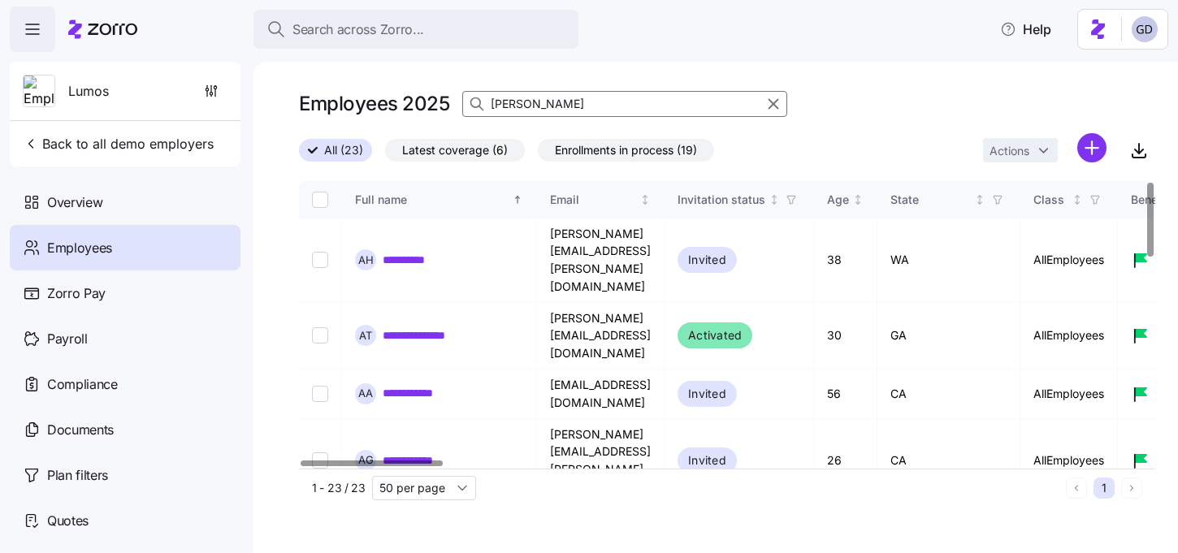
click at [542, 108] on input "[PERSON_NAME]" at bounding box center [624, 104] width 325 height 26
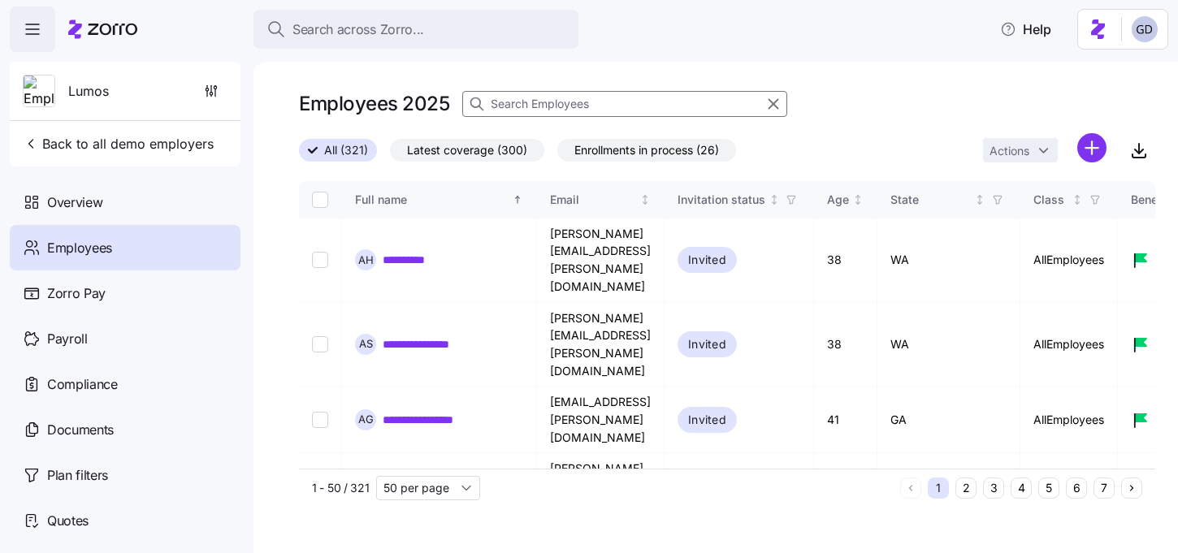
click at [844, 100] on div "Employees 2025" at bounding box center [727, 110] width 856 height 45
click at [88, 203] on span "Overview" at bounding box center [74, 202] width 55 height 20
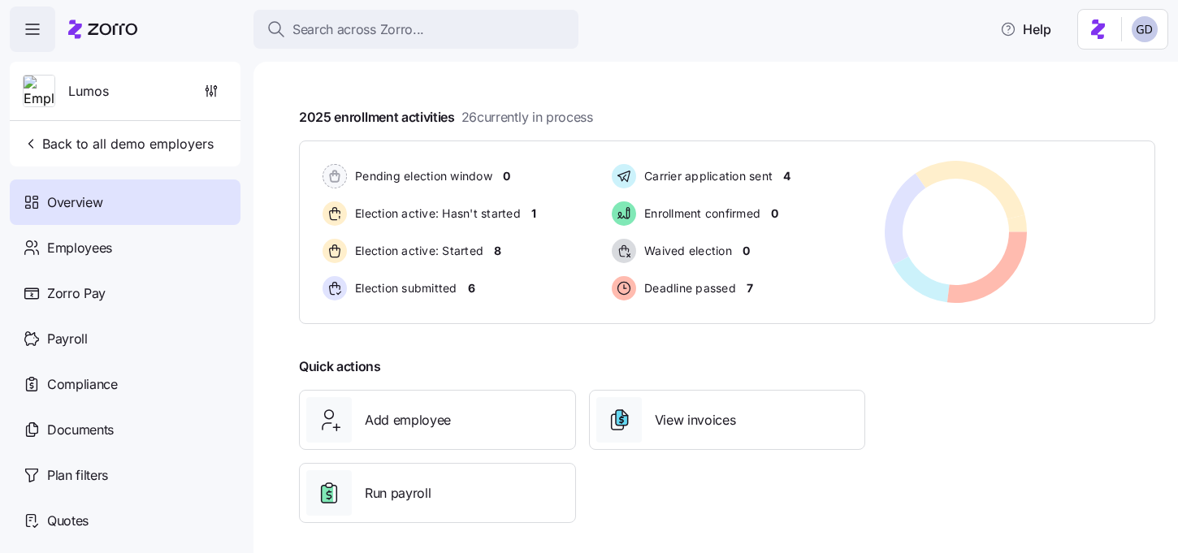
scroll to position [277, 0]
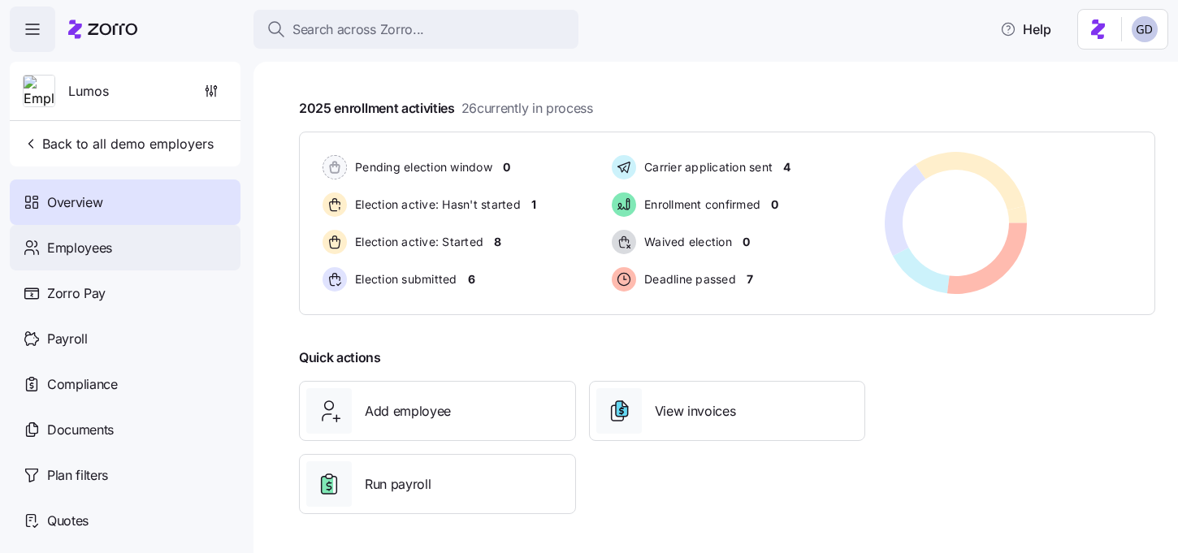
click at [104, 254] on span "Employees" at bounding box center [79, 248] width 65 height 20
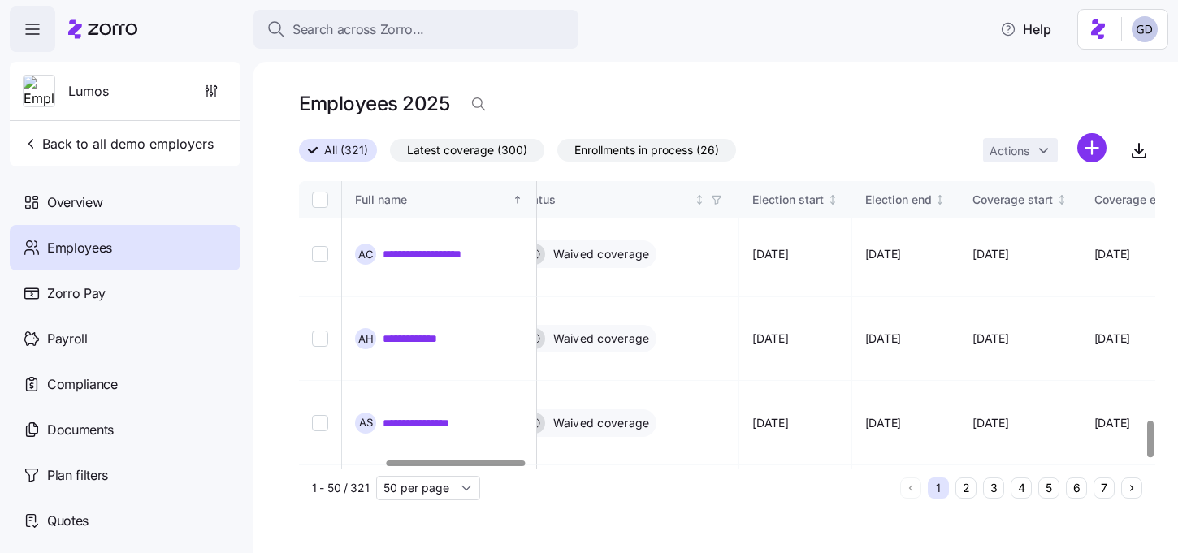
scroll to position [1888, 368]
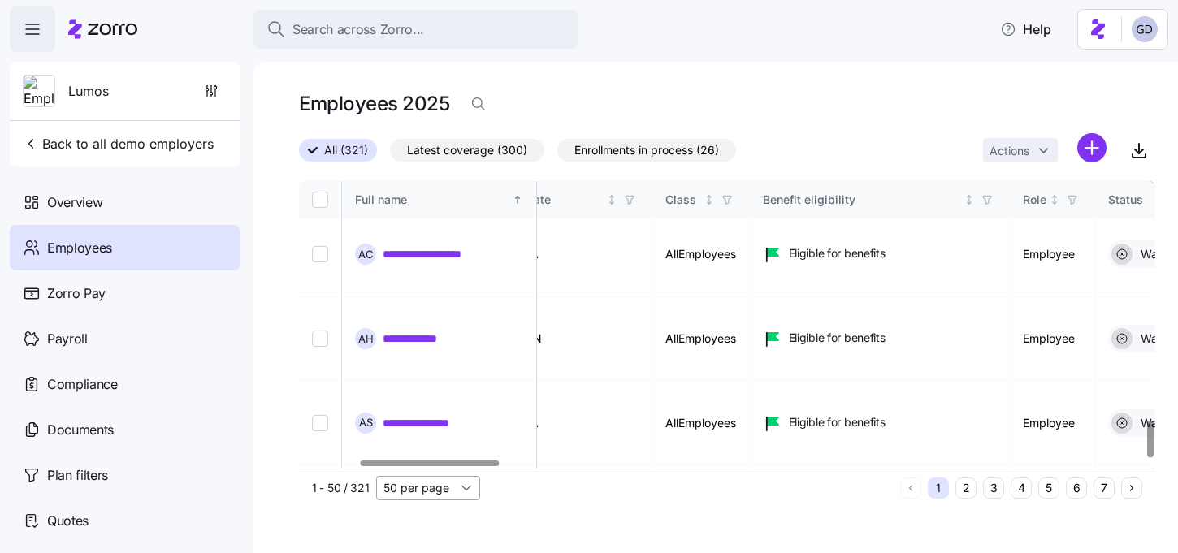
click at [436, 478] on input "50 per page" at bounding box center [428, 488] width 104 height 24
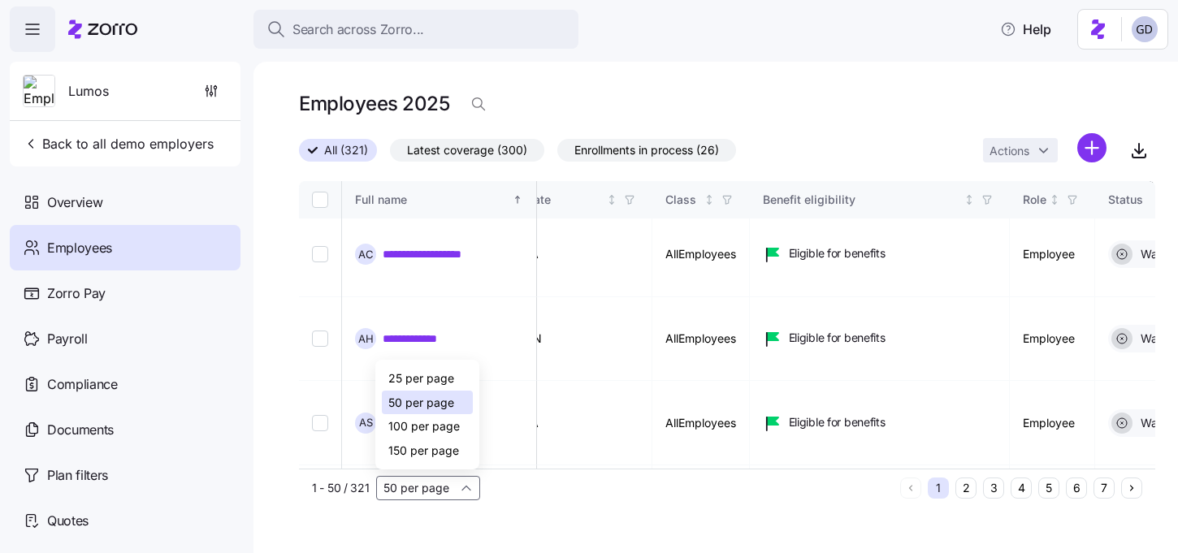
drag, startPoint x: 426, startPoint y: 447, endPoint x: 478, endPoint y: 340, distance: 118.4
click at [426, 447] on span "150 per page" at bounding box center [423, 451] width 71 height 18
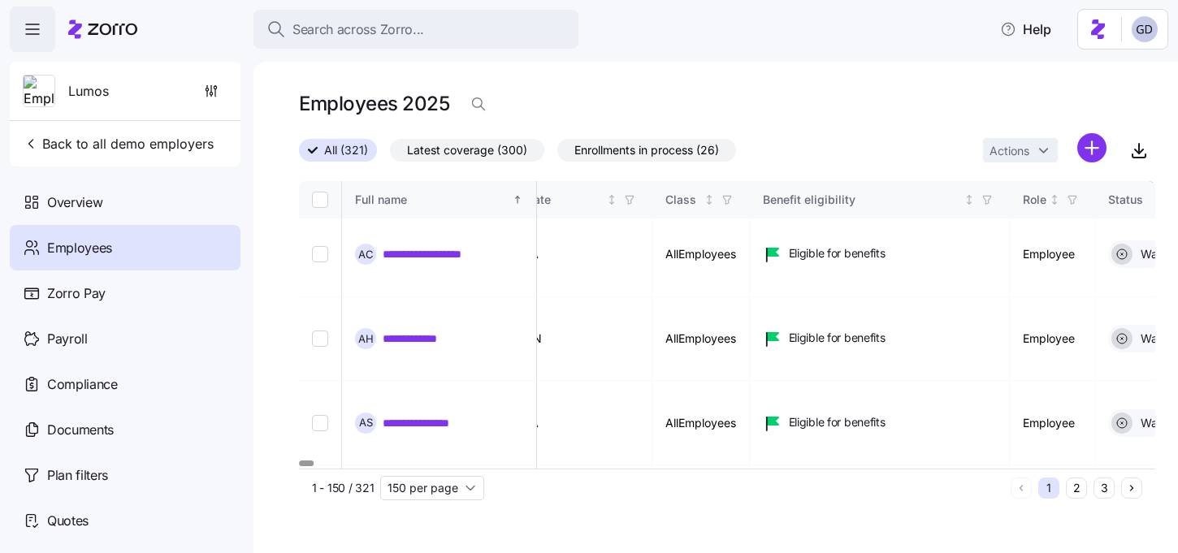
type input "150 per page"
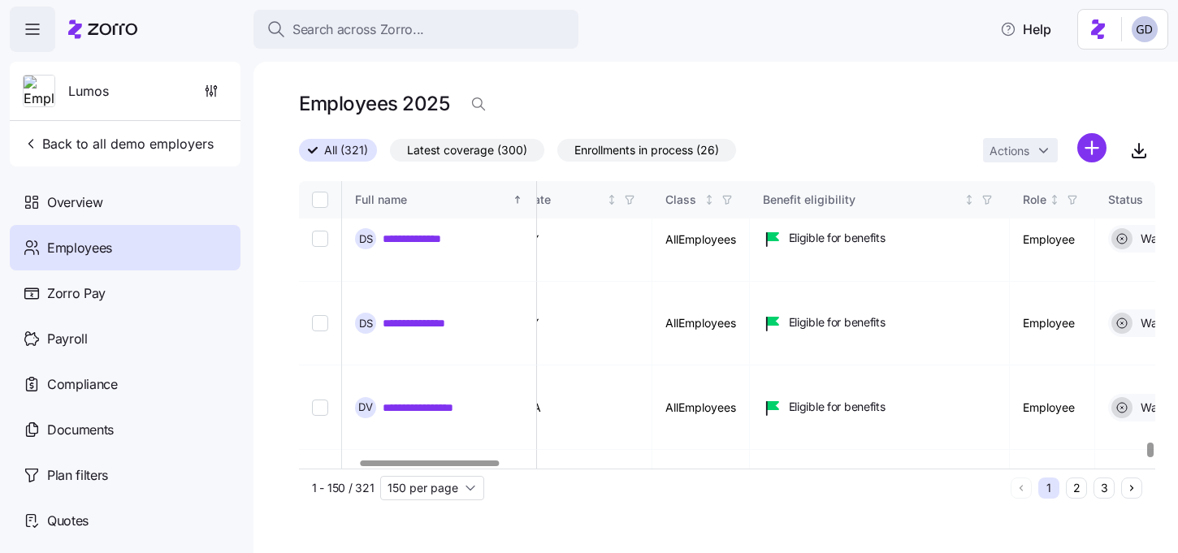
scroll to position [6056, 368]
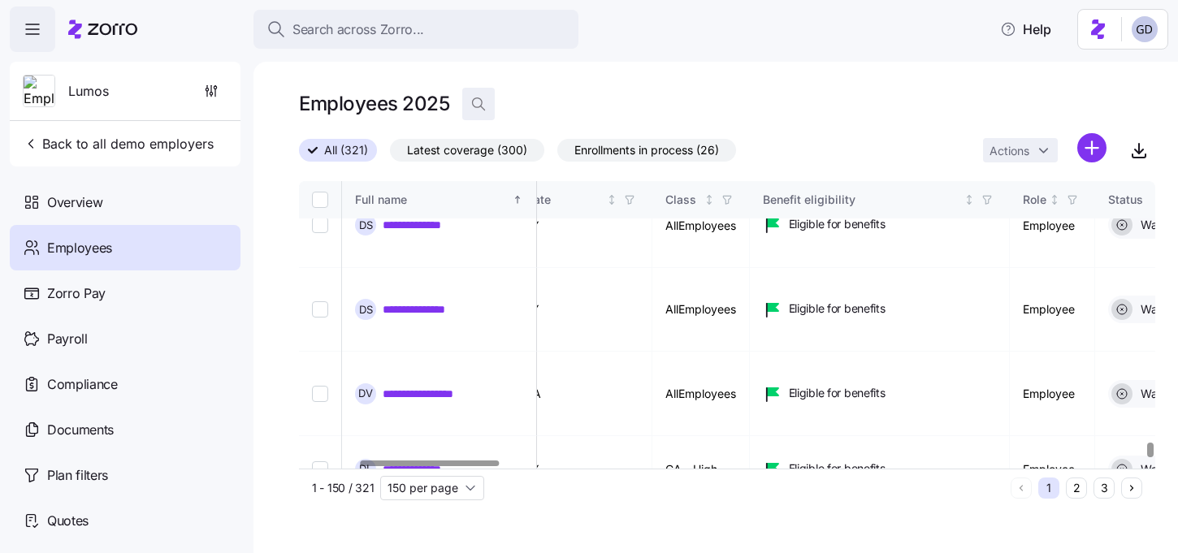
click at [485, 99] on icon "button" at bounding box center [478, 104] width 16 height 16
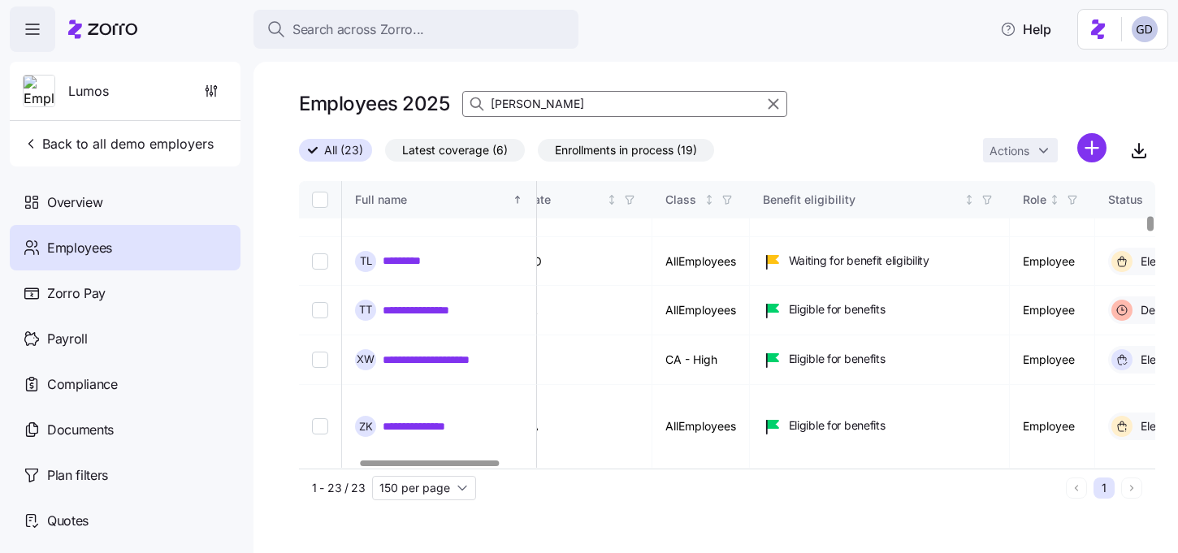
scroll to position [787, 368]
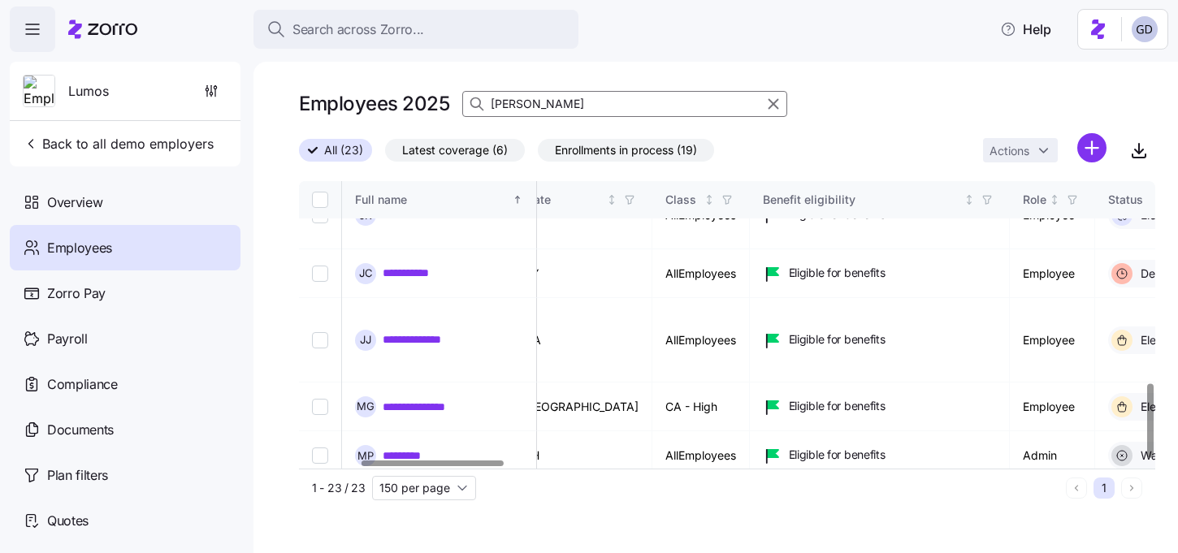
type input "[PERSON_NAME]"
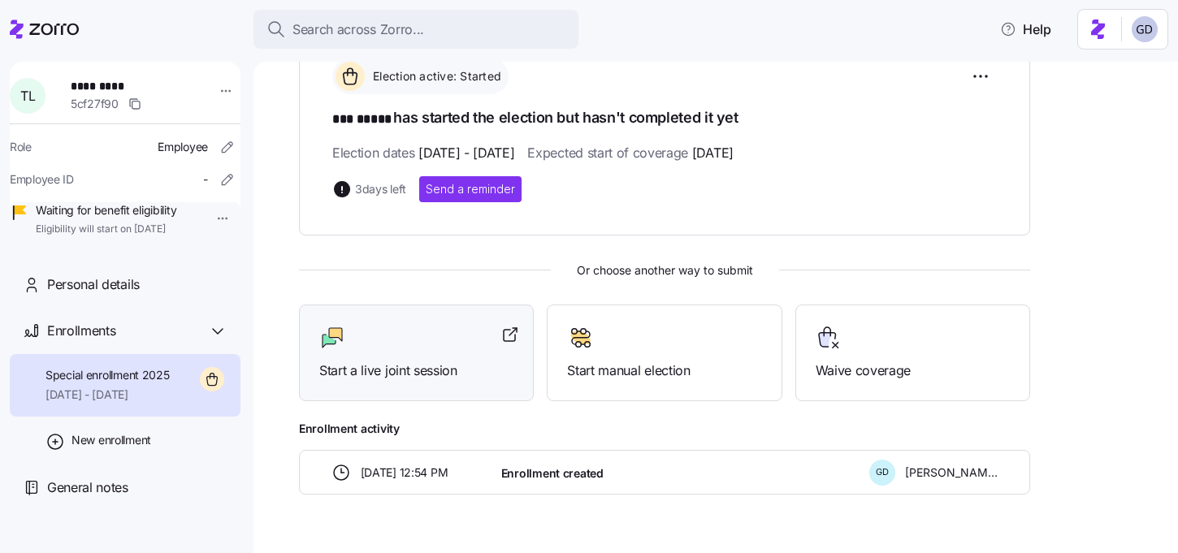
scroll to position [246, 0]
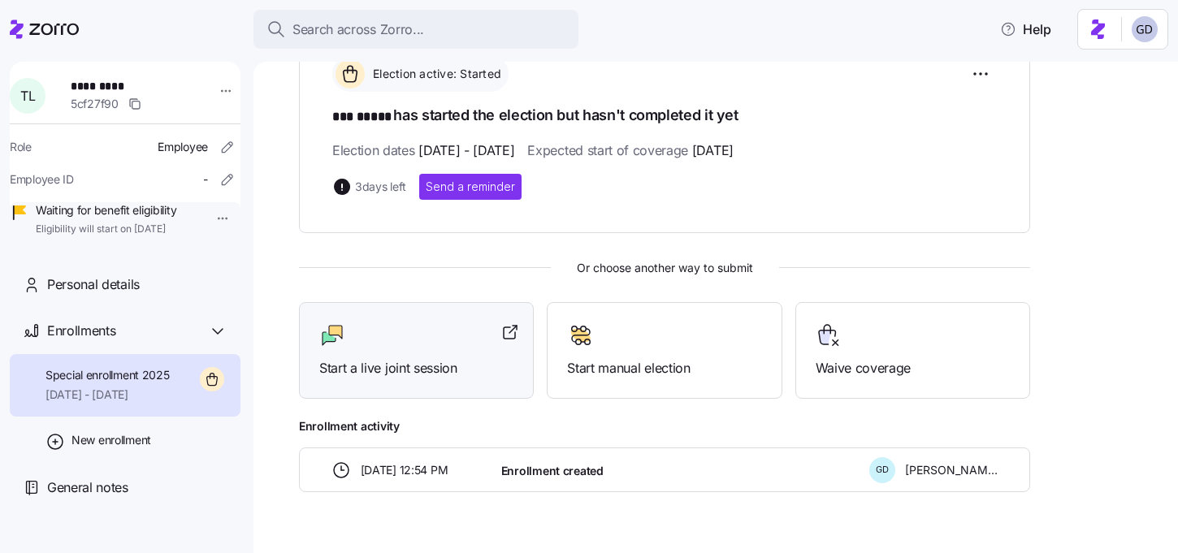
click at [392, 352] on div "Start a live joint session" at bounding box center [416, 350] width 194 height 56
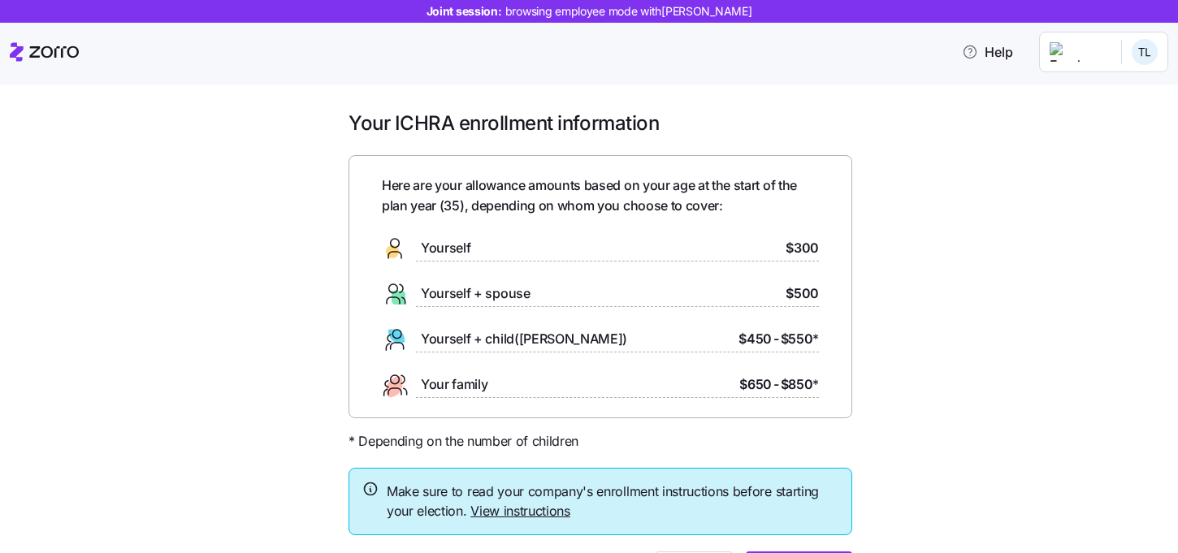
scroll to position [97, 0]
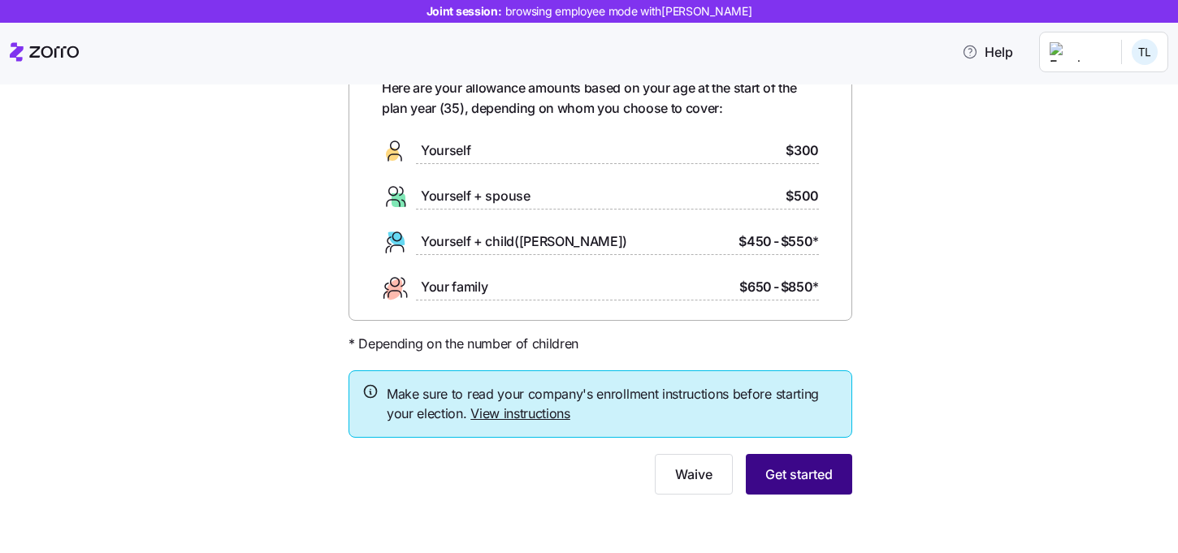
click at [801, 482] on span "Get started" at bounding box center [798, 474] width 67 height 19
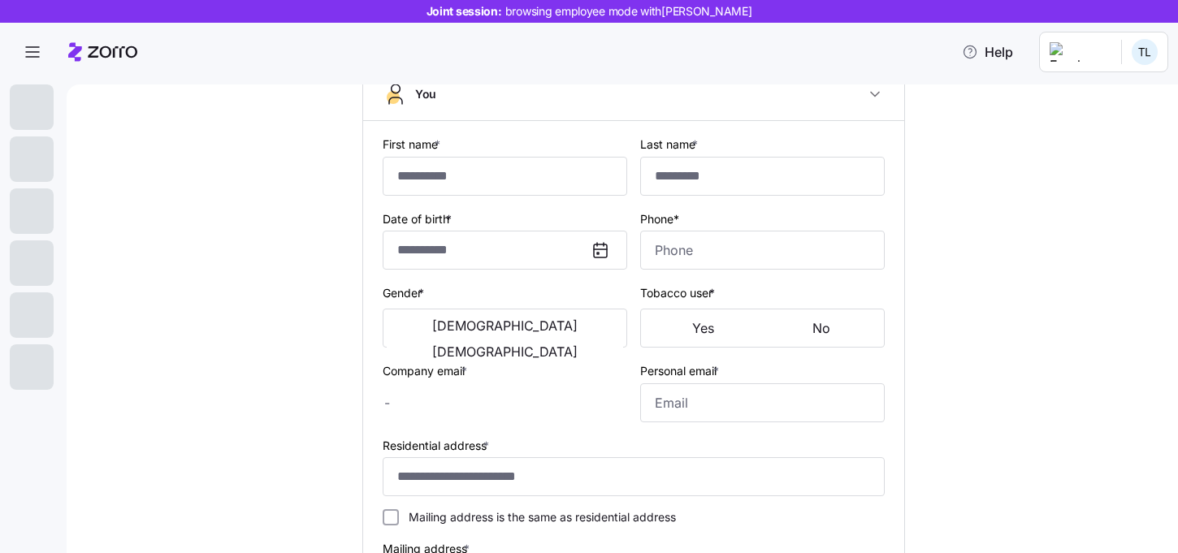
scroll to position [130, 0]
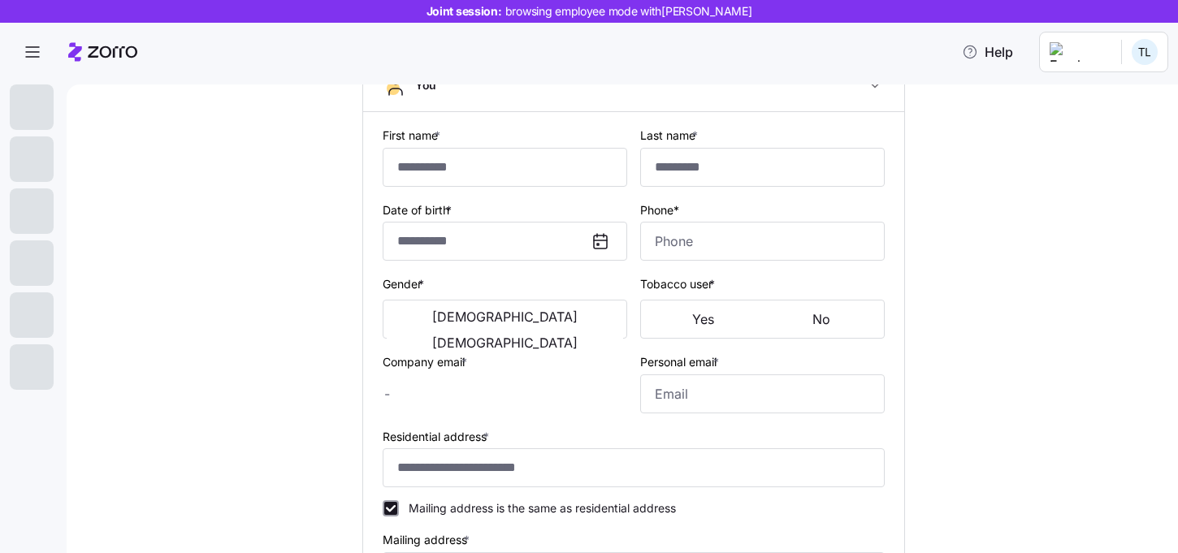
type input "***"
type input "*****"
type input "[EMAIL_ADDRESS][DOMAIN_NAME]"
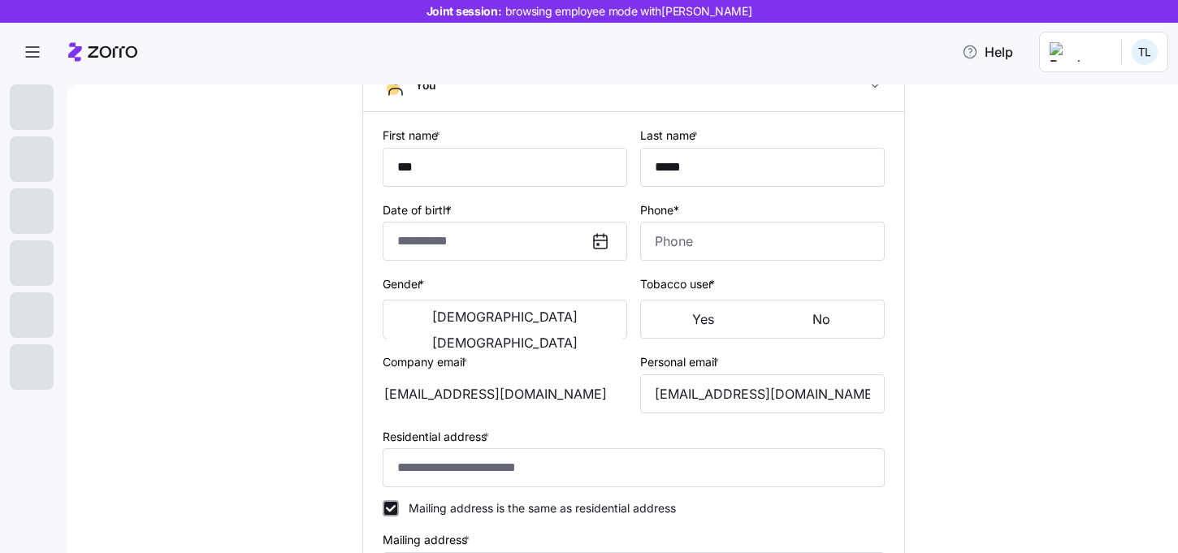
type input "**********"
checkbox input "true"
type input "**********"
type input "[PHONE_NUMBER]"
type input "[DEMOGRAPHIC_DATA] citizen"
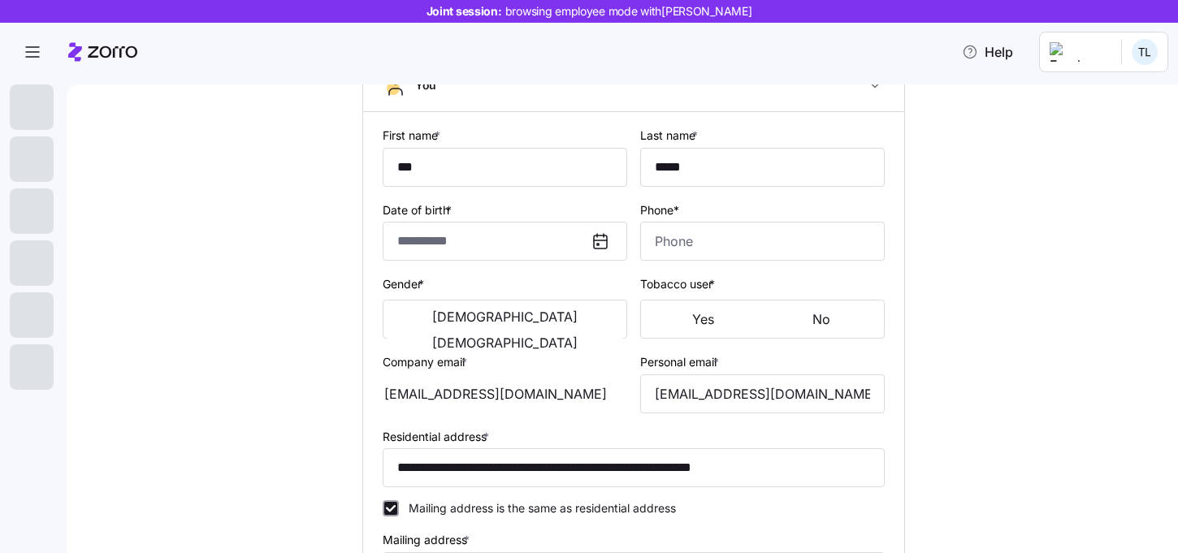
type input "Single"
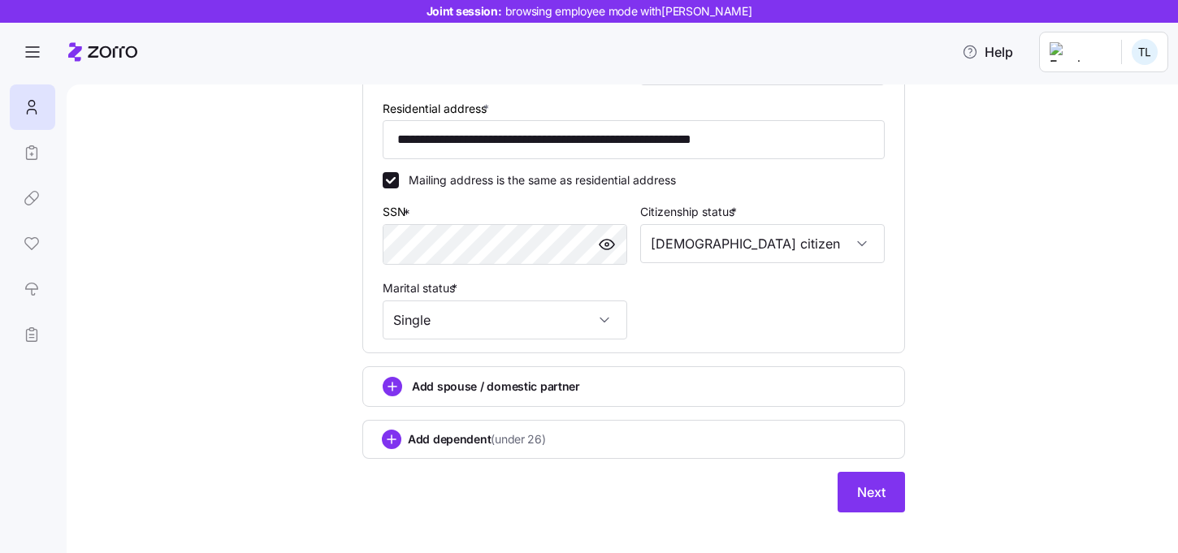
scroll to position [478, 0]
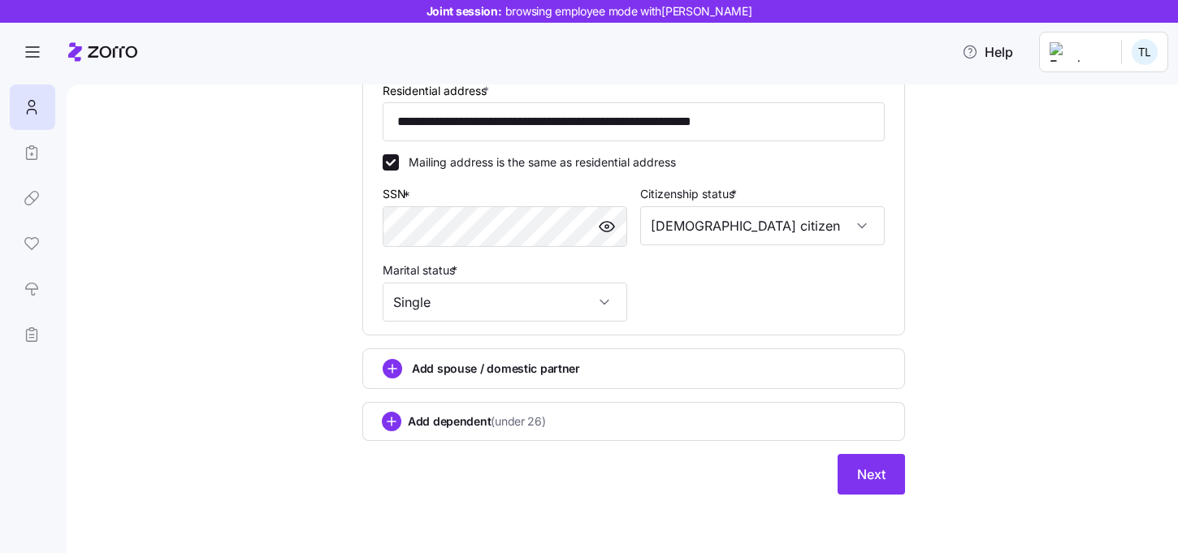
click at [871, 495] on div "**********" at bounding box center [633, 75] width 569 height 880
click at [880, 482] on span "Next" at bounding box center [871, 474] width 28 height 19
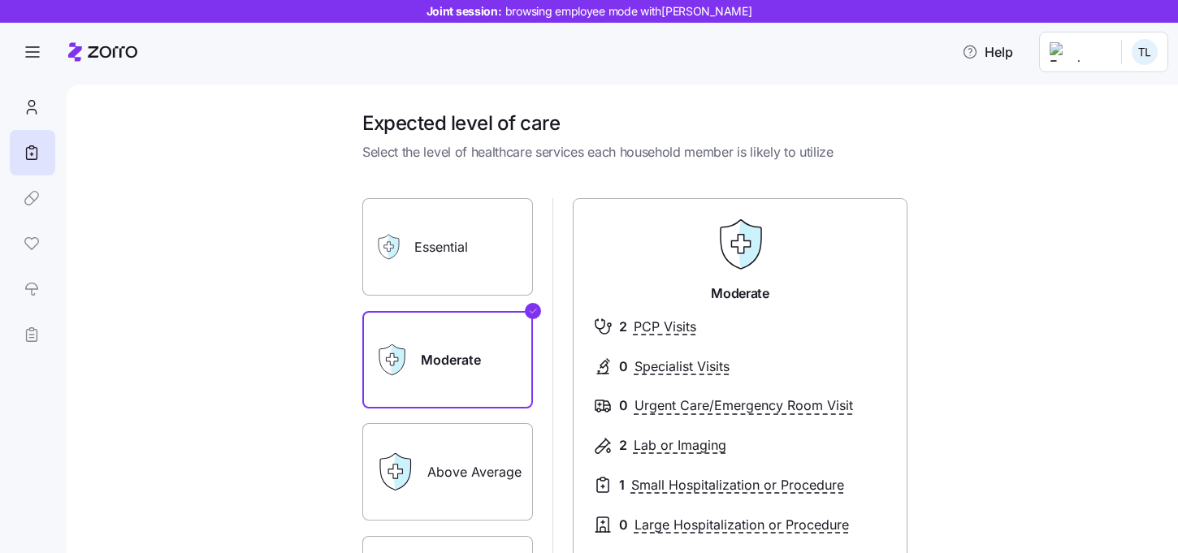
click at [461, 254] on label "Essential" at bounding box center [447, 246] width 171 height 97
click at [0, 0] on input "Essential" at bounding box center [0, 0] width 0 height 0
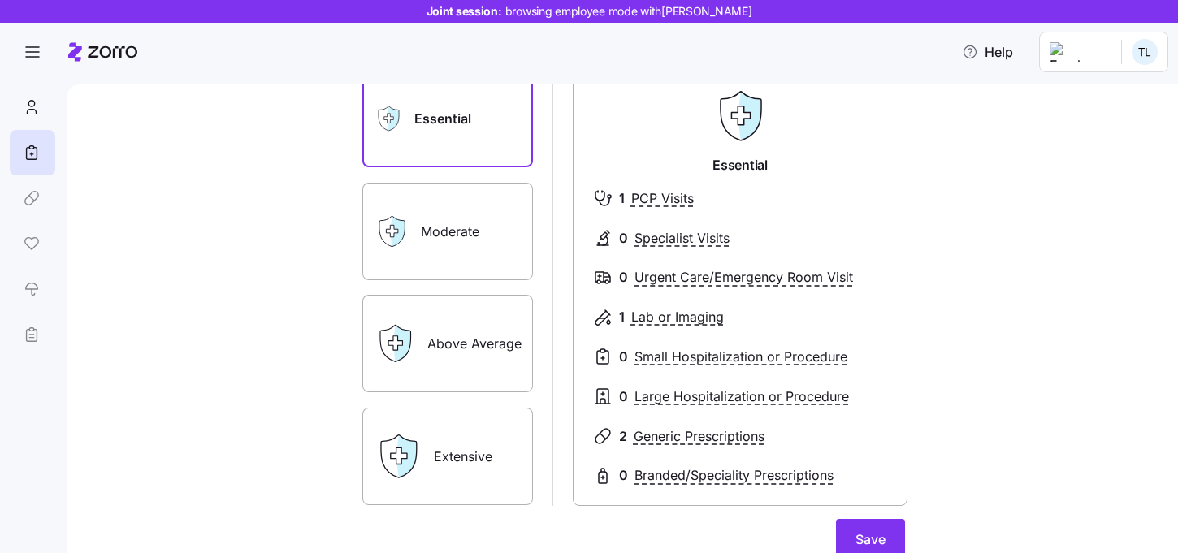
scroll to position [130, 0]
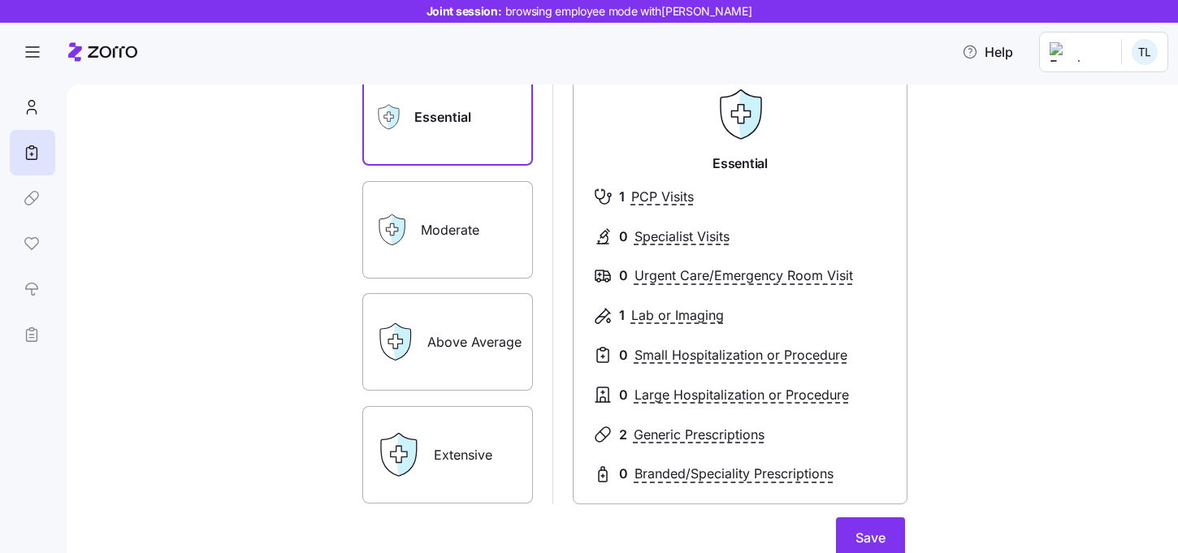
click at [455, 354] on label "Above Average" at bounding box center [447, 341] width 171 height 97
click at [0, 0] on input "Above Average" at bounding box center [0, 0] width 0 height 0
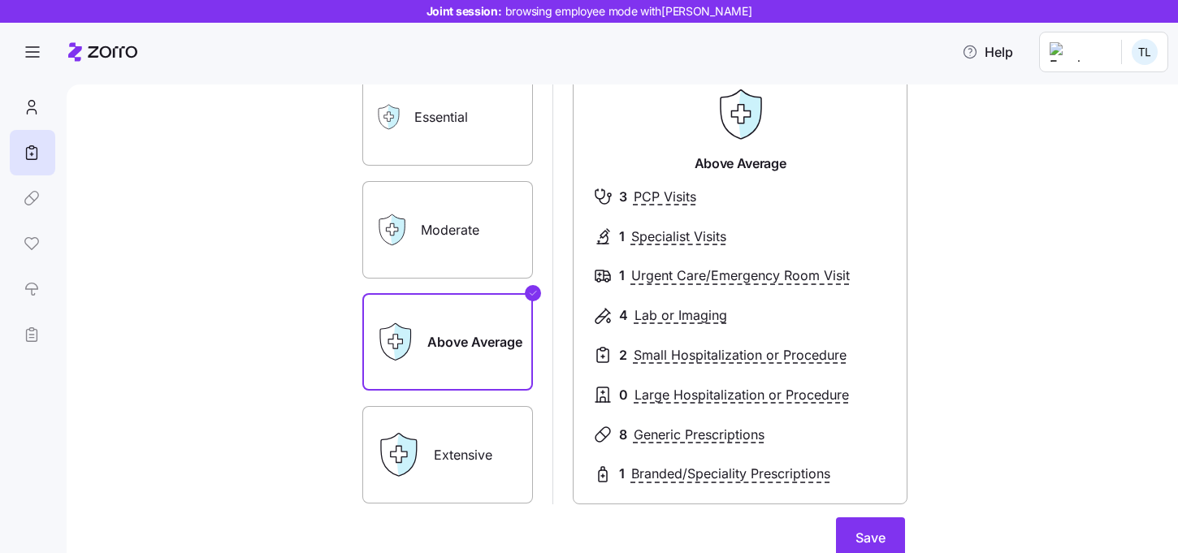
click at [492, 440] on label "Extensive" at bounding box center [447, 454] width 171 height 97
click at [0, 0] on input "Extensive" at bounding box center [0, 0] width 0 height 0
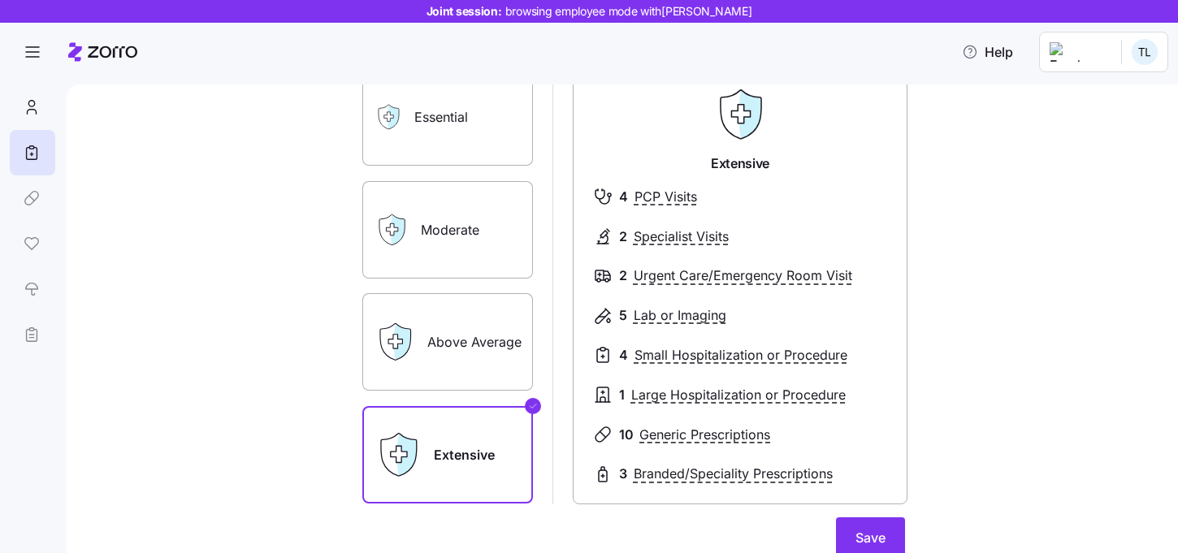
scroll to position [213, 0]
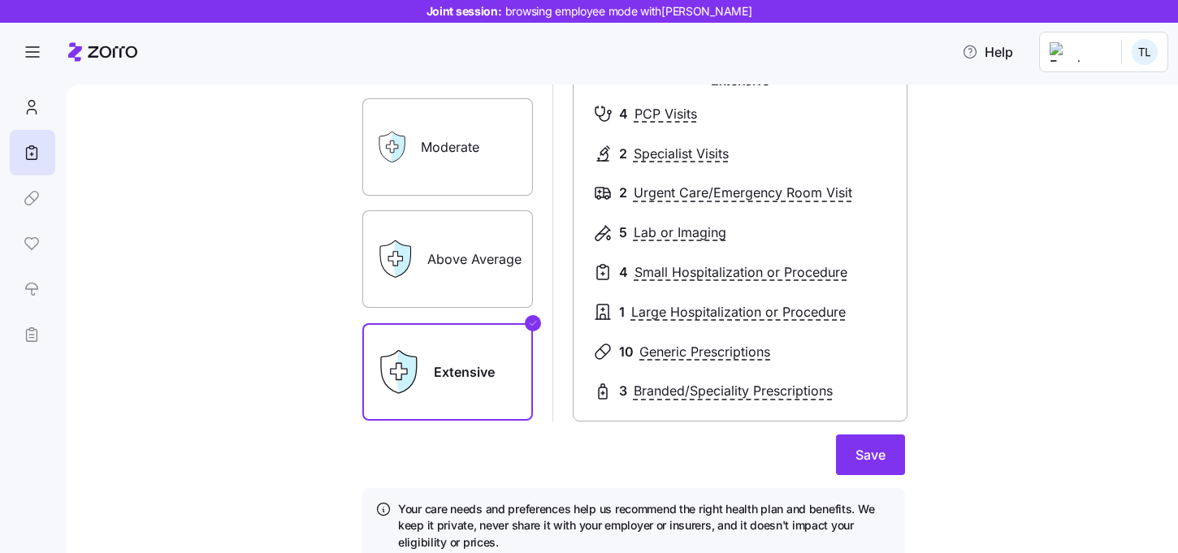
click at [485, 297] on label "Above Average" at bounding box center [447, 258] width 171 height 97
click at [0, 0] on input "Above Average" at bounding box center [0, 0] width 0 height 0
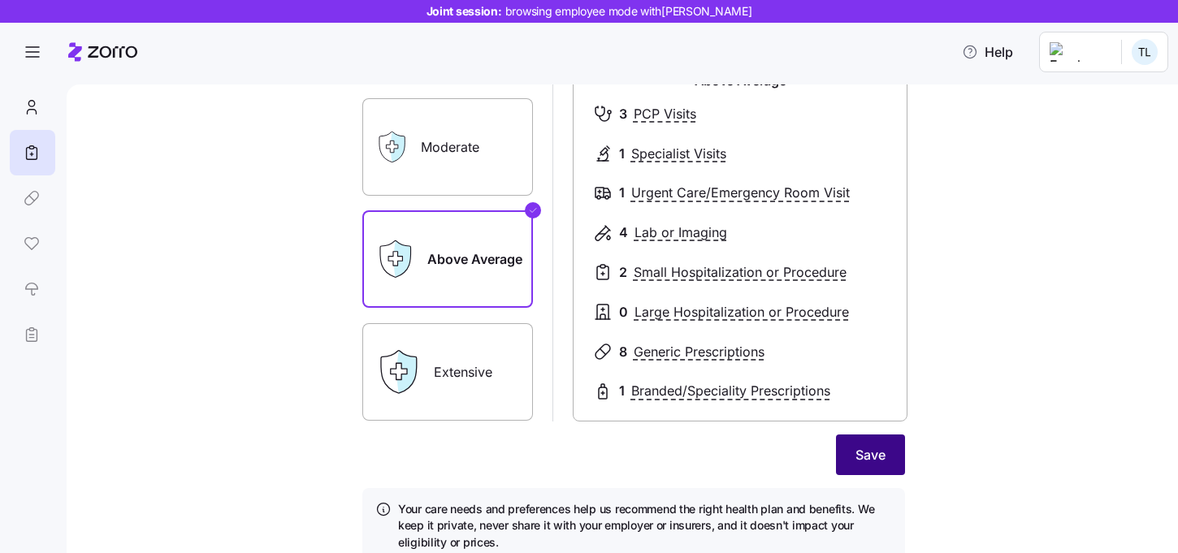
click at [856, 444] on button "Save" at bounding box center [870, 455] width 69 height 41
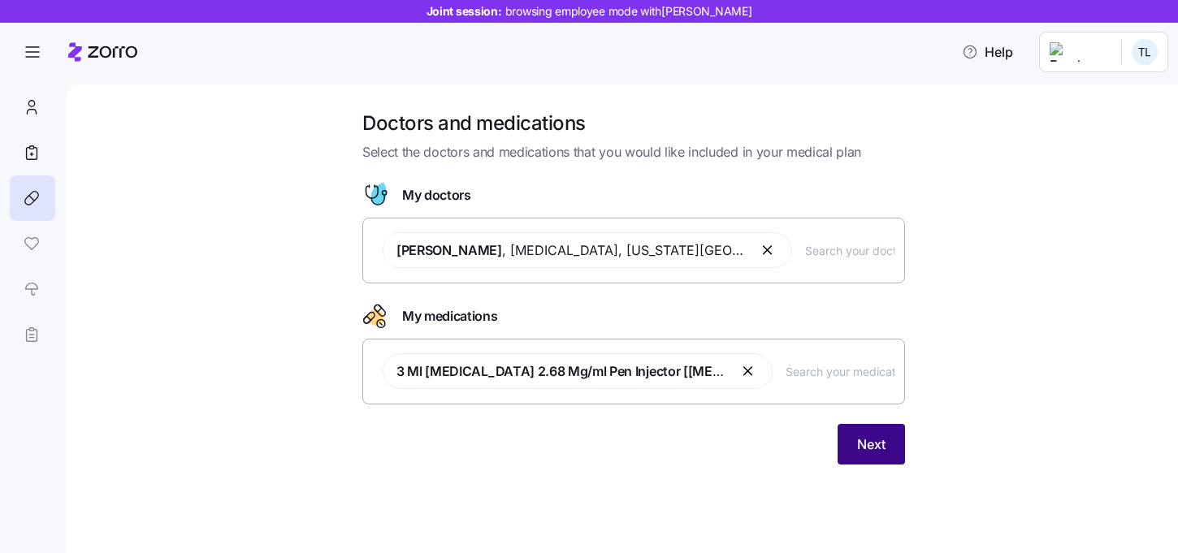
click at [878, 446] on span "Next" at bounding box center [871, 444] width 28 height 19
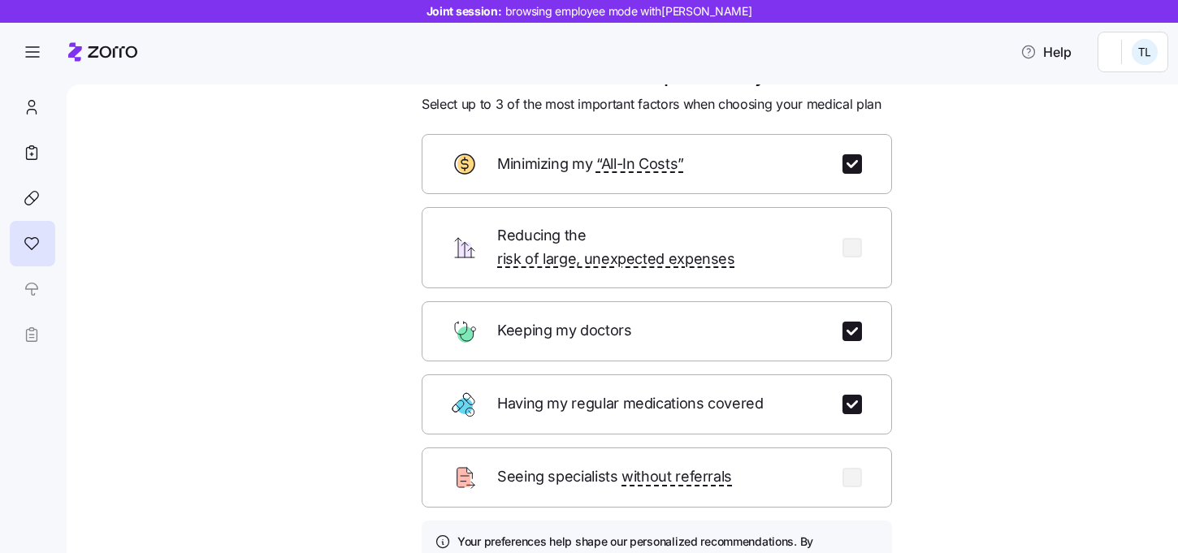
scroll to position [49, 0]
click at [854, 394] on input "checkbox" at bounding box center [851, 403] width 19 height 19
checkbox input "false"
click at [850, 467] on input "checkbox" at bounding box center [851, 476] width 19 height 19
checkbox input "true"
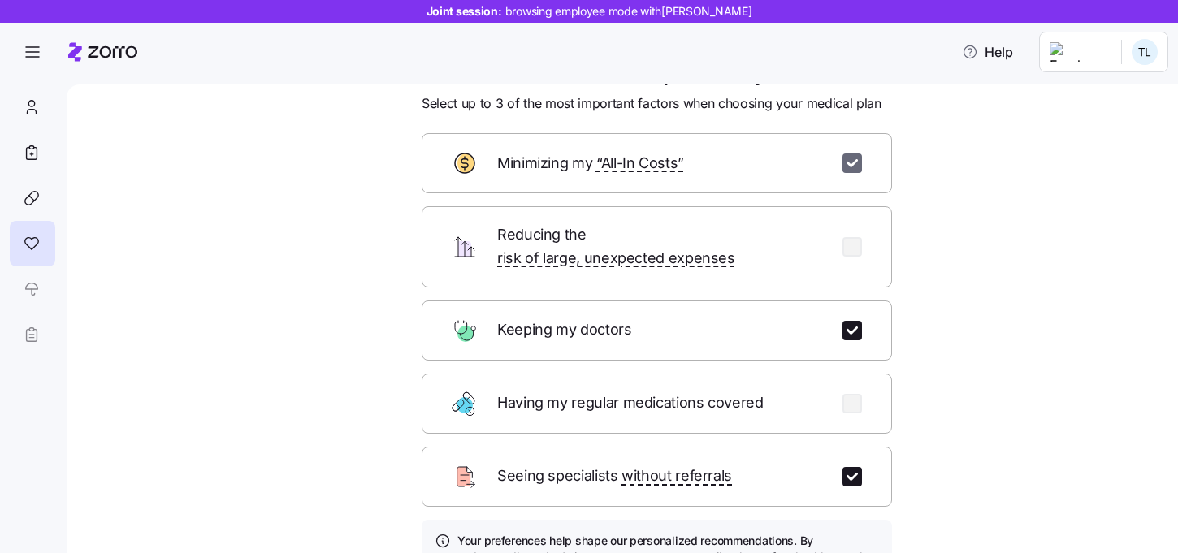
click at [852, 164] on input "checkbox" at bounding box center [851, 163] width 19 height 19
checkbox input "false"
click at [852, 394] on input "checkbox" at bounding box center [851, 403] width 19 height 19
checkbox input "true"
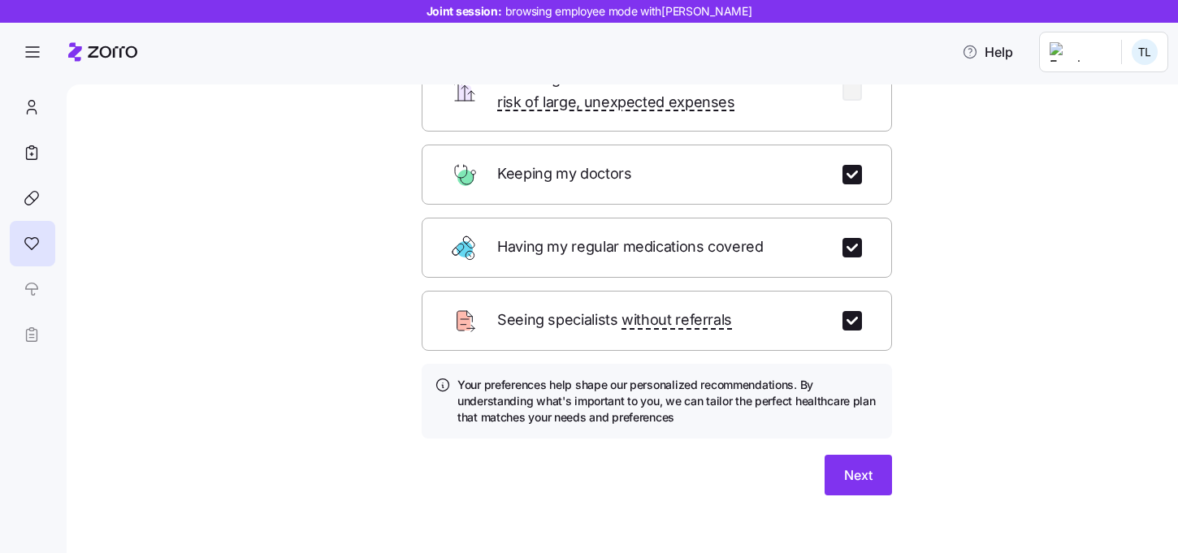
click at [848, 486] on div "Which of these are most important to you? Select up to 3 of the most important …" at bounding box center [657, 210] width 496 height 609
click at [847, 465] on span "Next" at bounding box center [858, 474] width 28 height 19
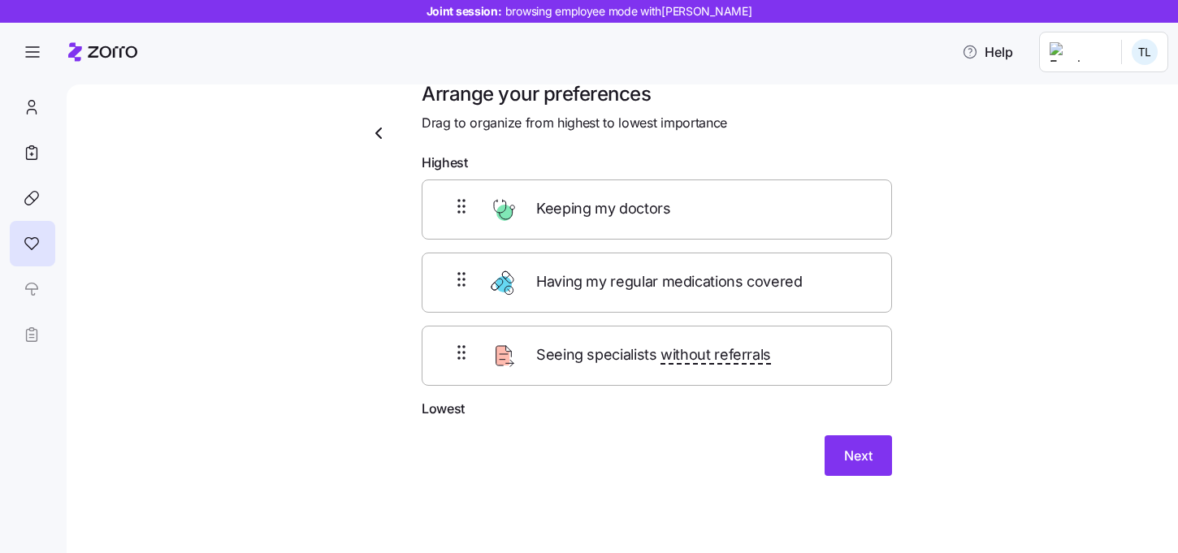
scroll to position [16, 0]
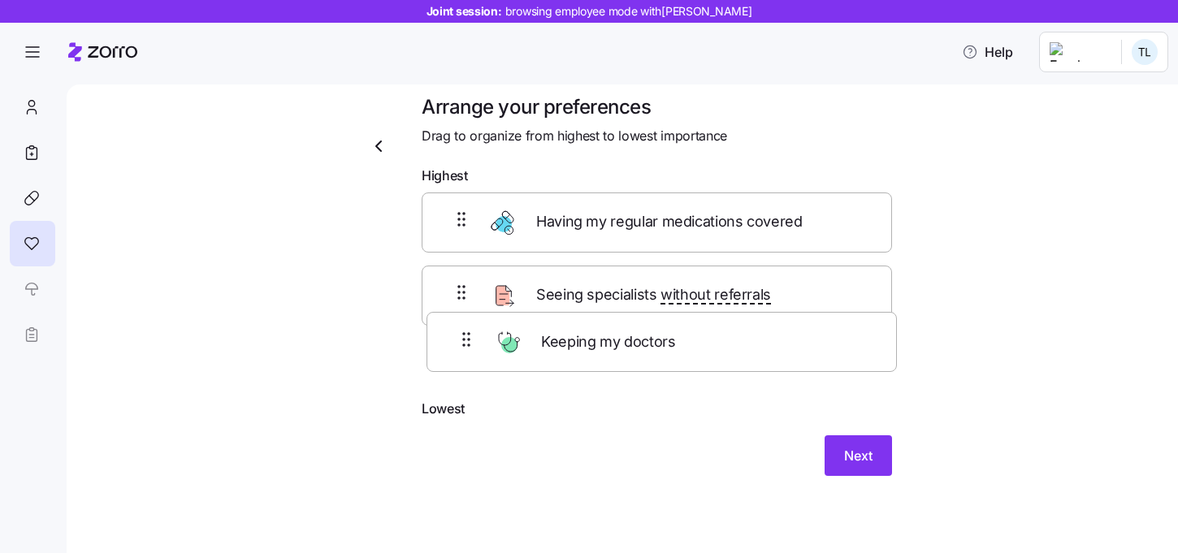
drag, startPoint x: 616, startPoint y: 204, endPoint x: 621, endPoint y: 342, distance: 138.1
click at [621, 342] on div "Keeping my doctors Having my regular medications covered Seeing specialists wit…" at bounding box center [657, 295] width 470 height 206
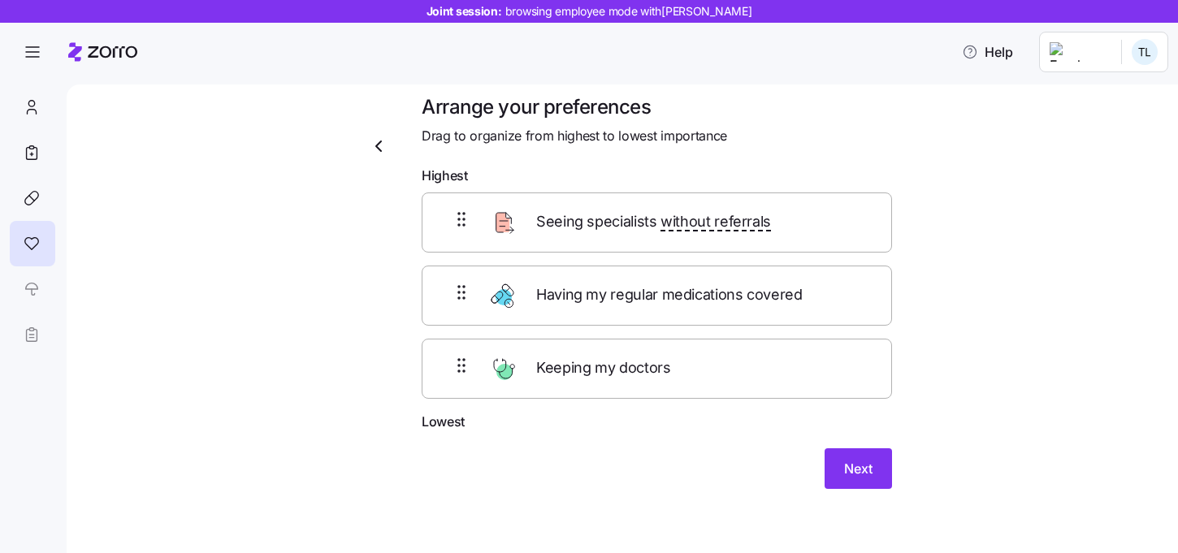
scroll to position [0, 0]
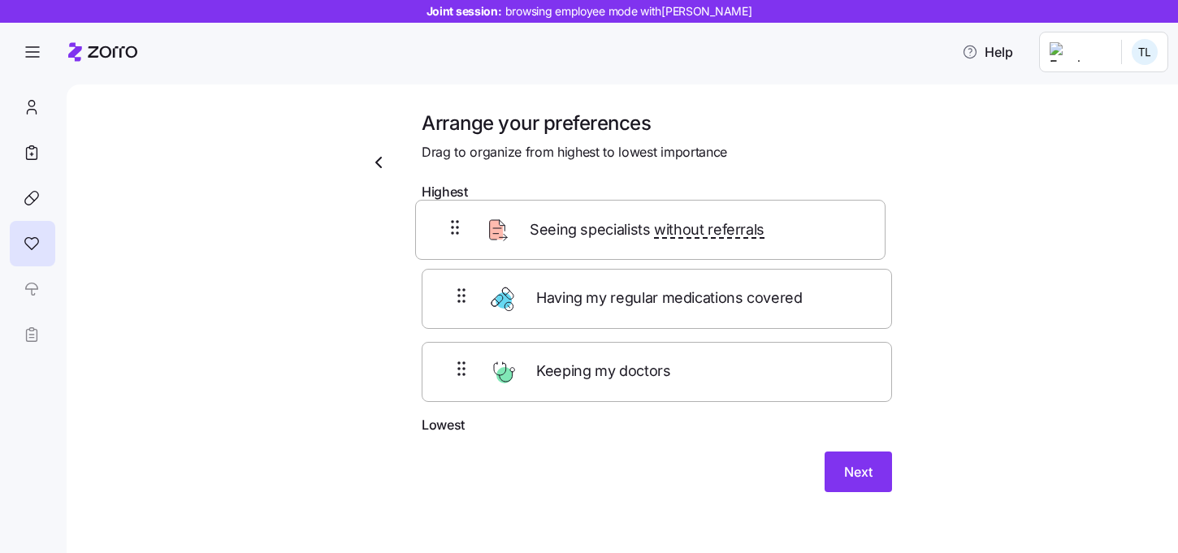
drag, startPoint x: 621, startPoint y: 294, endPoint x: 615, endPoint y: 311, distance: 18.0
click at [614, 311] on div "Seeing specialists without referrals Having my regular medications covered Keep…" at bounding box center [657, 312] width 470 height 206
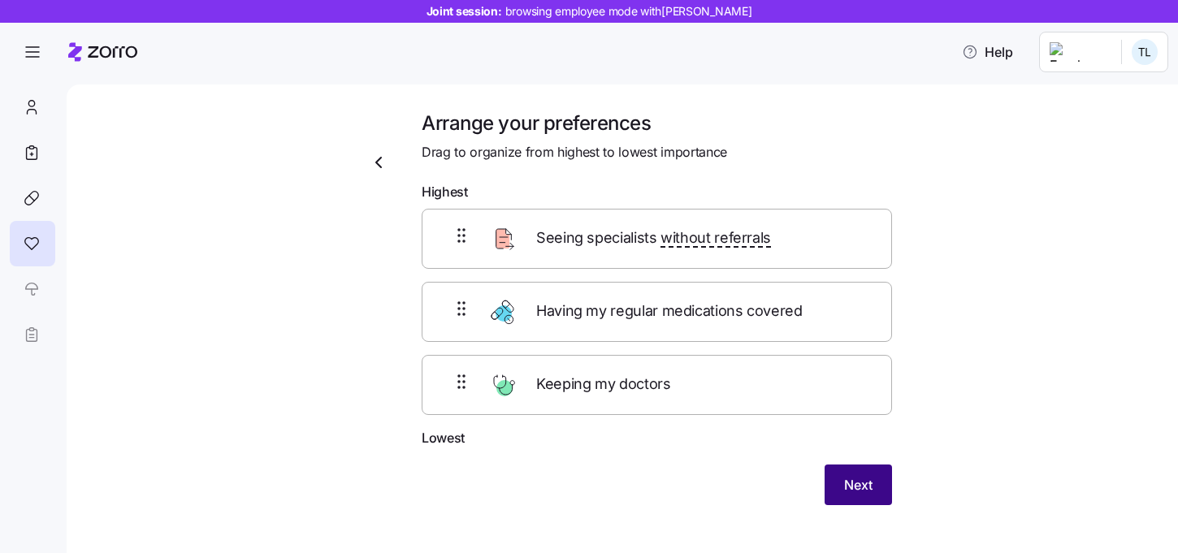
click at [875, 491] on button "Next" at bounding box center [857, 485] width 67 height 41
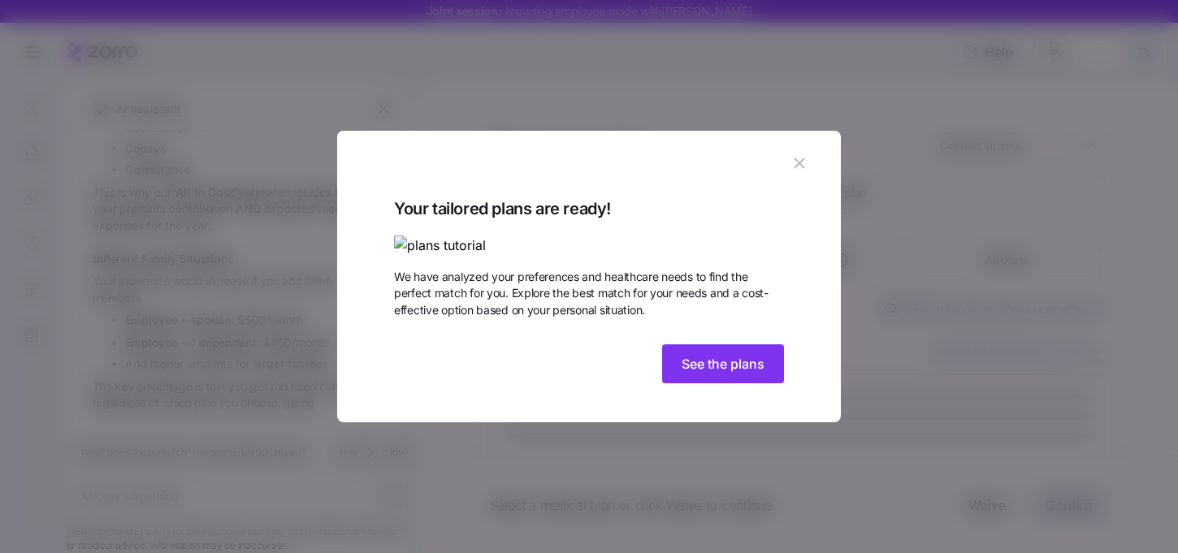
scroll to position [692, 0]
click at [735, 374] on span "See the plans" at bounding box center [722, 363] width 83 height 19
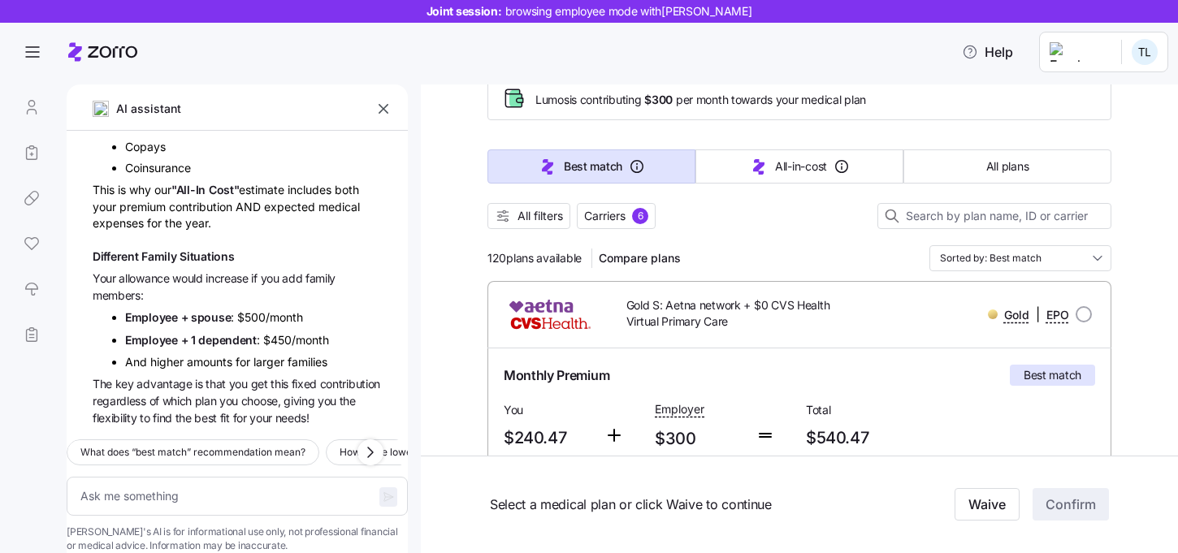
scroll to position [0, 0]
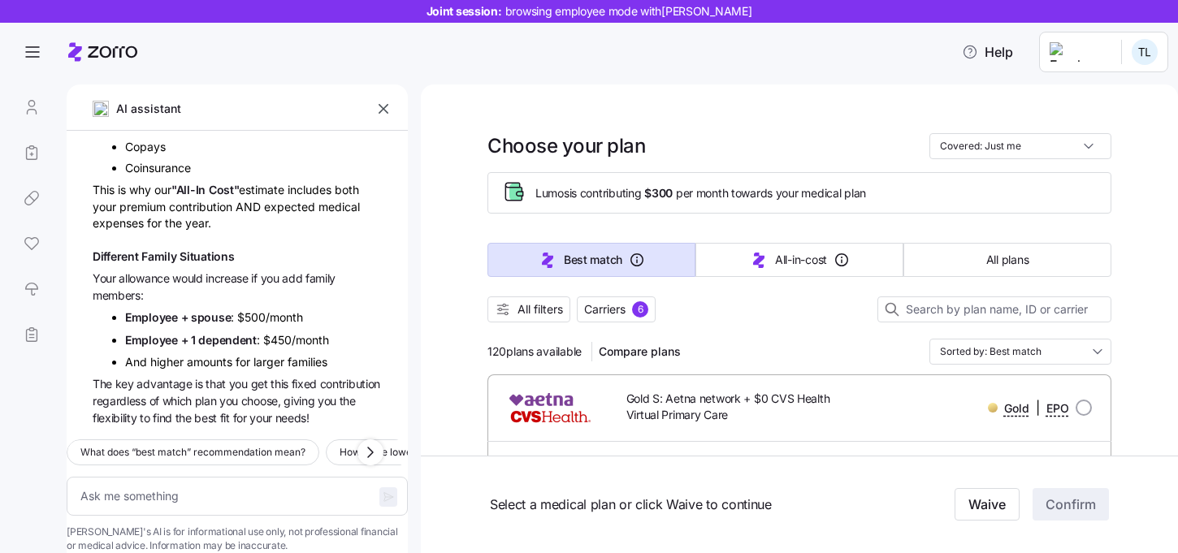
drag, startPoint x: 484, startPoint y: 352, endPoint x: 581, endPoint y: 350, distance: 96.7
click at [623, 312] on span "Carriers" at bounding box center [604, 309] width 41 height 16
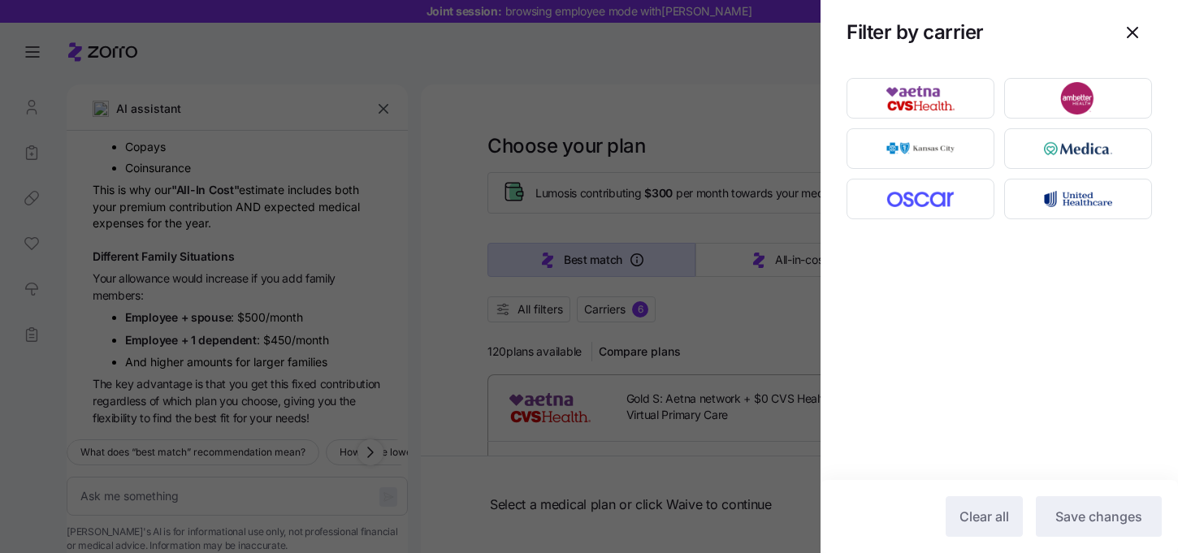
click at [543, 317] on div at bounding box center [589, 276] width 1178 height 553
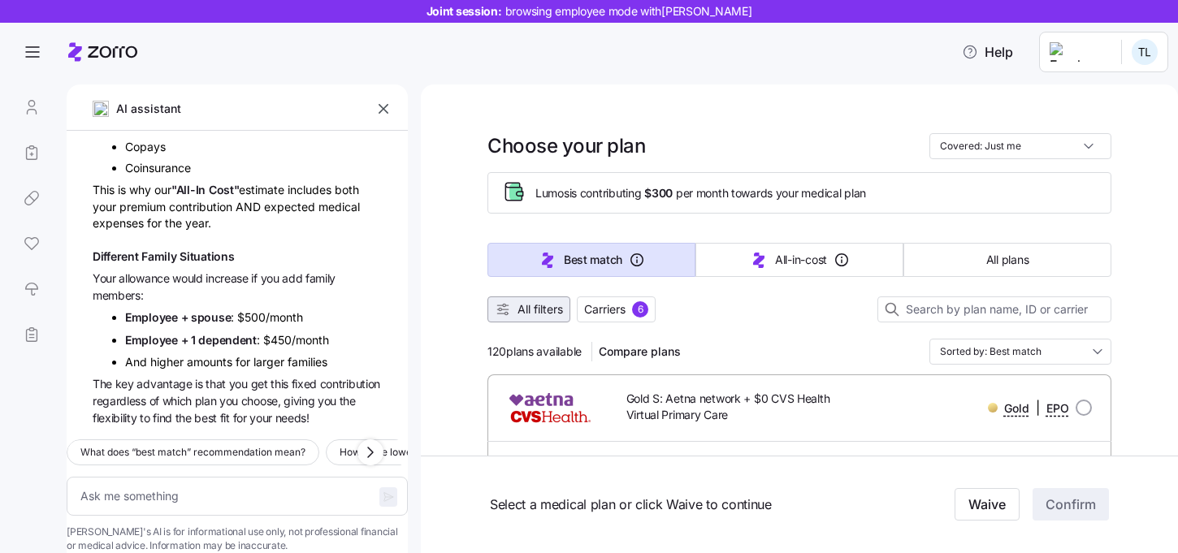
click at [543, 314] on span "All filters" at bounding box center [539, 309] width 45 height 16
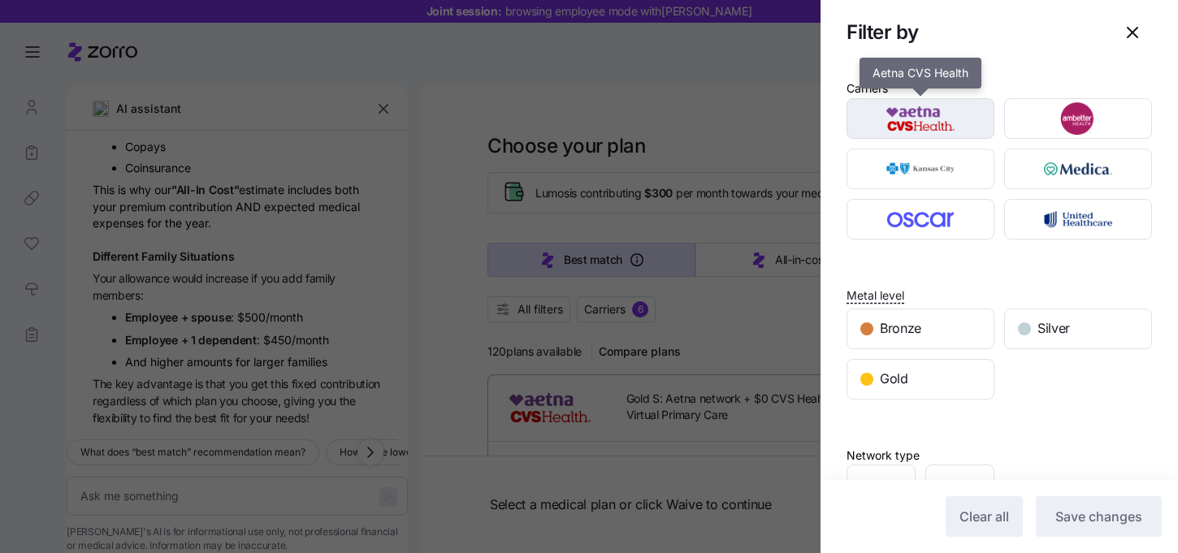
click at [918, 128] on img "button" at bounding box center [920, 118] width 119 height 32
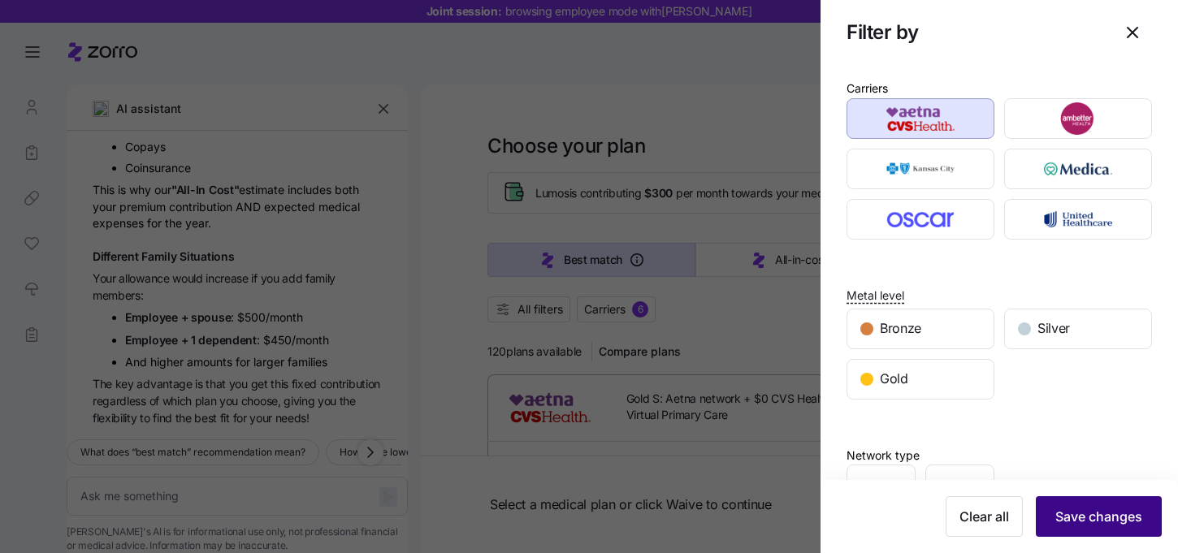
click at [1083, 509] on span "Save changes" at bounding box center [1098, 516] width 87 height 19
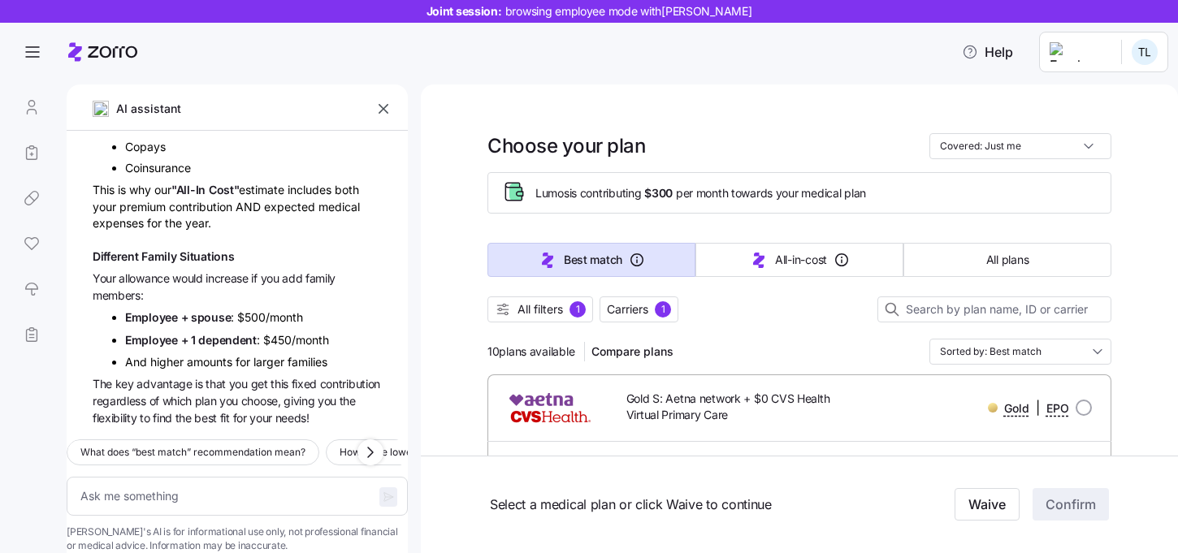
scroll to position [65, 0]
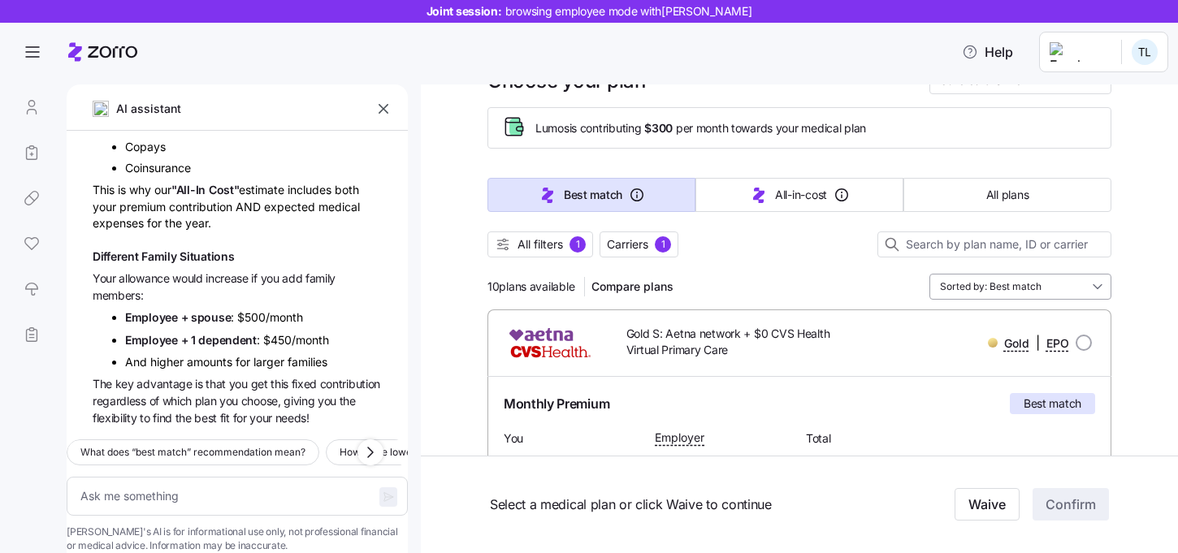
click at [1006, 284] on input "Sorted by: Best match" at bounding box center [1020, 287] width 182 height 26
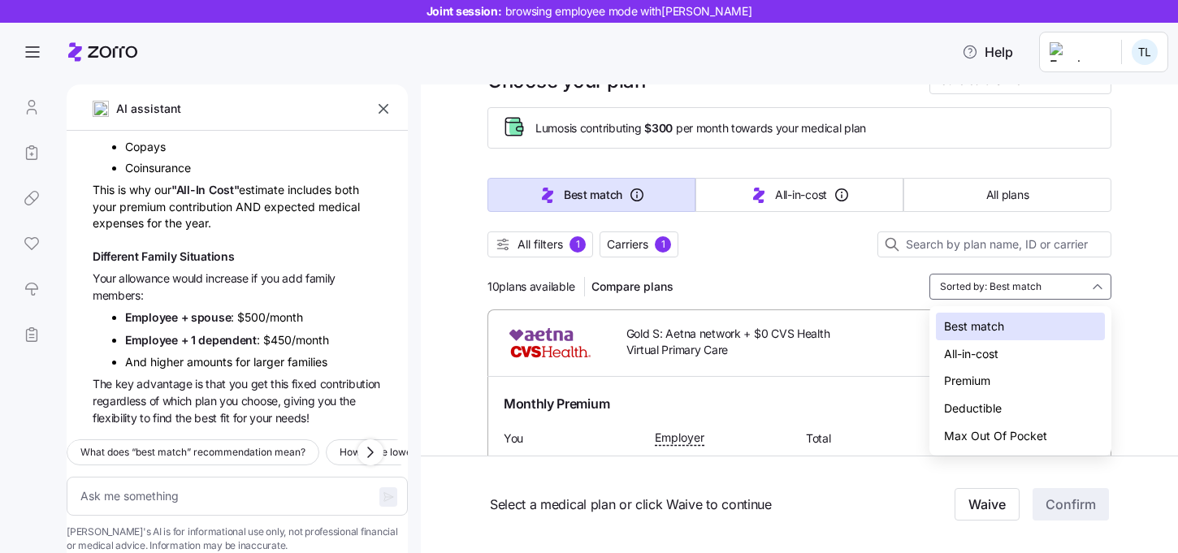
click at [971, 378] on div "Premium" at bounding box center [1020, 381] width 169 height 28
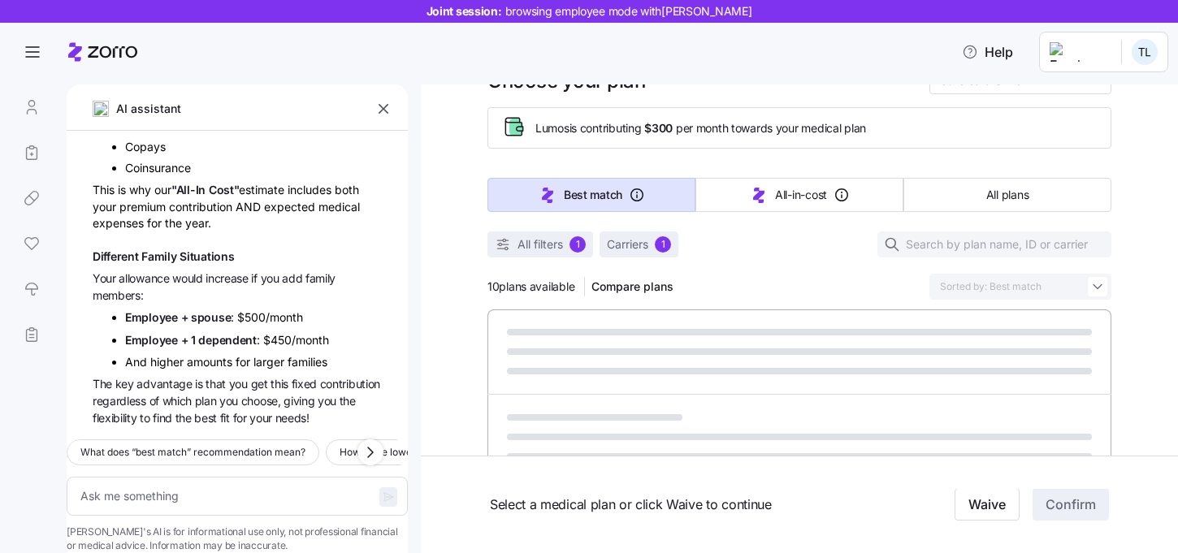
type textarea "x"
type input "Sorted by: Premium"
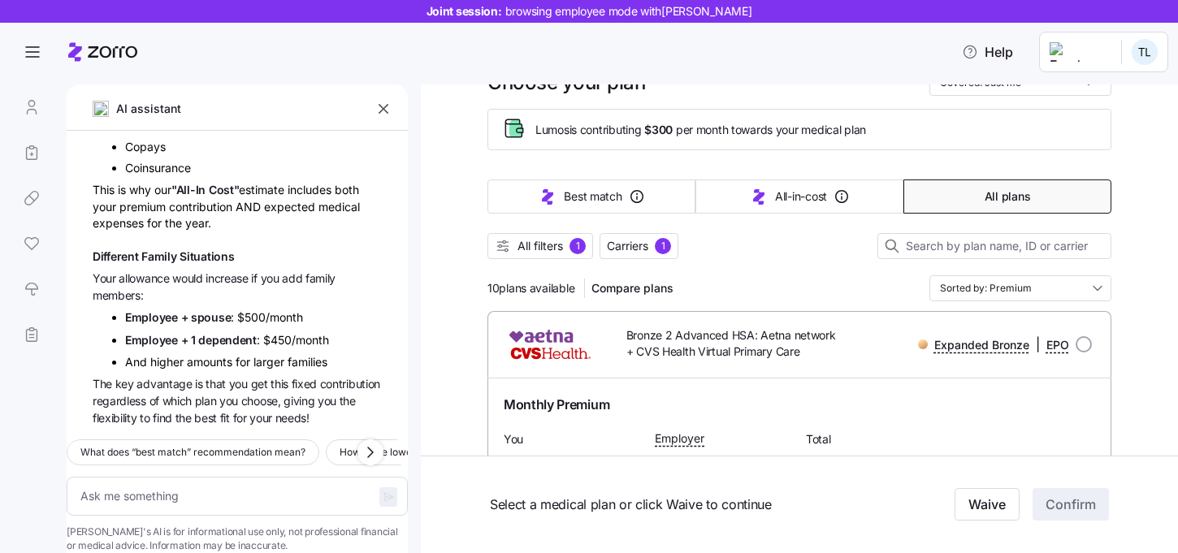
scroll to position [41, 0]
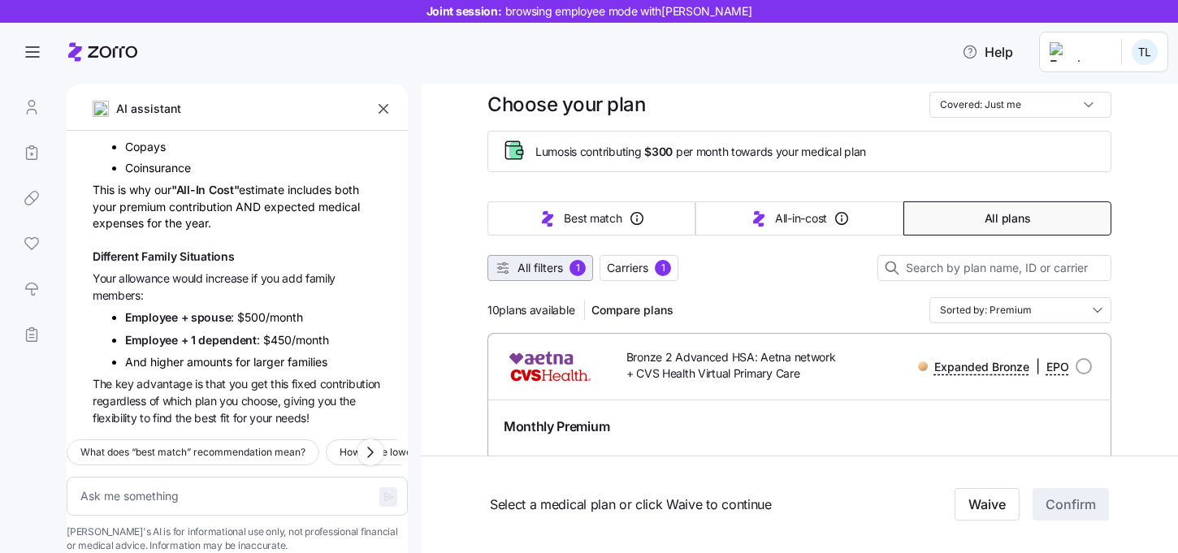
click at [557, 270] on span "All filters" at bounding box center [539, 268] width 45 height 16
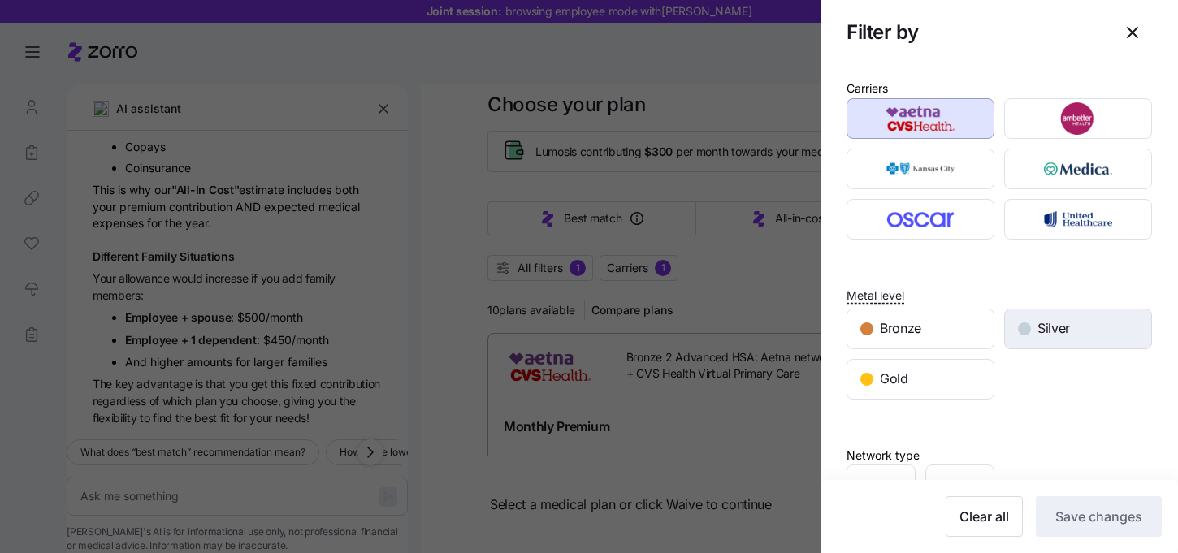
click at [1066, 347] on div "Silver" at bounding box center [1078, 328] width 146 height 39
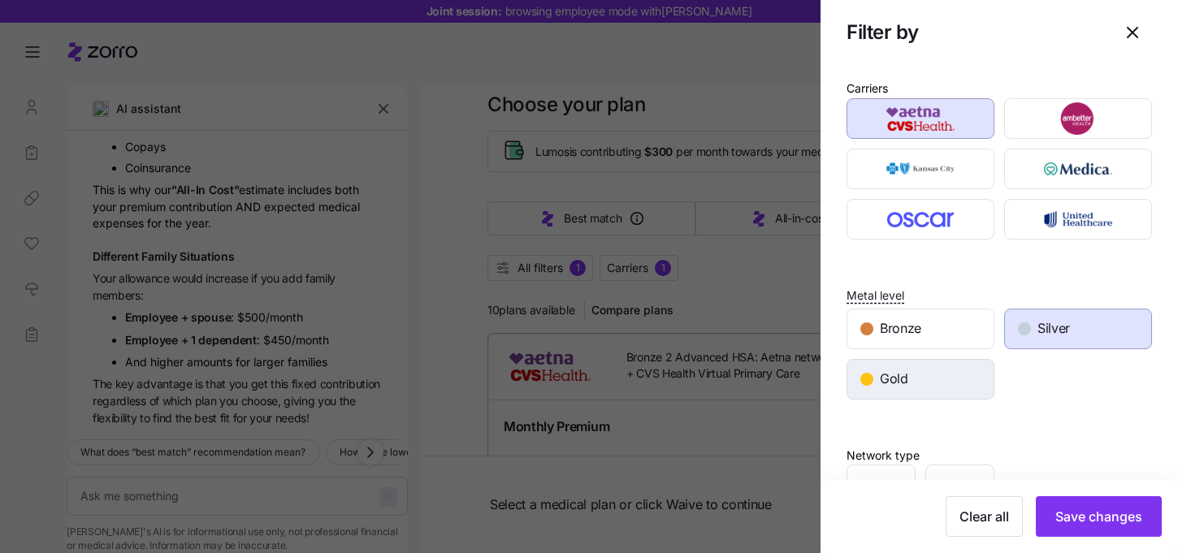
click at [917, 385] on div "Gold" at bounding box center [920, 379] width 146 height 39
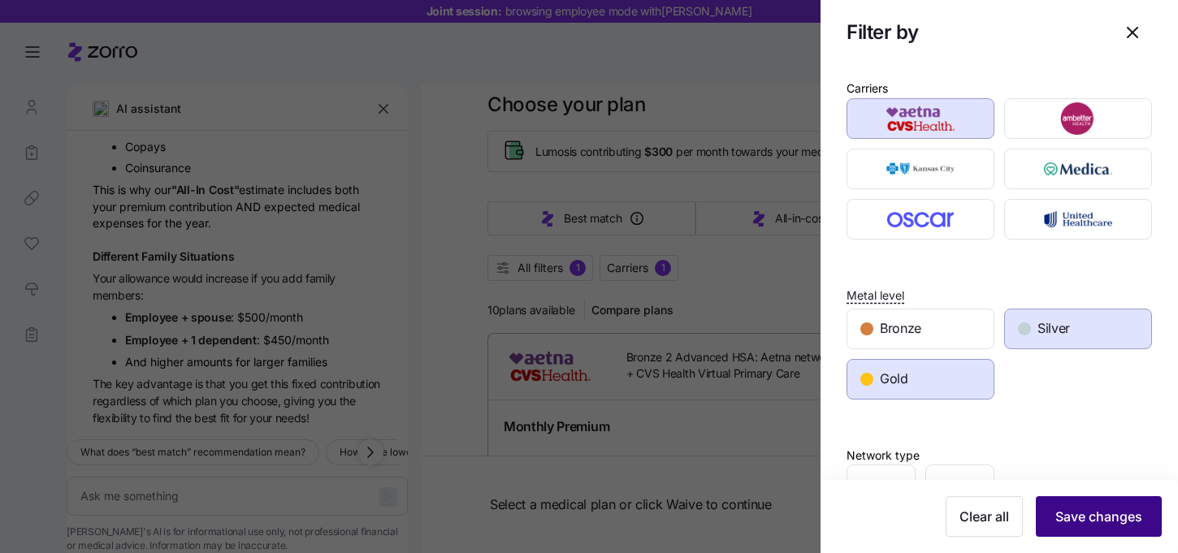
click at [1129, 517] on span "Save changes" at bounding box center [1098, 516] width 87 height 19
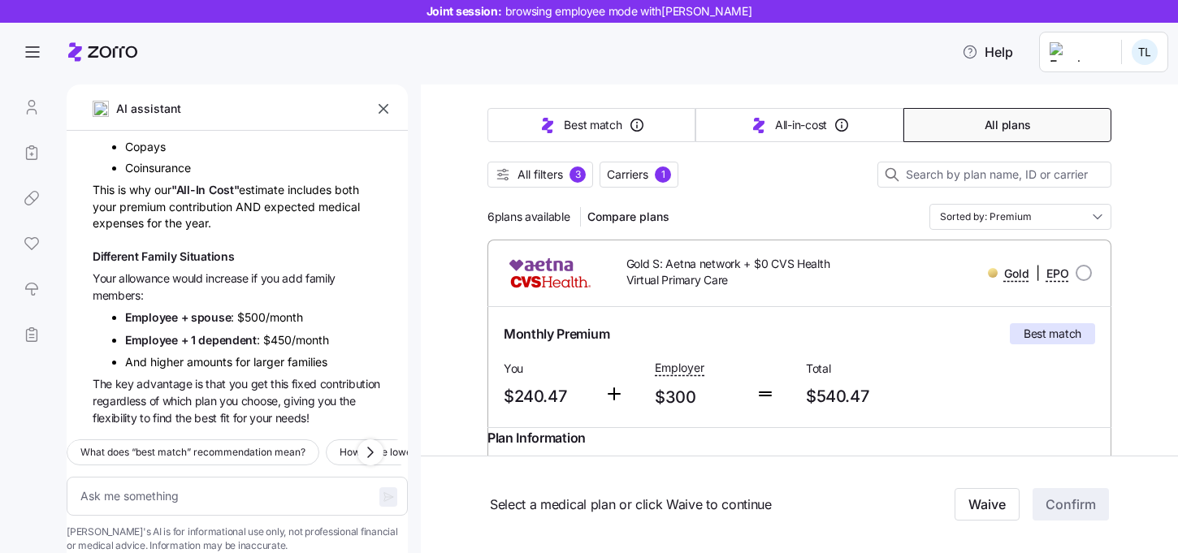
scroll to position [124, 0]
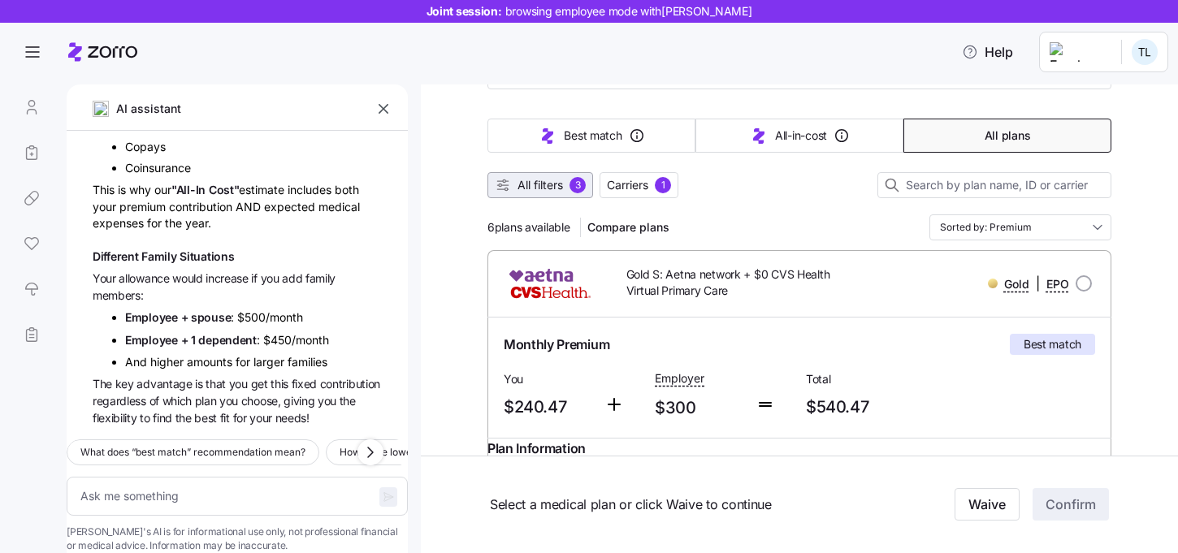
click at [537, 192] on span "All filters" at bounding box center [539, 185] width 45 height 16
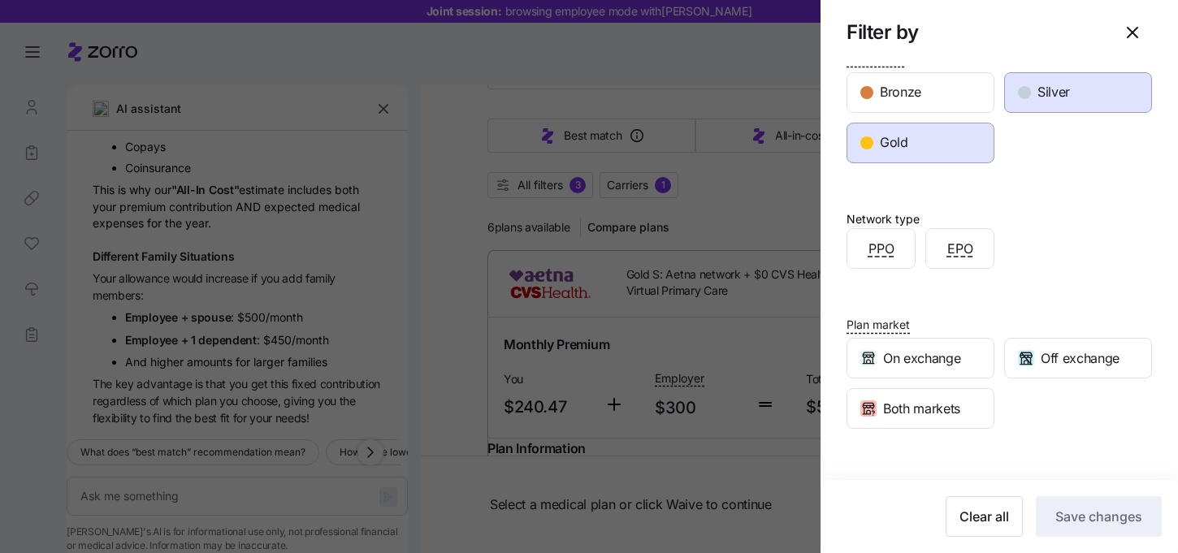
scroll to position [321, 0]
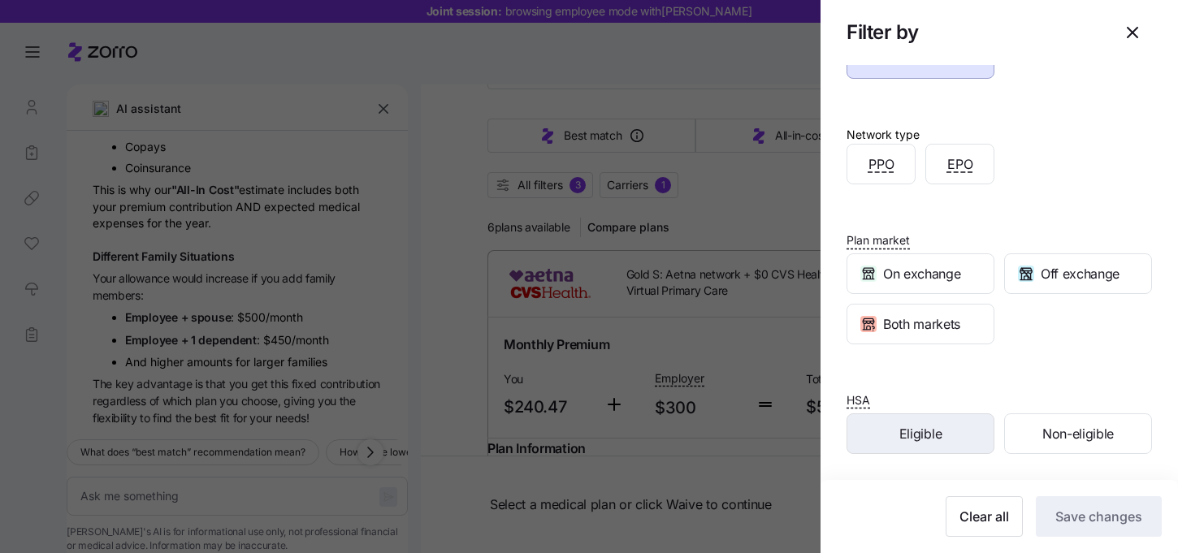
click at [917, 422] on div "Eligible" at bounding box center [920, 433] width 146 height 39
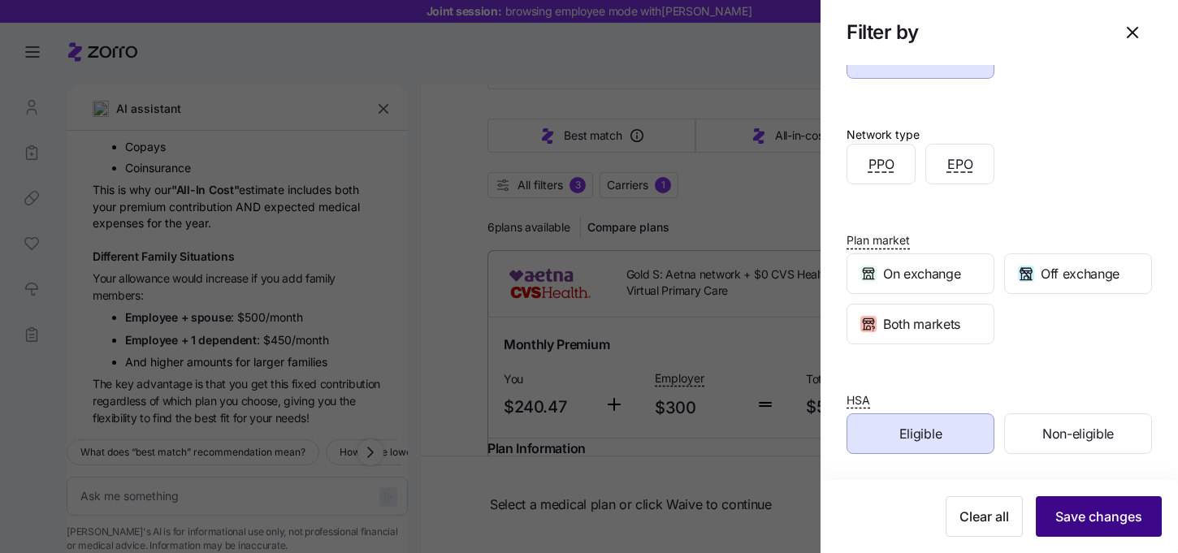
click at [1075, 516] on span "Save changes" at bounding box center [1098, 516] width 87 height 19
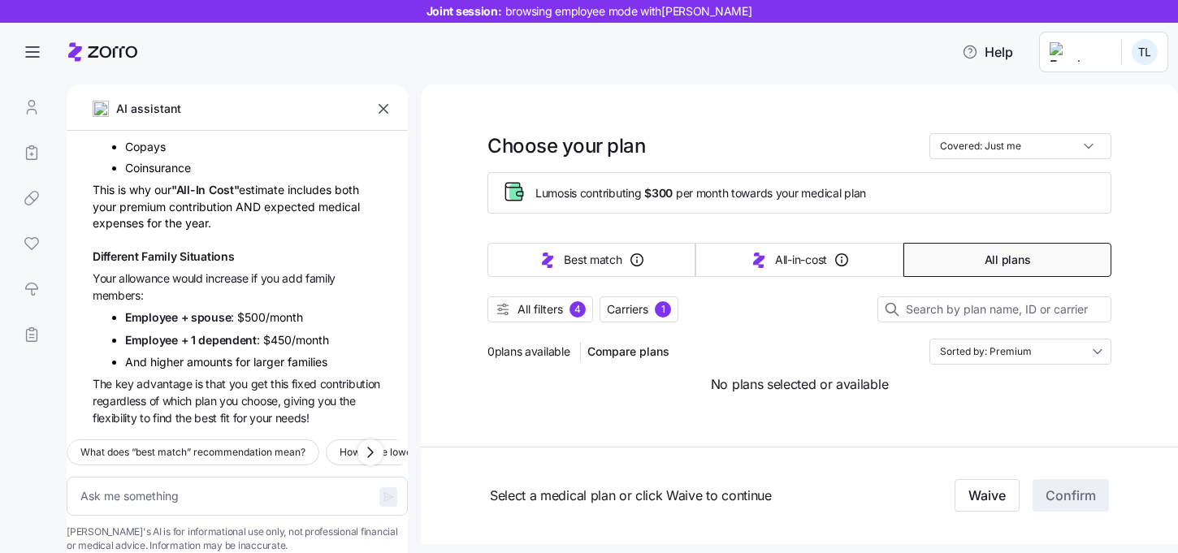
scroll to position [0, 0]
click at [562, 314] on span "All filters" at bounding box center [539, 309] width 45 height 16
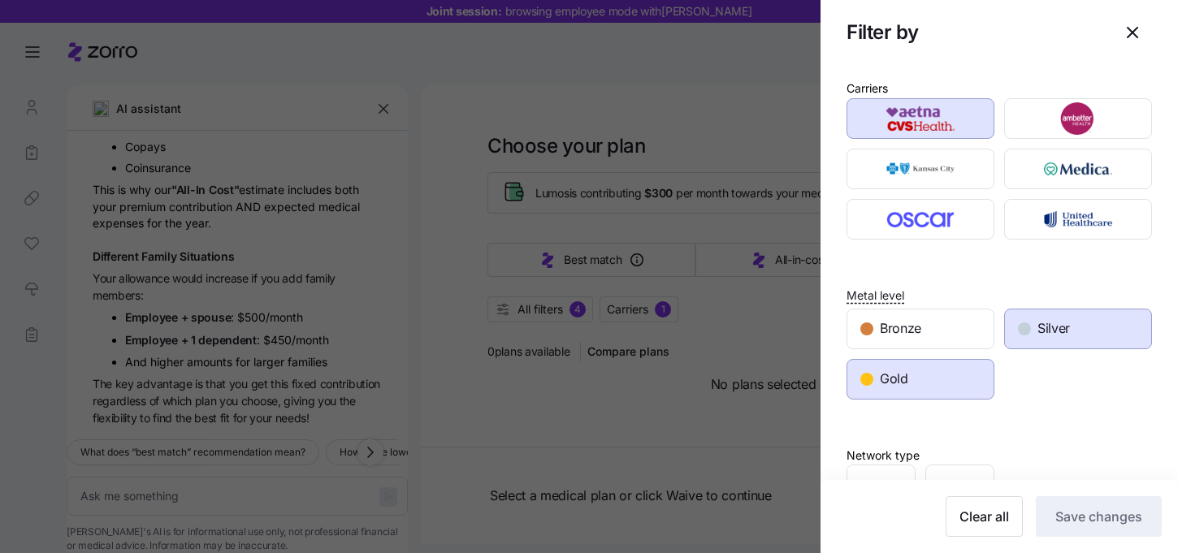
click at [915, 368] on div "Gold" at bounding box center [920, 379] width 146 height 39
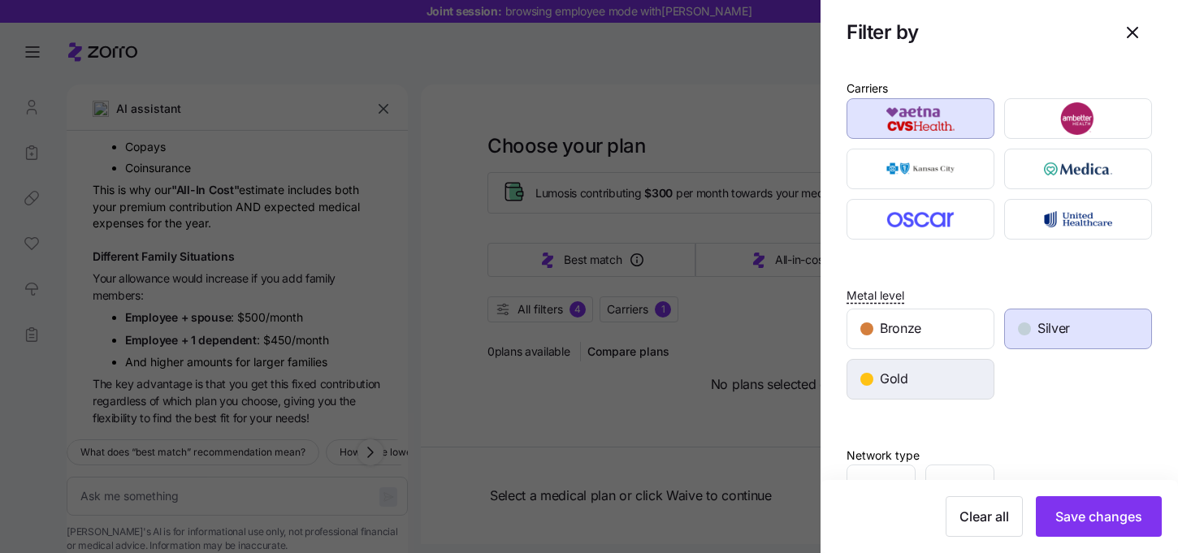
click at [915, 381] on div "Gold" at bounding box center [920, 379] width 146 height 39
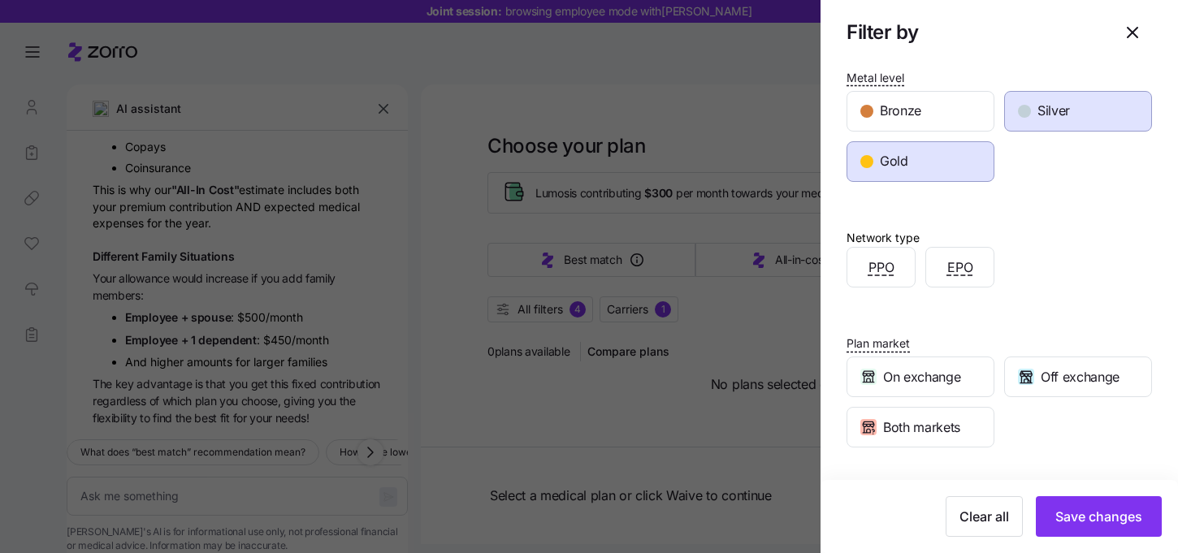
scroll to position [321, 0]
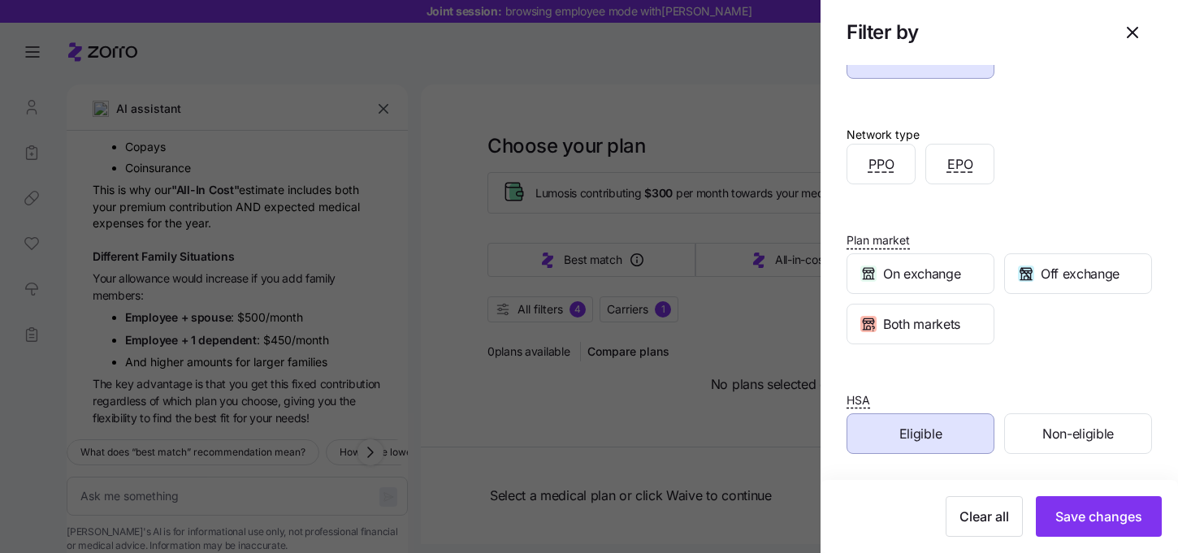
click at [950, 435] on div "Eligible" at bounding box center [920, 433] width 146 height 39
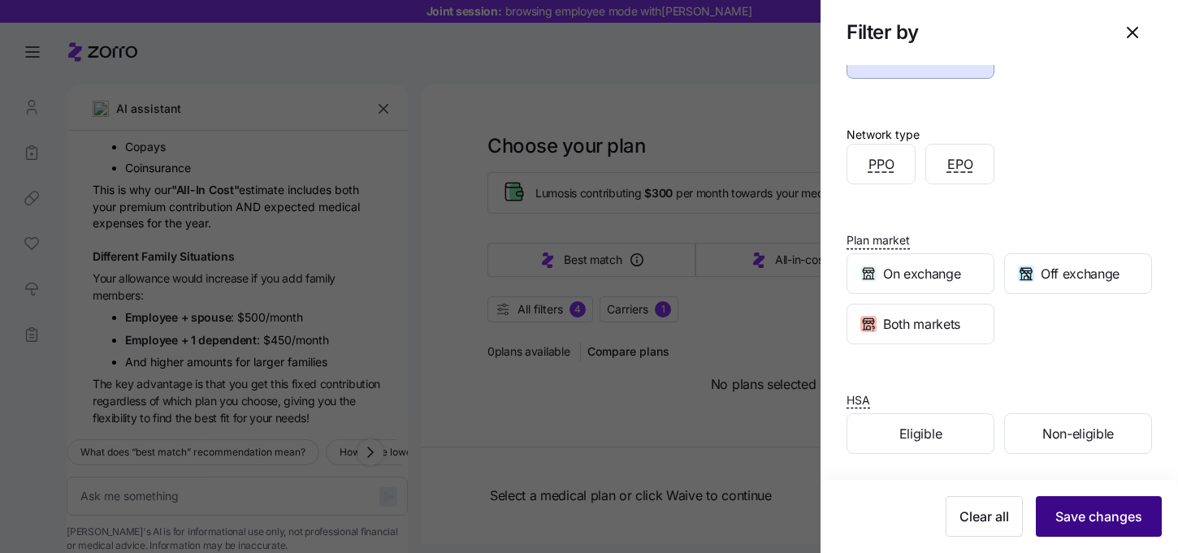
click at [1085, 503] on button "Save changes" at bounding box center [1099, 516] width 126 height 41
type textarea "x"
